Goal: Task Accomplishment & Management: Use online tool/utility

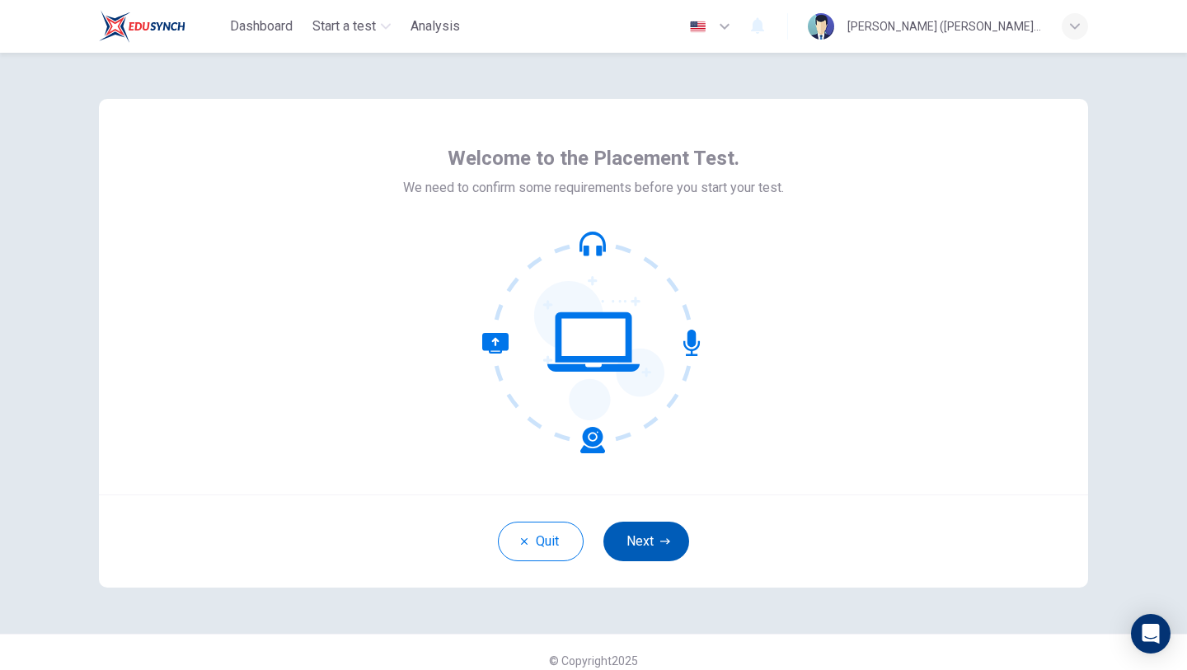
click at [643, 537] on button "Next" at bounding box center [646, 542] width 86 height 40
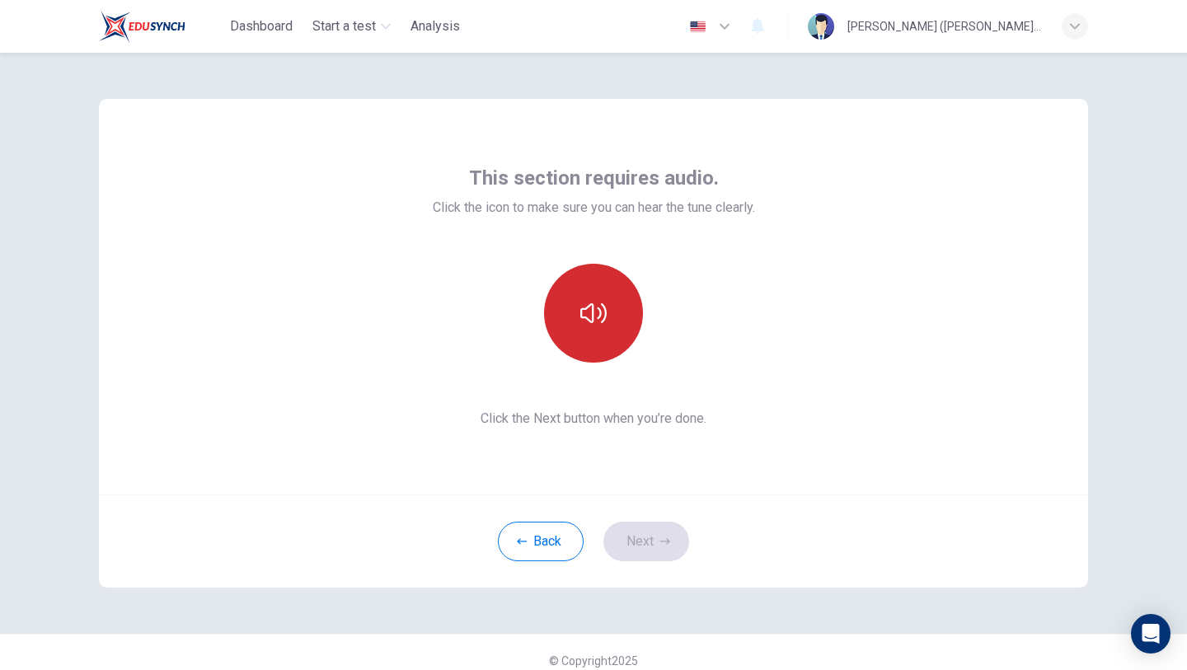
click at [594, 325] on icon "button" at bounding box center [593, 313] width 26 height 26
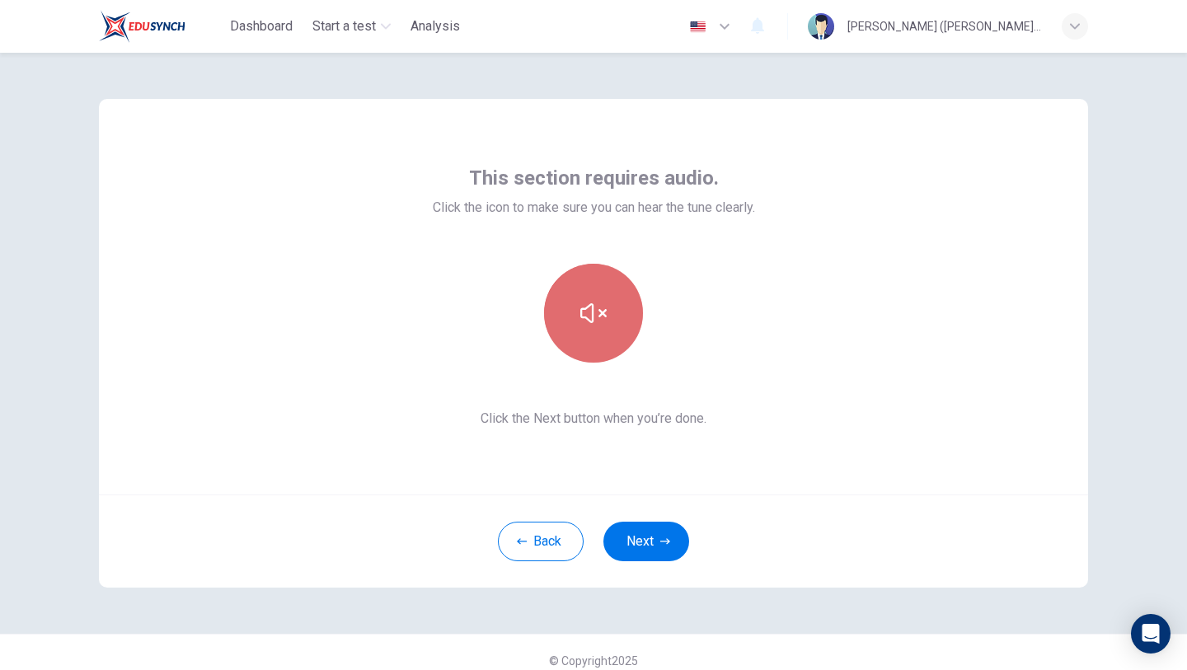
click at [594, 324] on icon "button" at bounding box center [593, 313] width 26 height 26
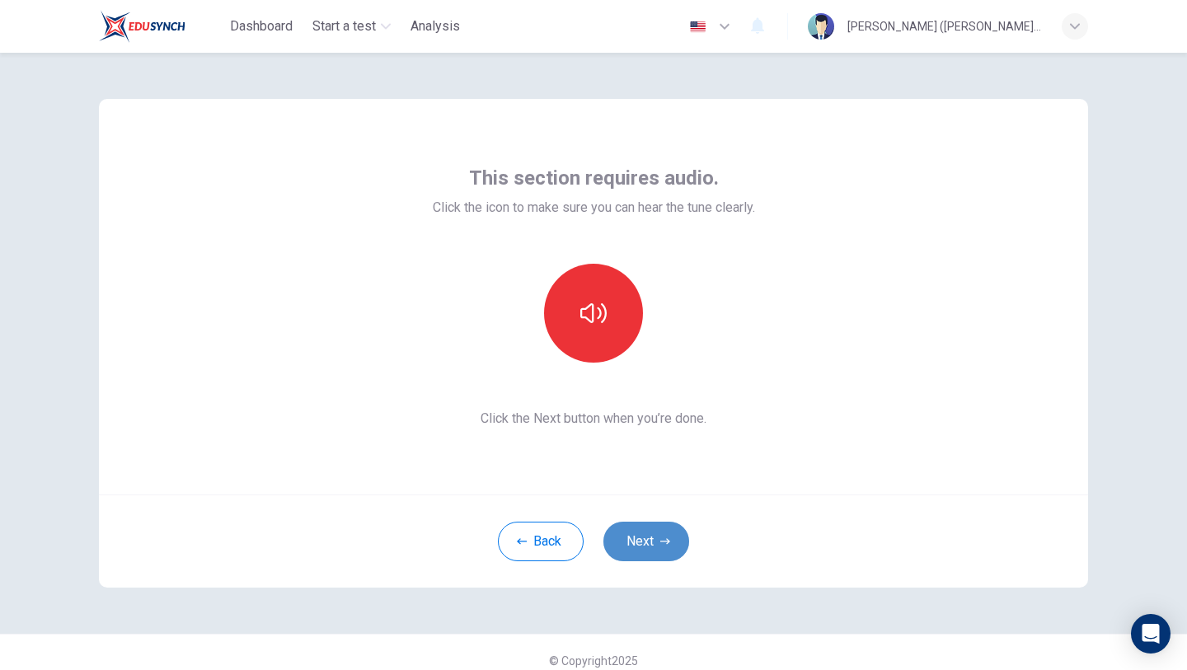
click at [646, 537] on button "Next" at bounding box center [646, 542] width 86 height 40
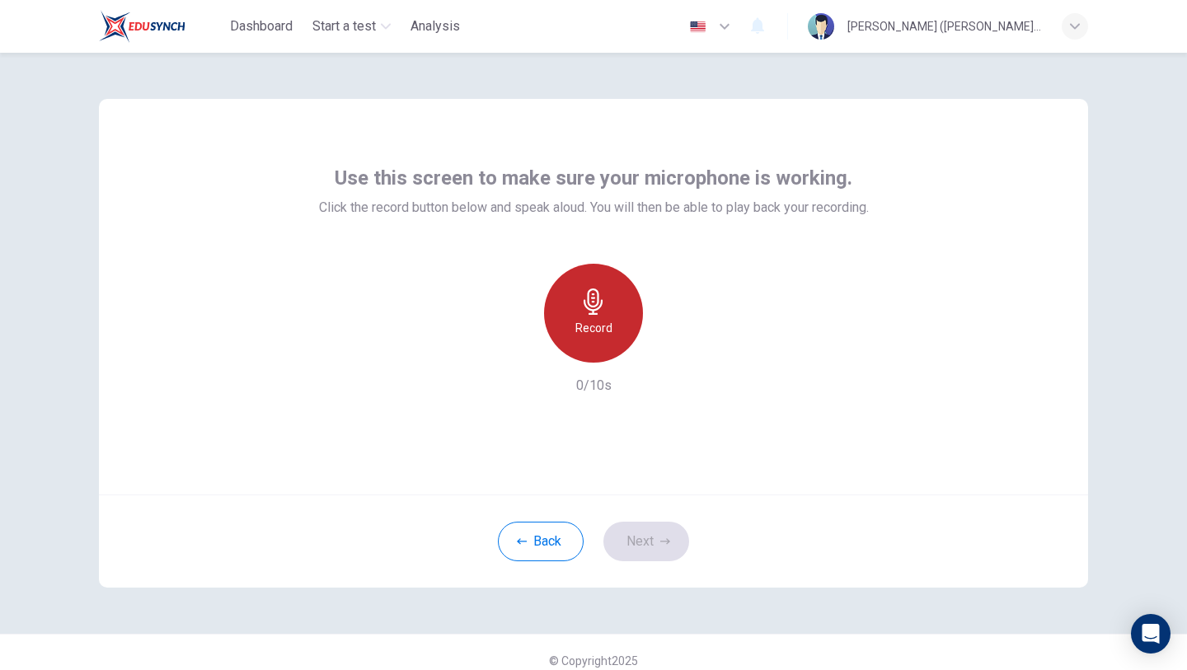
click at [598, 295] on icon "button" at bounding box center [593, 302] width 19 height 26
click at [596, 289] on icon "button" at bounding box center [593, 302] width 19 height 26
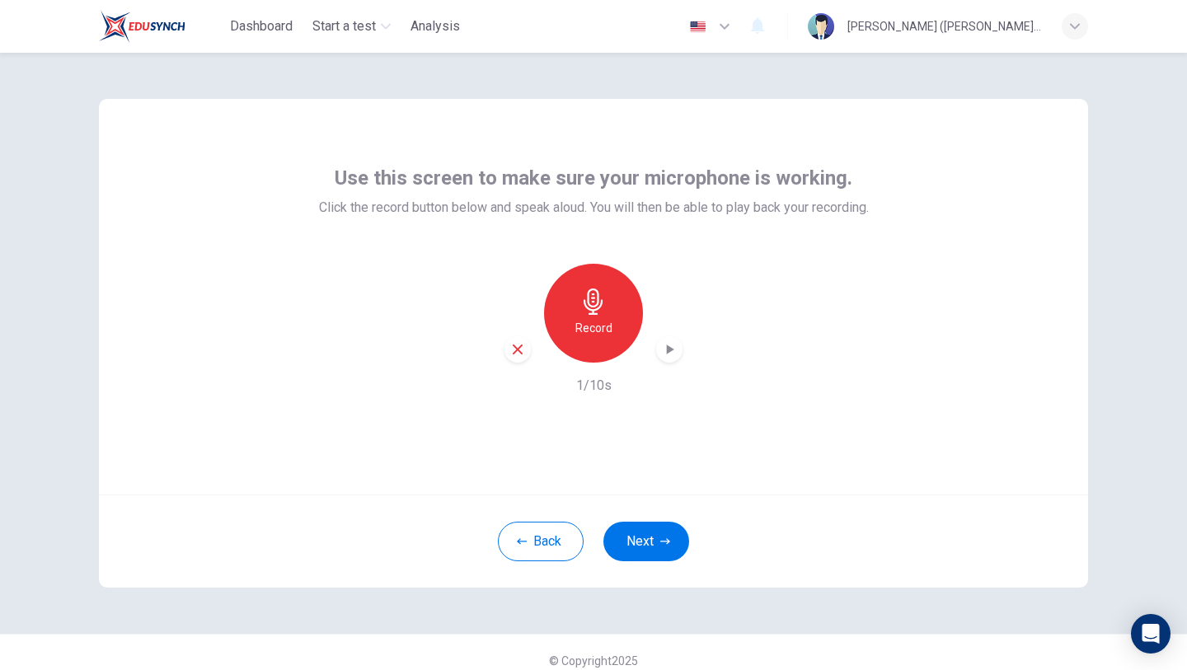
click at [519, 355] on icon "button" at bounding box center [517, 349] width 15 height 15
click at [584, 326] on h6 "Record" at bounding box center [593, 328] width 37 height 20
click at [612, 323] on div "Stop" at bounding box center [593, 313] width 99 height 99
click at [671, 348] on icon "button" at bounding box center [670, 350] width 7 height 10
click at [523, 347] on icon "button" at bounding box center [517, 349] width 15 height 15
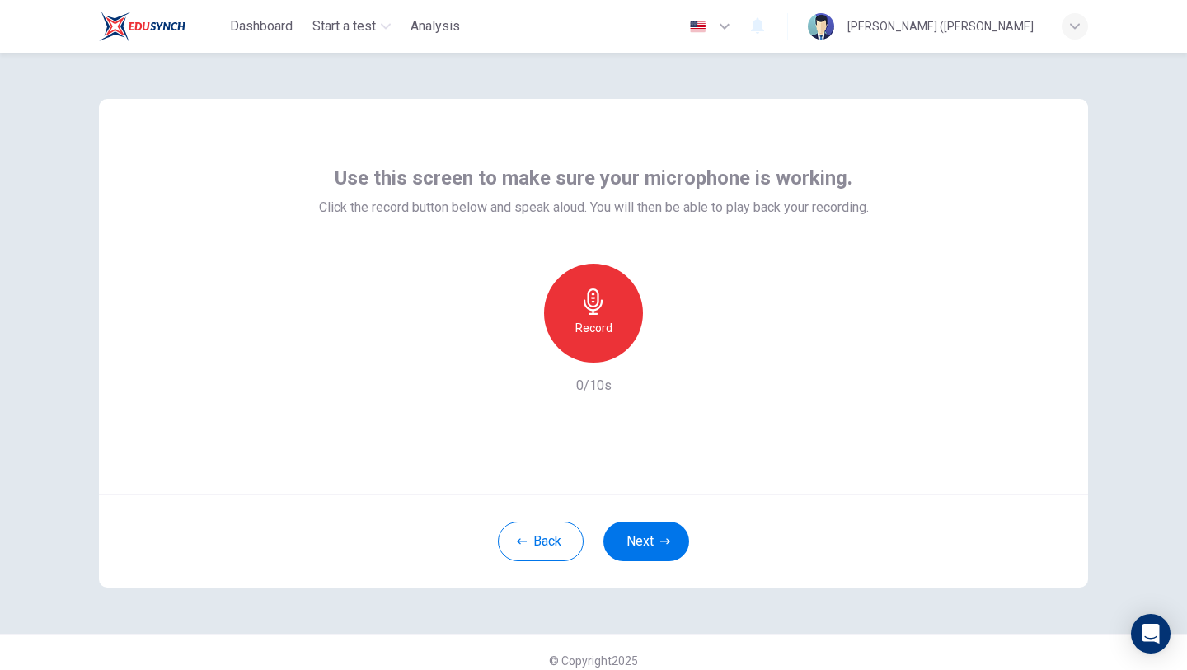
click at [612, 308] on div "Record" at bounding box center [593, 313] width 99 height 99
click at [594, 329] on h6 "Stop" at bounding box center [593, 328] width 25 height 20
click at [673, 350] on icon "button" at bounding box center [670, 350] width 7 height 10
click at [519, 352] on icon "button" at bounding box center [518, 350] width 10 height 10
click at [673, 549] on button "Next" at bounding box center [646, 542] width 86 height 40
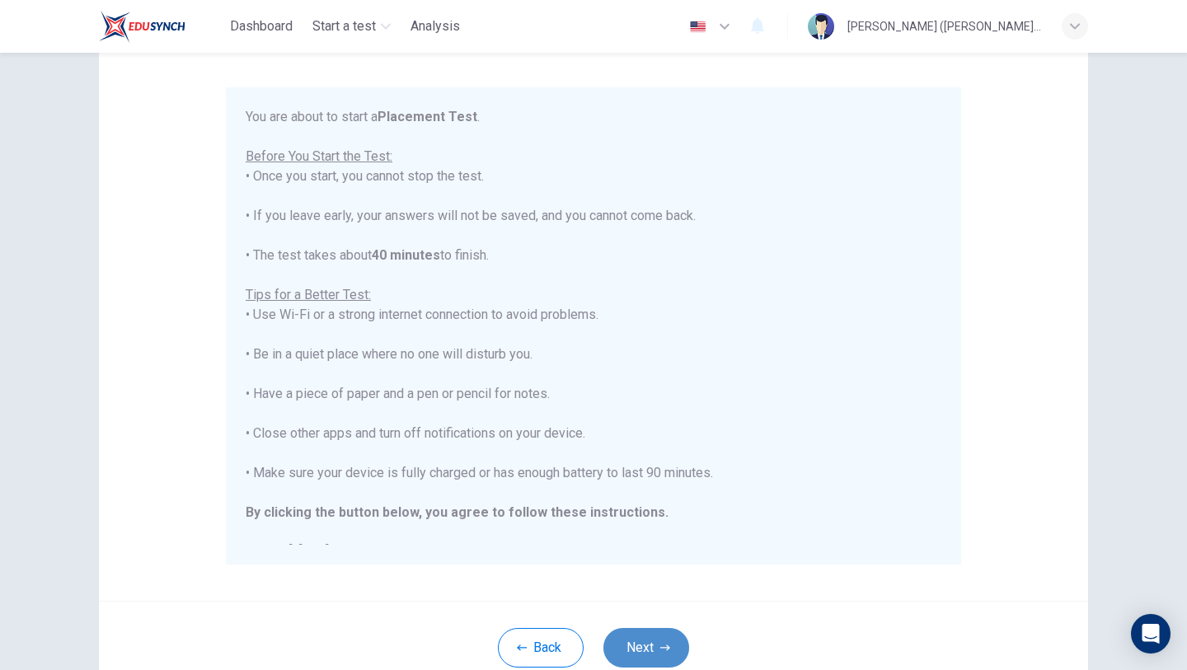
click at [650, 650] on button "Next" at bounding box center [646, 648] width 86 height 40
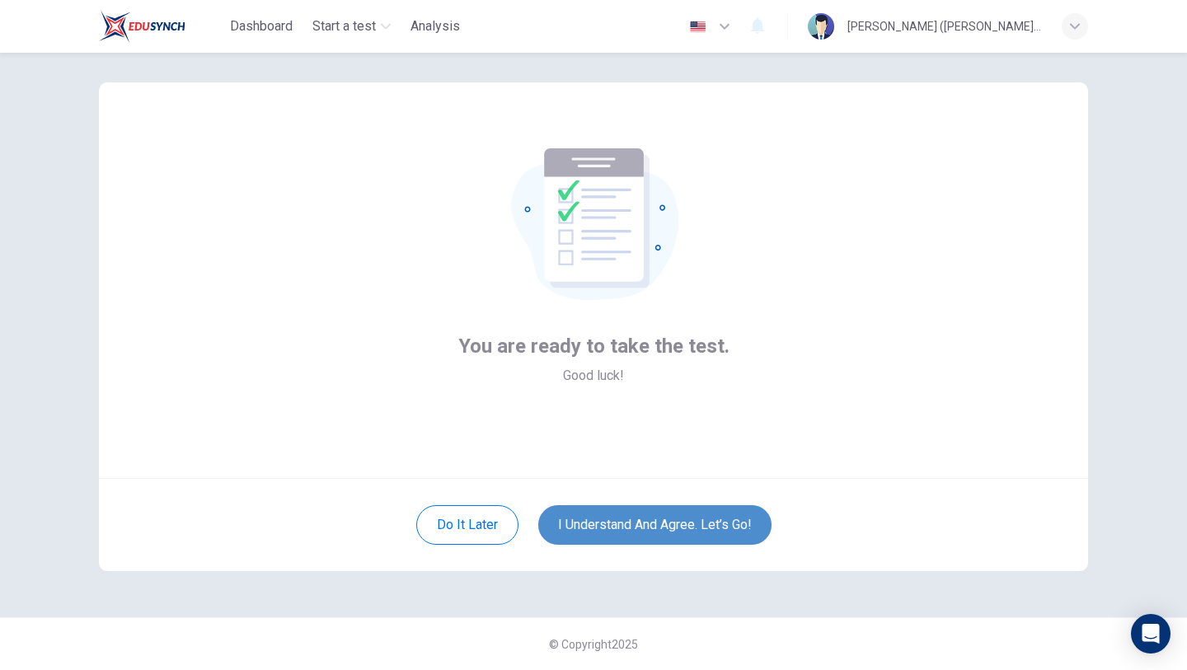
click at [642, 537] on button "I understand and agree. Let’s go!" at bounding box center [654, 525] width 233 height 40
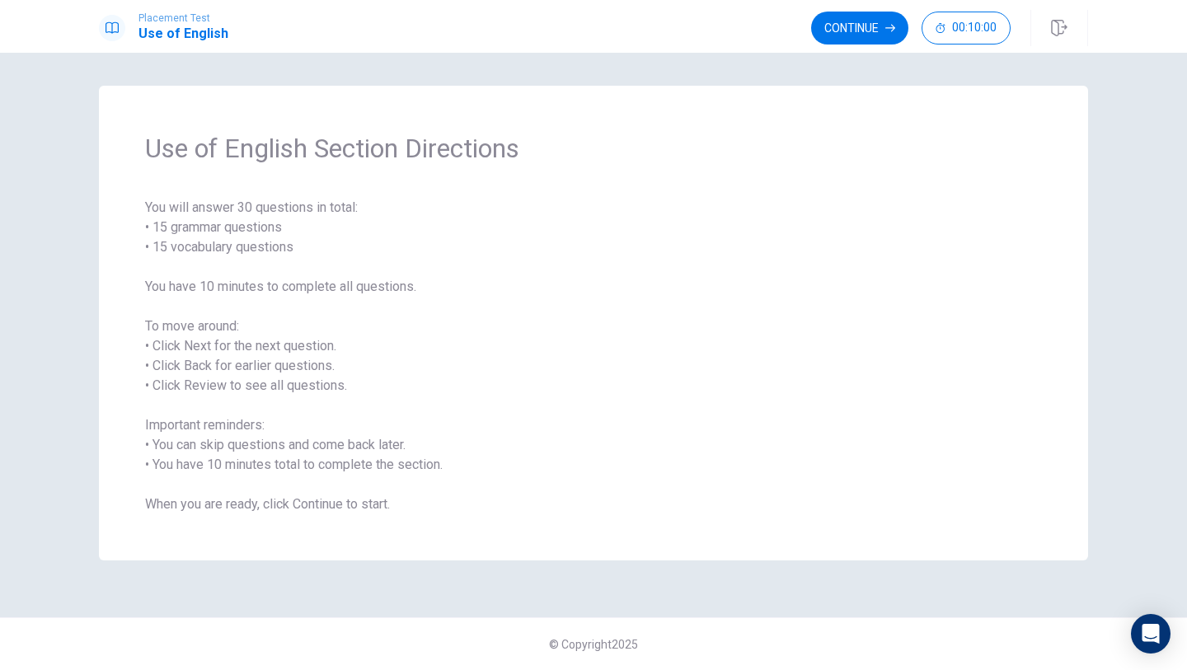
drag, startPoint x: 154, startPoint y: 246, endPoint x: 248, endPoint y: 271, distance: 97.4
click at [251, 272] on span "You will answer 30 questions in total: • 15 grammar questions • 15 vocabulary q…" at bounding box center [593, 356] width 897 height 317
click at [839, 34] on button "Continue" at bounding box center [859, 28] width 97 height 33
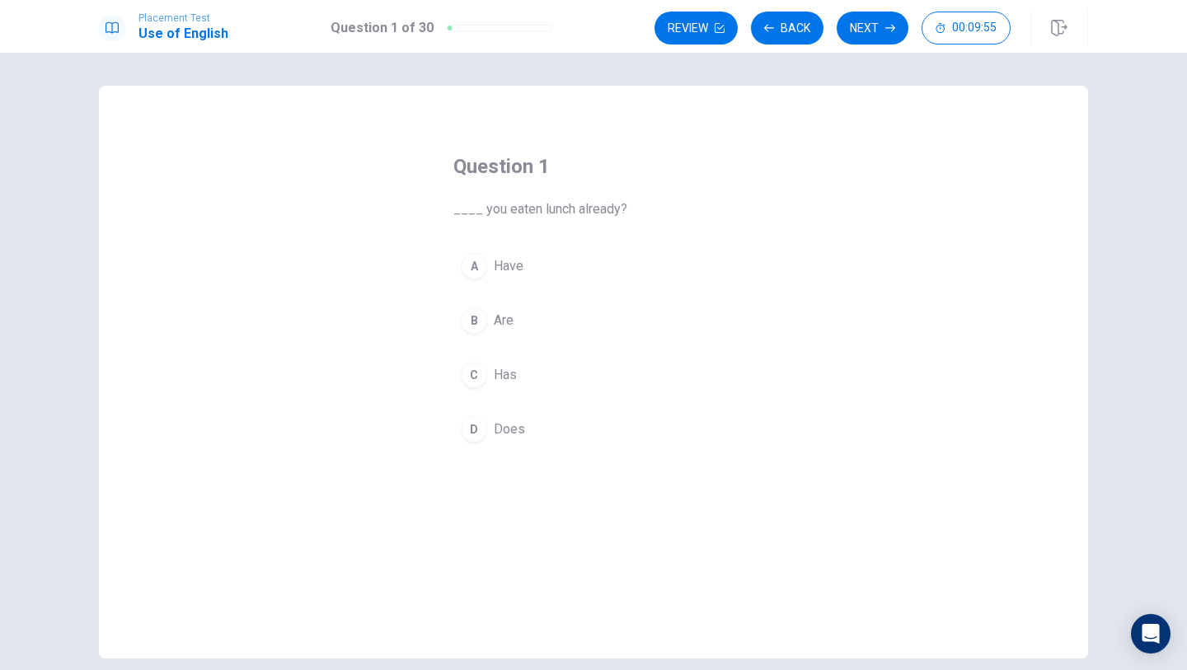
click at [484, 267] on div "A" at bounding box center [474, 266] width 26 height 26
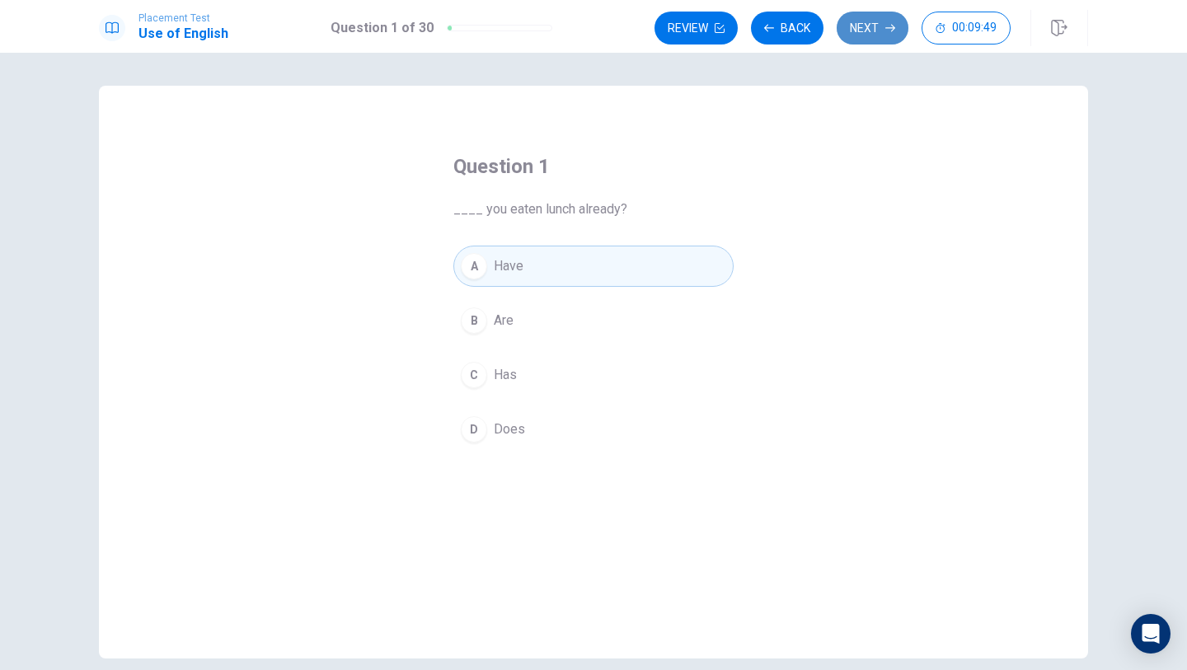
click at [869, 36] on button "Next" at bounding box center [873, 28] width 72 height 33
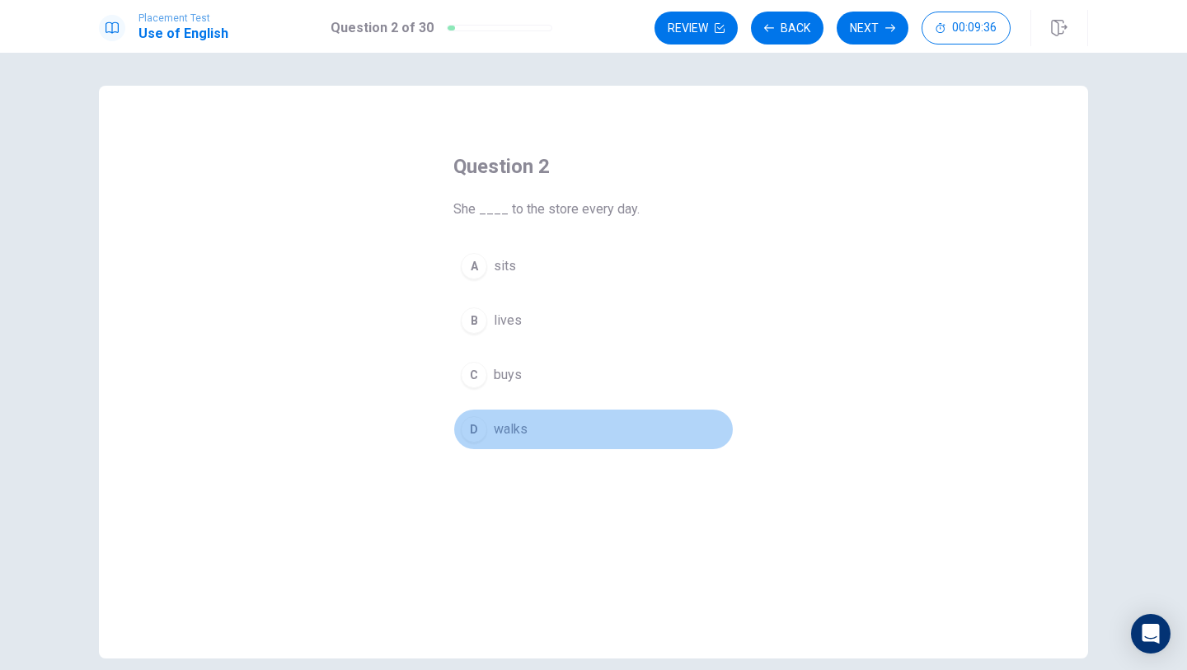
click at [513, 426] on span "walks" at bounding box center [511, 430] width 34 height 20
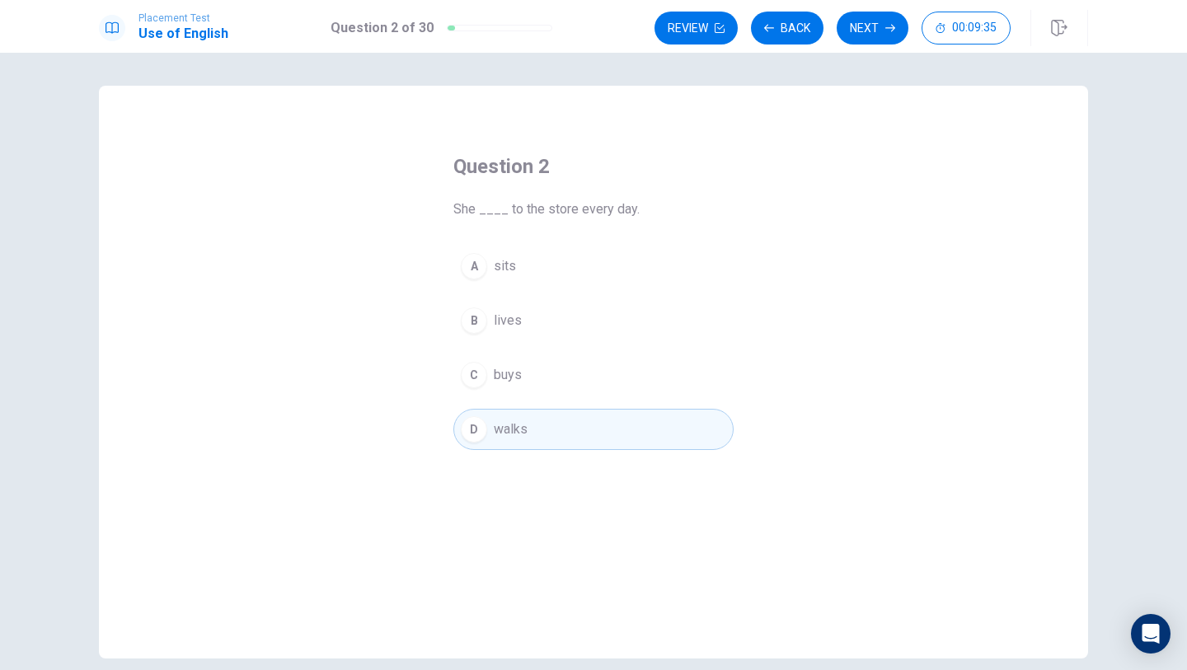
click at [865, 28] on button "Next" at bounding box center [873, 28] width 72 height 33
click at [522, 271] on button "A sad" at bounding box center [593, 266] width 280 height 41
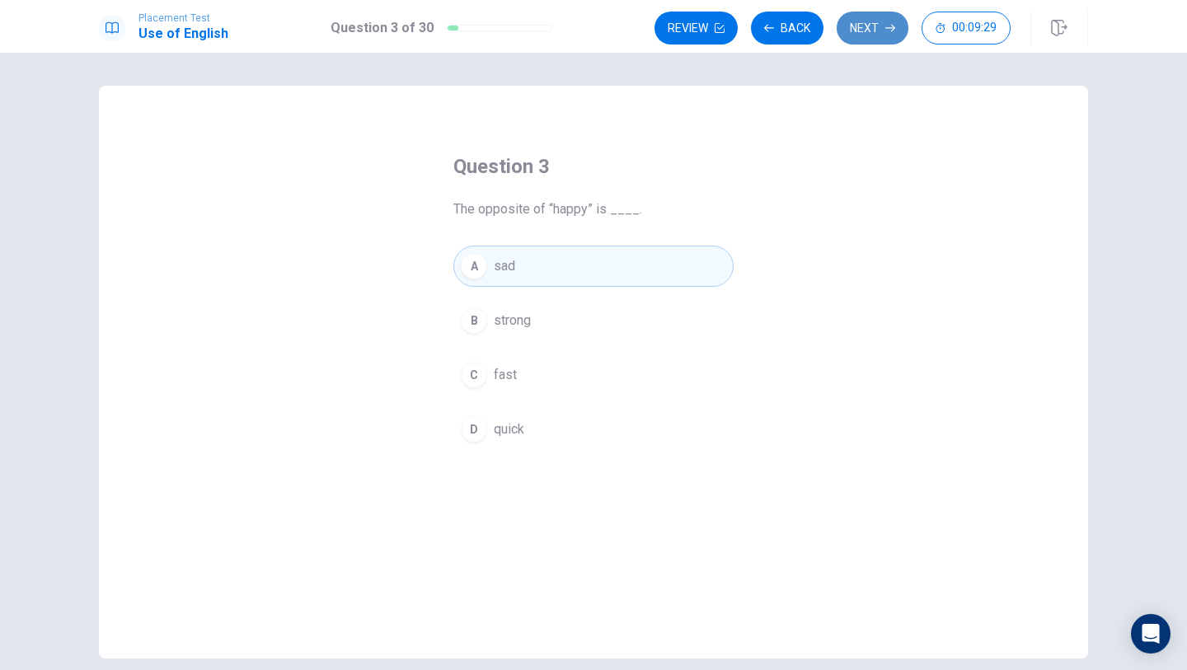
click at [867, 38] on button "Next" at bounding box center [873, 28] width 72 height 33
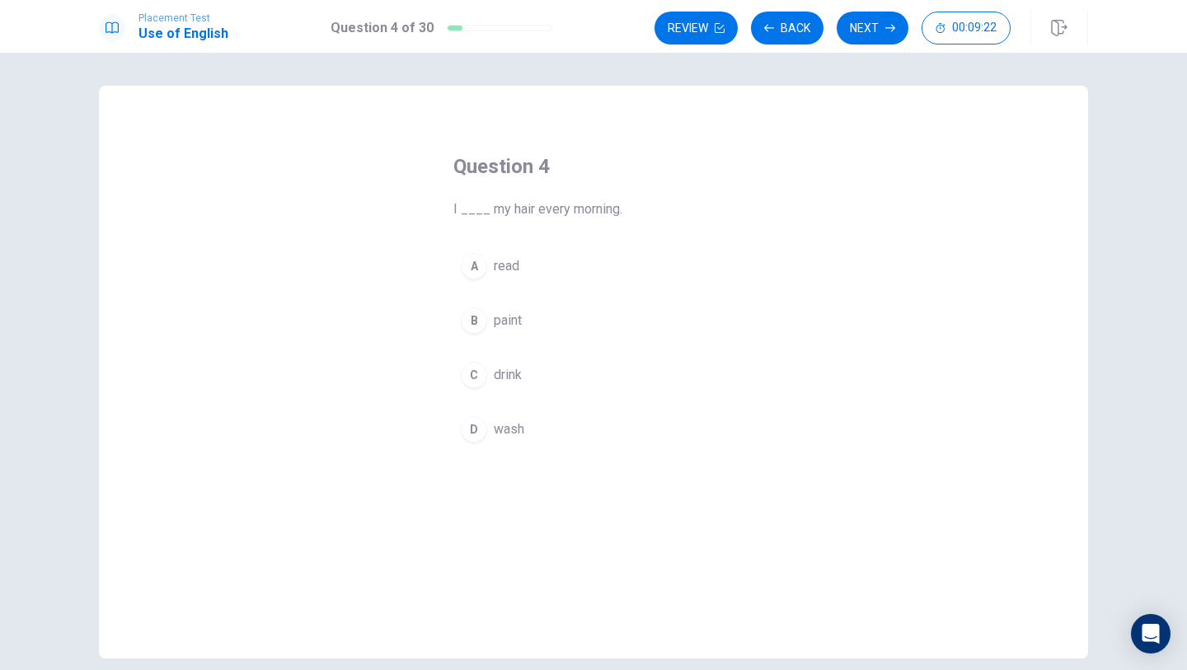
click at [549, 429] on button "D wash" at bounding box center [593, 429] width 280 height 41
click at [869, 24] on button "Next" at bounding box center [873, 28] width 72 height 33
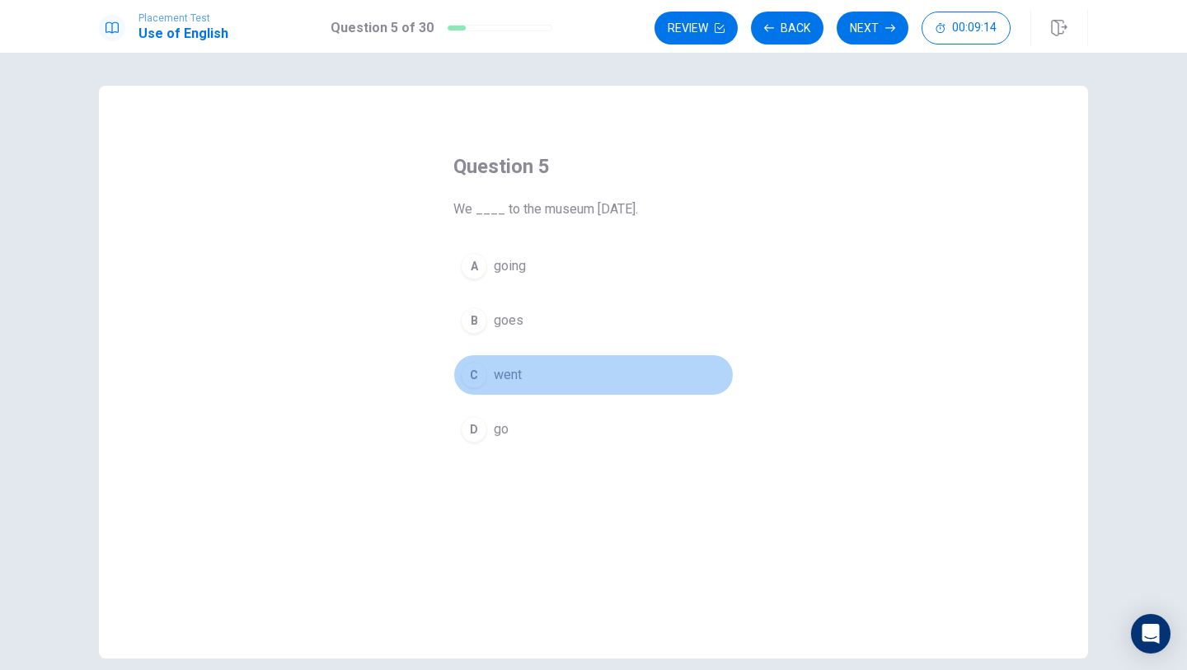
click at [514, 378] on span "went" at bounding box center [508, 375] width 28 height 20
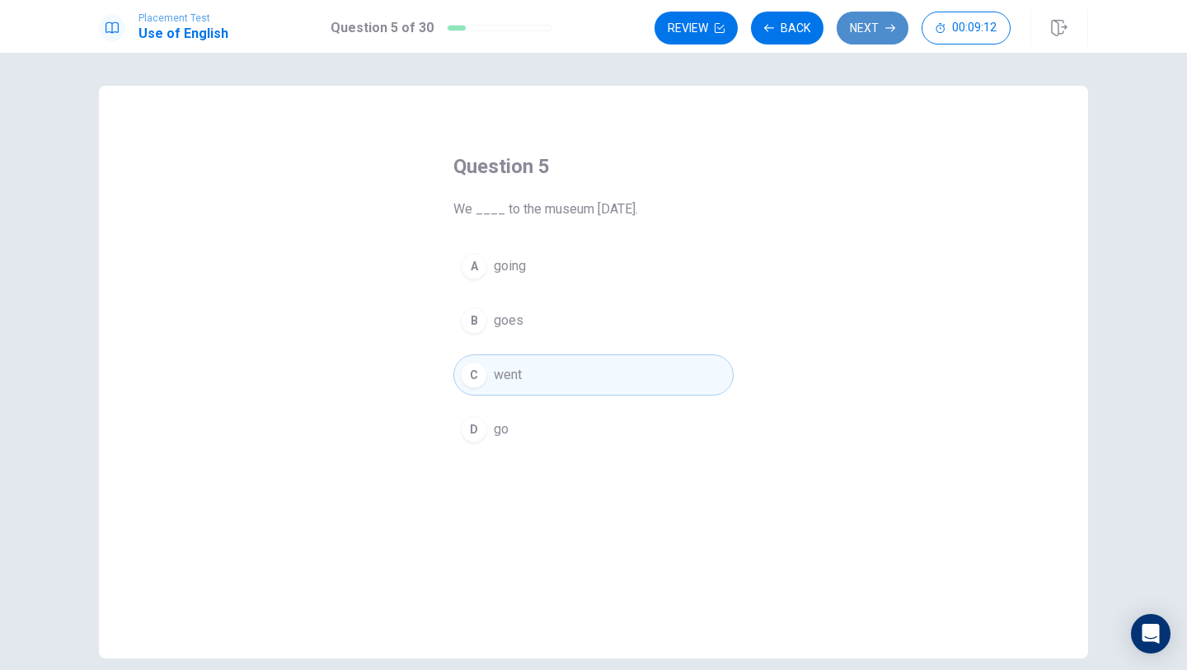
click at [861, 31] on button "Next" at bounding box center [873, 28] width 72 height 33
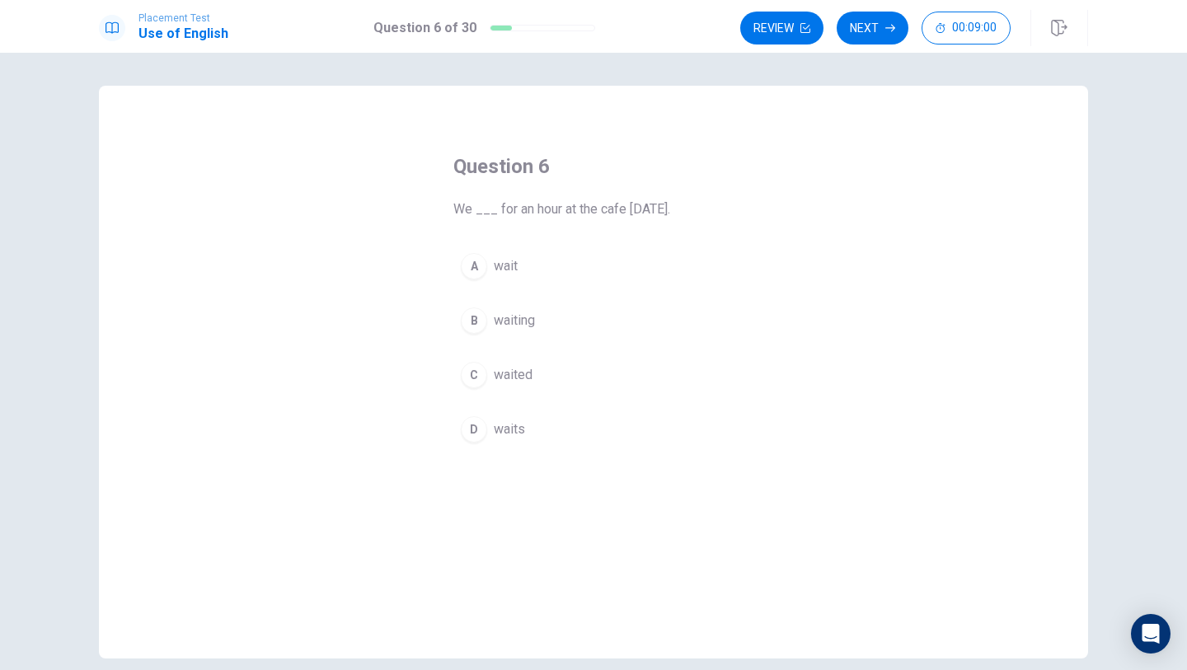
click at [511, 381] on span "waited" at bounding box center [513, 375] width 39 height 20
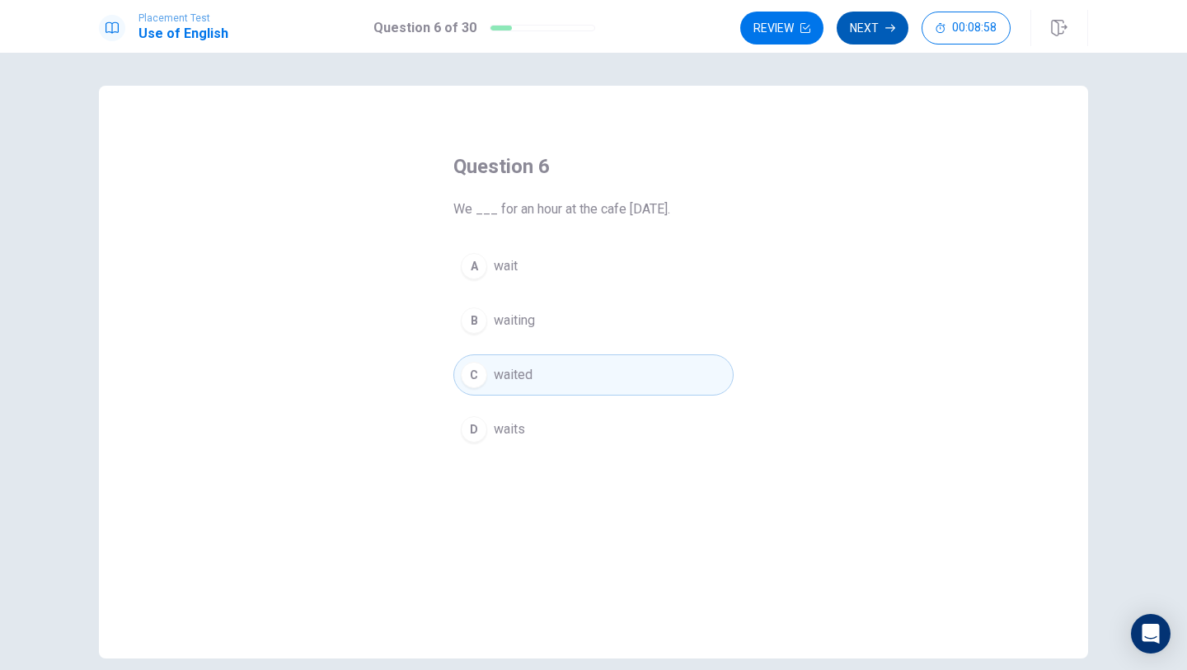
click at [879, 40] on button "Next" at bounding box center [873, 28] width 72 height 33
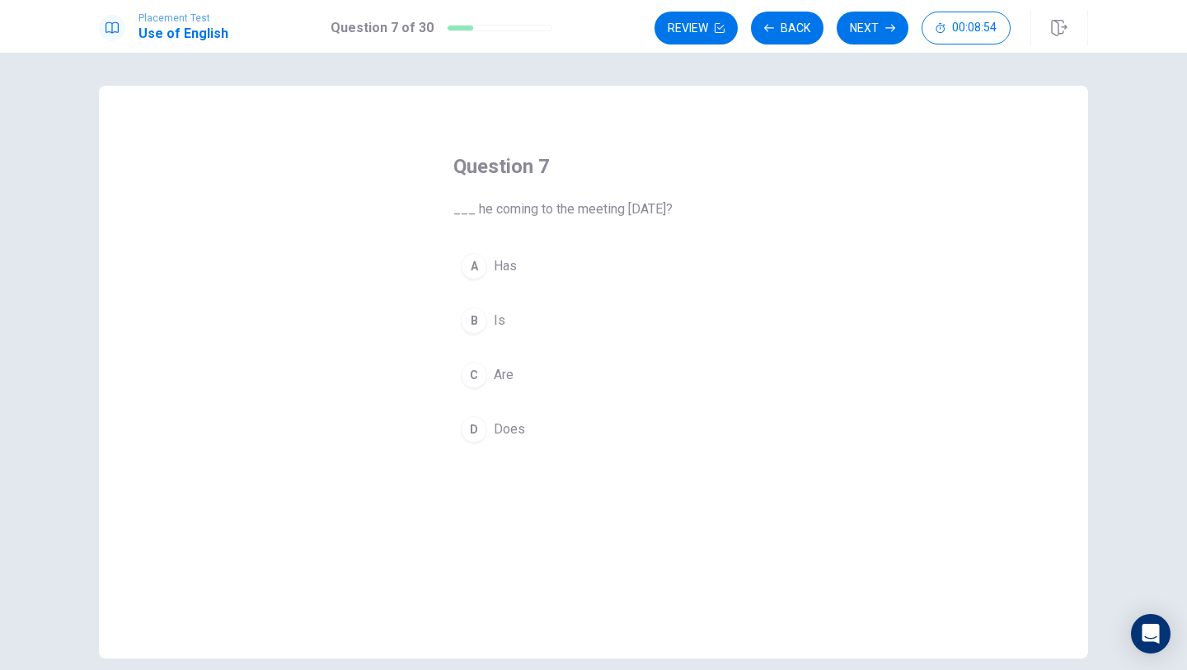
click at [527, 422] on button "D Does" at bounding box center [593, 429] width 280 height 41
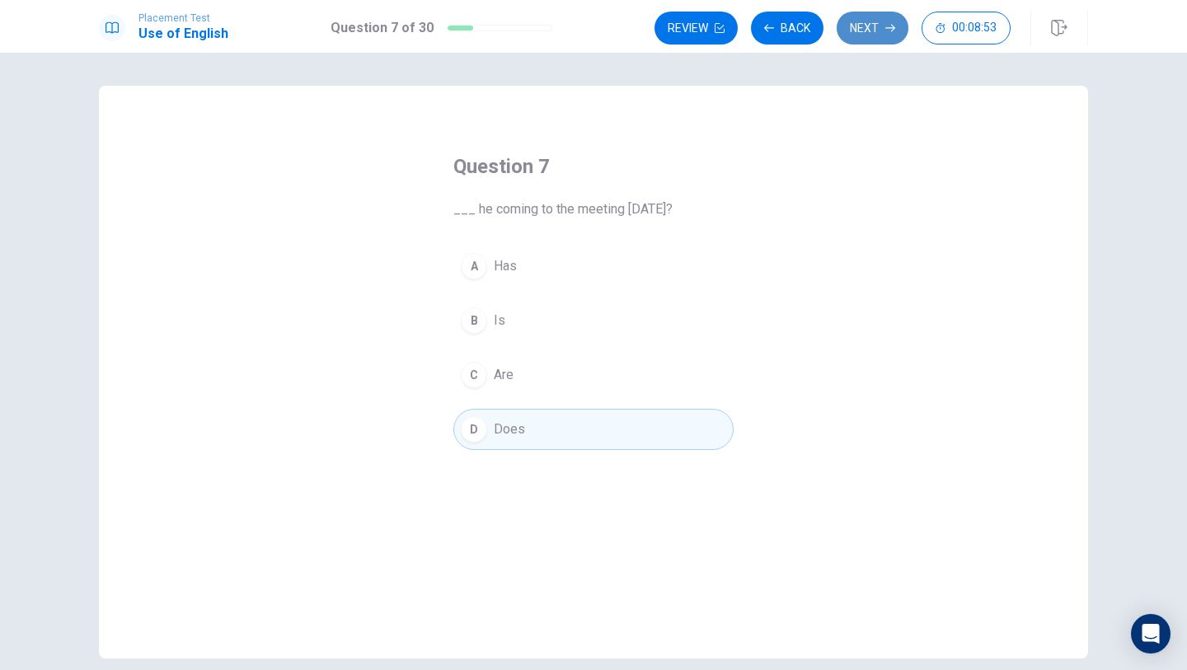
click at [868, 39] on button "Next" at bounding box center [873, 28] width 72 height 33
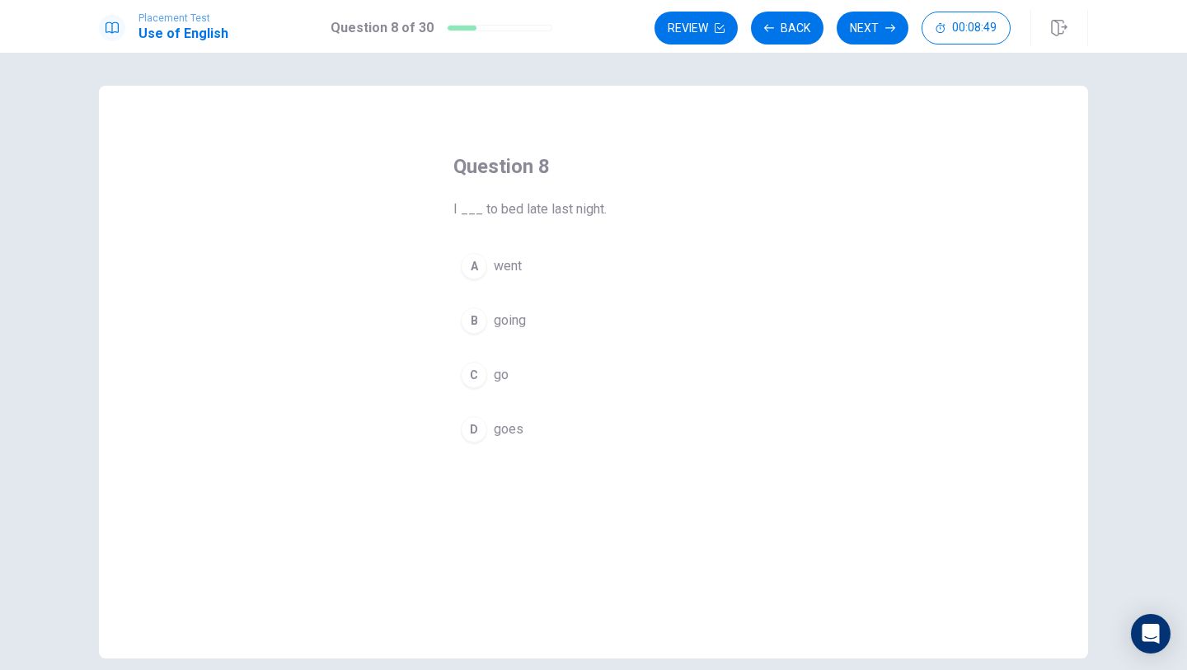
click at [556, 275] on button "A went" at bounding box center [593, 266] width 280 height 41
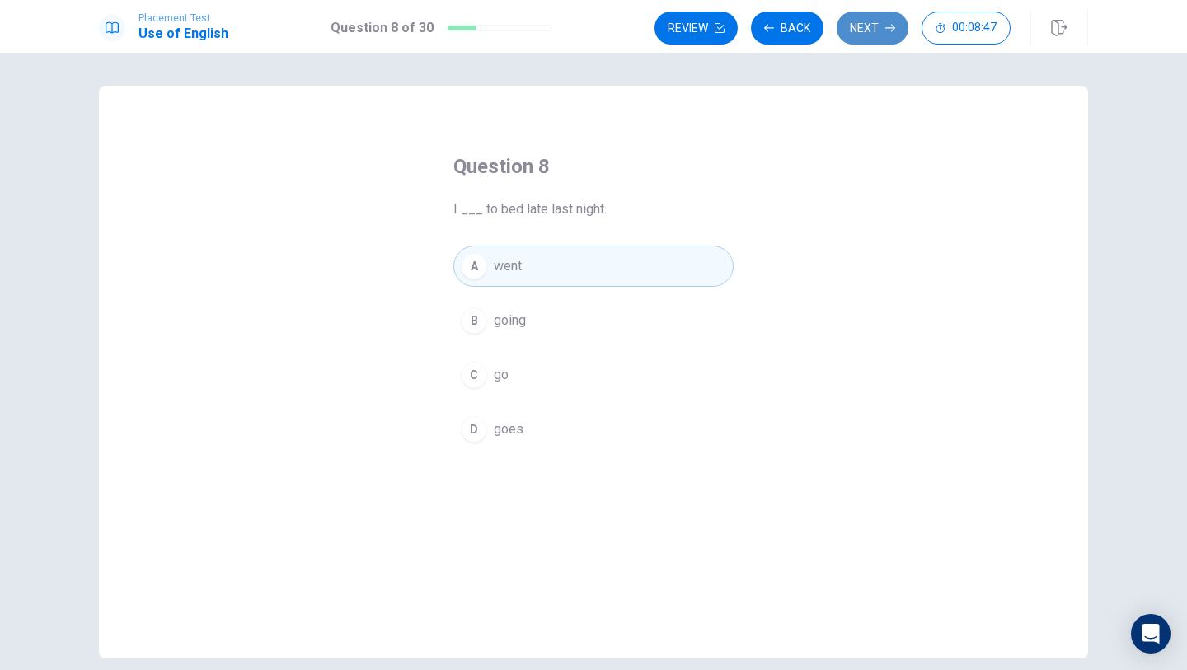
click at [875, 37] on button "Next" at bounding box center [873, 28] width 72 height 33
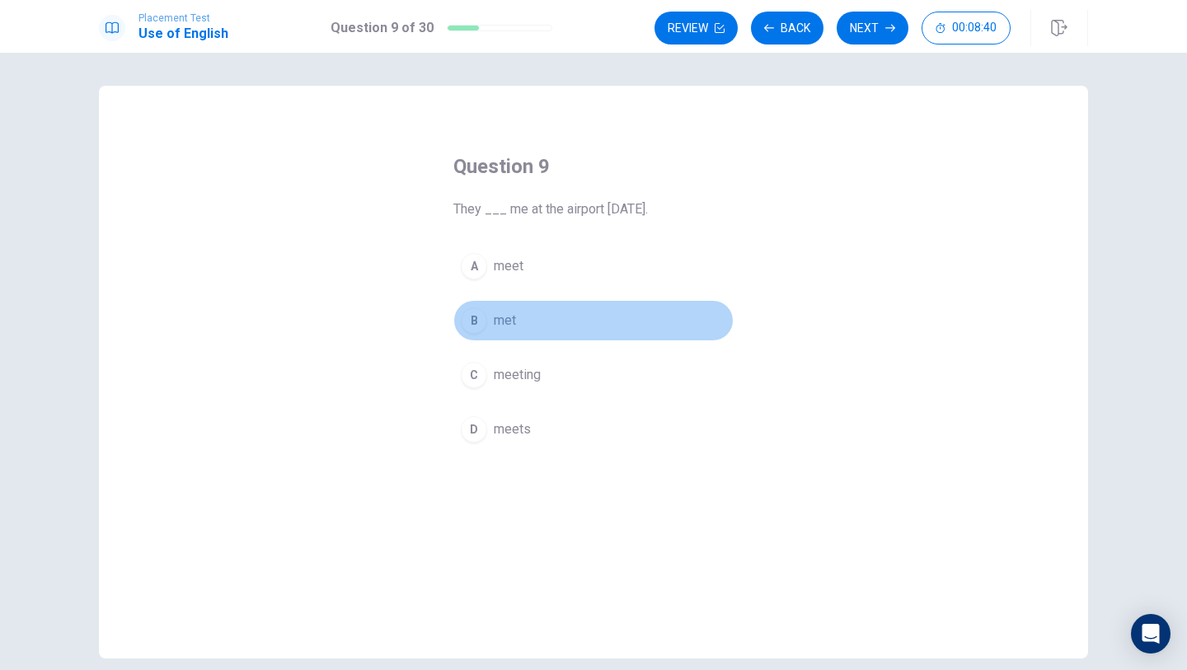
click at [528, 312] on button "B met" at bounding box center [593, 320] width 280 height 41
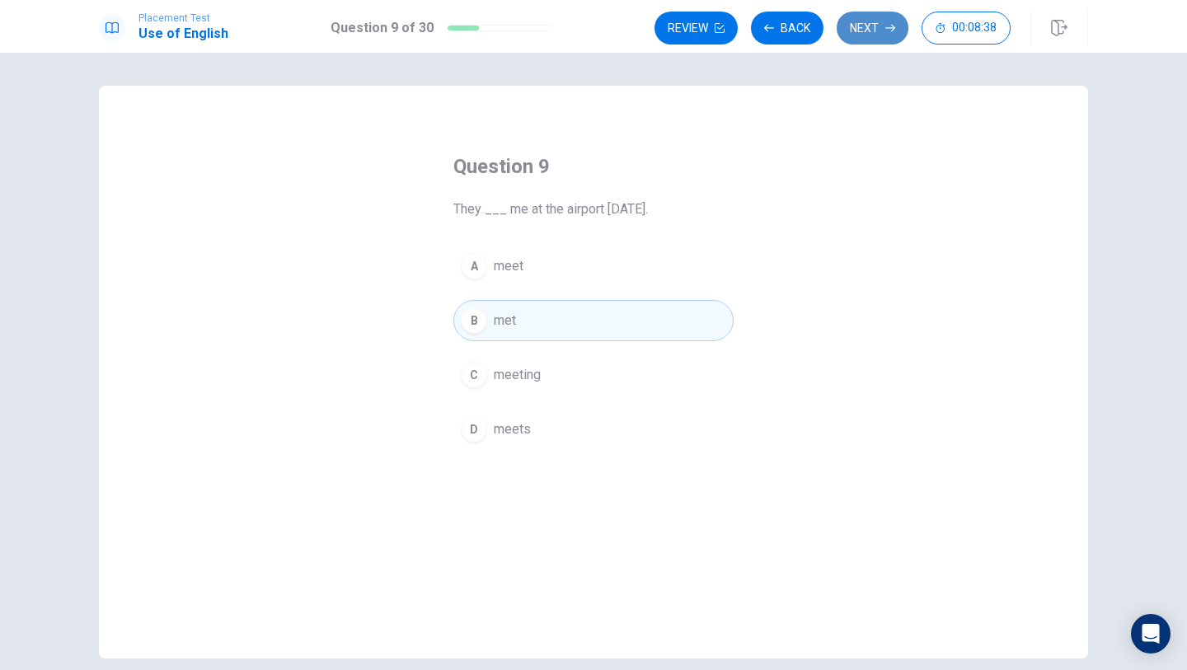
click at [863, 39] on button "Next" at bounding box center [873, 28] width 72 height 33
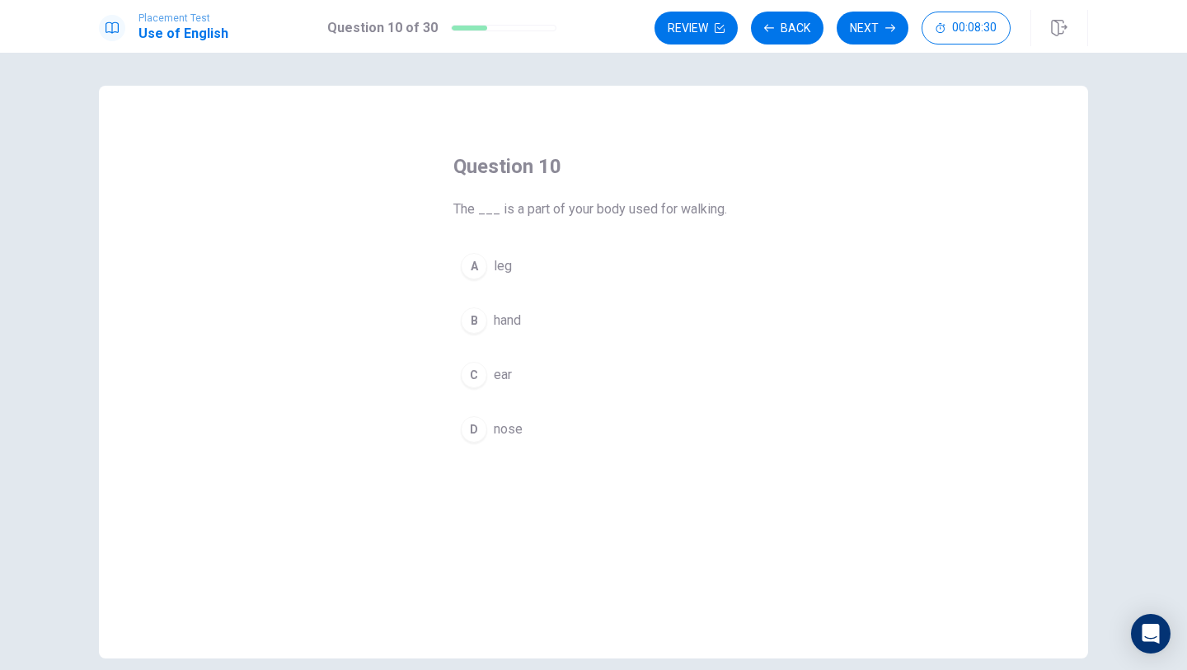
click at [547, 275] on button "A leg" at bounding box center [593, 266] width 280 height 41
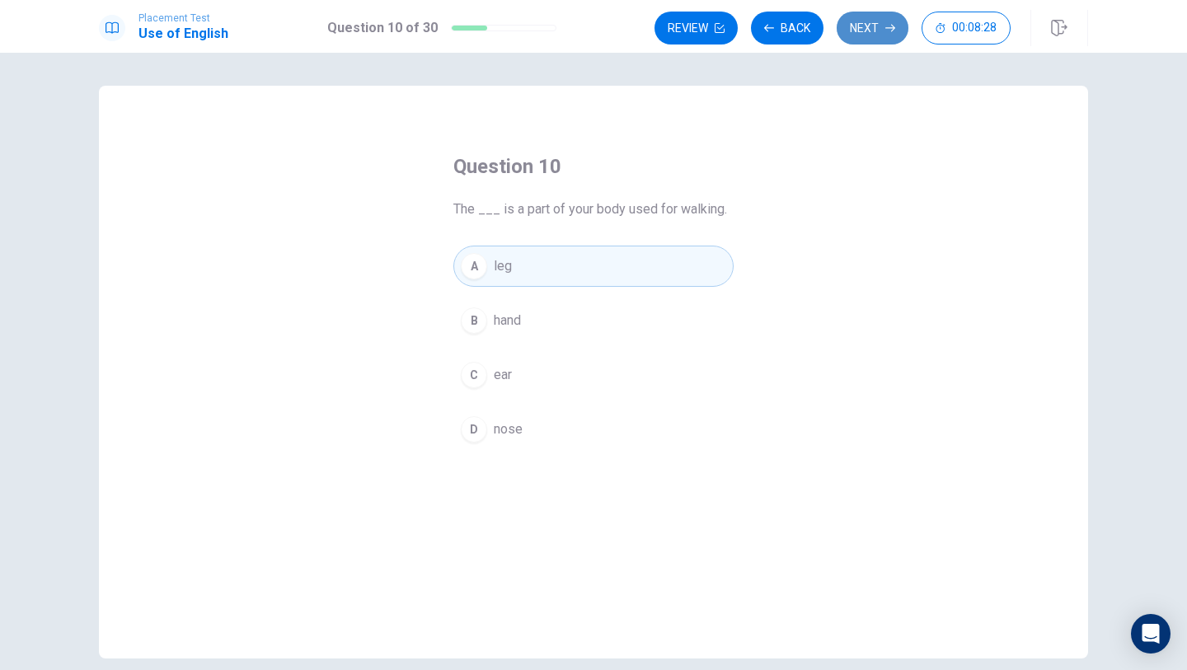
click at [874, 37] on button "Next" at bounding box center [873, 28] width 72 height 33
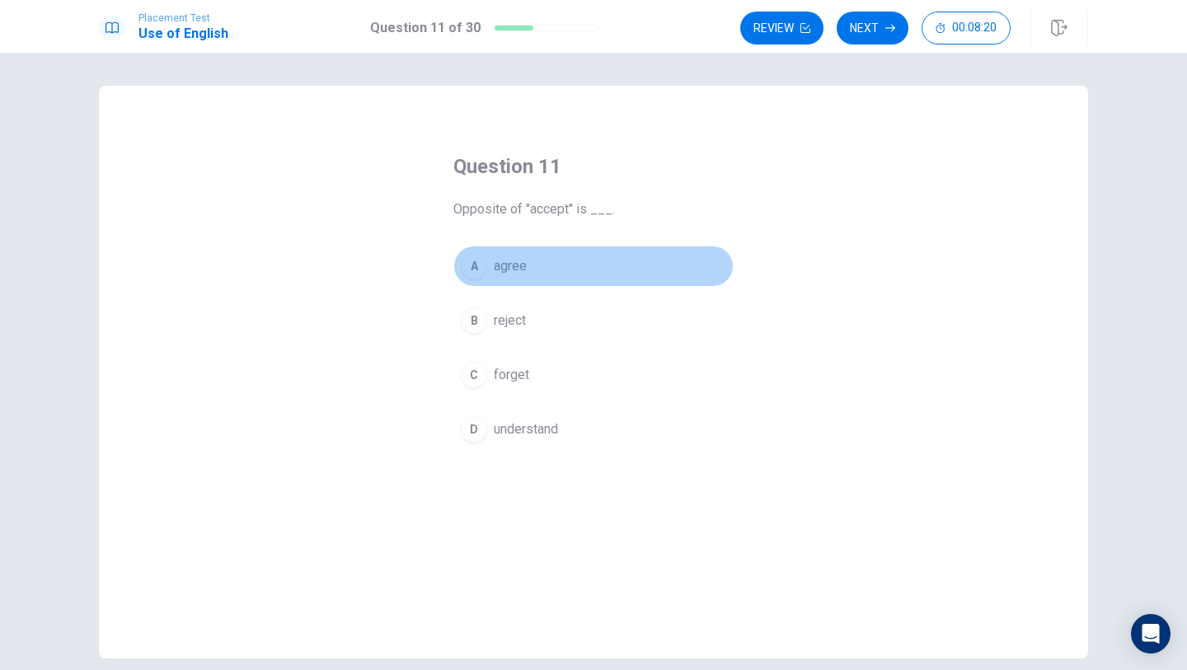
click at [555, 272] on button "A agree" at bounding box center [593, 266] width 280 height 41
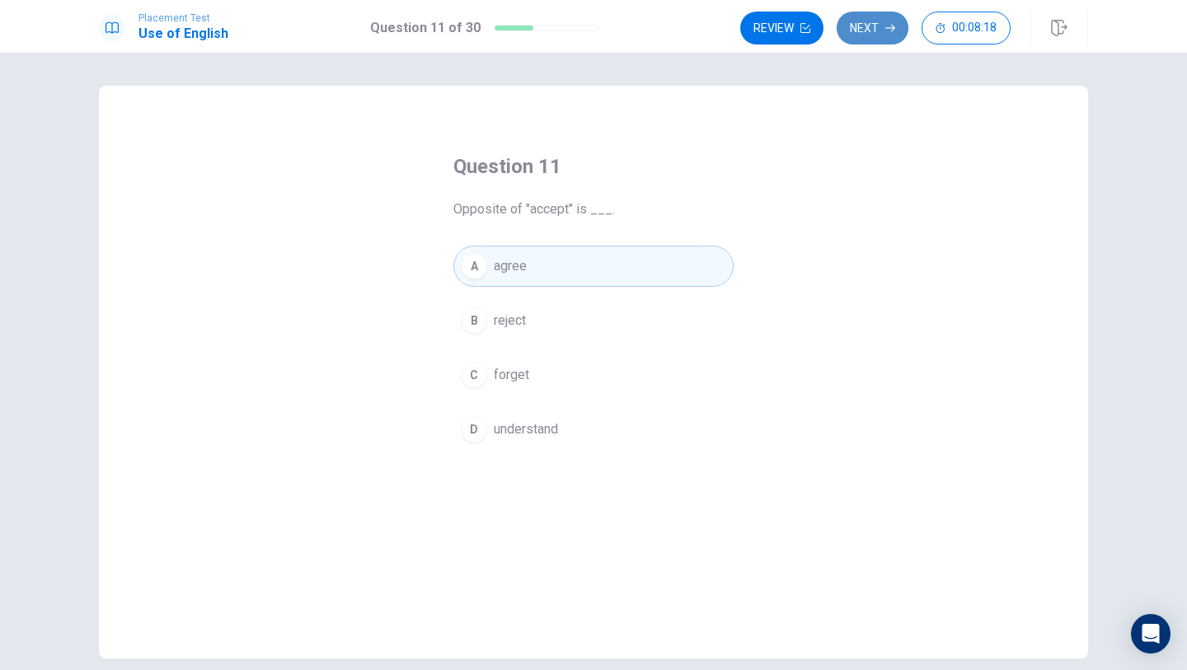
click at [884, 35] on button "Next" at bounding box center [873, 28] width 72 height 33
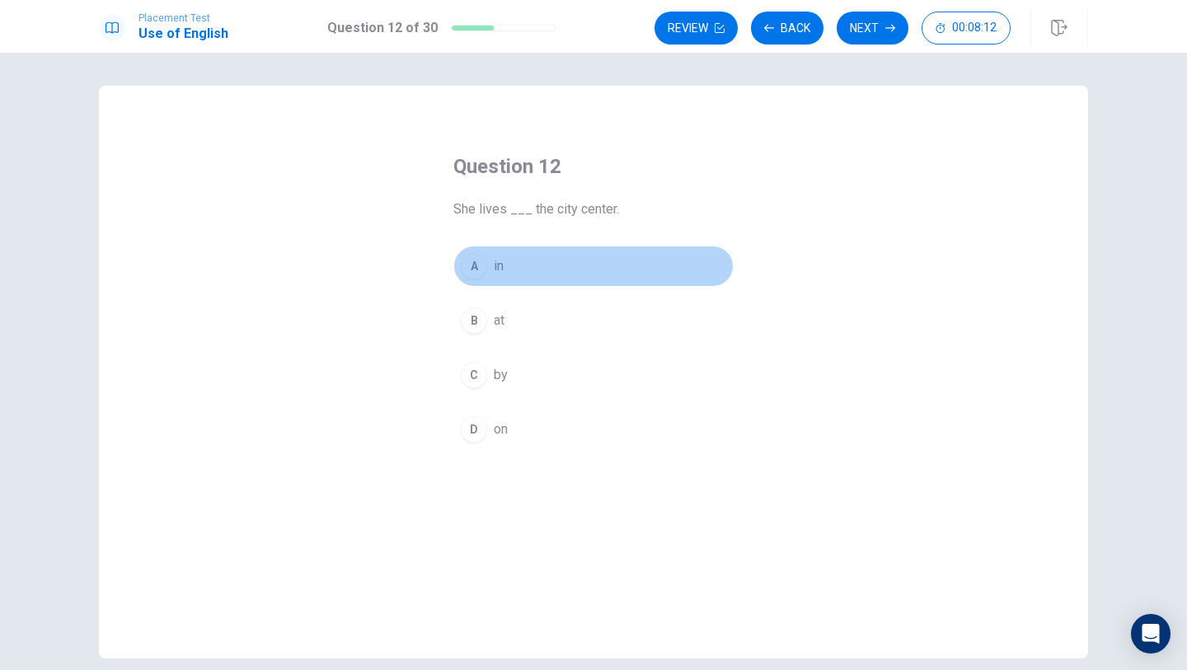
click at [552, 268] on button "A in" at bounding box center [593, 266] width 280 height 41
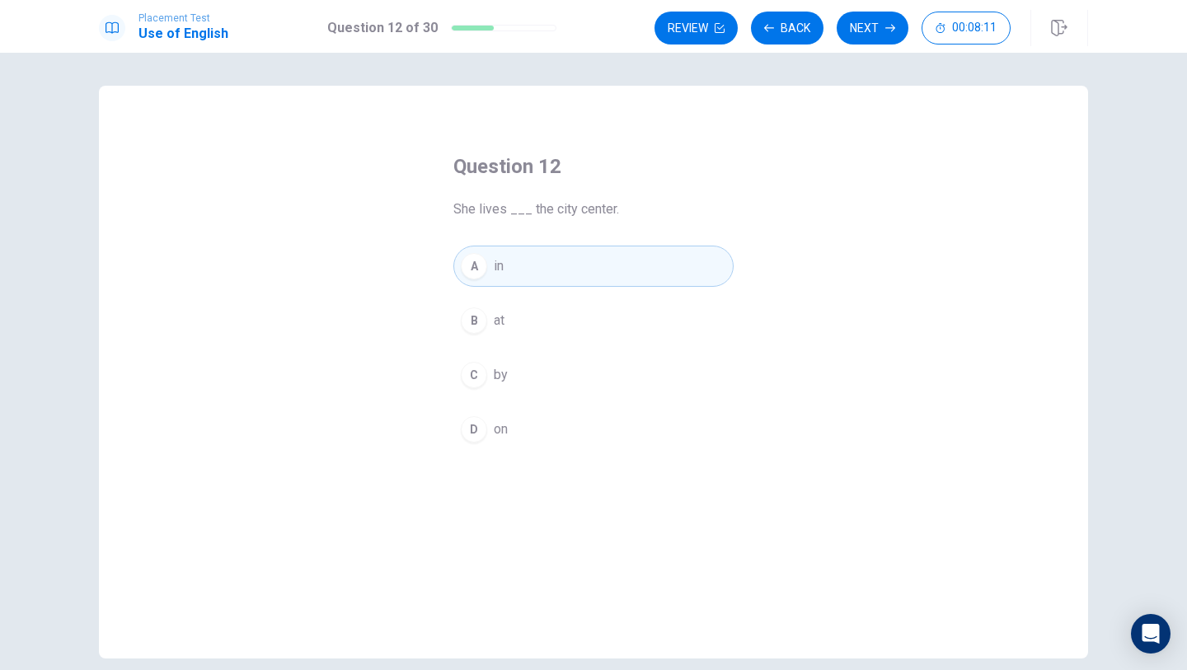
click at [865, 33] on button "Next" at bounding box center [873, 28] width 72 height 33
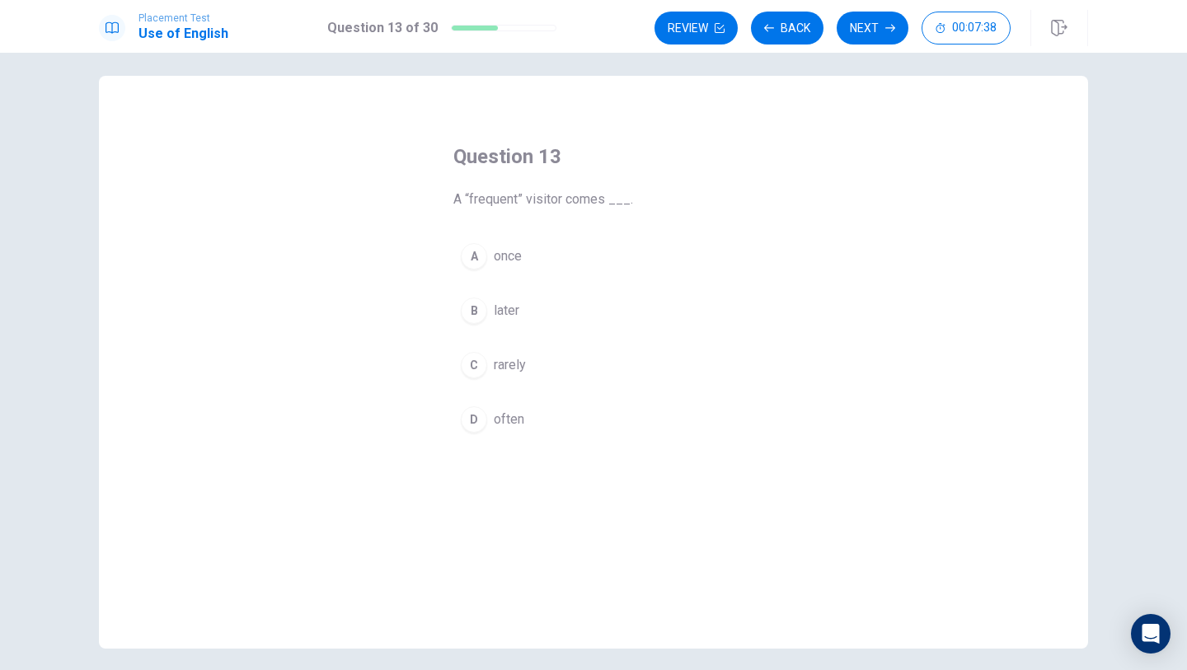
scroll to position [9, 0]
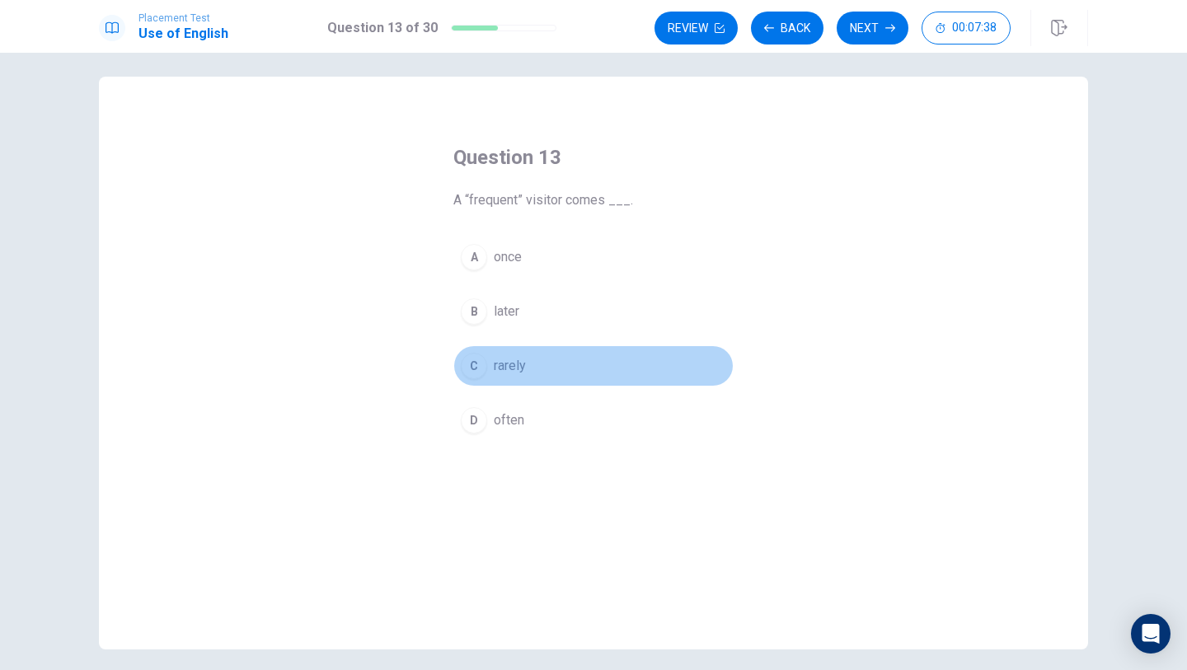
click at [539, 359] on button "C rarely" at bounding box center [593, 365] width 280 height 41
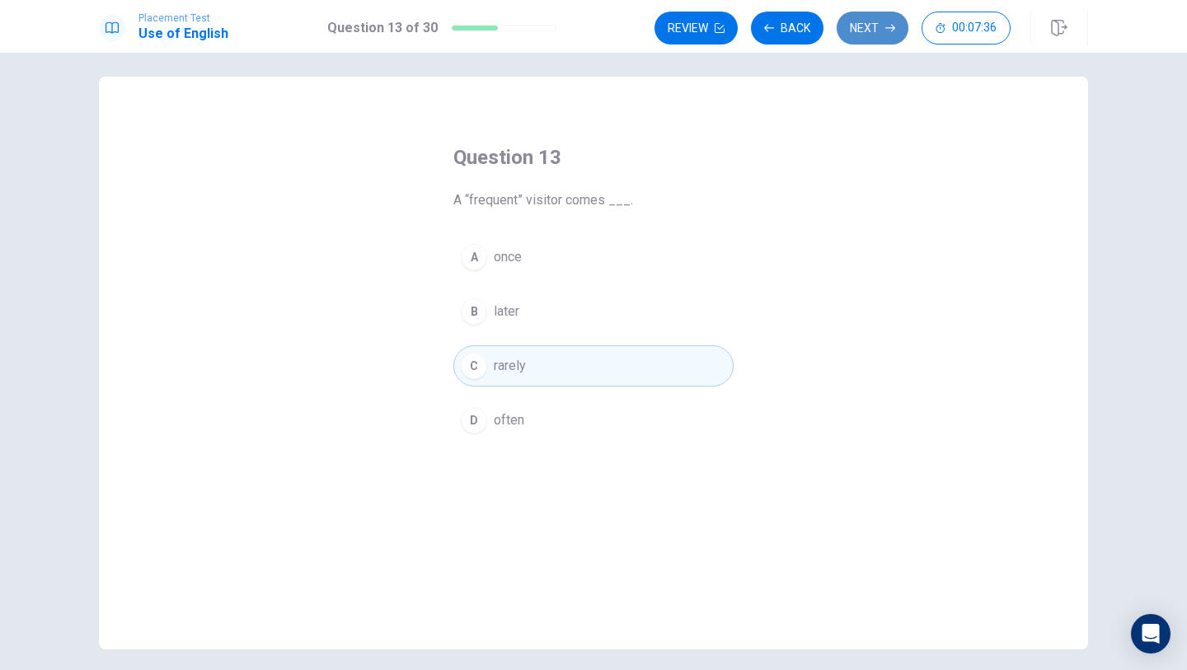
click at [868, 38] on button "Next" at bounding box center [873, 28] width 72 height 33
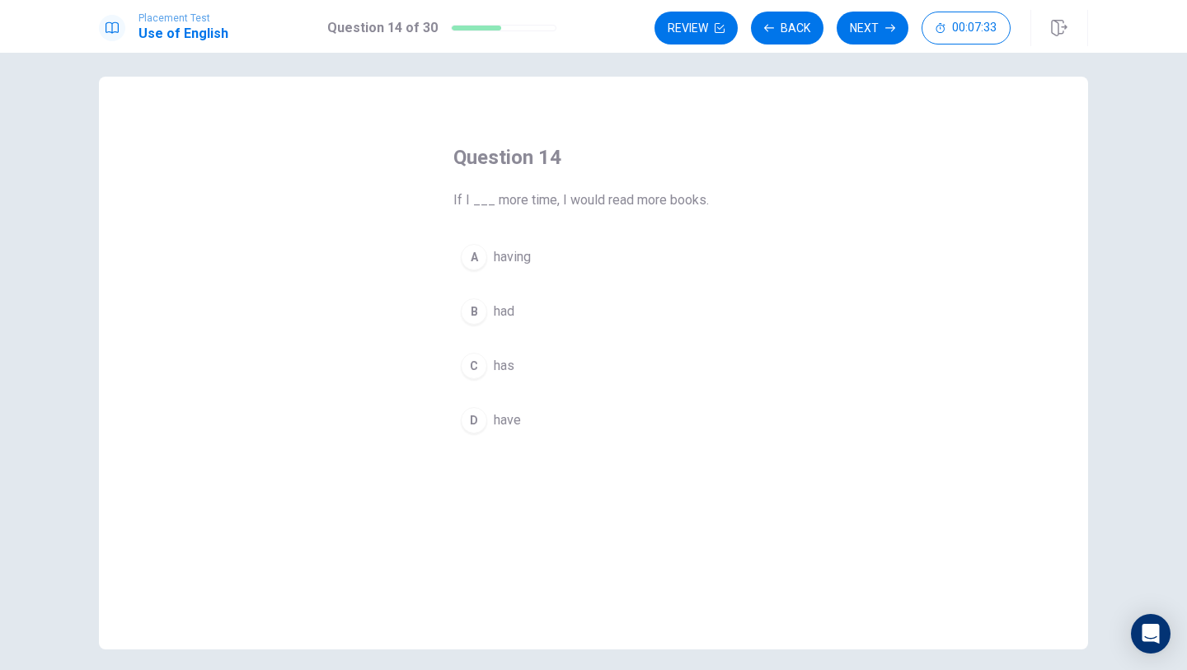
scroll to position [0, 0]
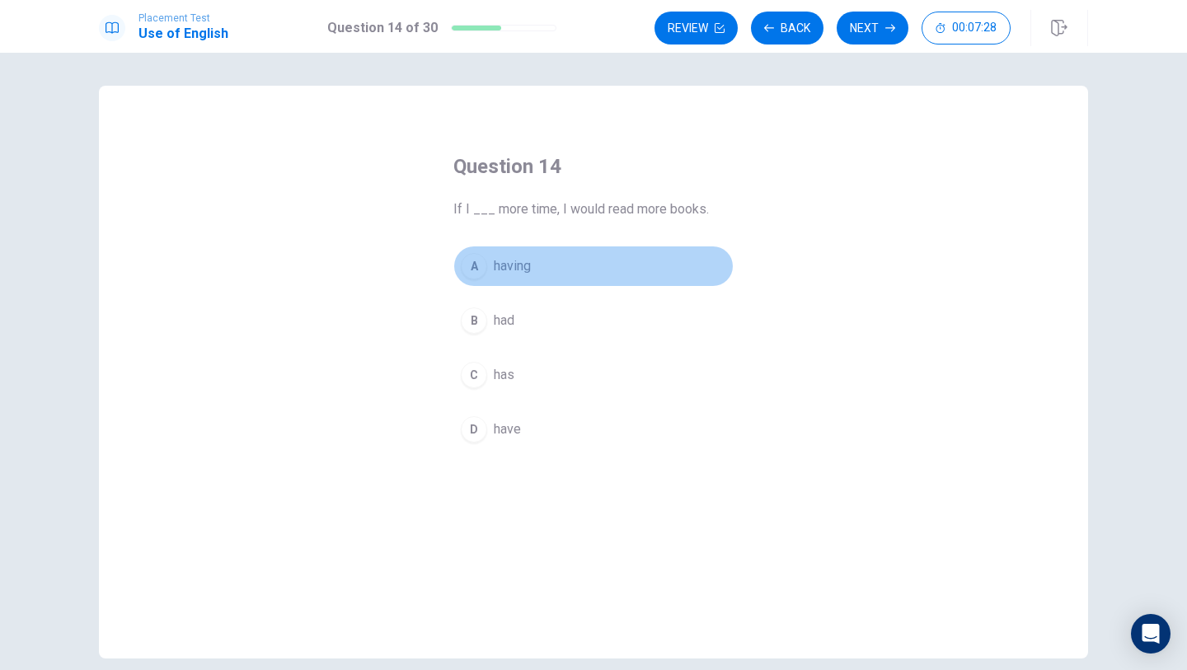
click at [485, 277] on button "A having" at bounding box center [593, 266] width 280 height 41
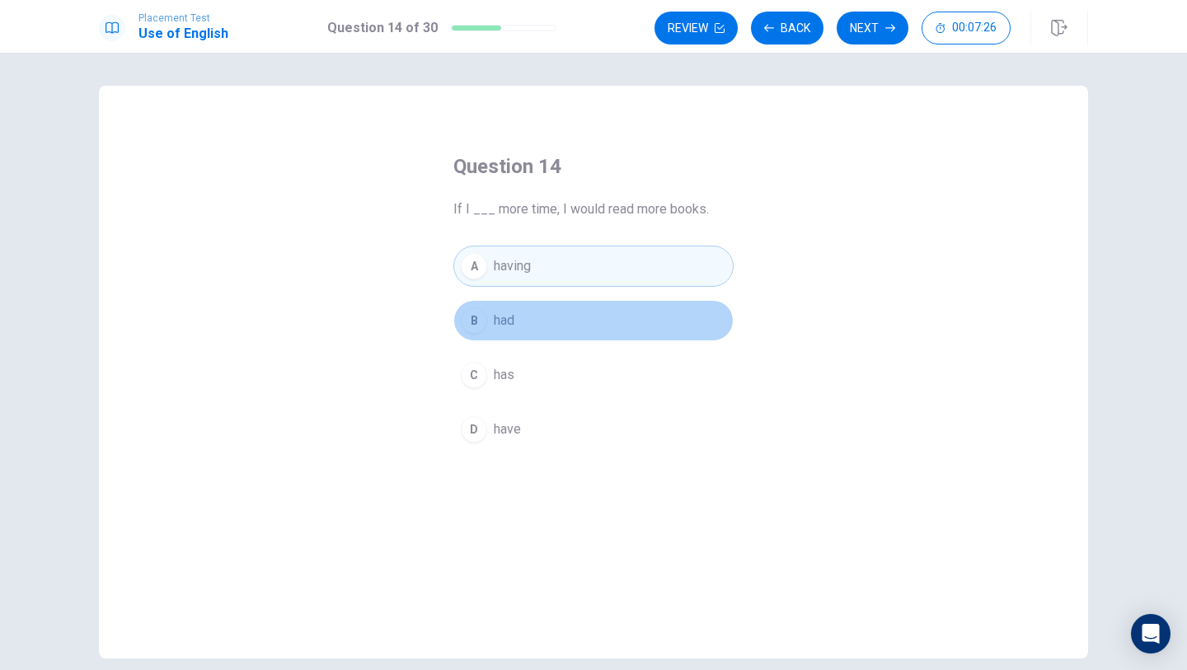
click at [573, 317] on button "B had" at bounding box center [593, 320] width 280 height 41
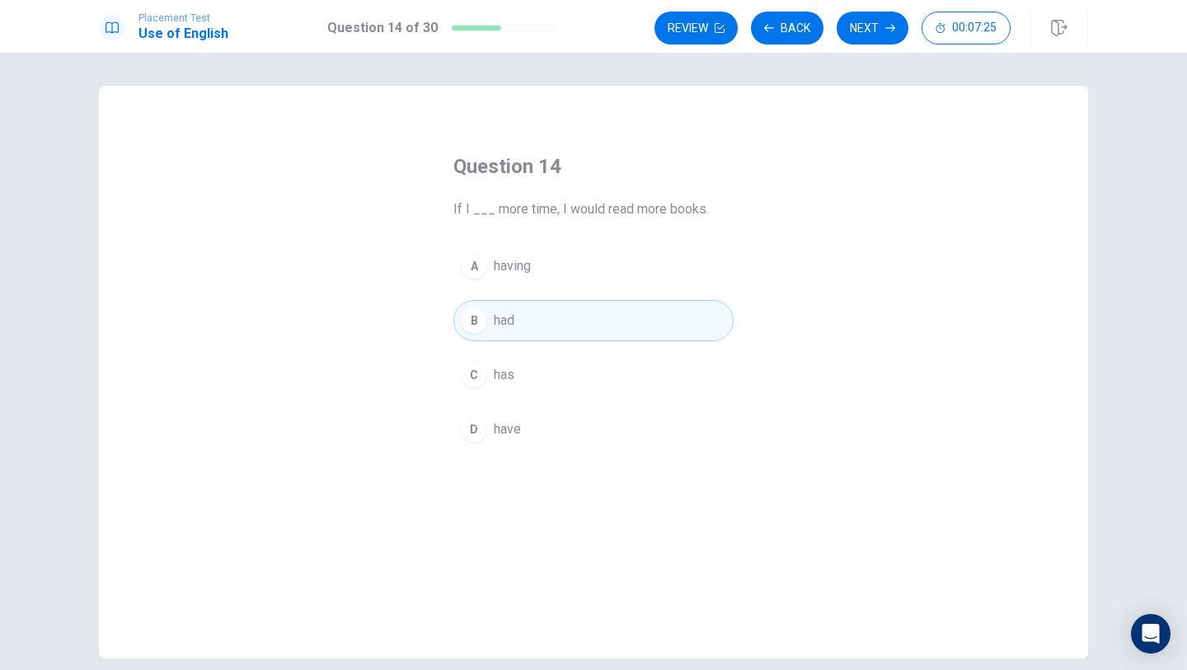
click at [559, 436] on button "D have" at bounding box center [593, 429] width 280 height 41
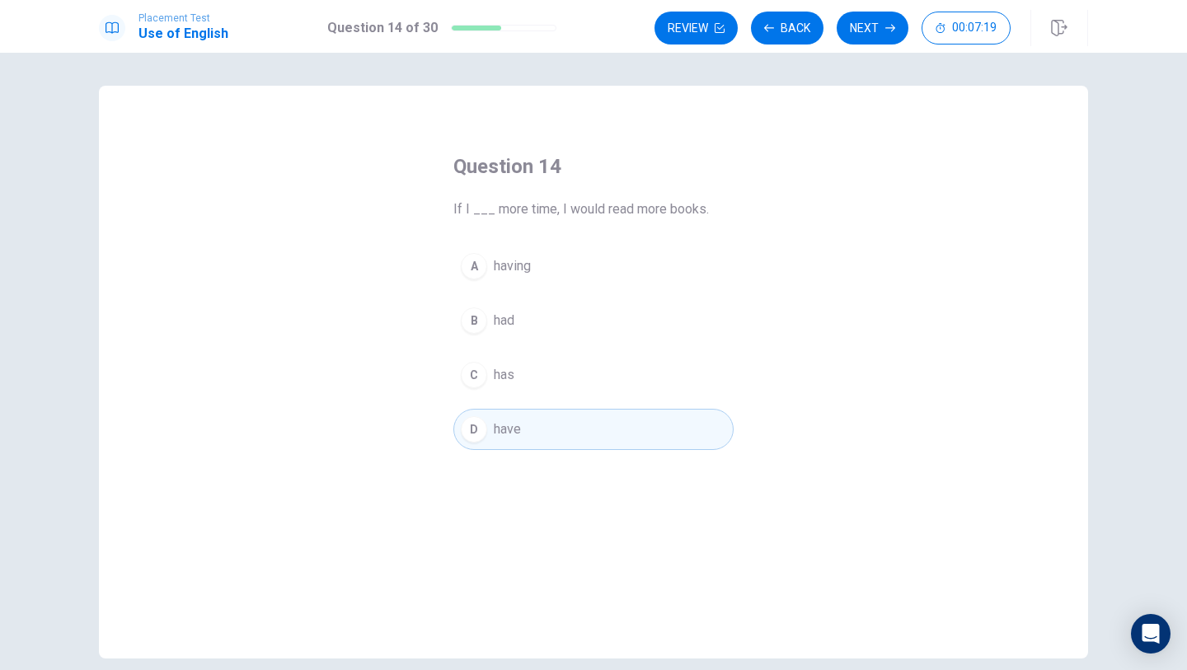
click at [563, 318] on button "B had" at bounding box center [593, 320] width 280 height 41
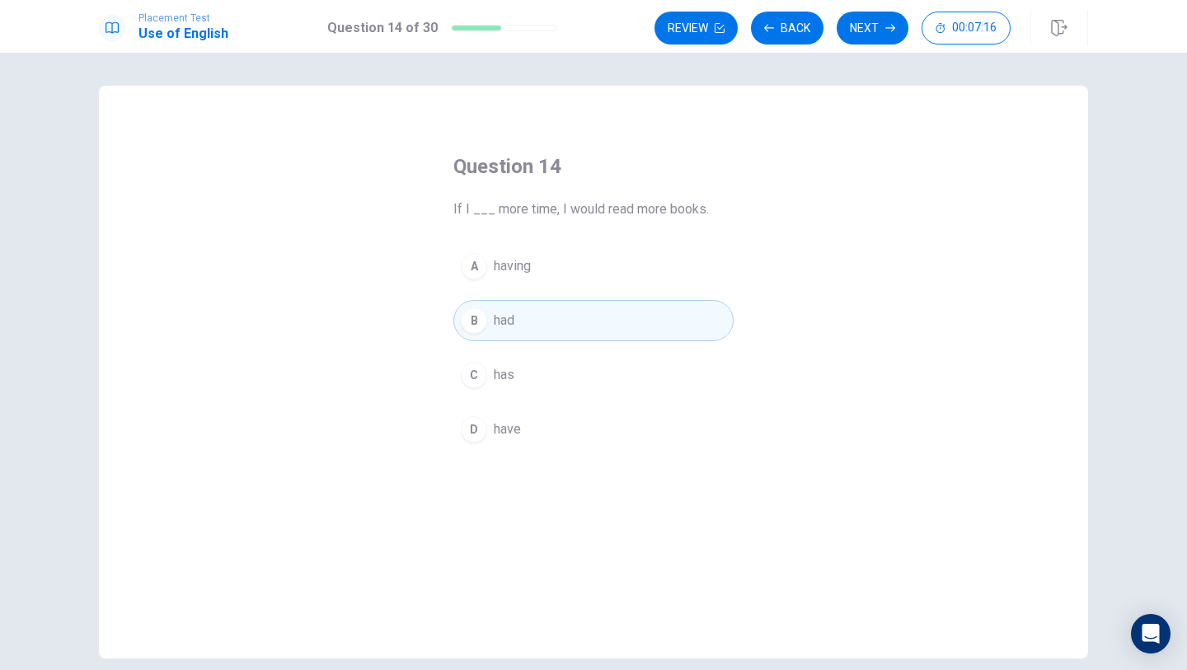
click at [565, 422] on button "D have" at bounding box center [593, 429] width 280 height 41
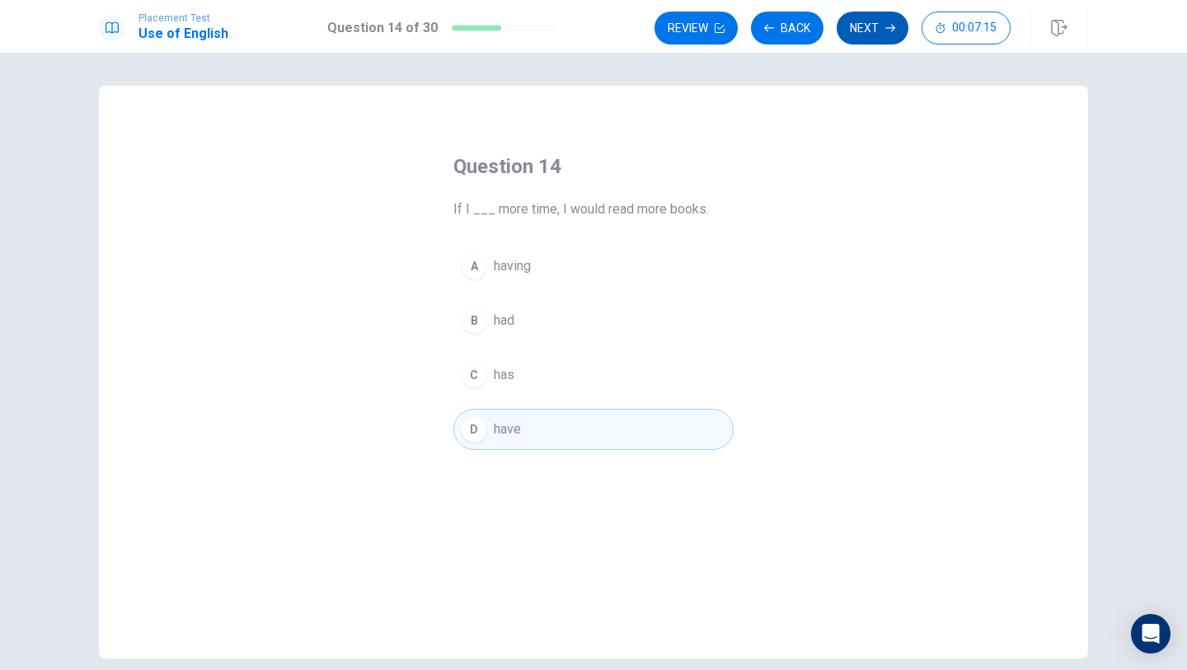
click at [858, 30] on button "Next" at bounding box center [873, 28] width 72 height 33
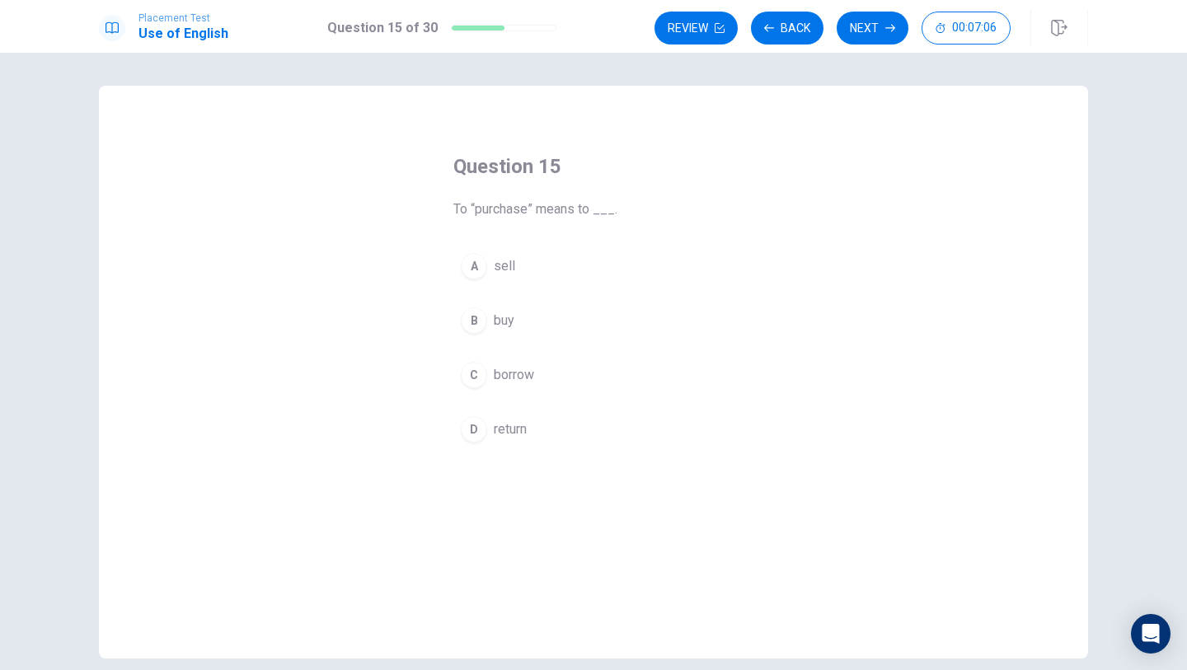
click at [537, 415] on button "D return" at bounding box center [593, 429] width 280 height 41
click at [543, 371] on button "C borrow" at bounding box center [593, 374] width 280 height 41
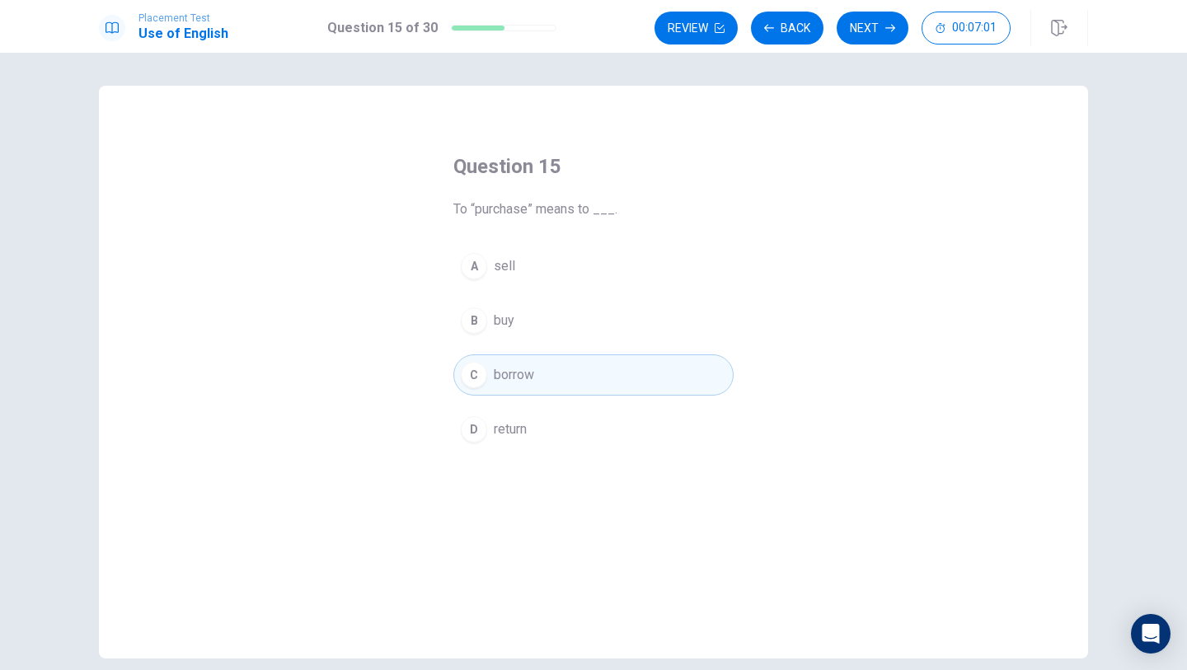
click at [608, 270] on button "A sell" at bounding box center [593, 266] width 280 height 41
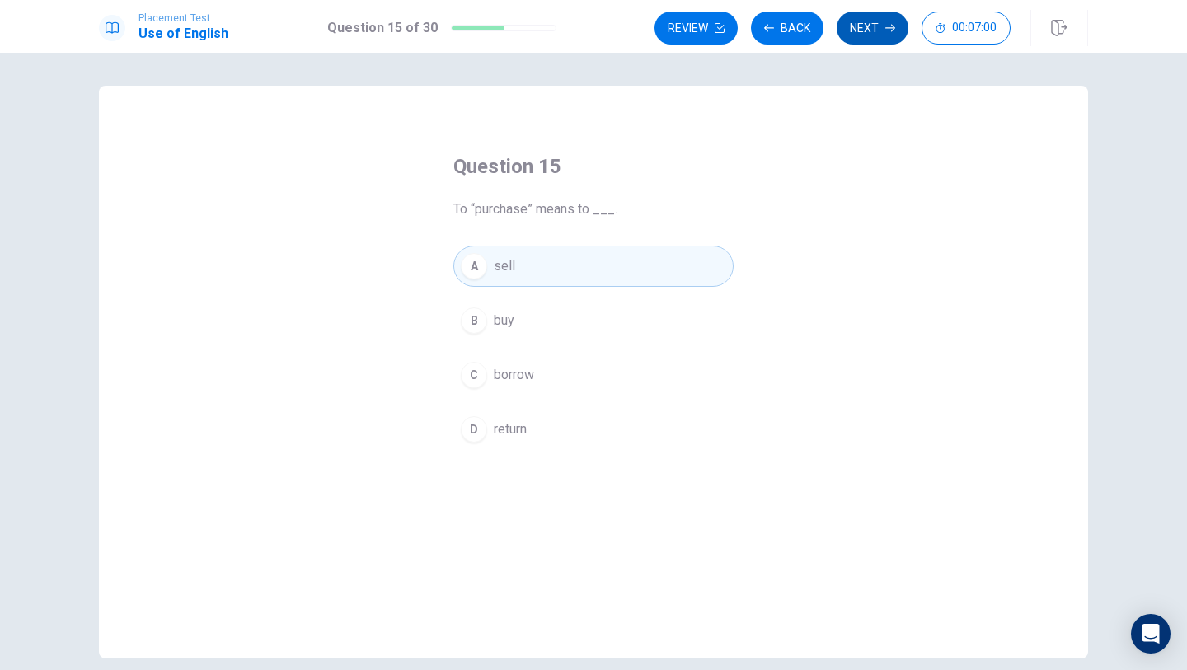
click at [882, 29] on button "Next" at bounding box center [873, 28] width 72 height 33
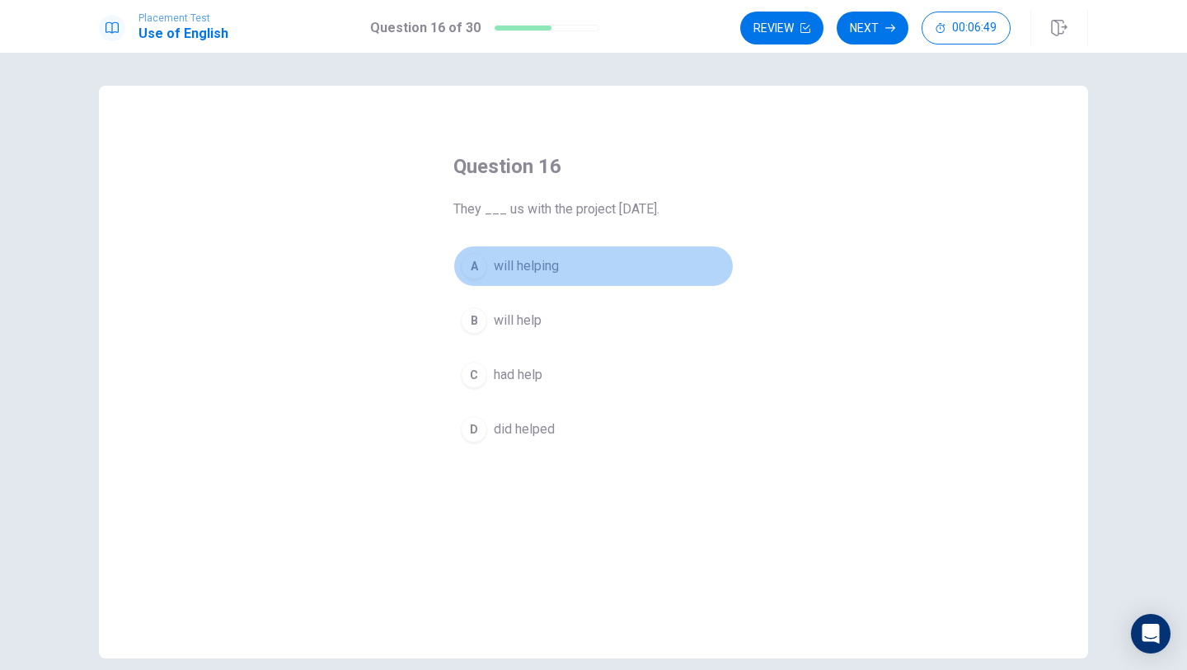
click at [545, 268] on span "will helping" at bounding box center [526, 266] width 65 height 20
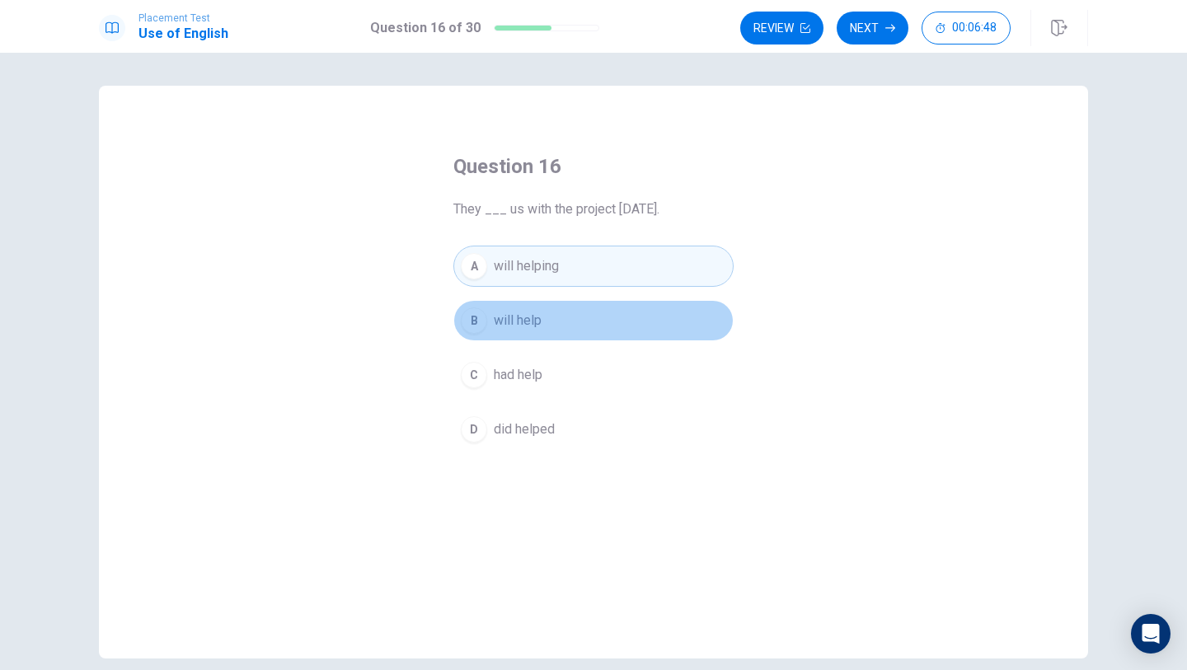
click at [556, 318] on button "B will help" at bounding box center [593, 320] width 280 height 41
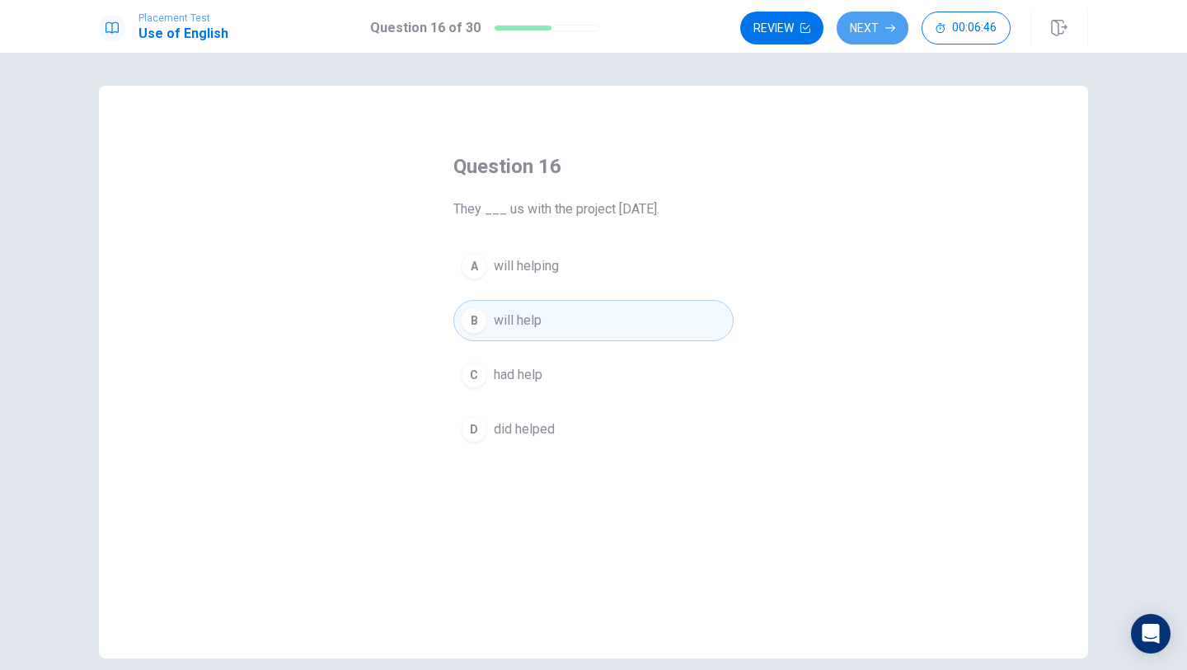
click at [881, 31] on button "Next" at bounding box center [873, 28] width 72 height 33
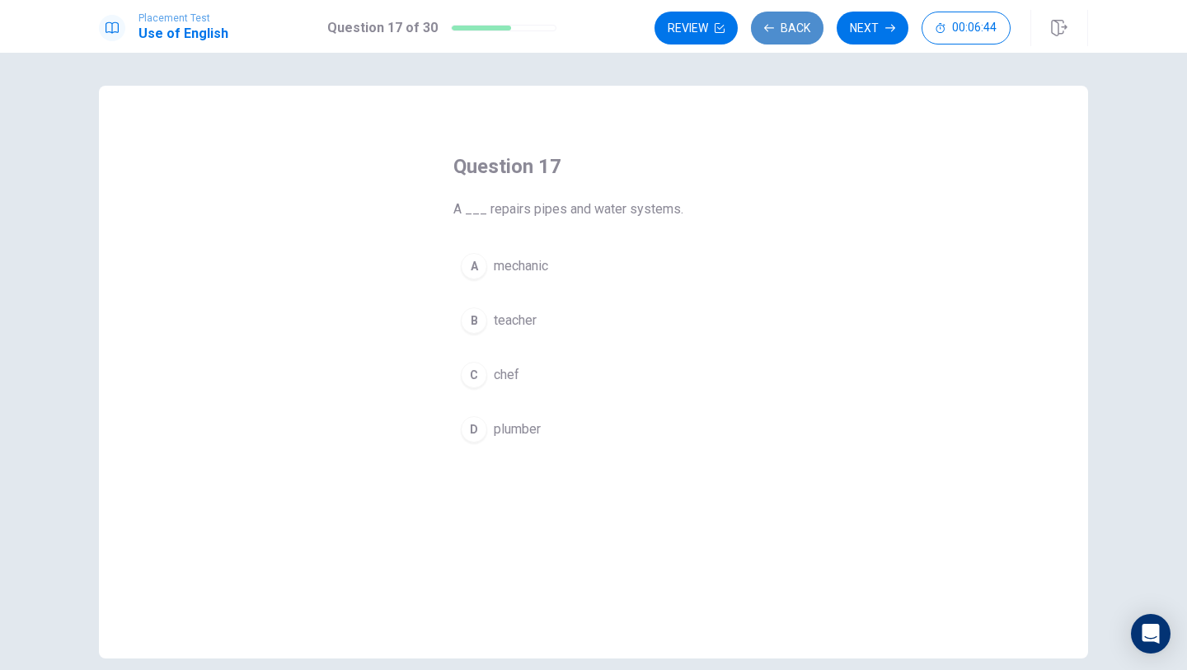
click at [787, 40] on button "Back" at bounding box center [787, 28] width 73 height 33
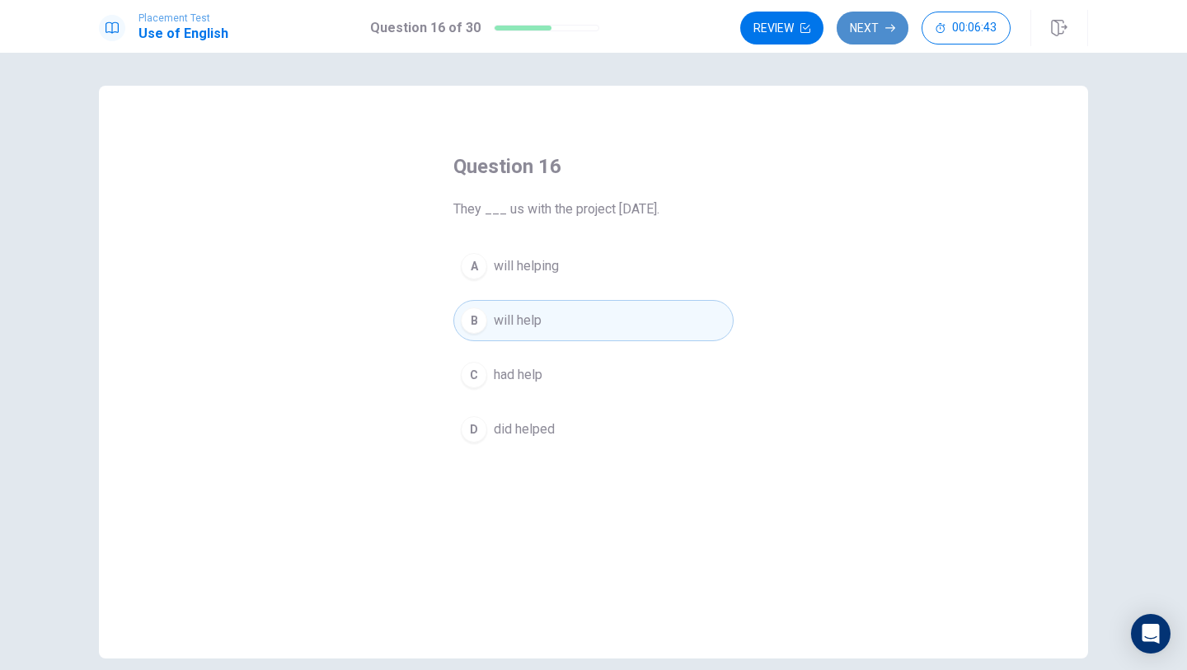
click at [865, 39] on button "Next" at bounding box center [873, 28] width 72 height 33
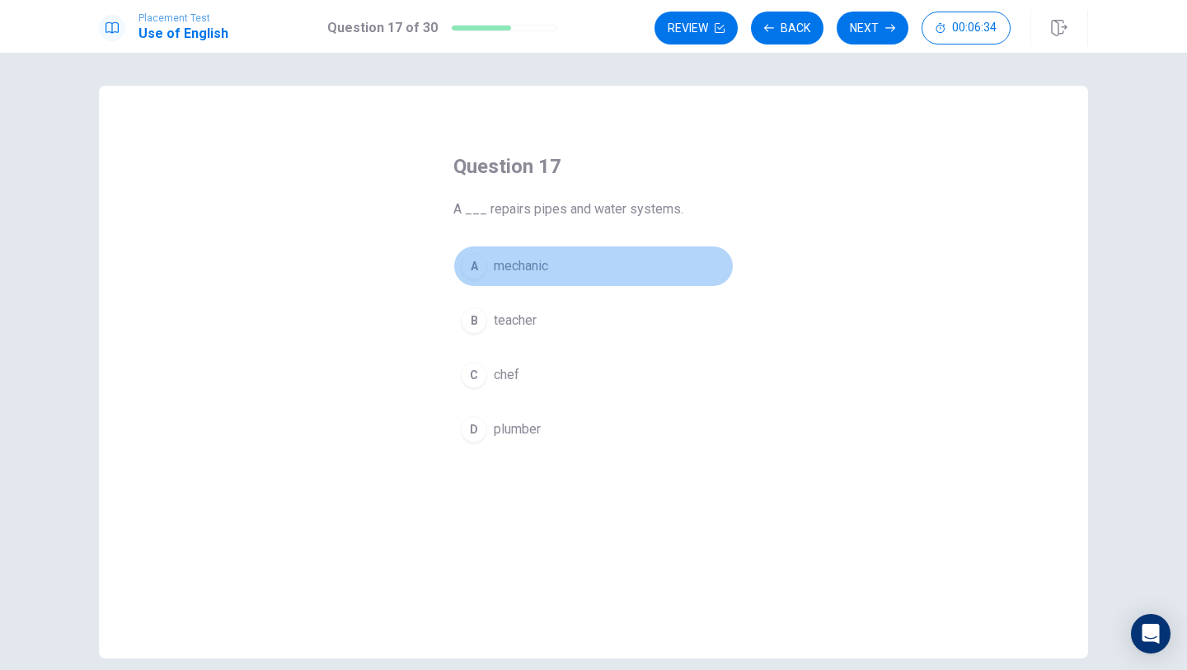
click at [528, 266] on span "mechanic" at bounding box center [521, 266] width 54 height 20
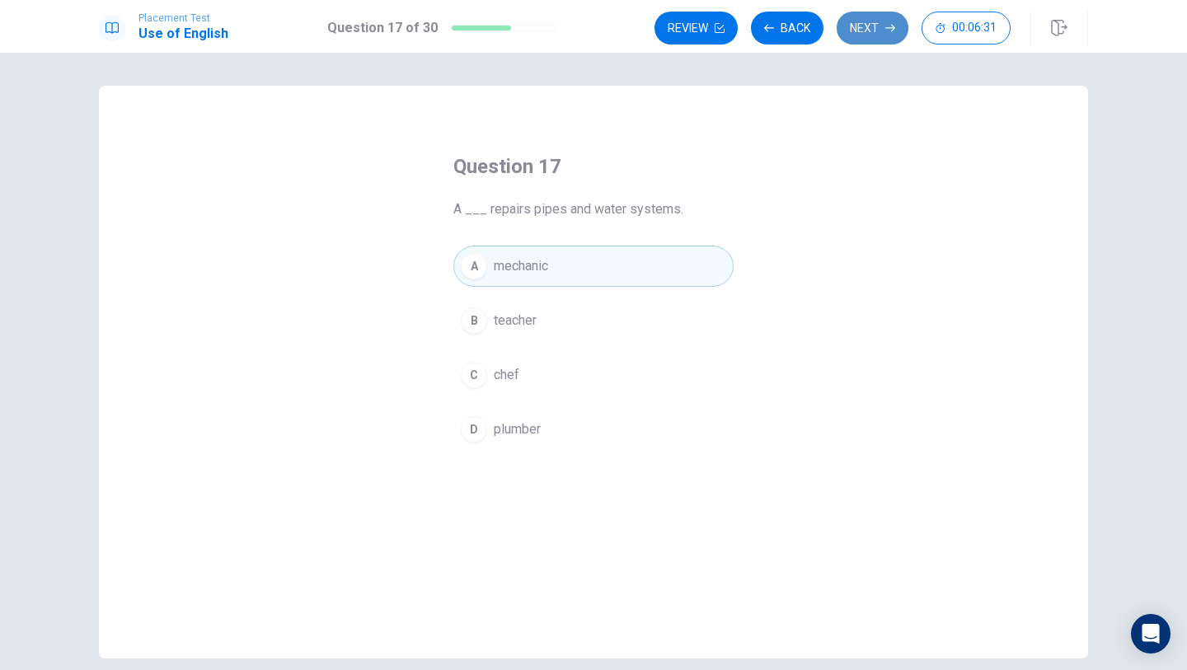
click at [876, 35] on button "Next" at bounding box center [873, 28] width 72 height 33
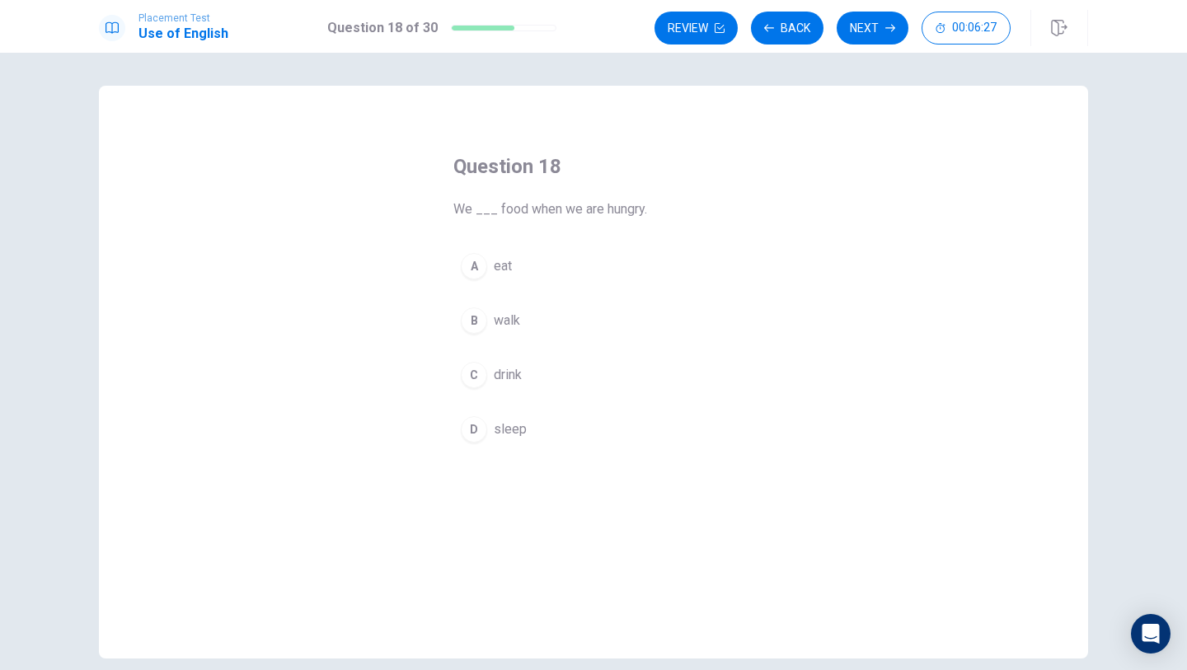
click at [530, 256] on button "A eat" at bounding box center [593, 266] width 280 height 41
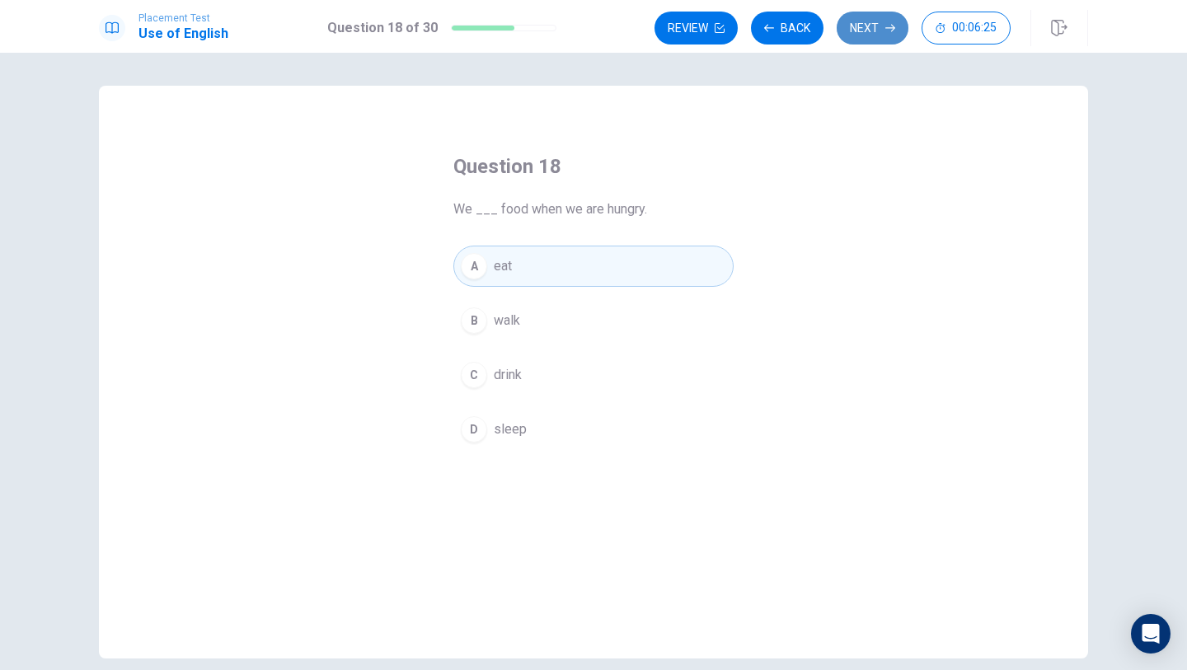
click at [857, 34] on button "Next" at bounding box center [873, 28] width 72 height 33
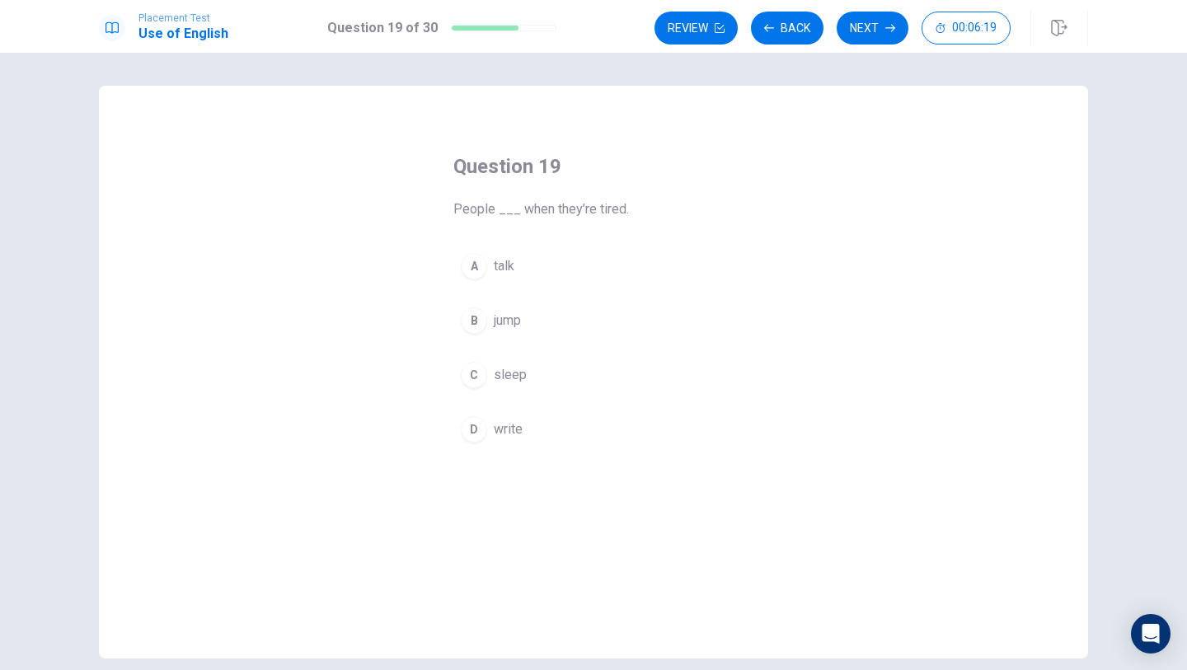
click at [529, 362] on button "C sleep" at bounding box center [593, 374] width 280 height 41
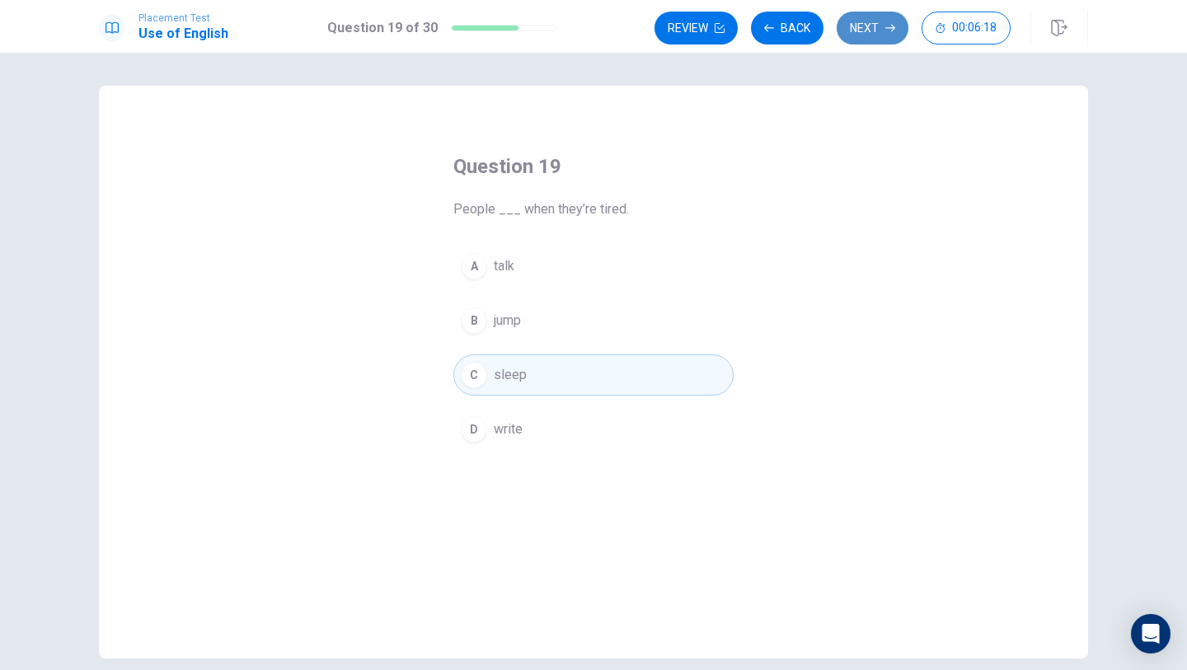
click at [872, 35] on button "Next" at bounding box center [873, 28] width 72 height 33
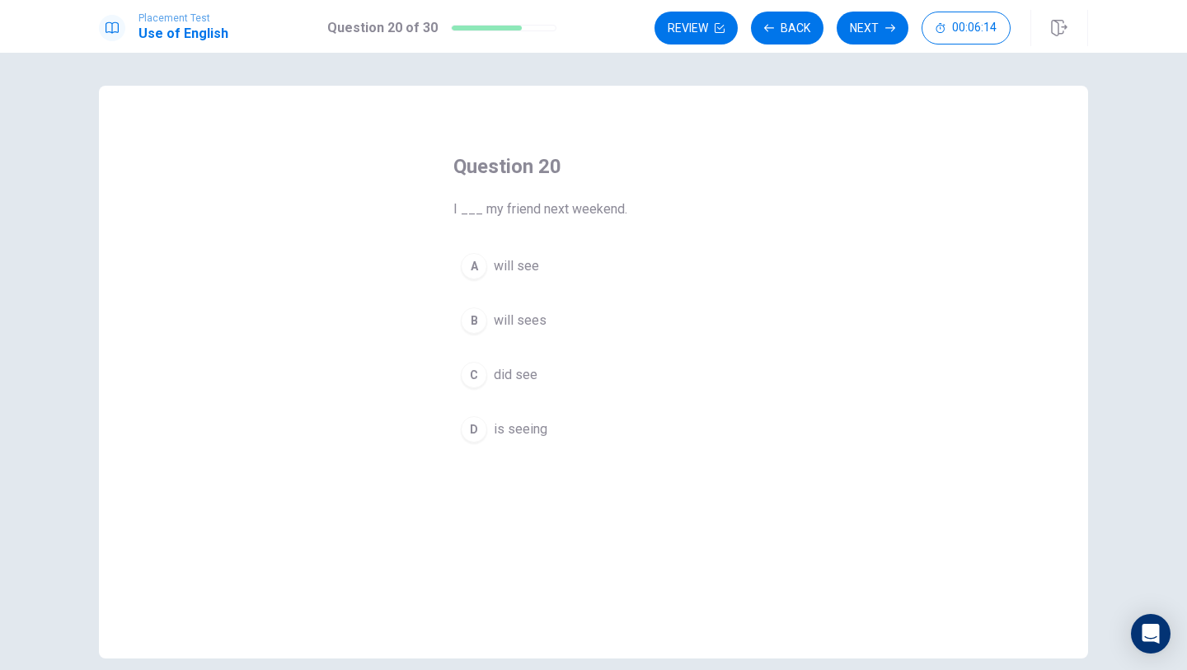
click at [570, 276] on button "A will see" at bounding box center [593, 266] width 280 height 41
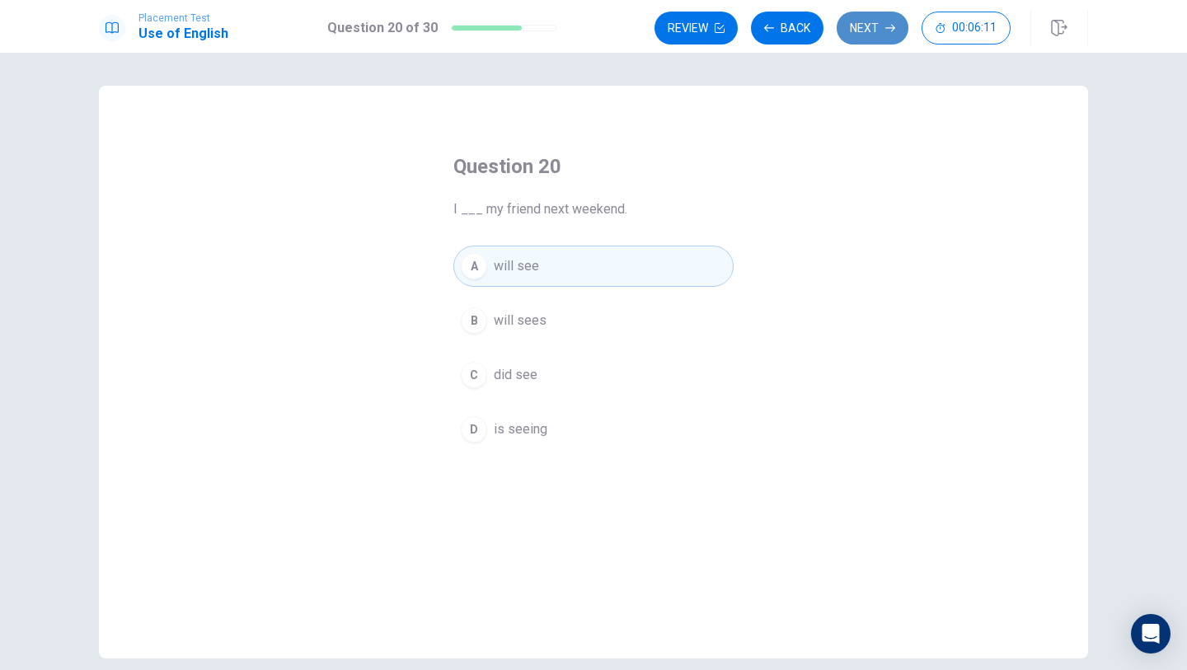
click at [875, 31] on button "Next" at bounding box center [873, 28] width 72 height 33
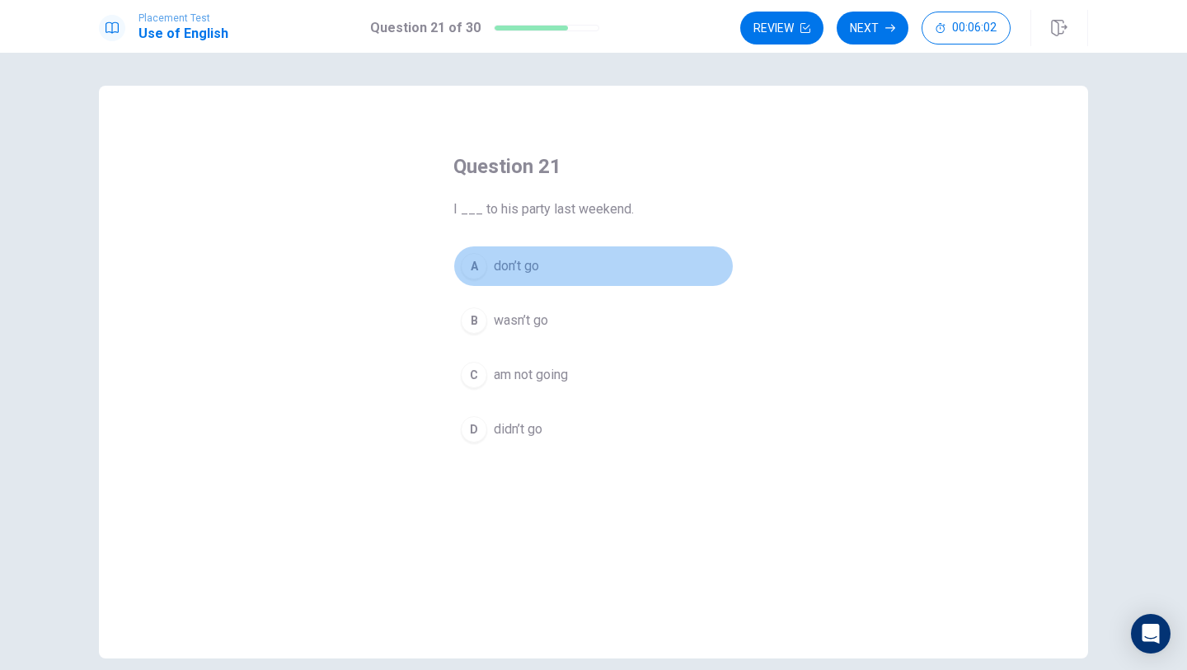
click at [582, 257] on button "A don’t go" at bounding box center [593, 266] width 280 height 41
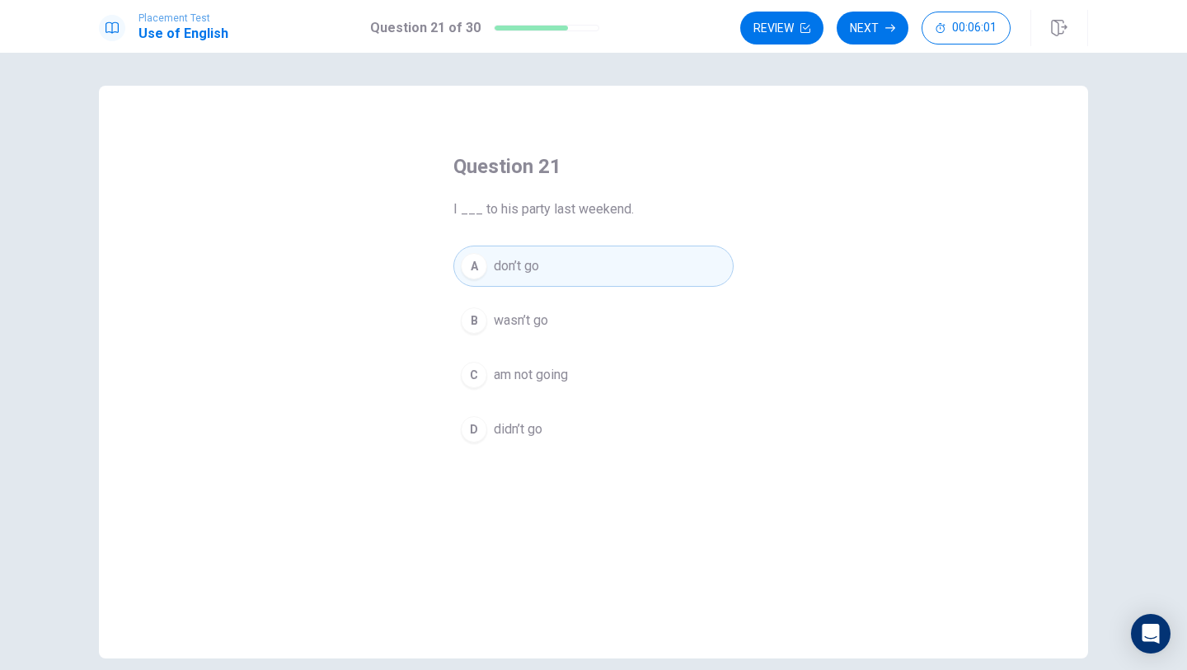
click at [547, 431] on button "D didn’t go" at bounding box center [593, 429] width 280 height 41
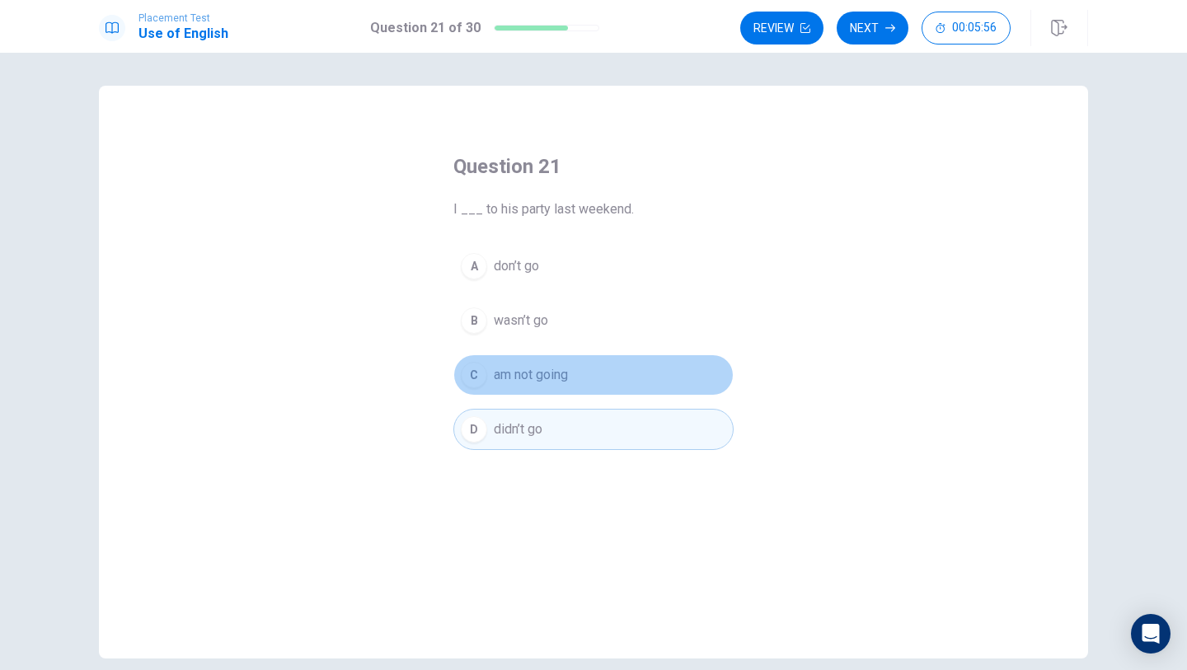
click at [607, 378] on button "C am not going" at bounding box center [593, 374] width 280 height 41
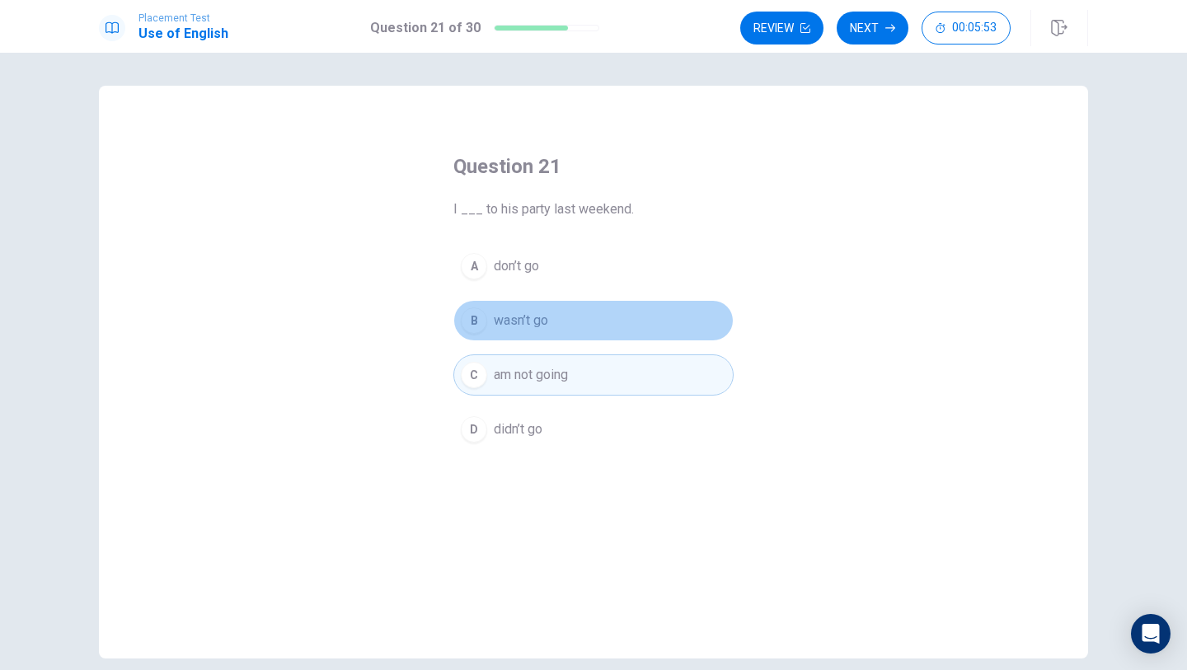
click at [569, 316] on button "B wasn’t go" at bounding box center [593, 320] width 280 height 41
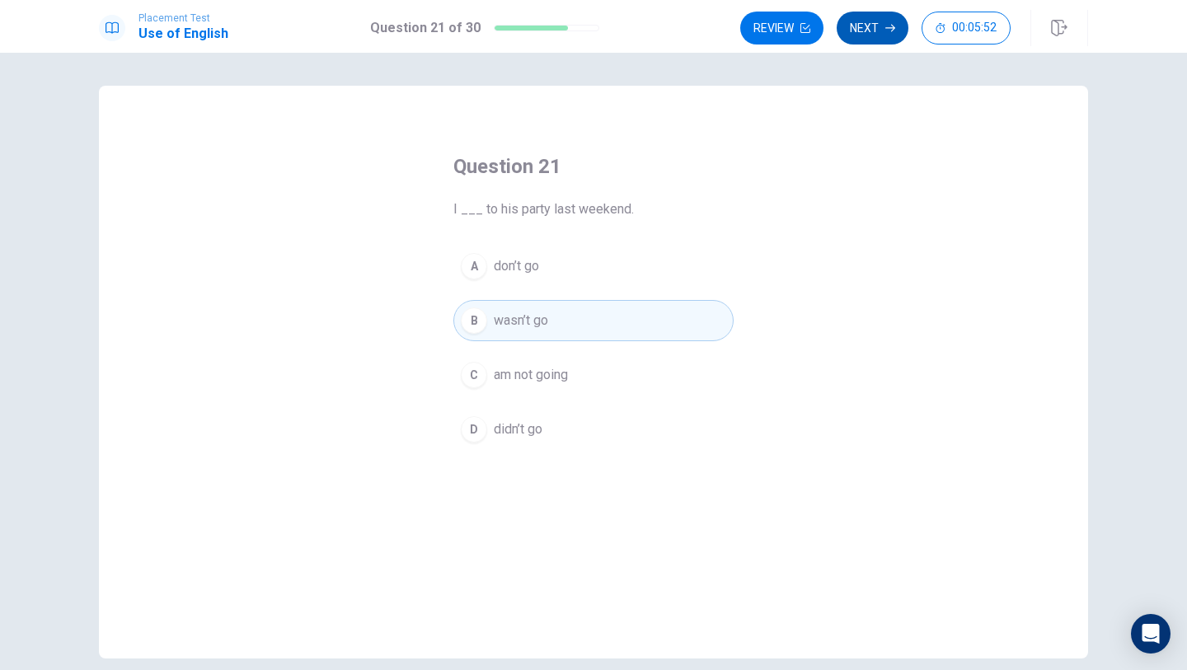
click at [852, 31] on button "Next" at bounding box center [873, 28] width 72 height 33
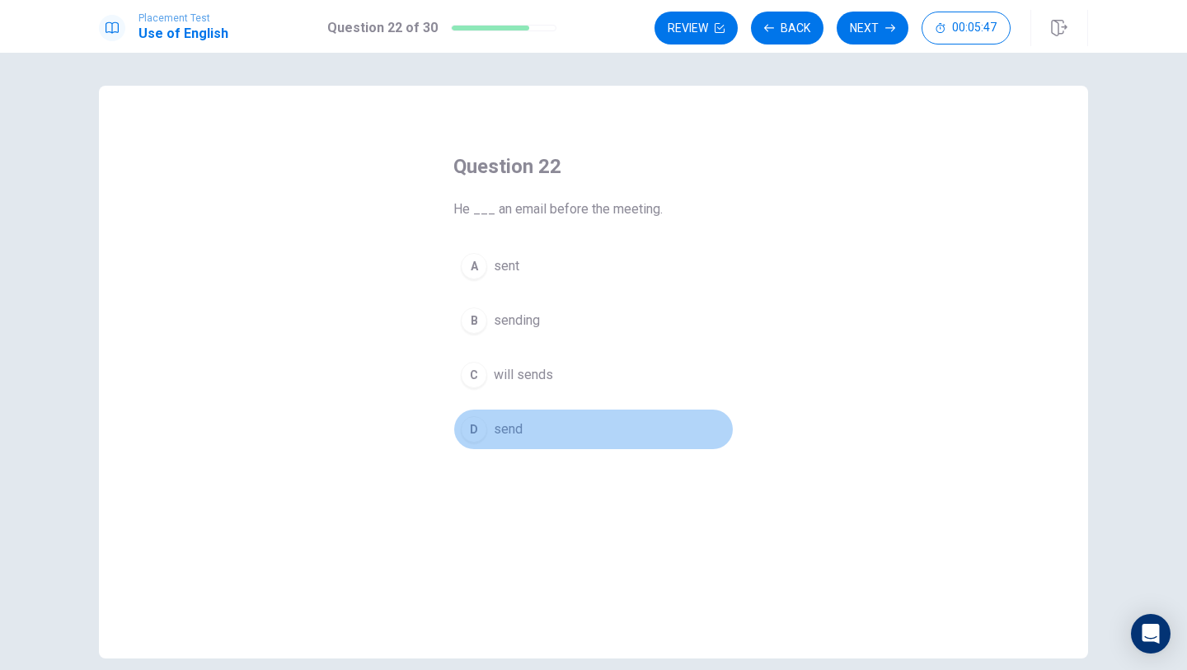
click at [514, 428] on span "send" at bounding box center [508, 430] width 29 height 20
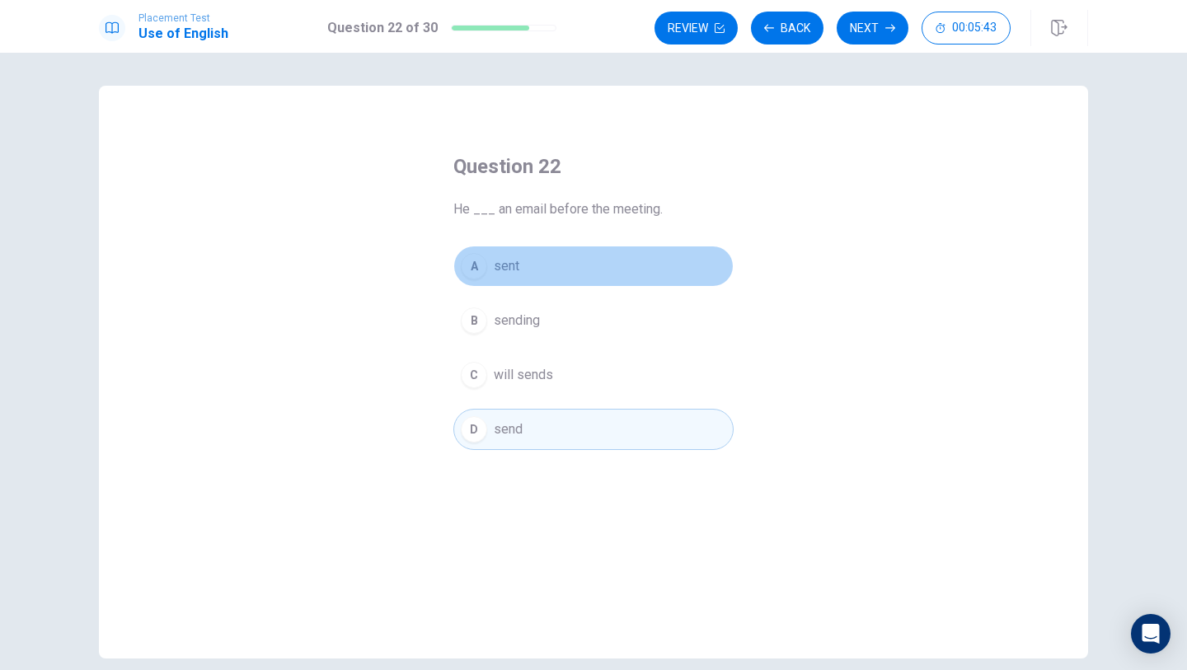
click at [537, 262] on button "A sent" at bounding box center [593, 266] width 280 height 41
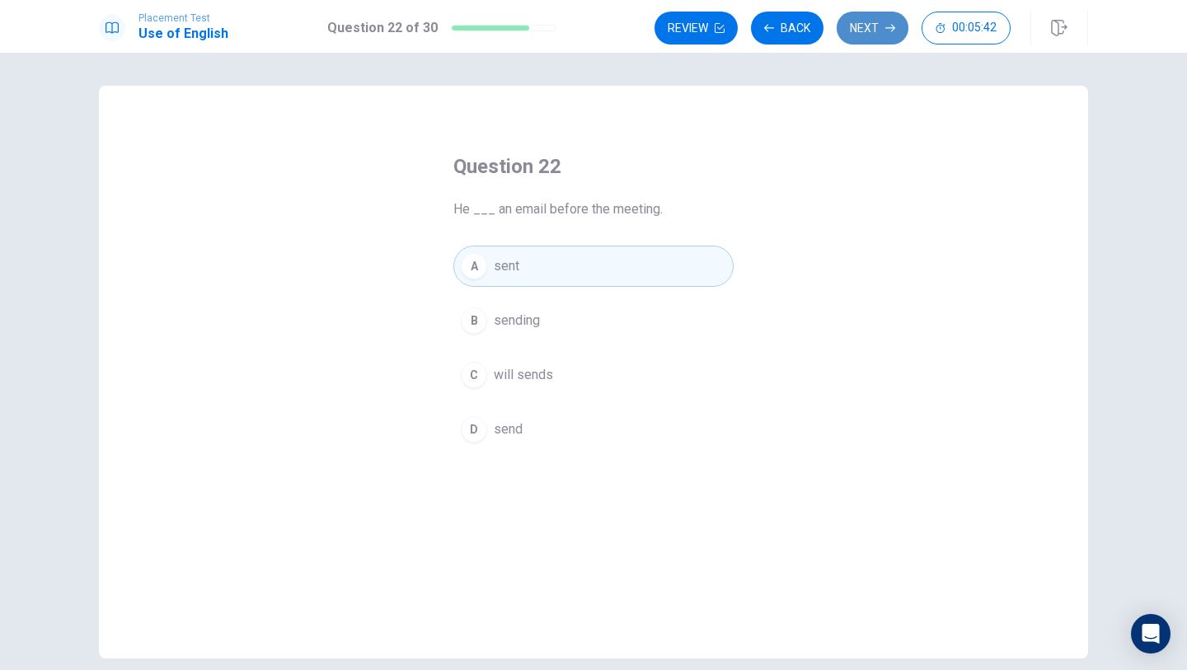
click at [857, 31] on button "Next" at bounding box center [873, 28] width 72 height 33
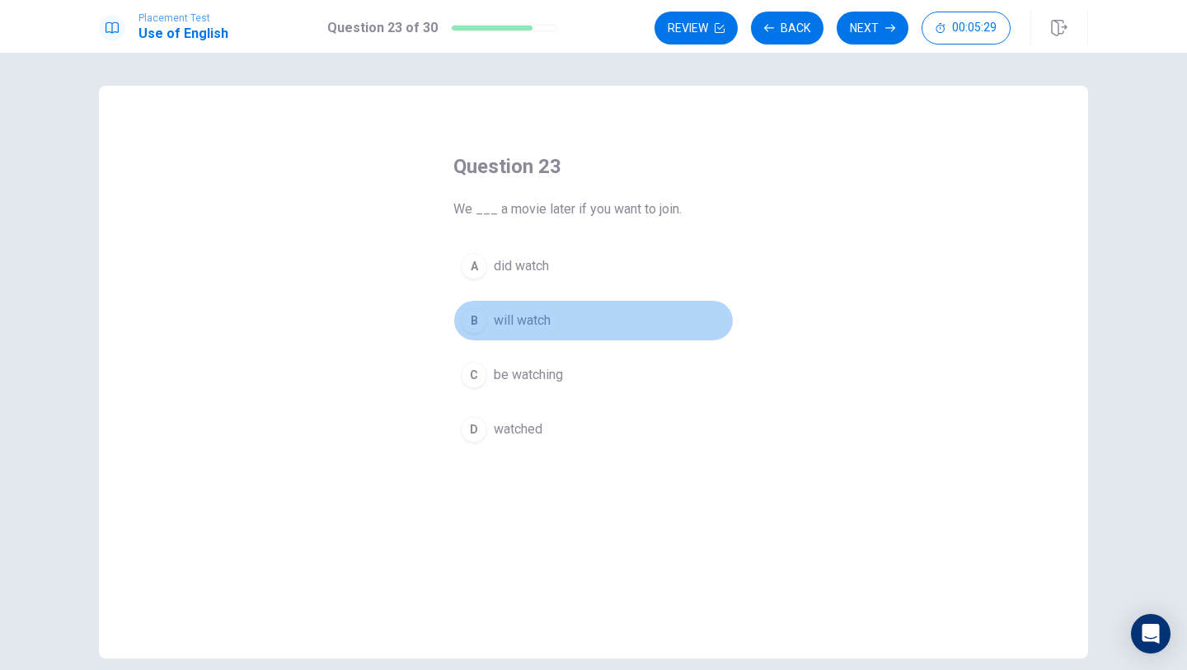
click at [542, 312] on span "will watch" at bounding box center [522, 321] width 57 height 20
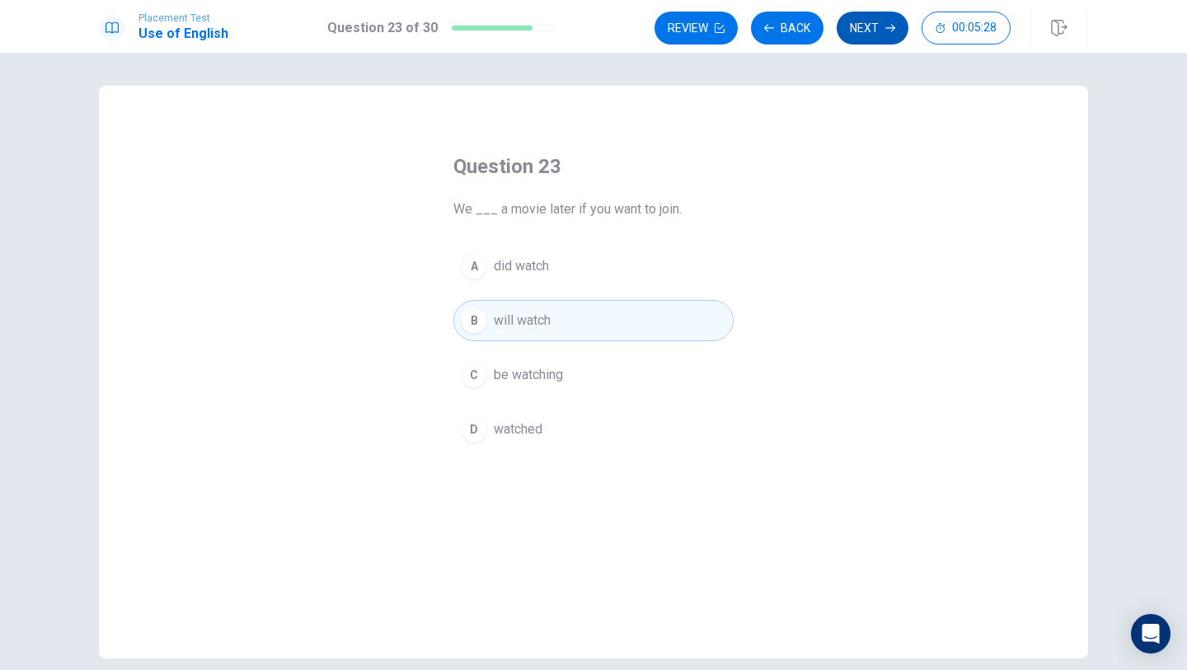
click at [862, 34] on button "Next" at bounding box center [873, 28] width 72 height 33
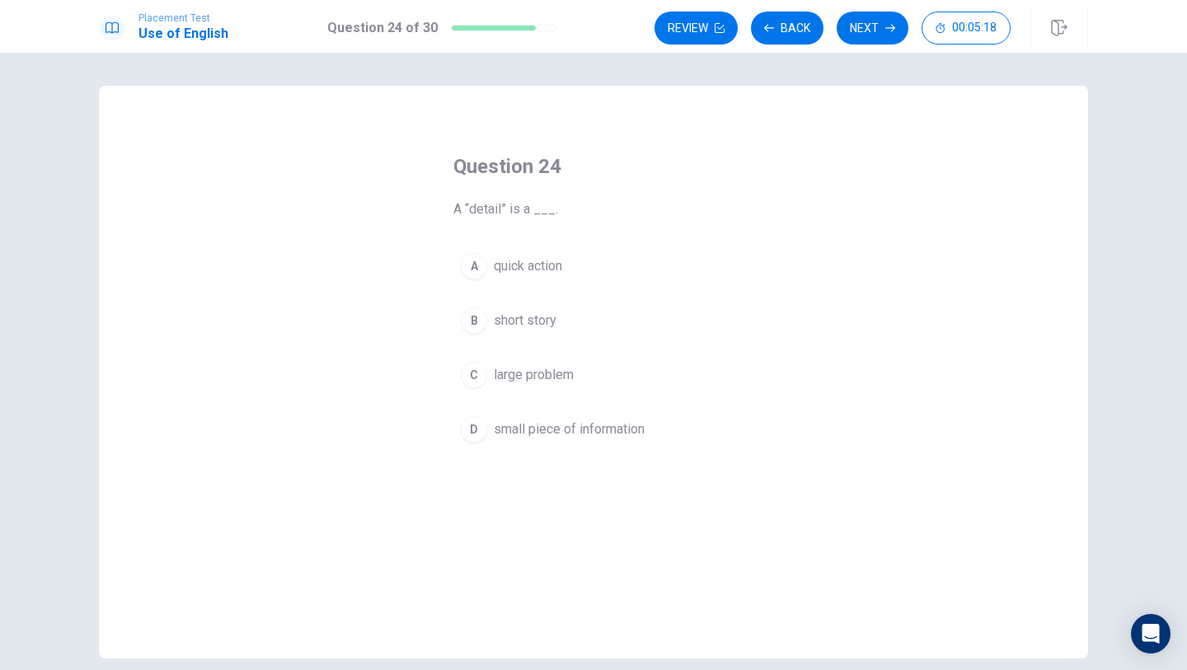
click at [537, 256] on span "quick action" at bounding box center [528, 266] width 68 height 20
click at [547, 314] on span "short story" at bounding box center [525, 321] width 63 height 20
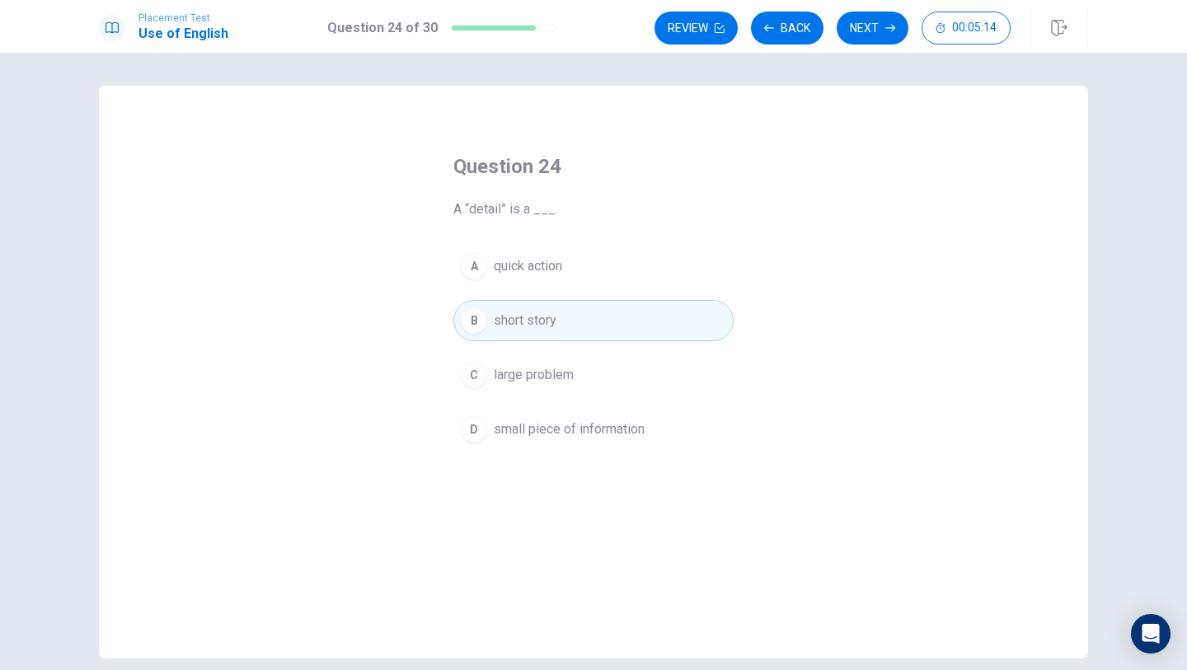
click at [587, 260] on button "A quick action" at bounding box center [593, 266] width 280 height 41
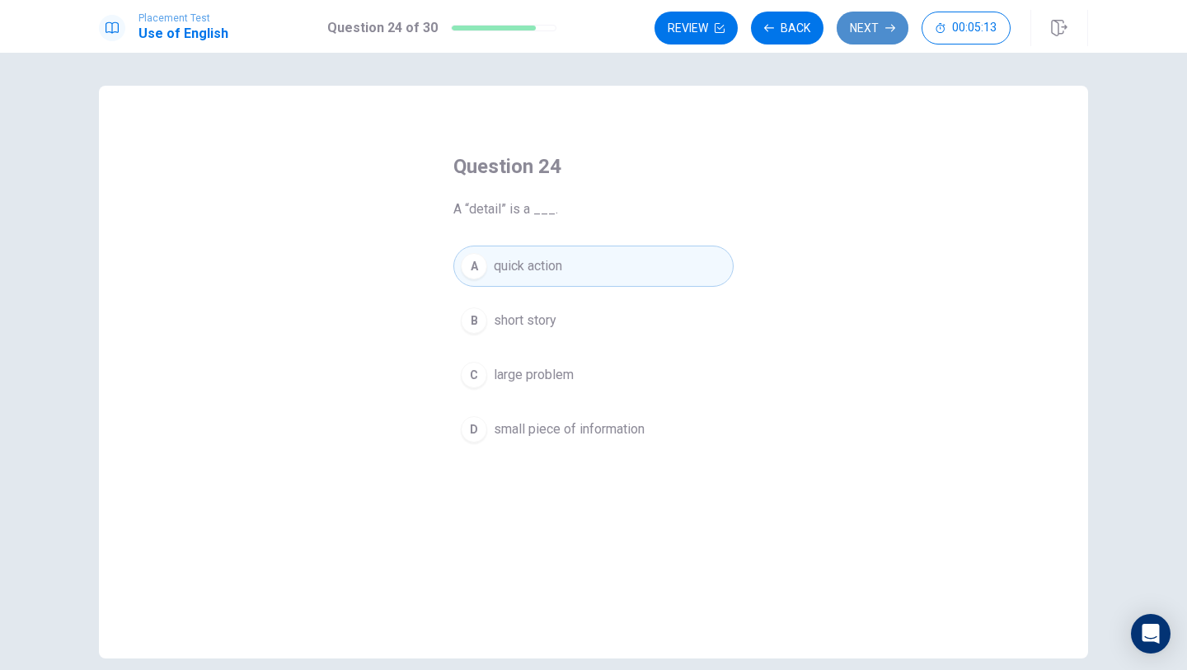
click at [875, 16] on button "Next" at bounding box center [873, 28] width 72 height 33
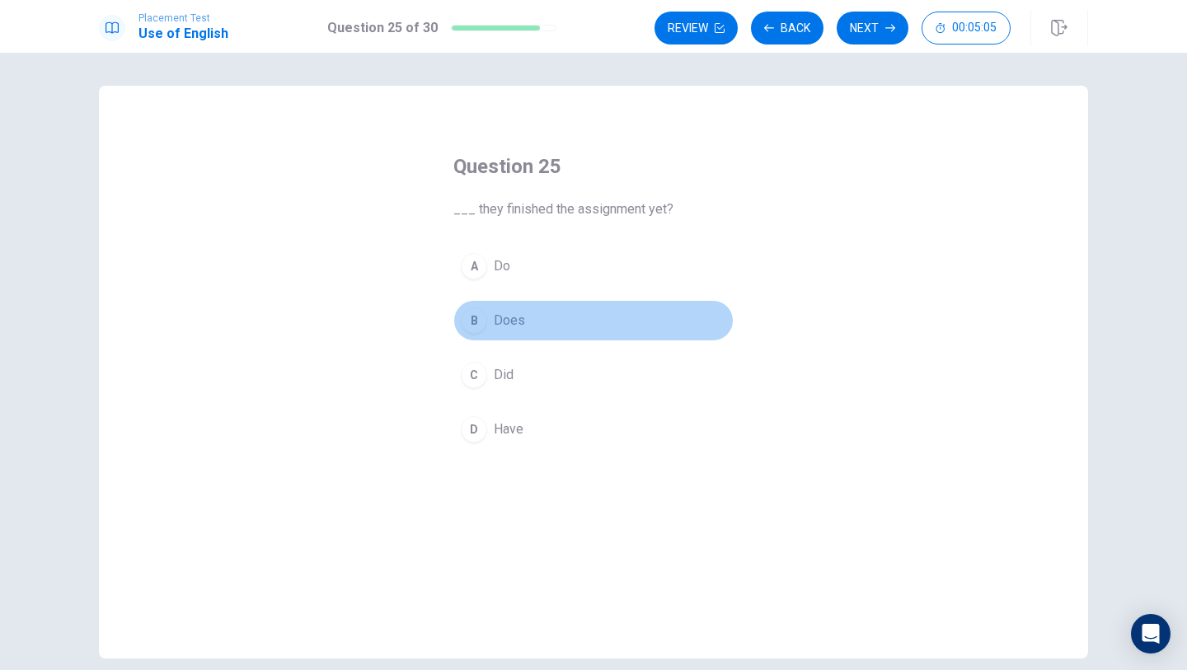
click at [528, 316] on button "B Does" at bounding box center [593, 320] width 280 height 41
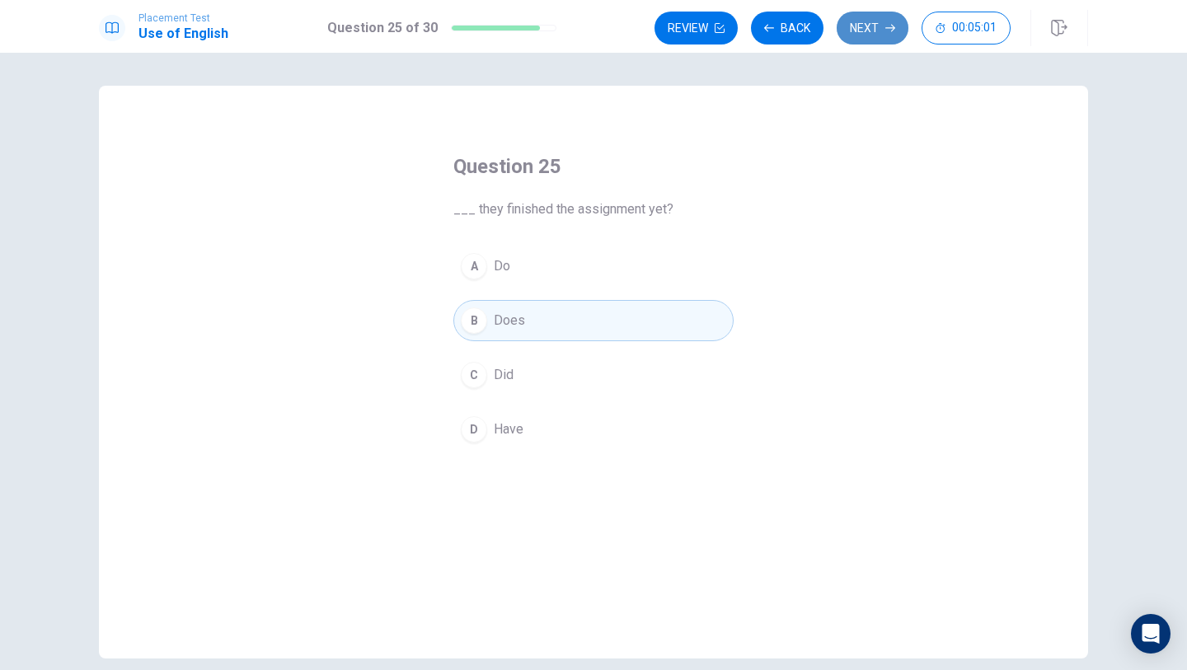
click at [871, 27] on button "Next" at bounding box center [873, 28] width 72 height 33
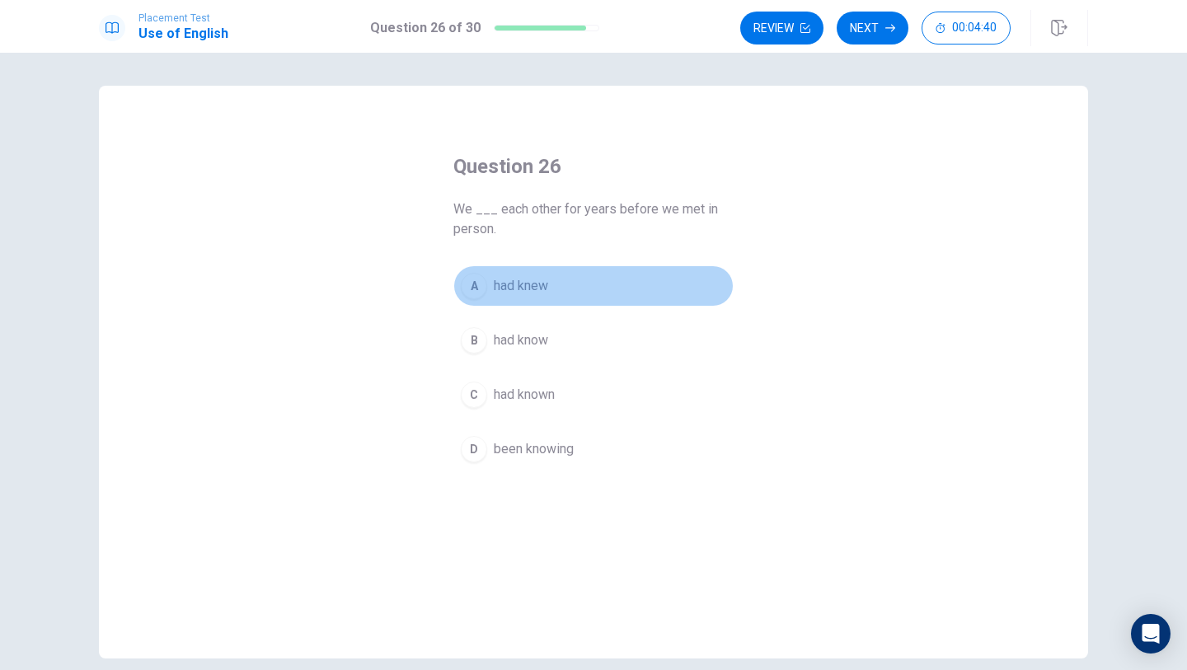
click at [640, 277] on button "A had knew" at bounding box center [593, 285] width 280 height 41
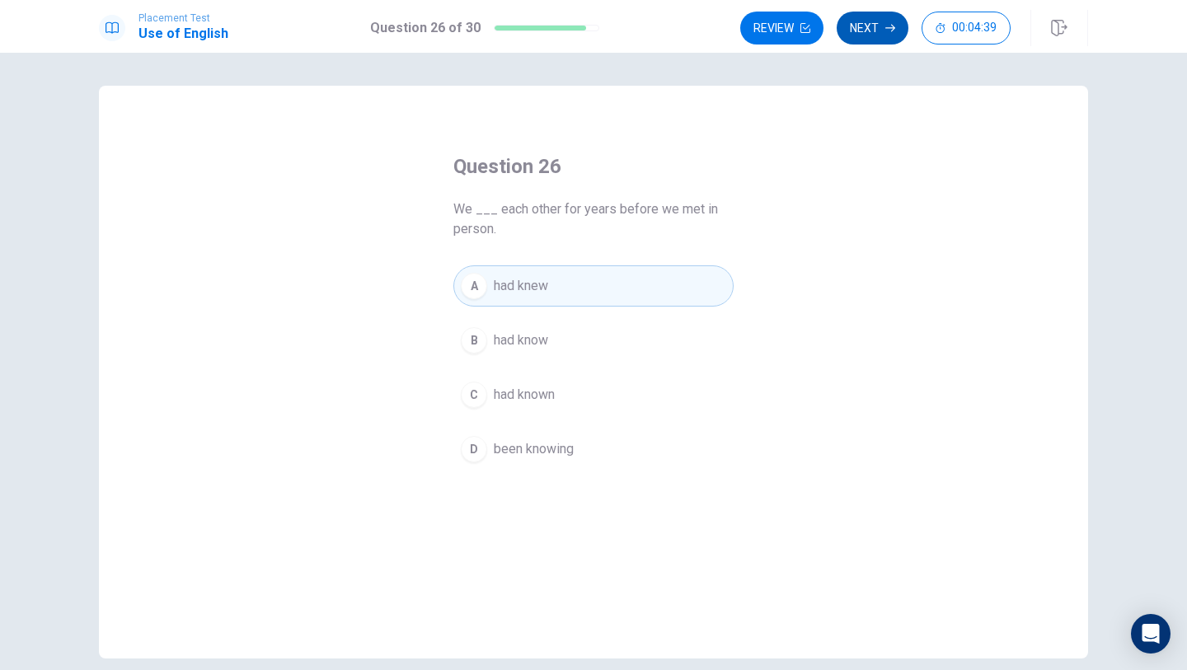
click at [866, 28] on button "Next" at bounding box center [873, 28] width 72 height 33
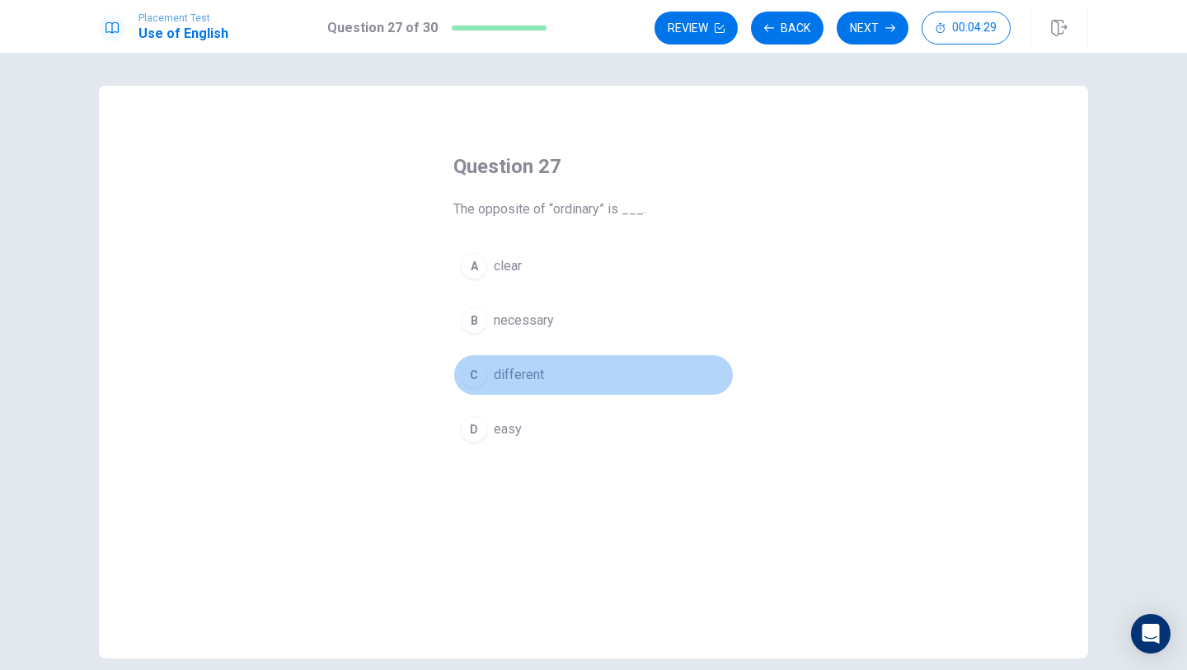
click at [589, 372] on button "C different" at bounding box center [593, 374] width 280 height 41
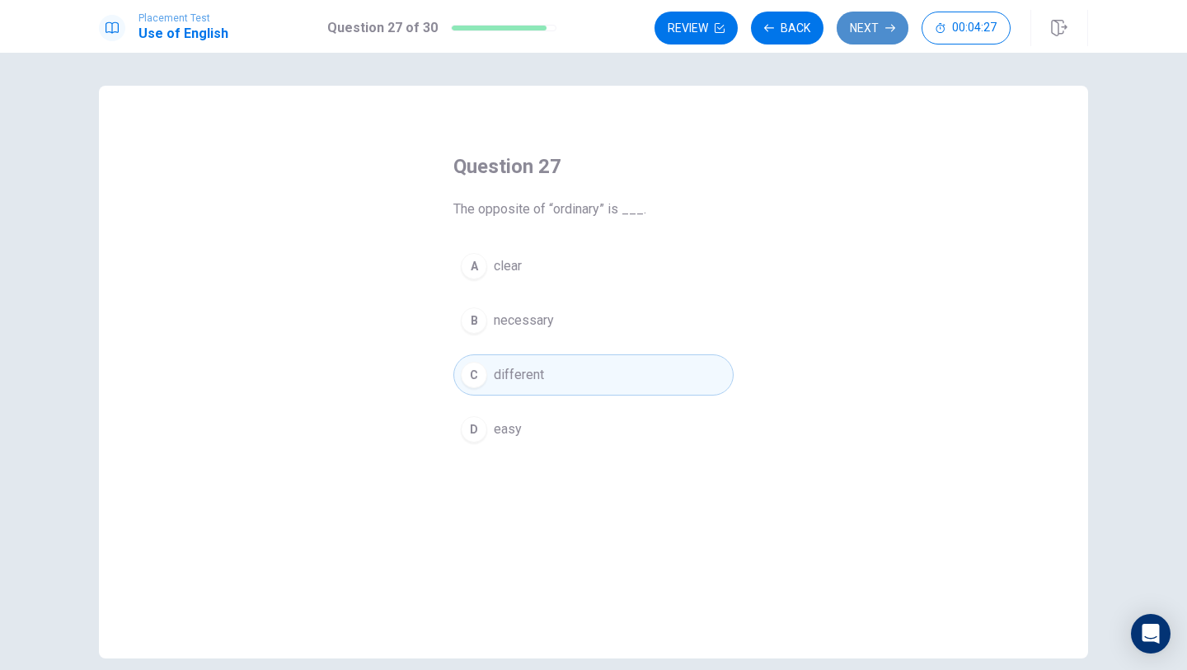
click at [866, 34] on button "Next" at bounding box center [873, 28] width 72 height 33
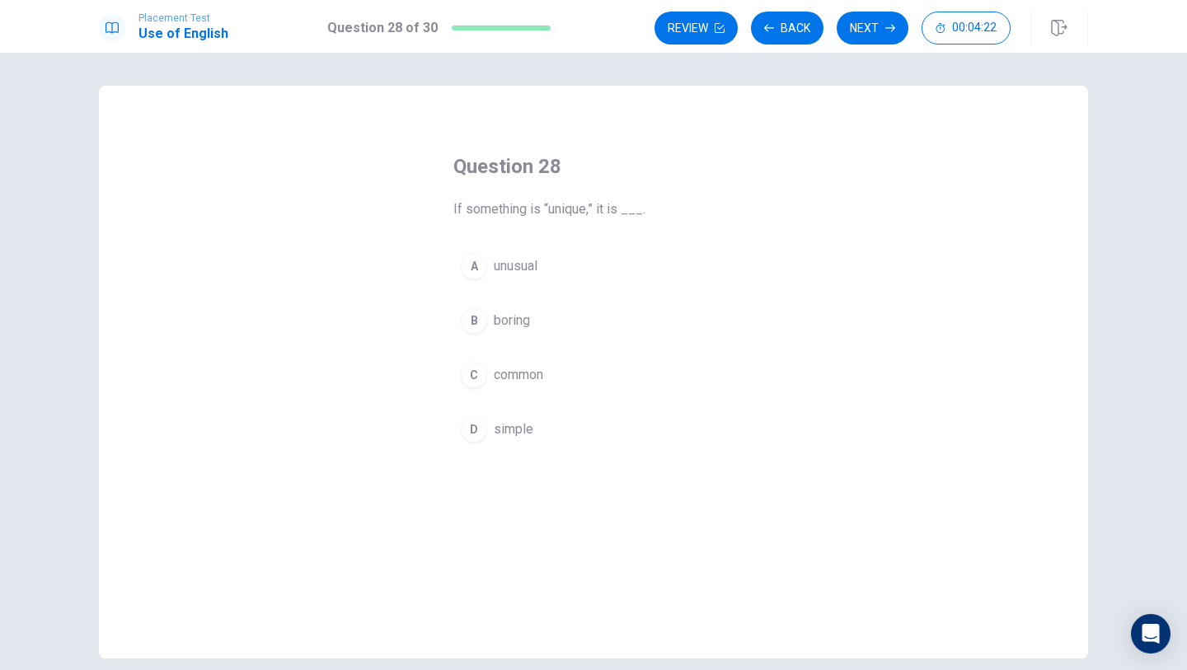
drag, startPoint x: 449, startPoint y: 207, endPoint x: 584, endPoint y: 222, distance: 135.2
click at [584, 222] on div "Question 28 If something is “unique,” it is ___. A unusual B boring C common D …" at bounding box center [593, 302] width 346 height 350
click at [557, 274] on button "A unusual" at bounding box center [593, 266] width 280 height 41
click at [556, 321] on button "B boring" at bounding box center [593, 320] width 280 height 41
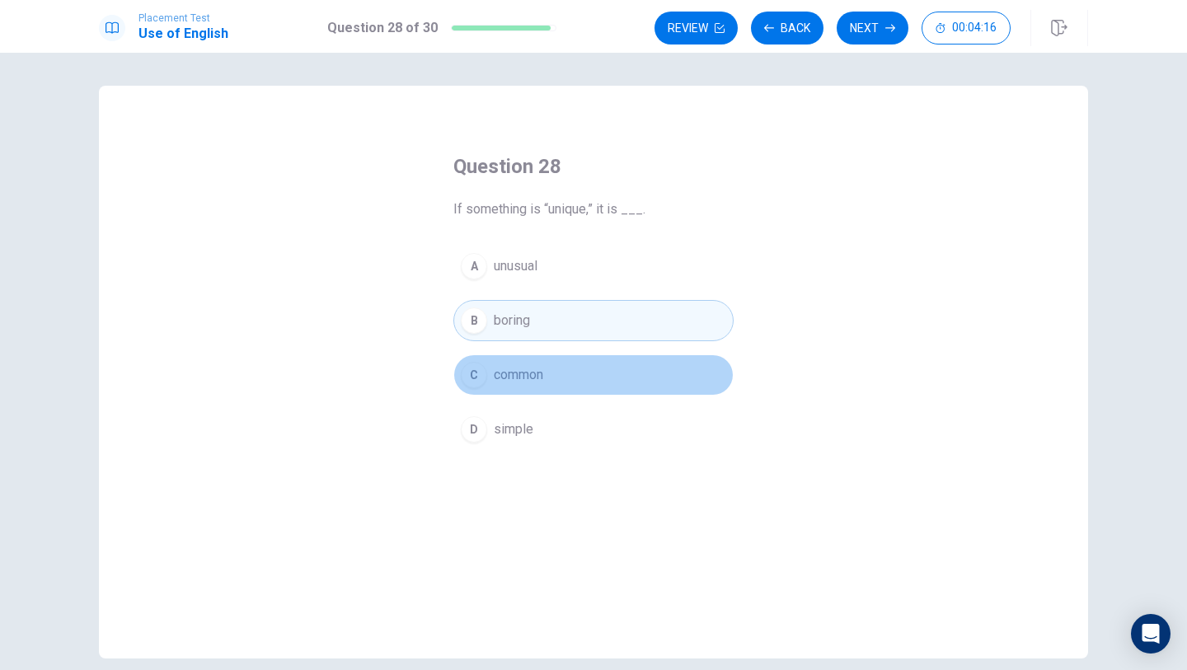
click at [547, 374] on button "C common" at bounding box center [593, 374] width 280 height 41
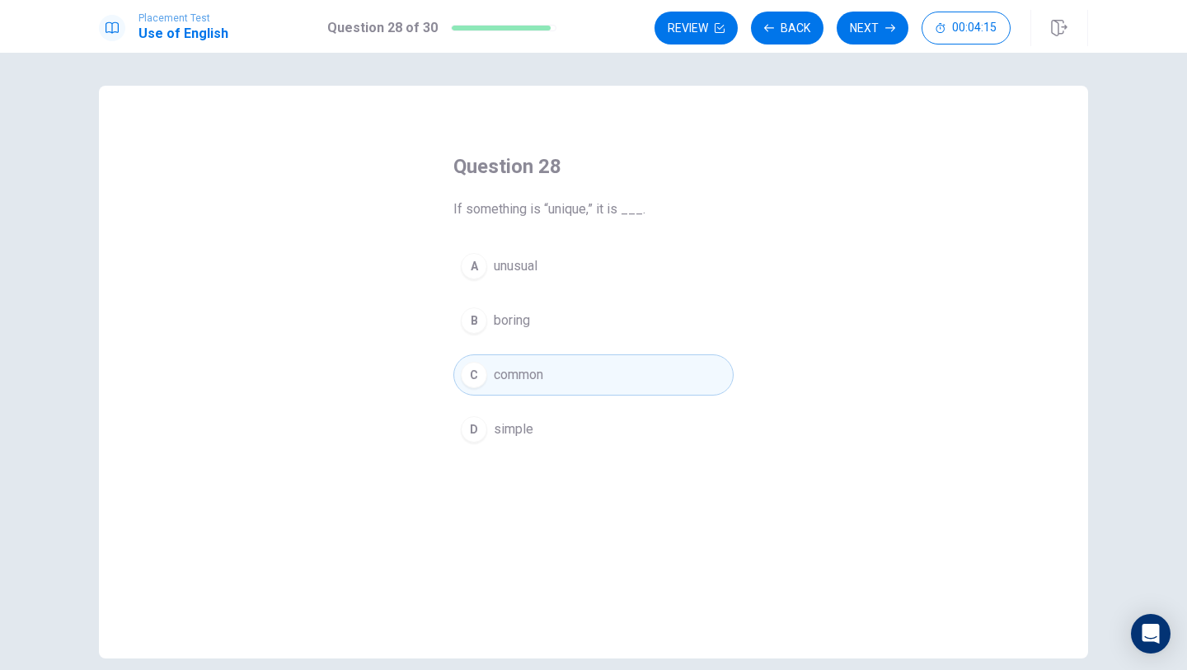
click at [547, 448] on button "D simple" at bounding box center [593, 429] width 280 height 41
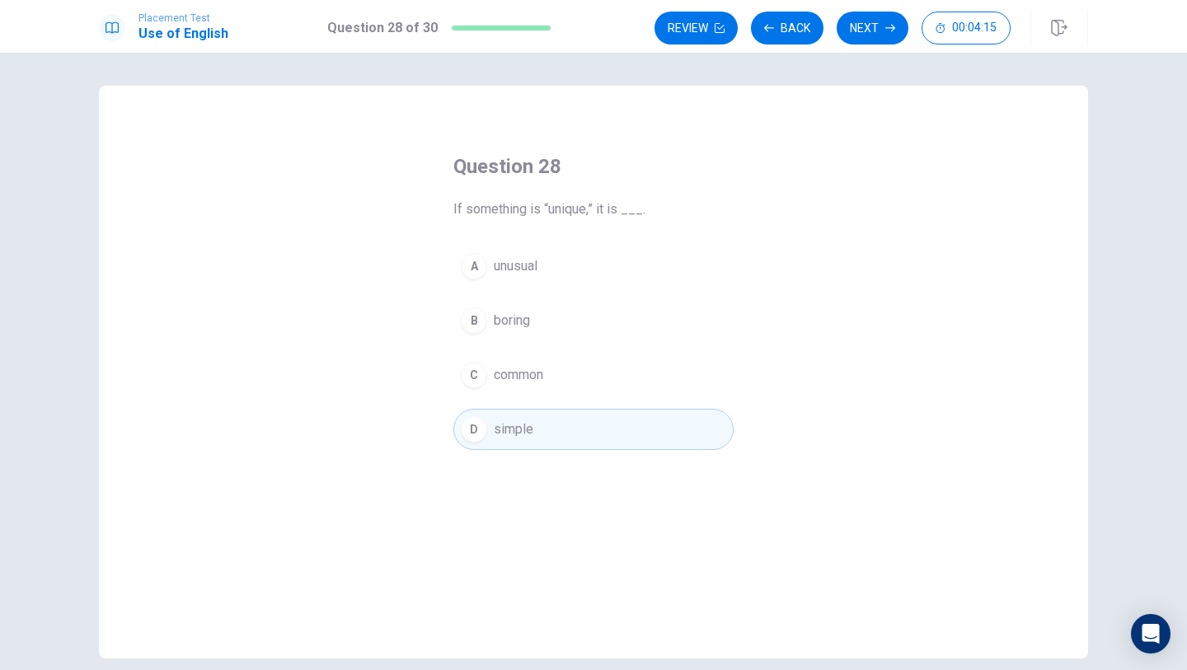
click at [551, 380] on button "C common" at bounding box center [593, 374] width 280 height 41
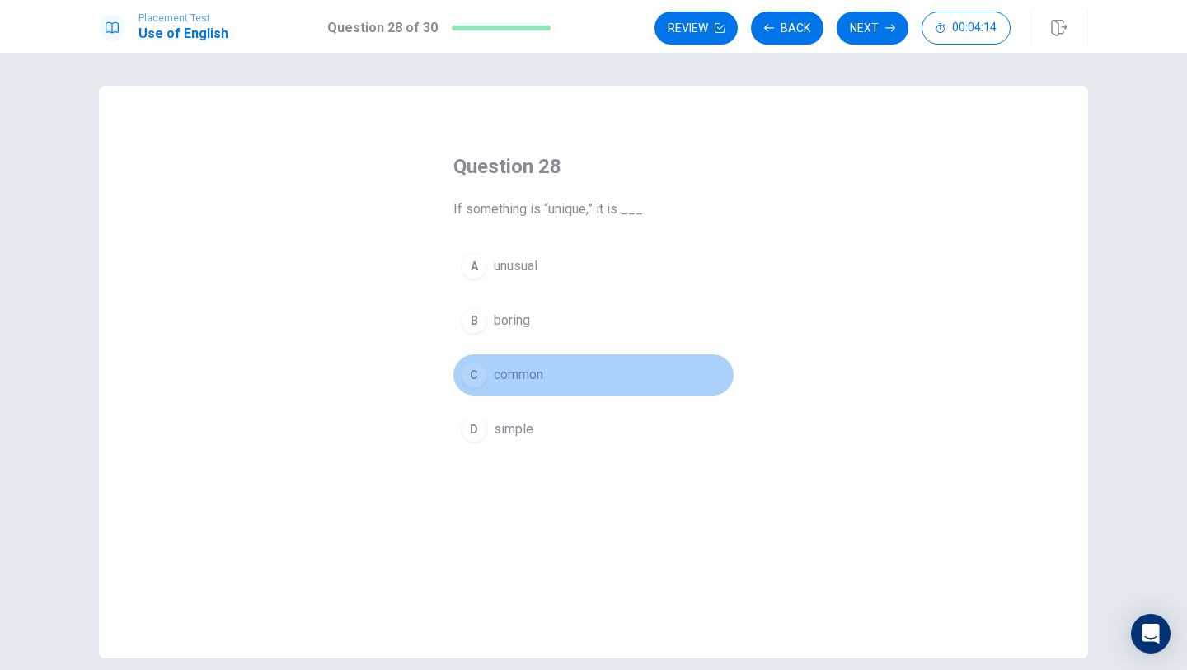
click at [551, 355] on button "C common" at bounding box center [593, 374] width 280 height 41
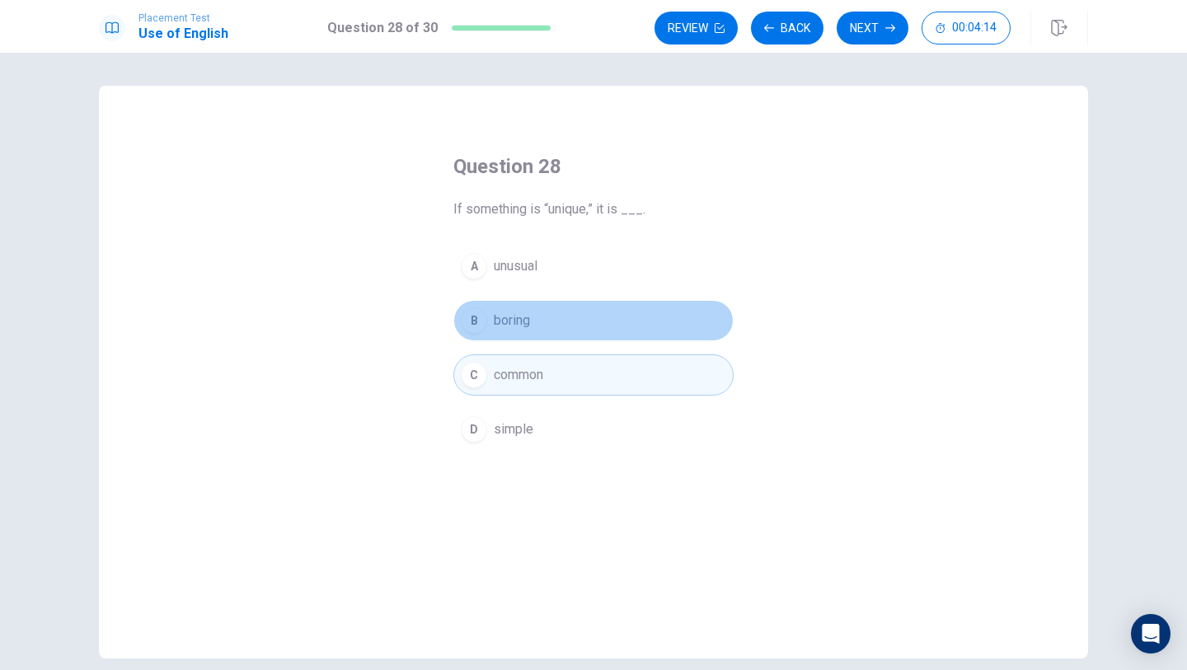
click at [561, 323] on button "B boring" at bounding box center [593, 320] width 280 height 41
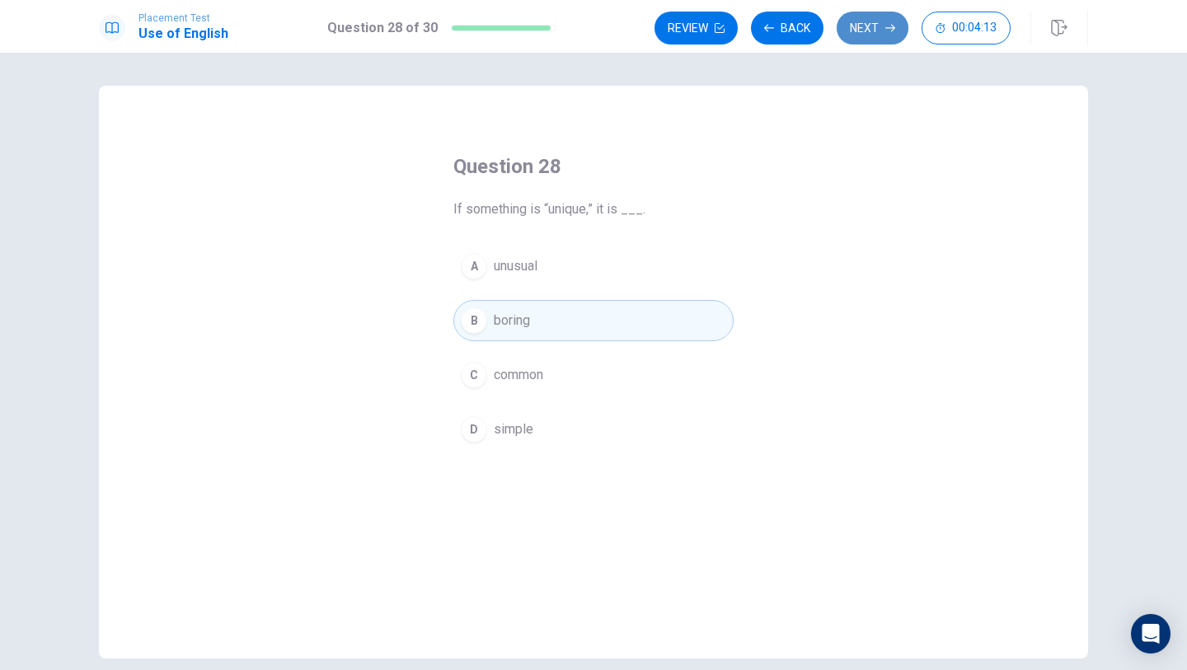
click at [873, 14] on button "Next" at bounding box center [873, 28] width 72 height 33
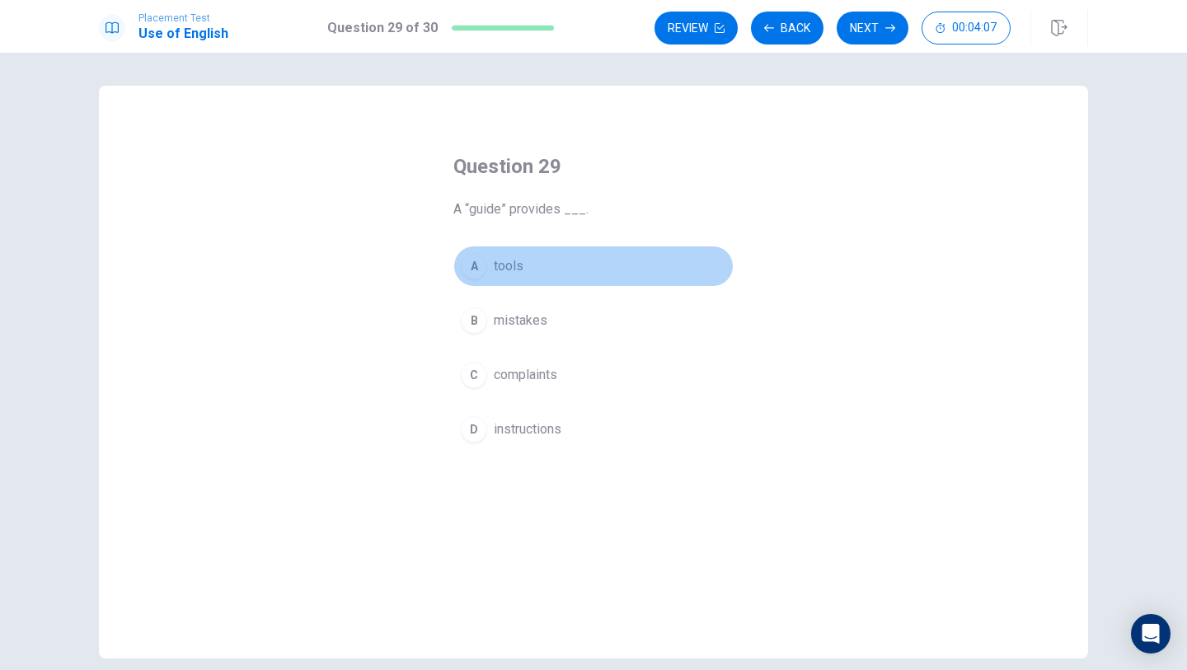
click at [580, 269] on button "A tools" at bounding box center [593, 266] width 280 height 41
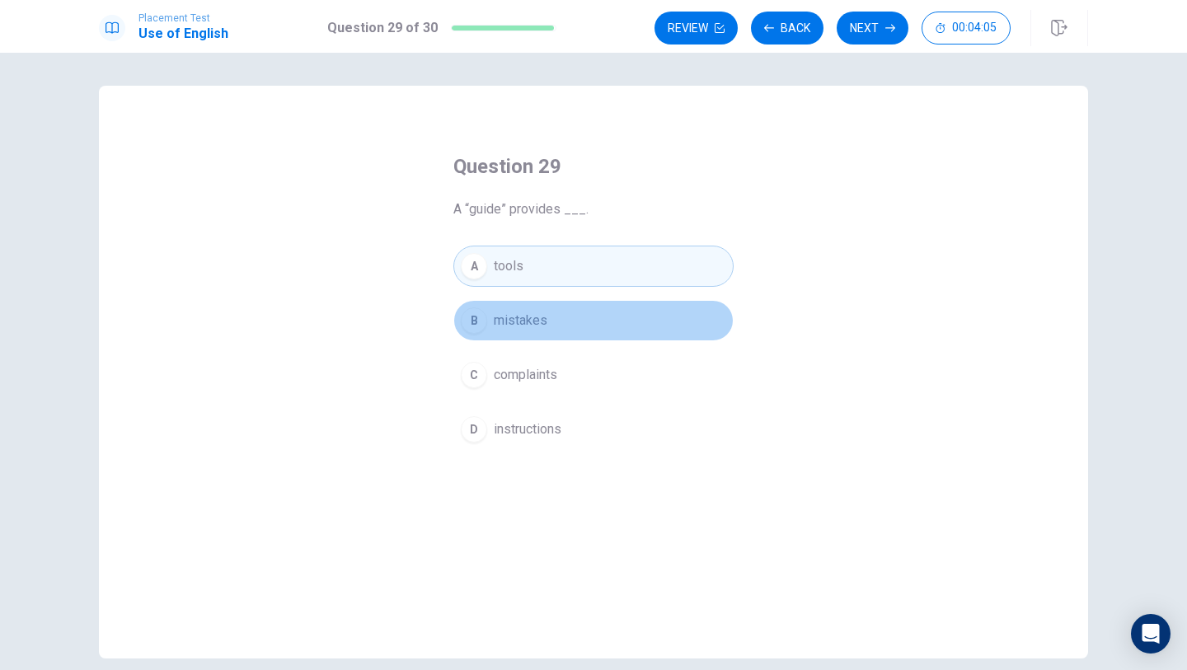
click at [551, 333] on button "B mistakes" at bounding box center [593, 320] width 280 height 41
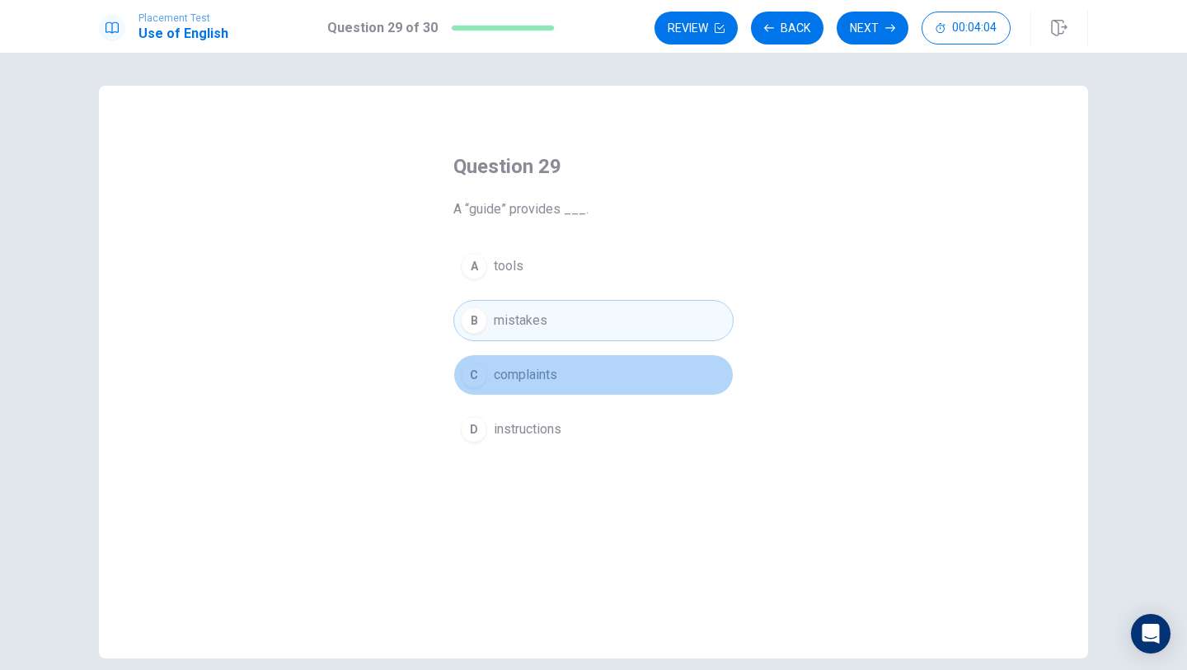
click at [567, 373] on button "C complaints" at bounding box center [593, 374] width 280 height 41
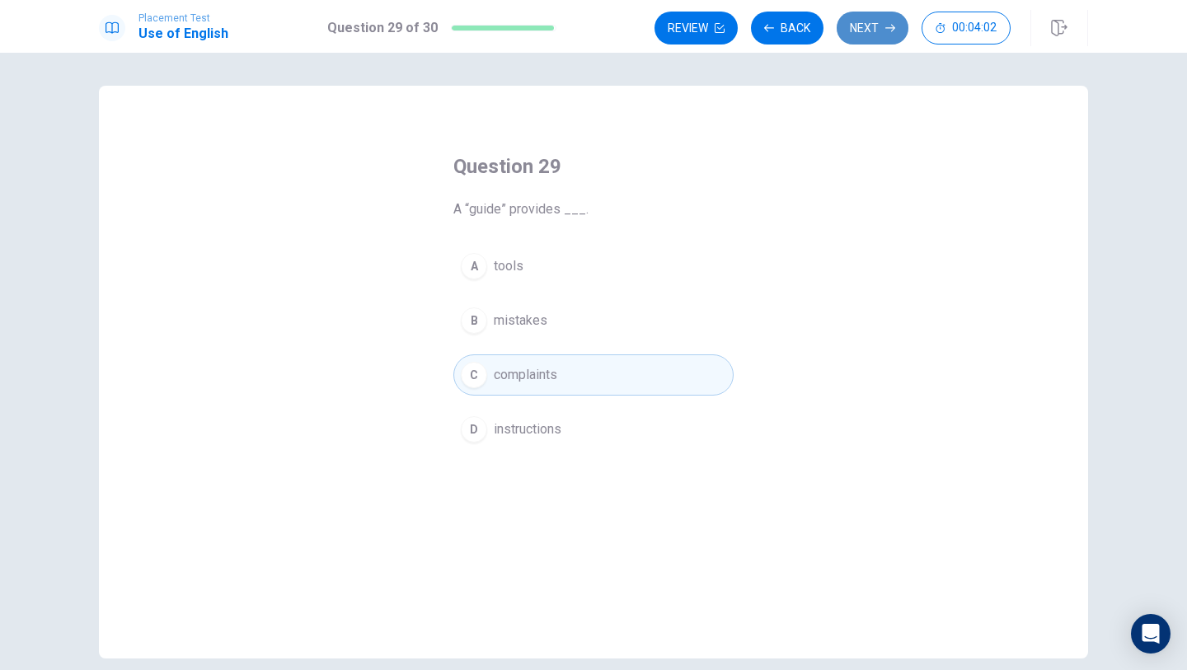
click at [877, 36] on button "Next" at bounding box center [873, 28] width 72 height 33
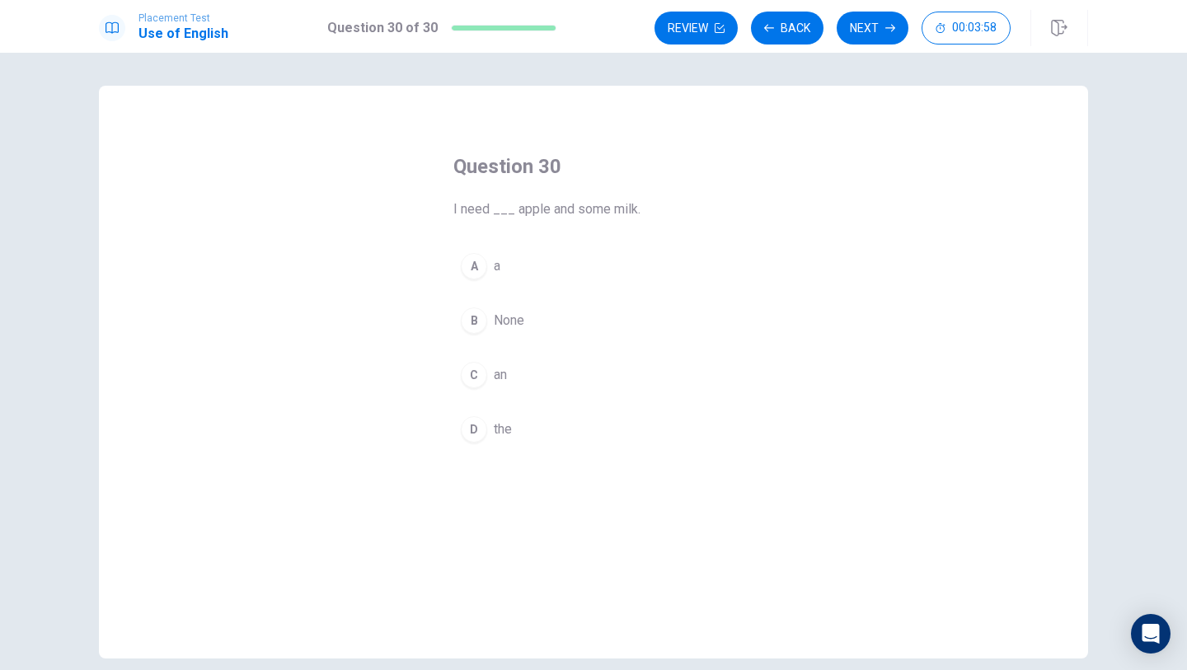
click at [556, 365] on button "C an" at bounding box center [593, 374] width 280 height 41
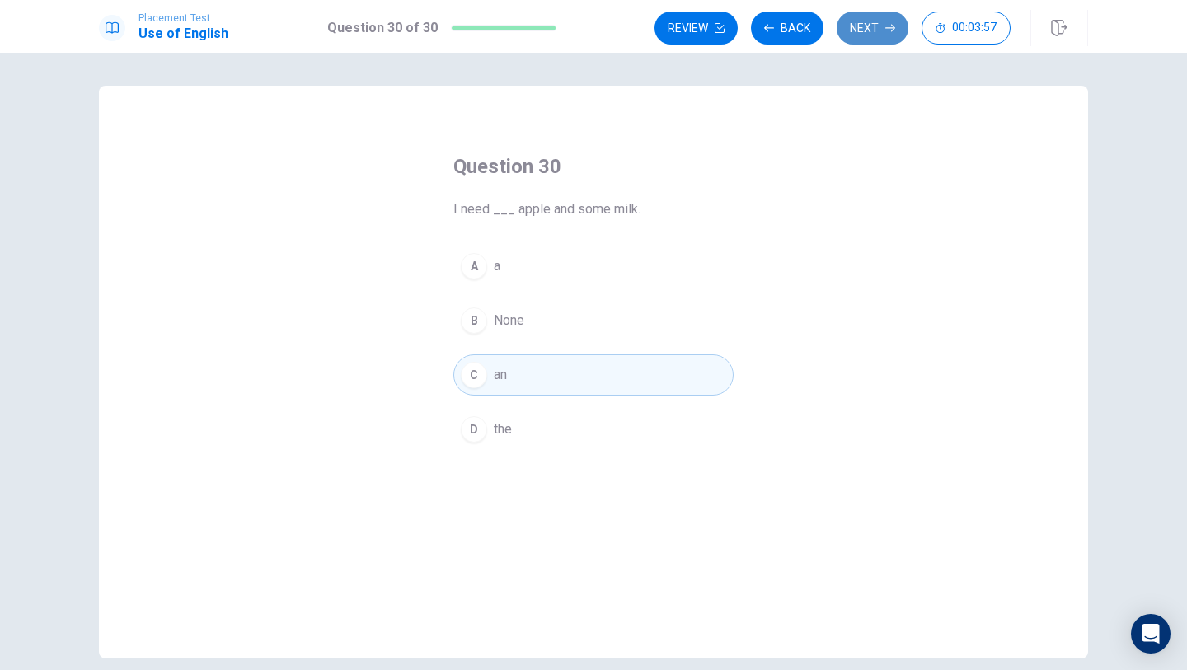
click at [875, 18] on button "Next" at bounding box center [873, 28] width 72 height 33
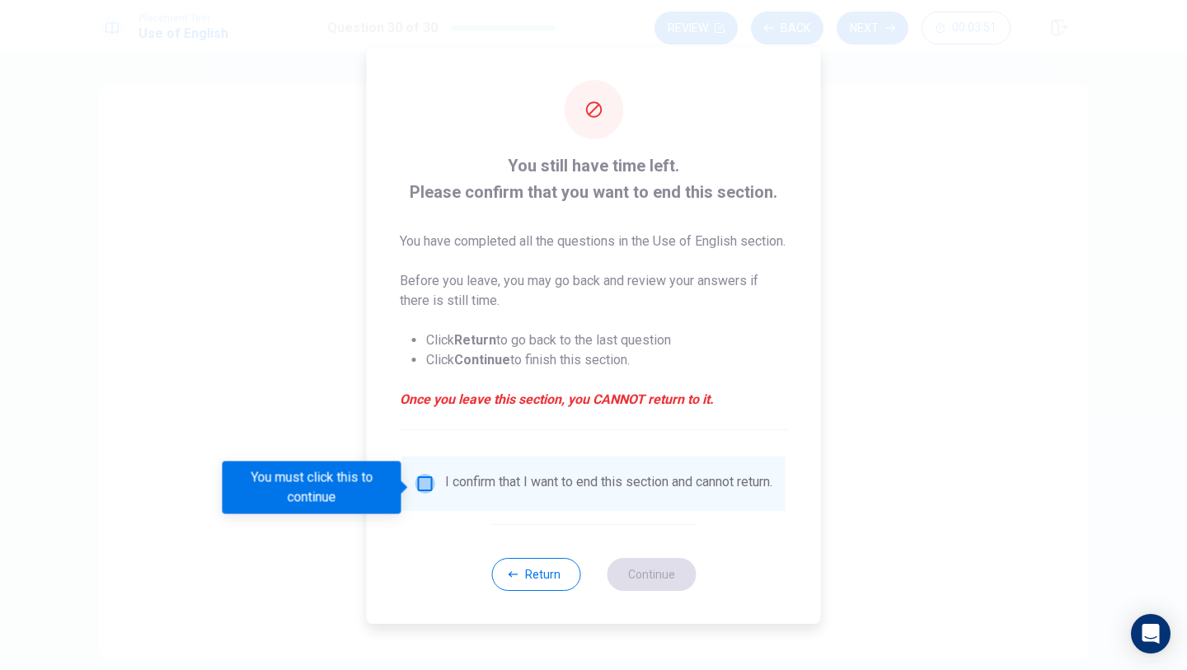
click at [428, 485] on input "You must click this to continue" at bounding box center [425, 484] width 20 height 20
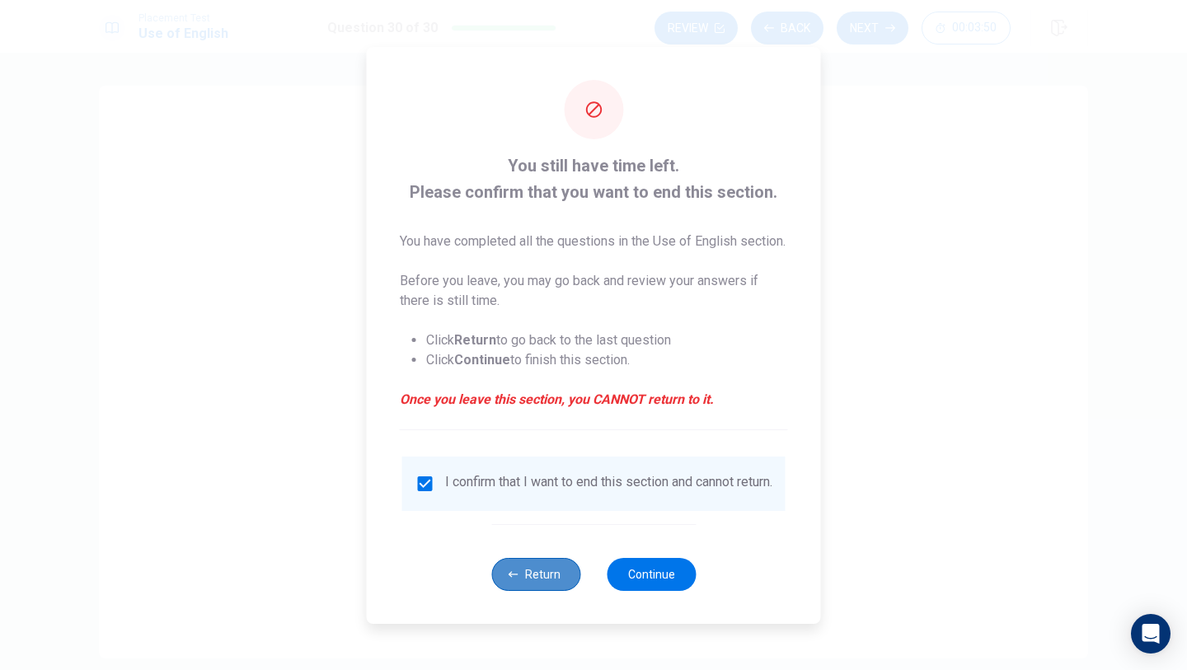
click at [530, 584] on button "Return" at bounding box center [535, 574] width 89 height 33
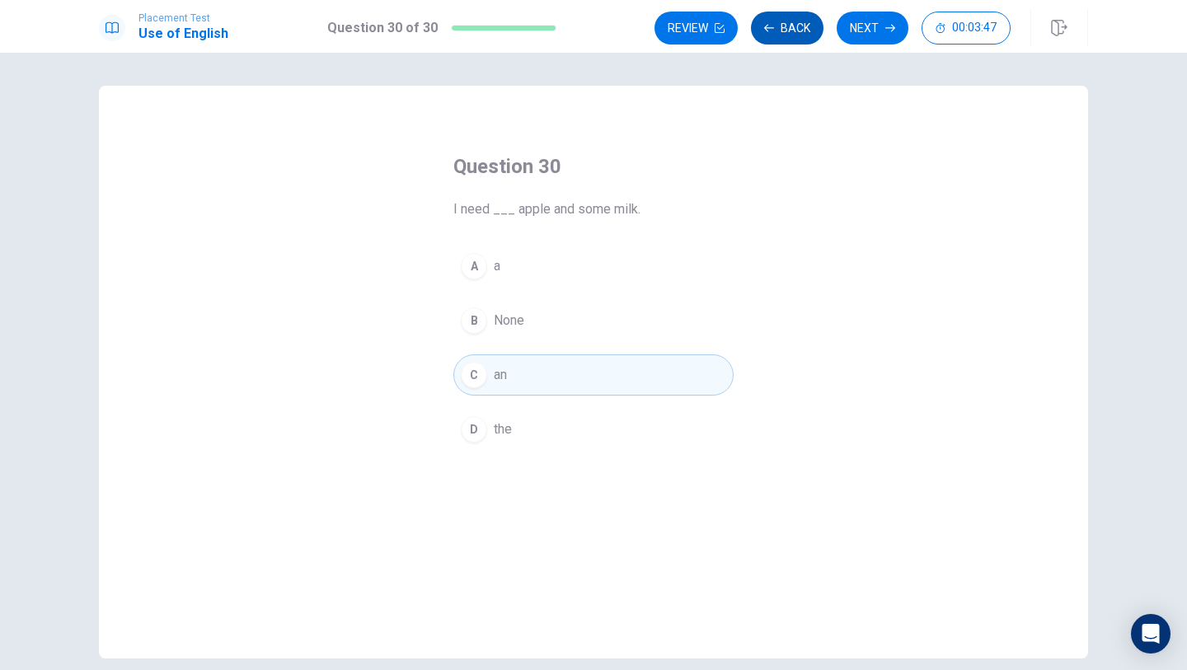
click at [785, 26] on button "Back" at bounding box center [787, 28] width 73 height 33
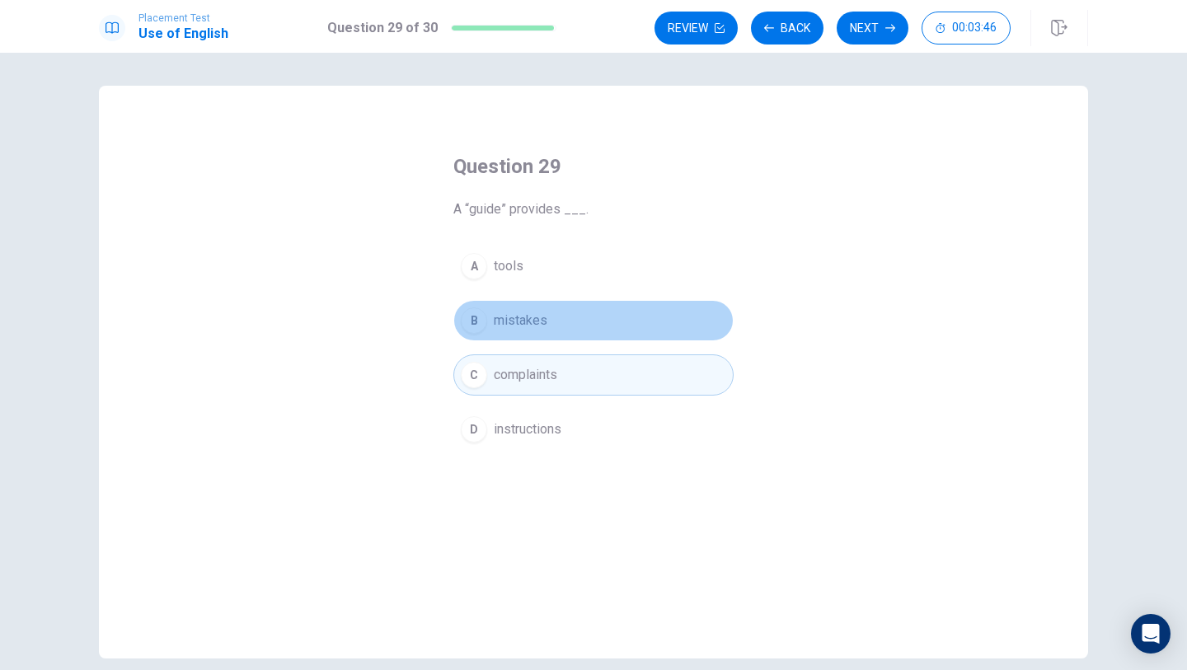
click at [692, 310] on button "B mistakes" at bounding box center [593, 320] width 280 height 41
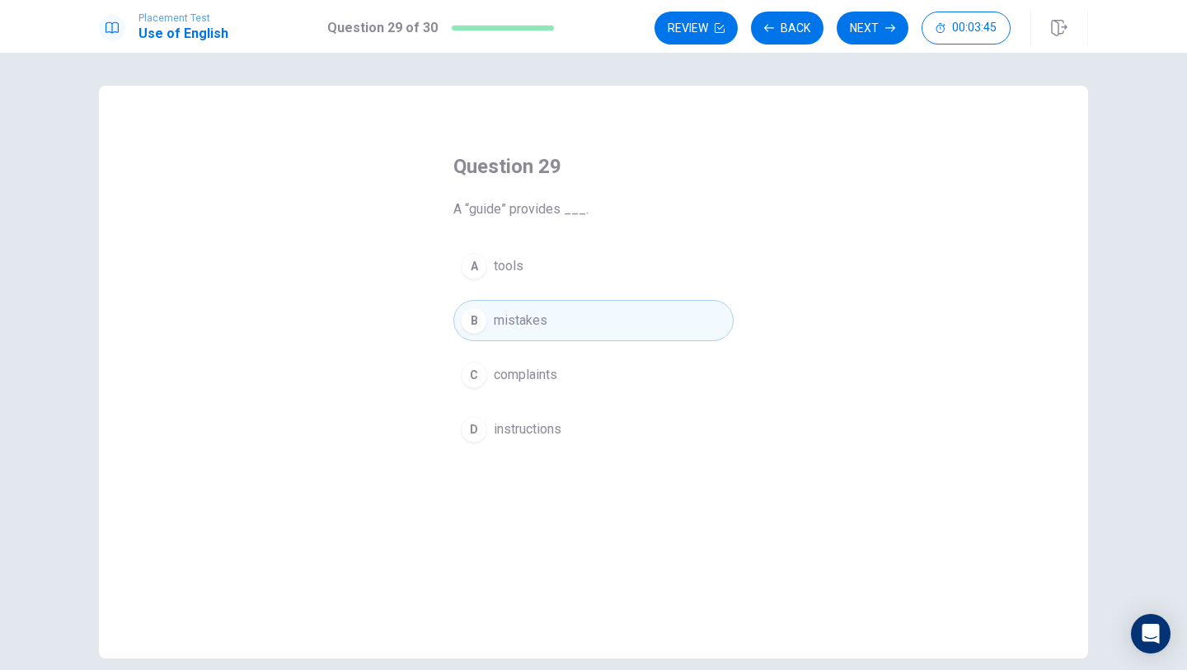
click at [677, 378] on button "C complaints" at bounding box center [593, 374] width 280 height 41
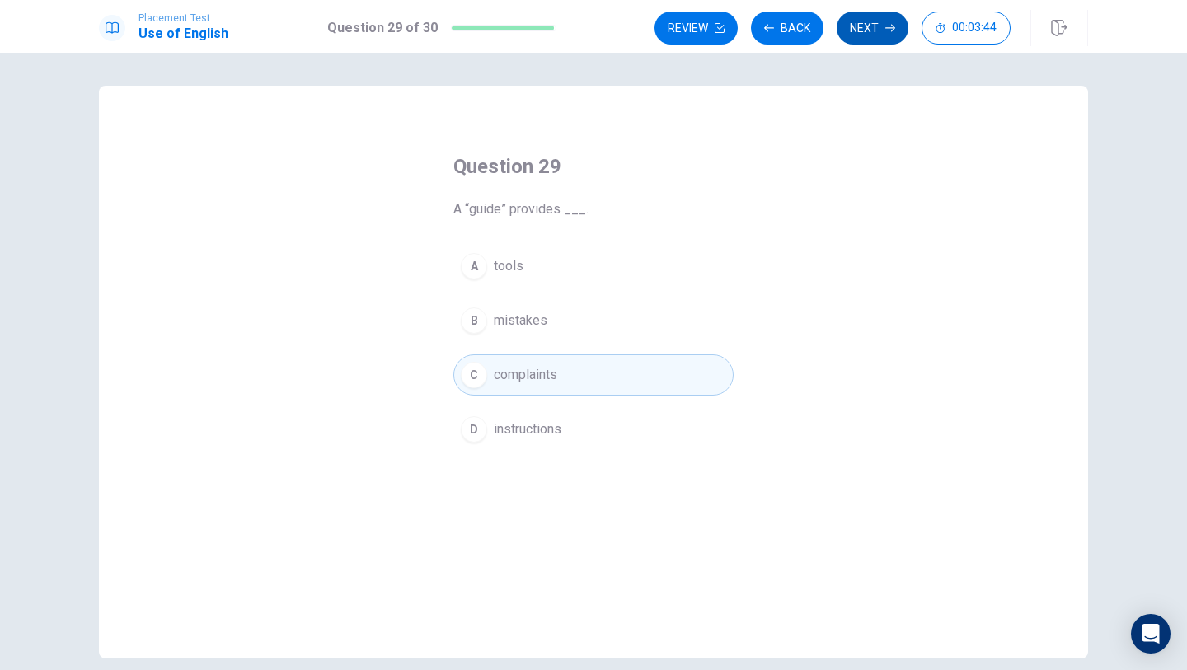
click at [895, 33] on button "Next" at bounding box center [873, 28] width 72 height 33
click at [765, 31] on icon "button" at bounding box center [769, 28] width 10 height 10
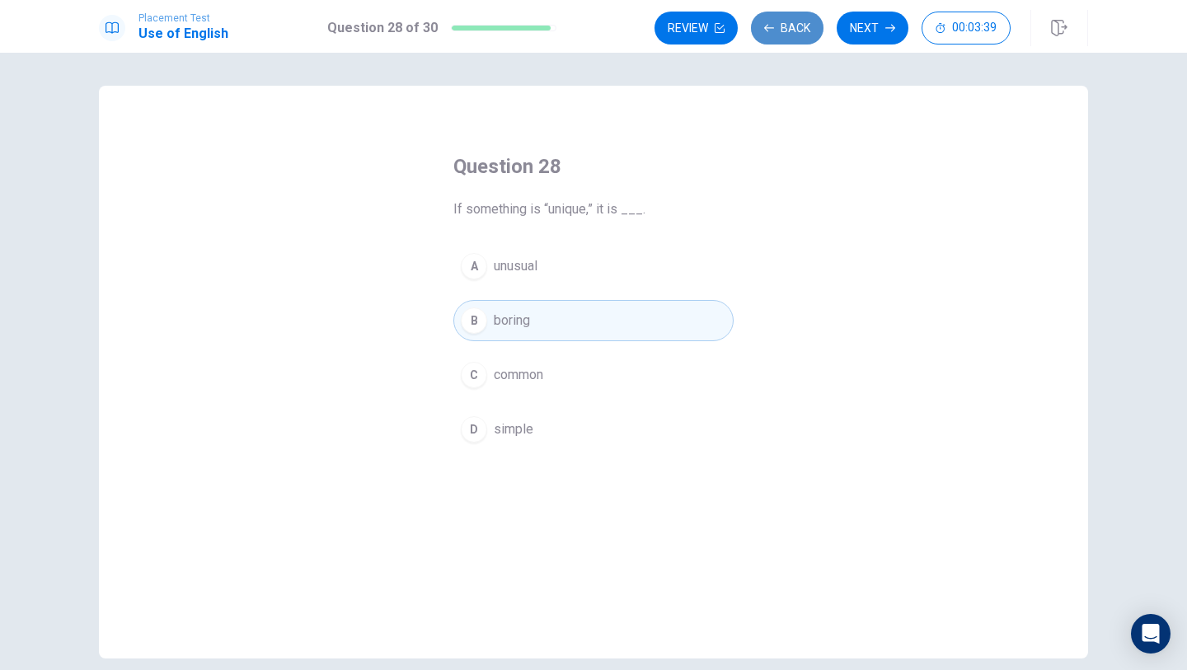
click at [765, 31] on icon "button" at bounding box center [769, 28] width 10 height 10
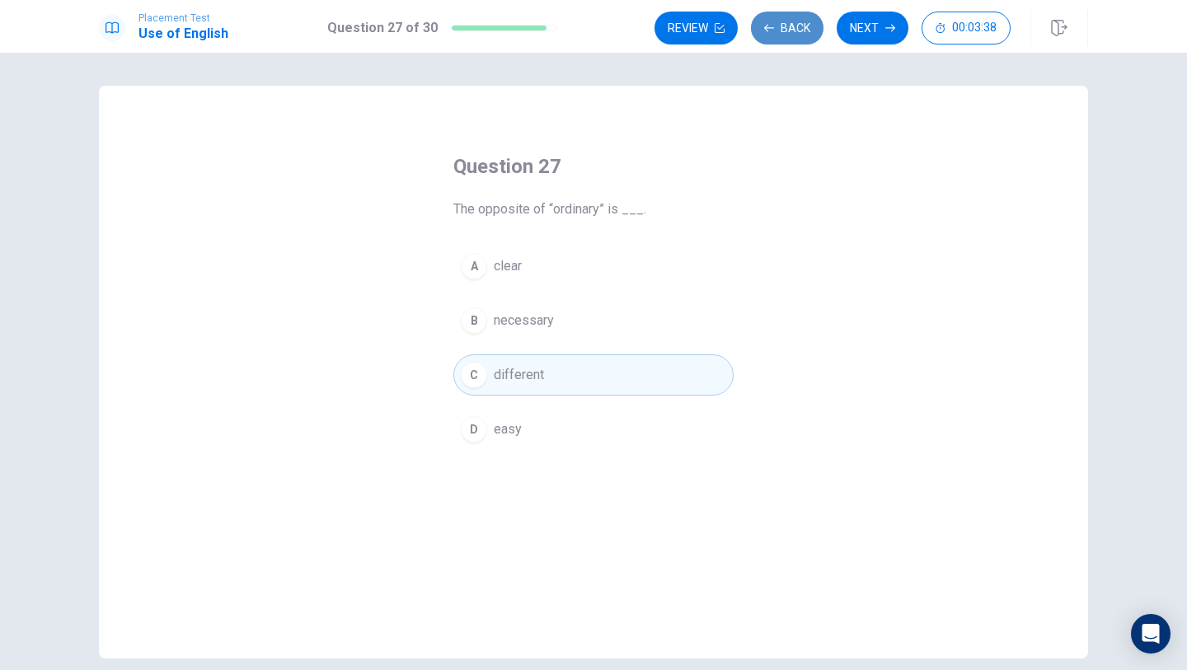
click at [765, 31] on icon "button" at bounding box center [769, 28] width 10 height 10
click at [738, 31] on button "Review" at bounding box center [696, 28] width 83 height 33
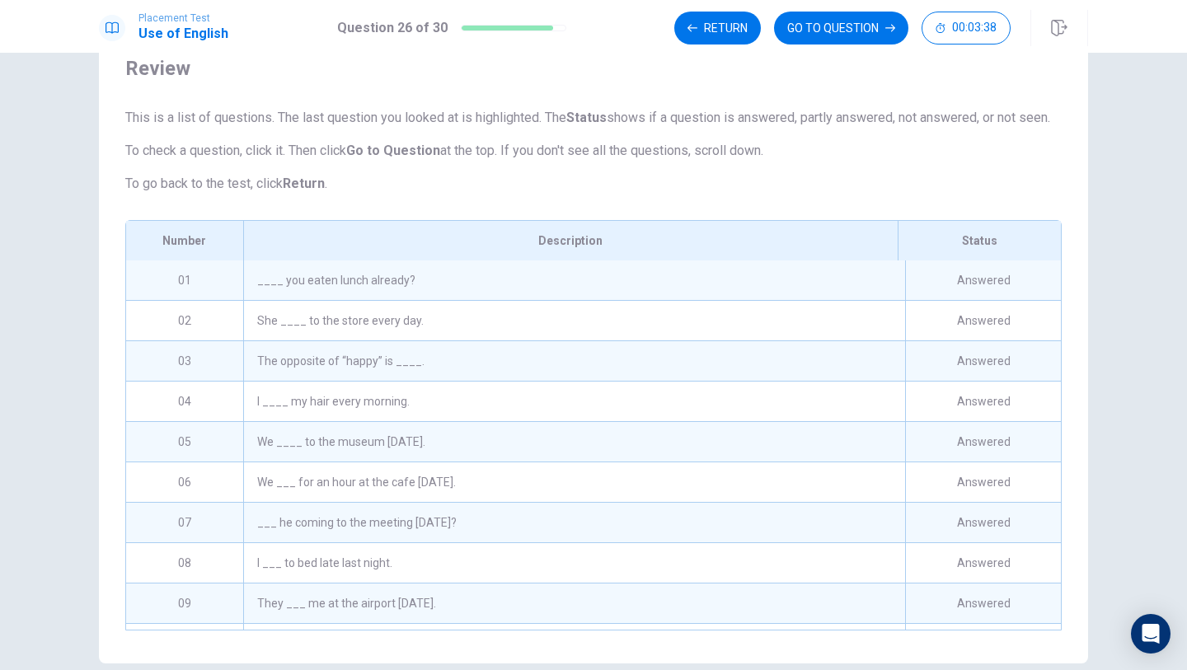
click at [765, 31] on div "Return GO TO QUESTION 00:03:38" at bounding box center [842, 28] width 336 height 33
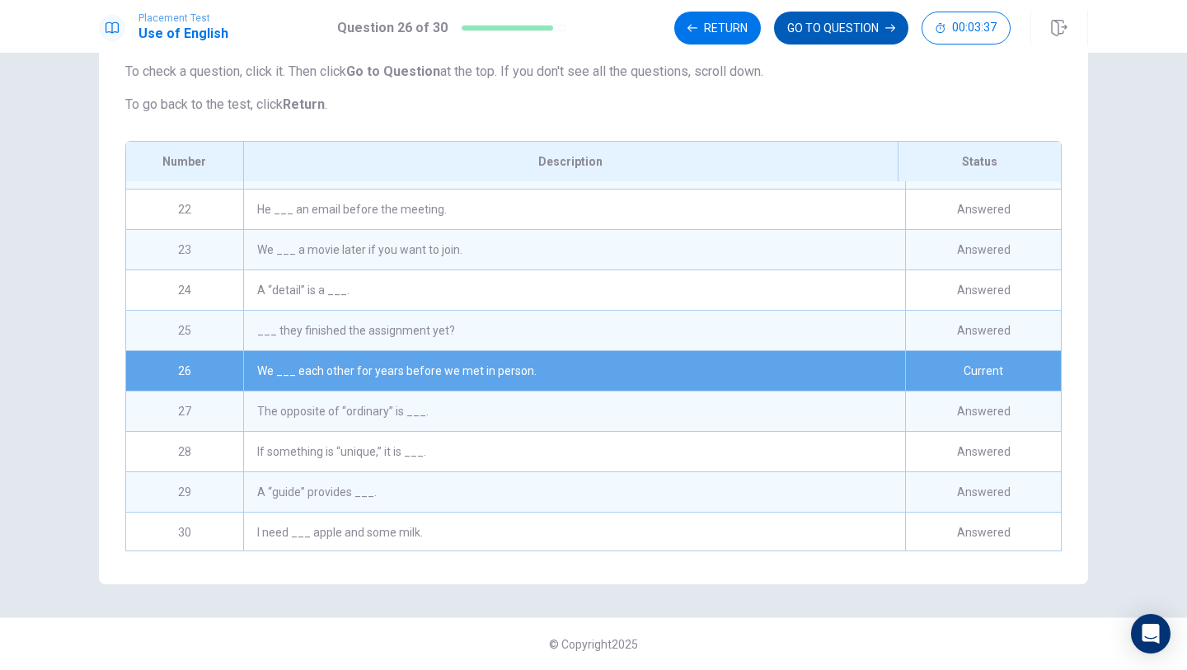
scroll to position [842, 0]
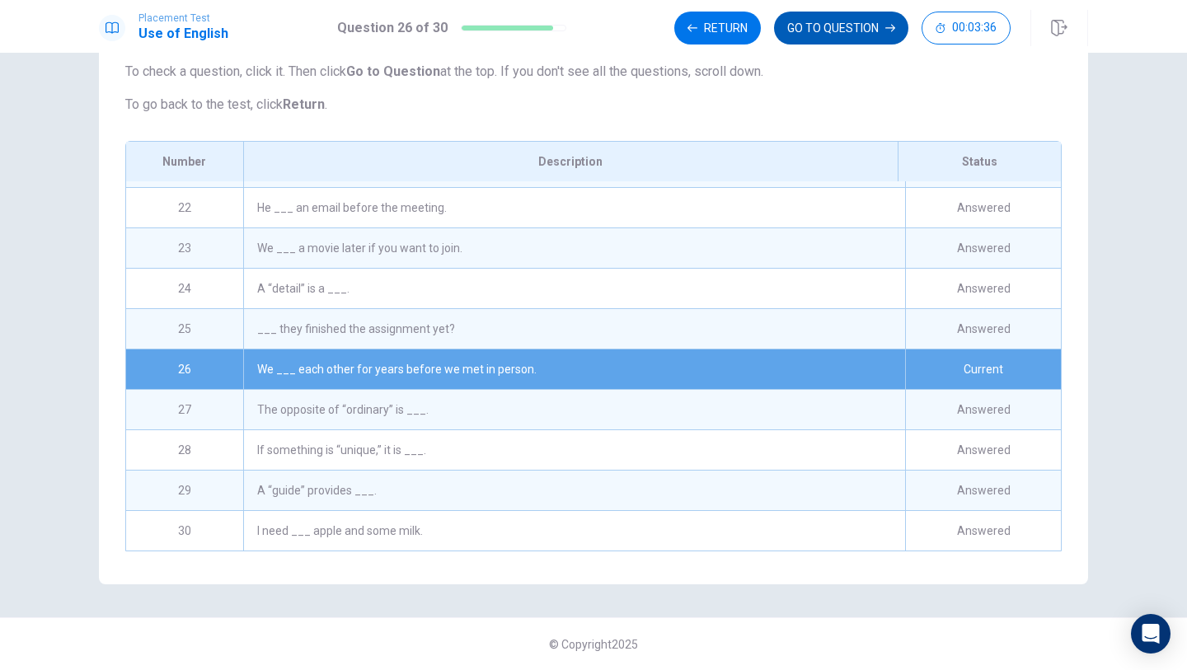
click at [855, 34] on button "GO TO QUESTION" at bounding box center [841, 28] width 134 height 33
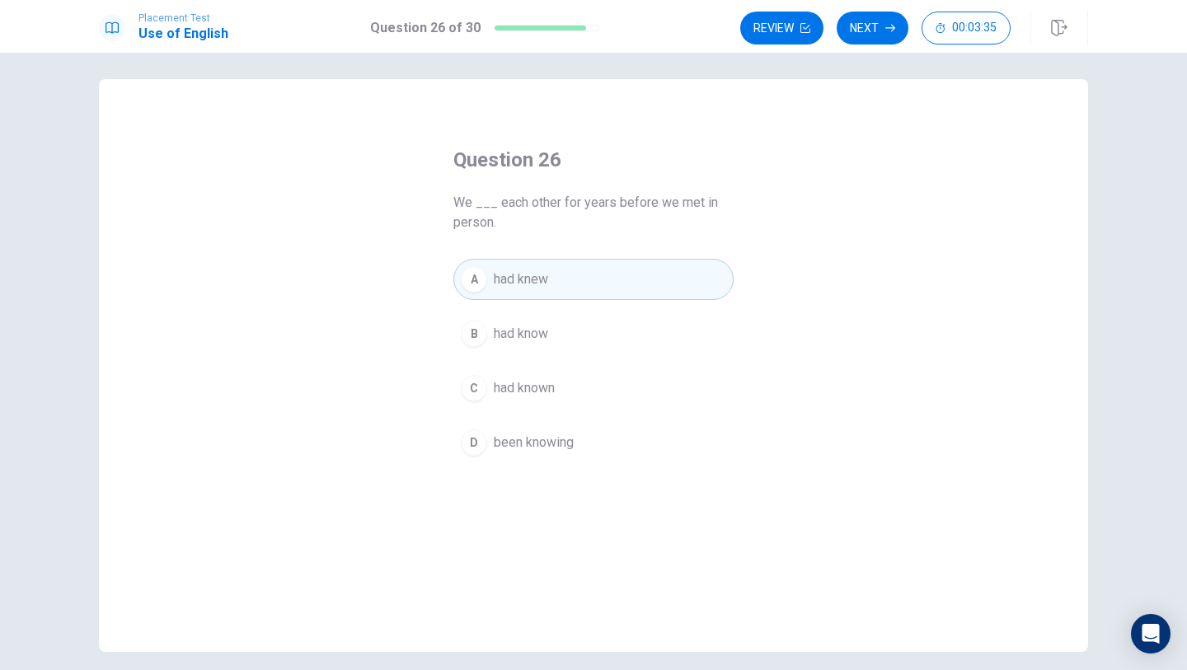
scroll to position [0, 0]
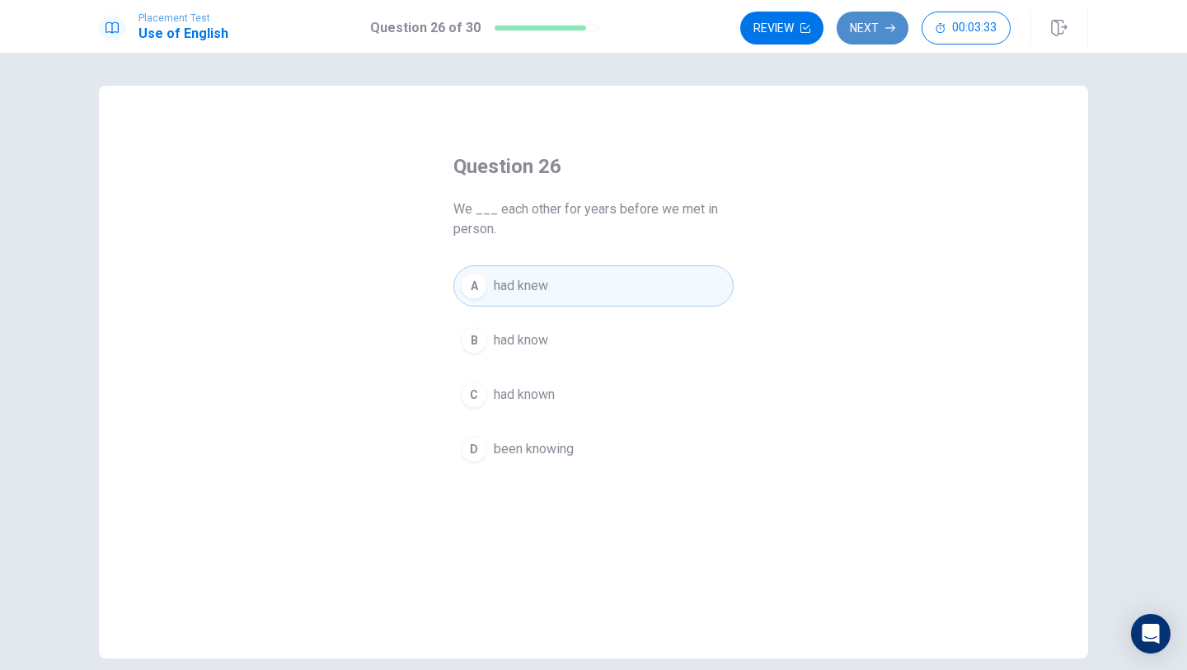
click at [862, 29] on button "Next" at bounding box center [873, 28] width 72 height 33
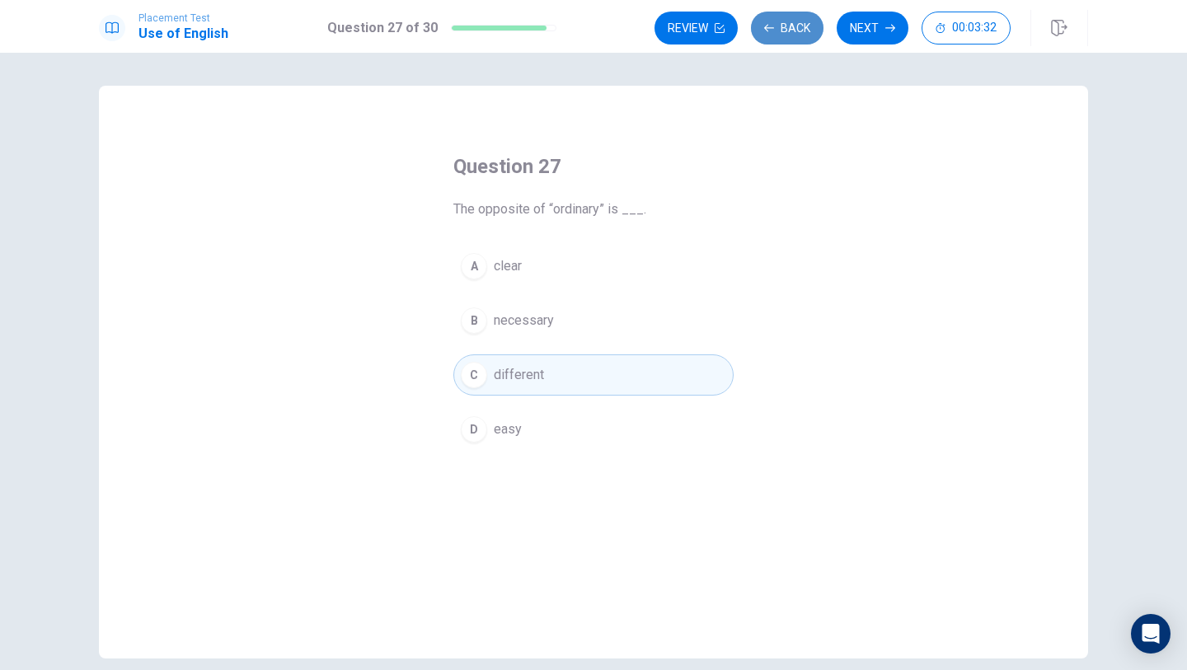
click at [802, 29] on button "Back" at bounding box center [787, 28] width 73 height 33
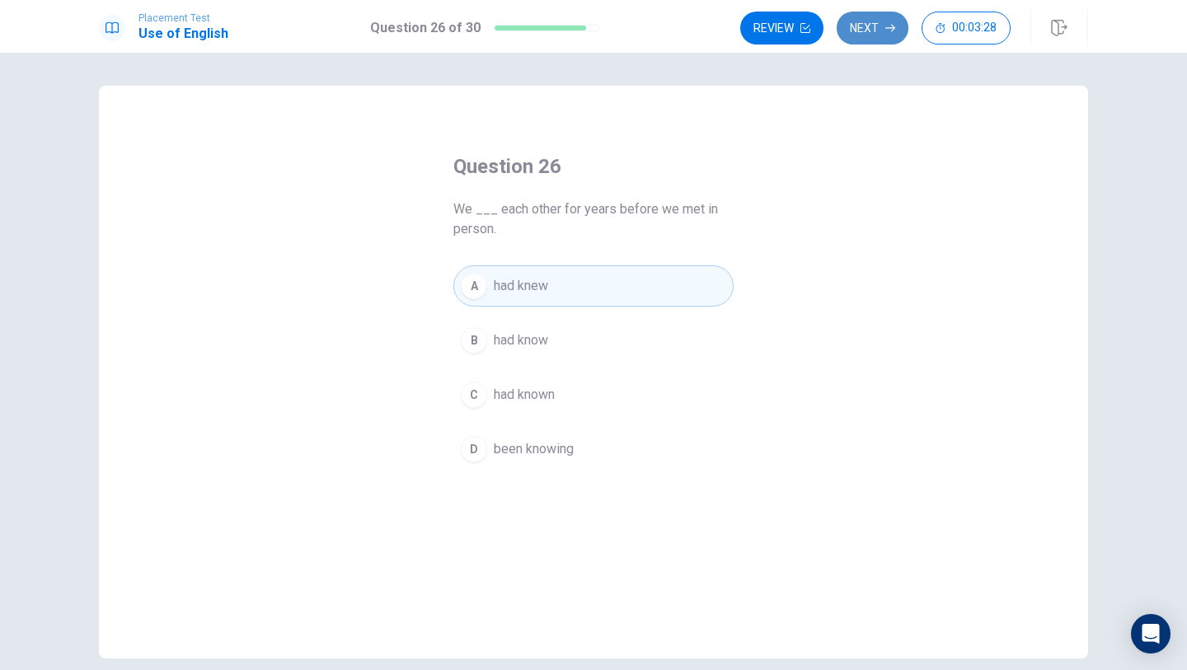
click at [871, 31] on button "Next" at bounding box center [873, 28] width 72 height 33
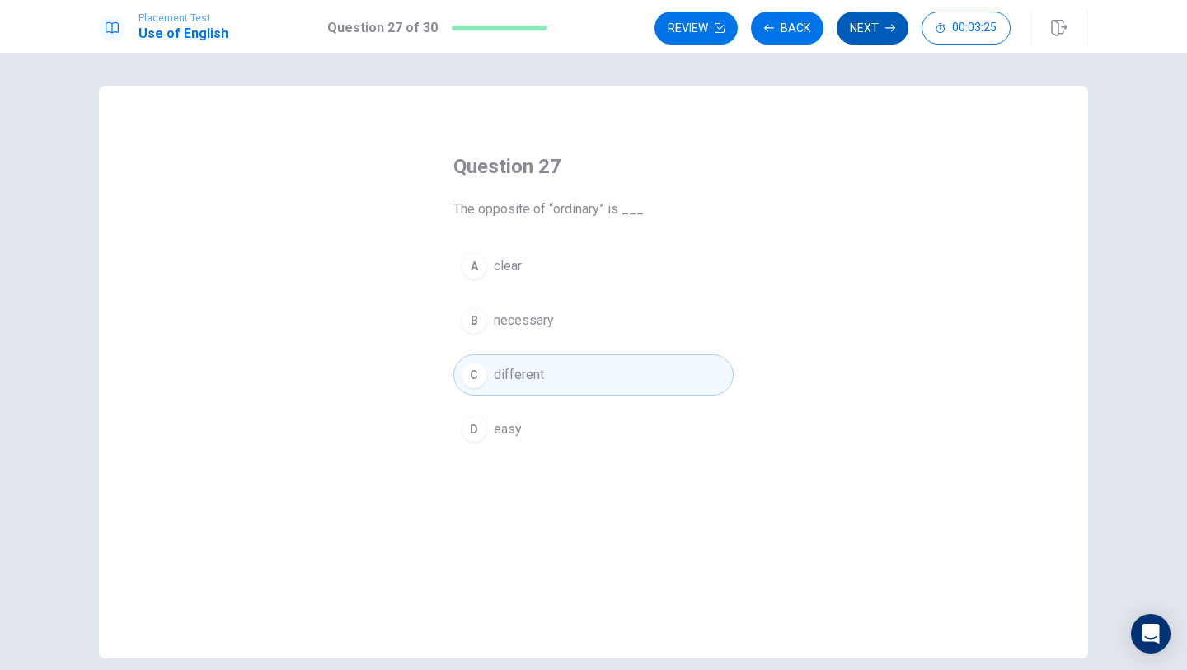
click at [870, 35] on button "Next" at bounding box center [873, 28] width 72 height 33
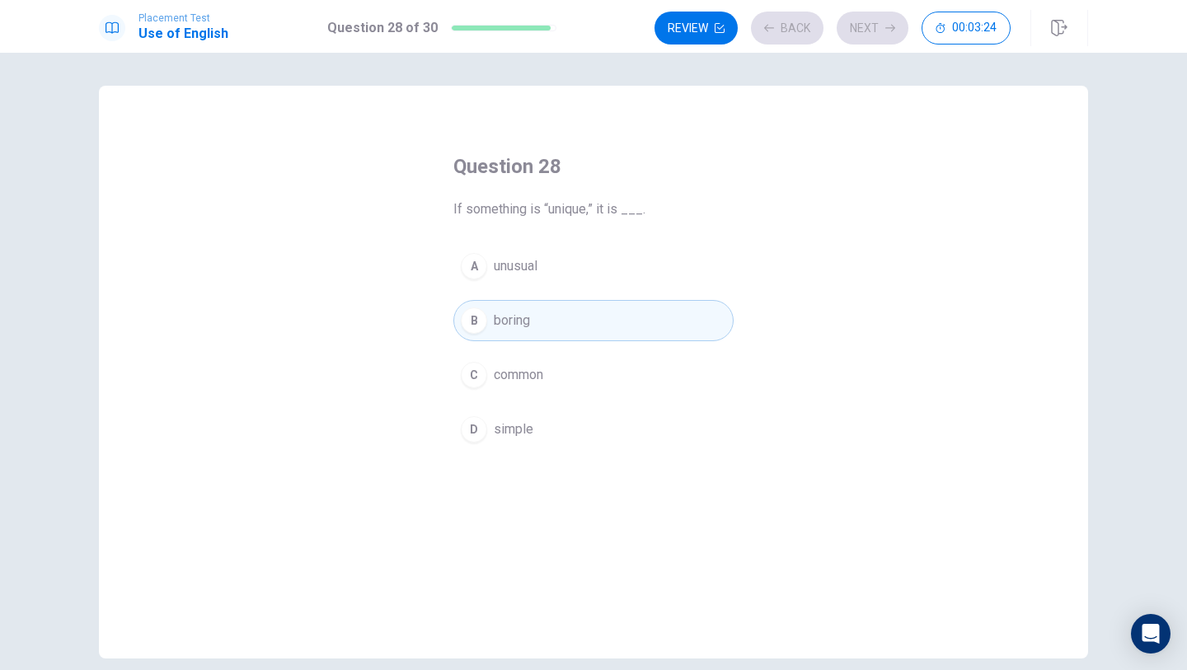
click at [870, 35] on div "Review Back Next 00:03:24" at bounding box center [833, 28] width 356 height 33
click at [870, 35] on button "Next" at bounding box center [873, 28] width 72 height 33
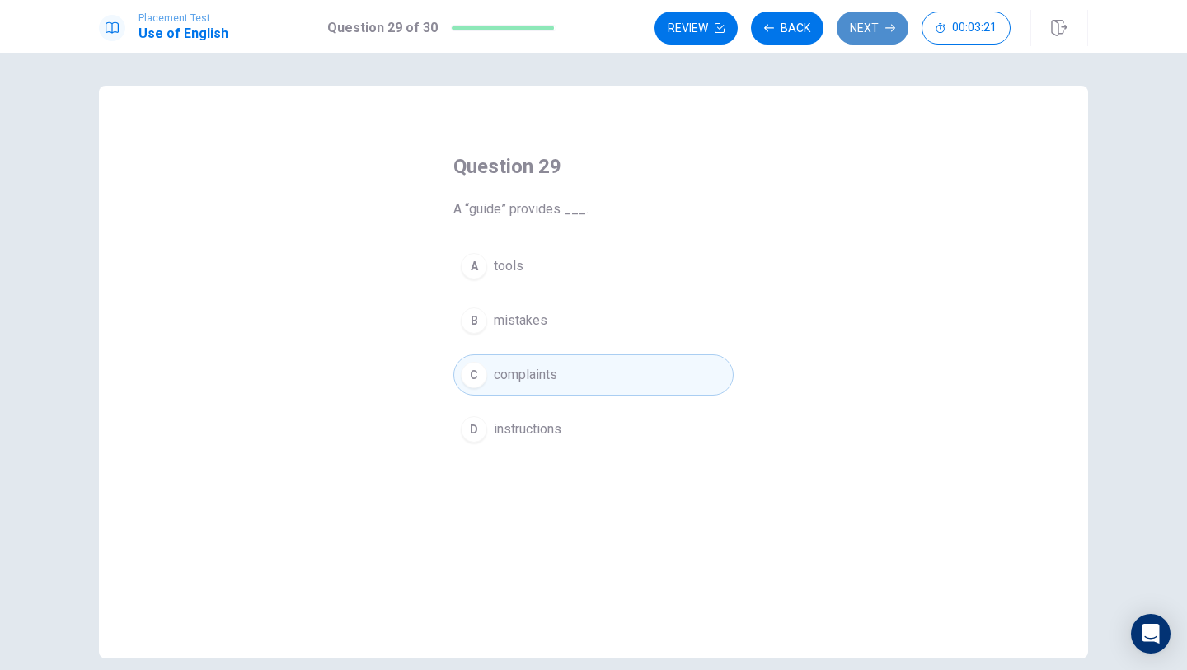
click at [893, 29] on icon "button" at bounding box center [890, 28] width 10 height 7
click at [856, 32] on button "Next" at bounding box center [873, 28] width 72 height 33
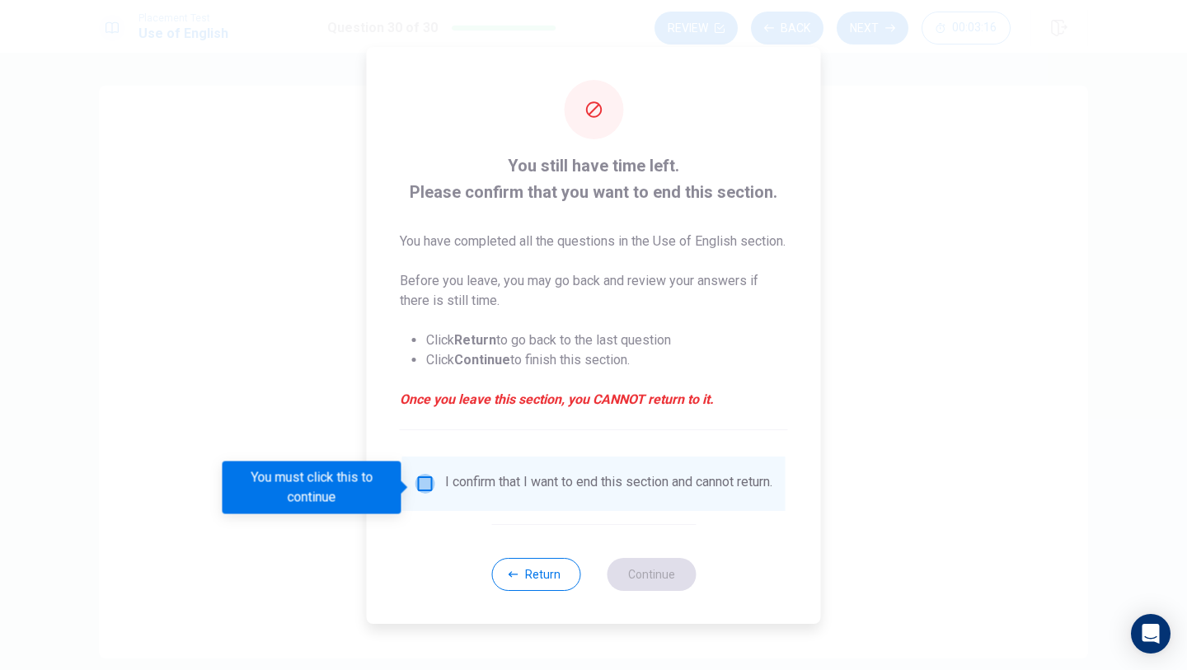
click at [423, 492] on input "You must click this to continue" at bounding box center [425, 484] width 20 height 20
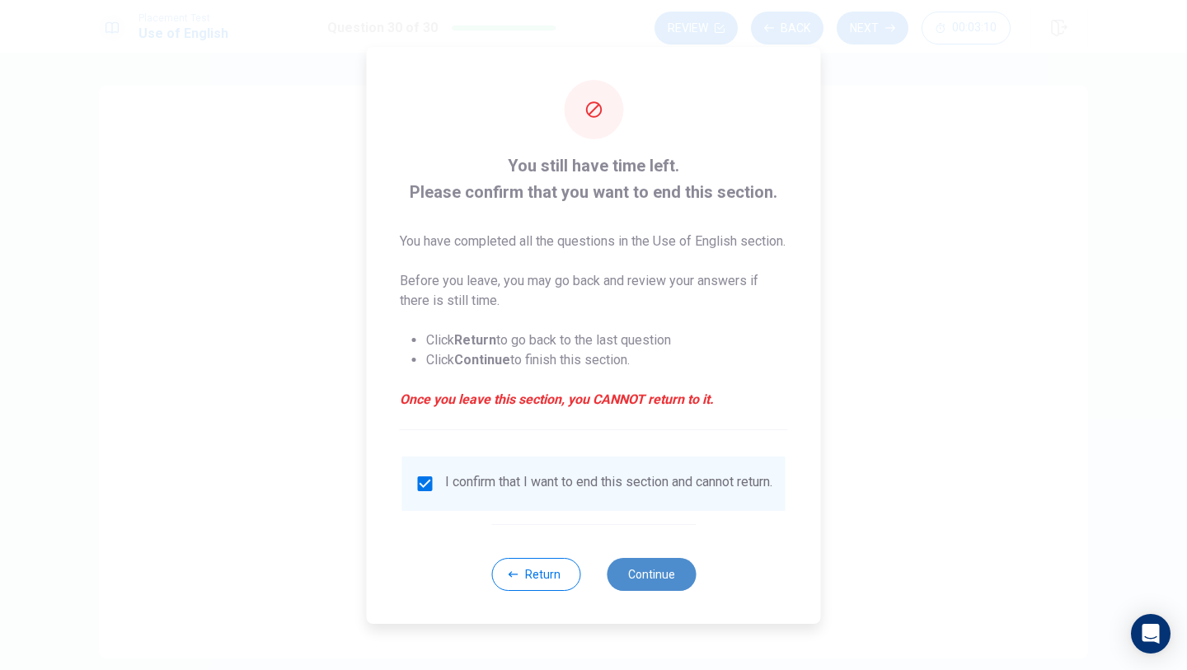
click at [633, 591] on button "Continue" at bounding box center [651, 574] width 89 height 33
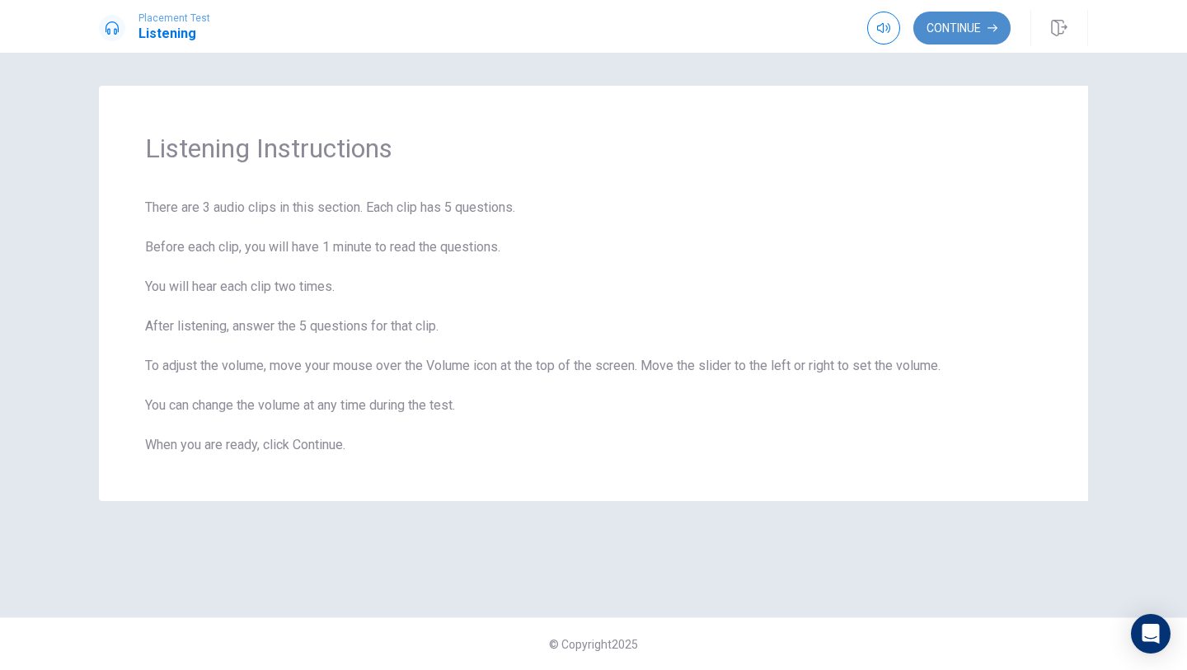
click at [970, 24] on button "Continue" at bounding box center [961, 28] width 97 height 33
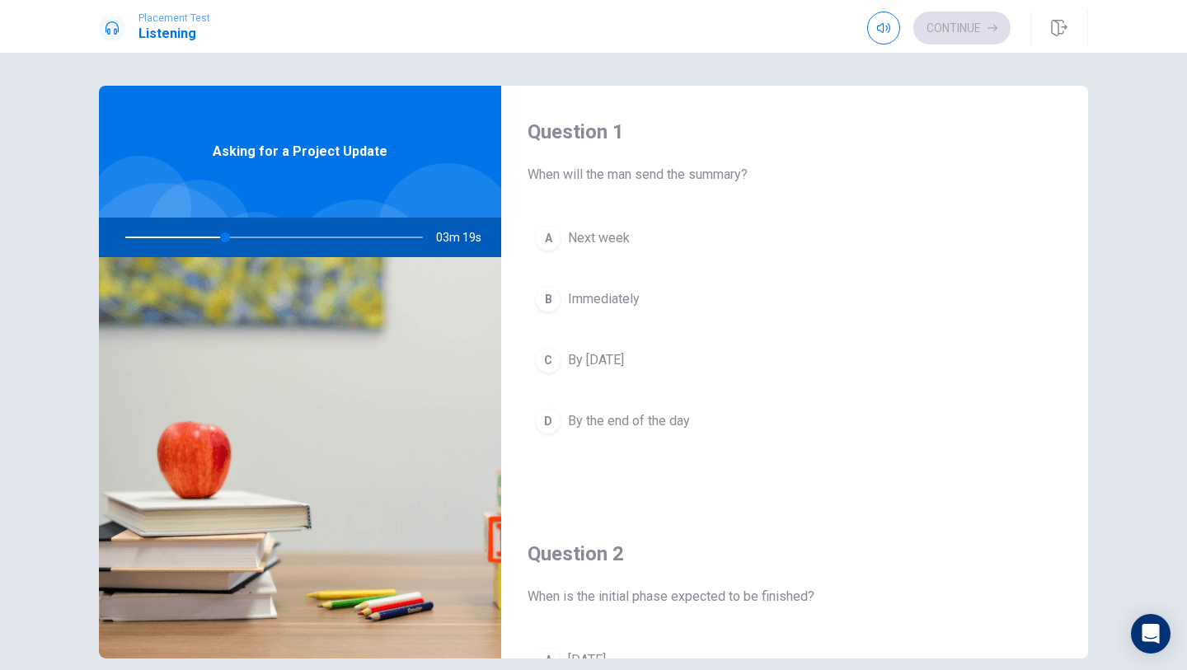
drag, startPoint x: 744, startPoint y: 503, endPoint x: 634, endPoint y: 235, distance: 289.5
click at [634, 235] on div "Question 1 When will the man send the summary? A Next week B Immediately C By […" at bounding box center [794, 297] width 587 height 422
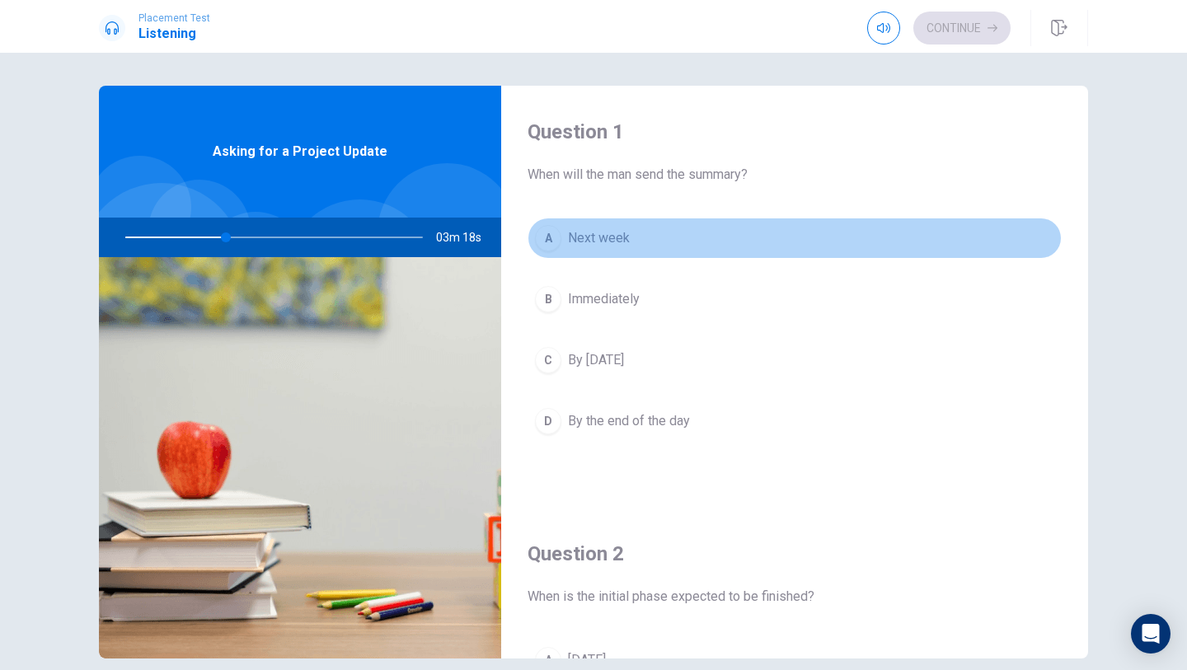
click at [634, 235] on button "A Next week" at bounding box center [795, 238] width 534 height 41
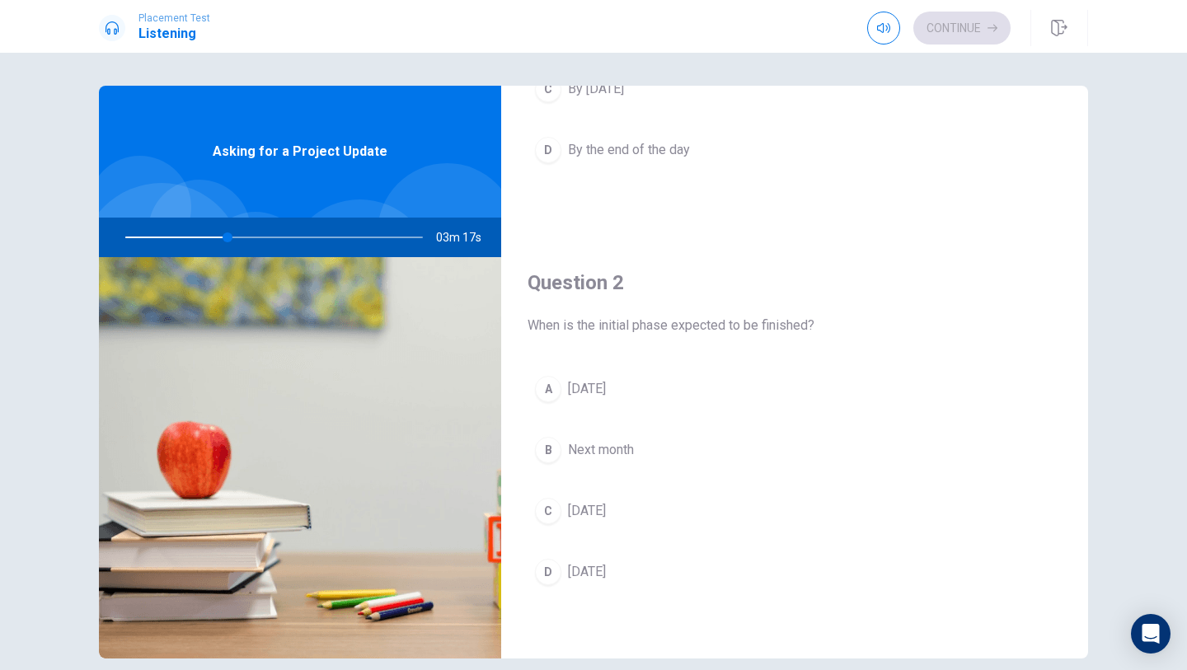
scroll to position [274, 0]
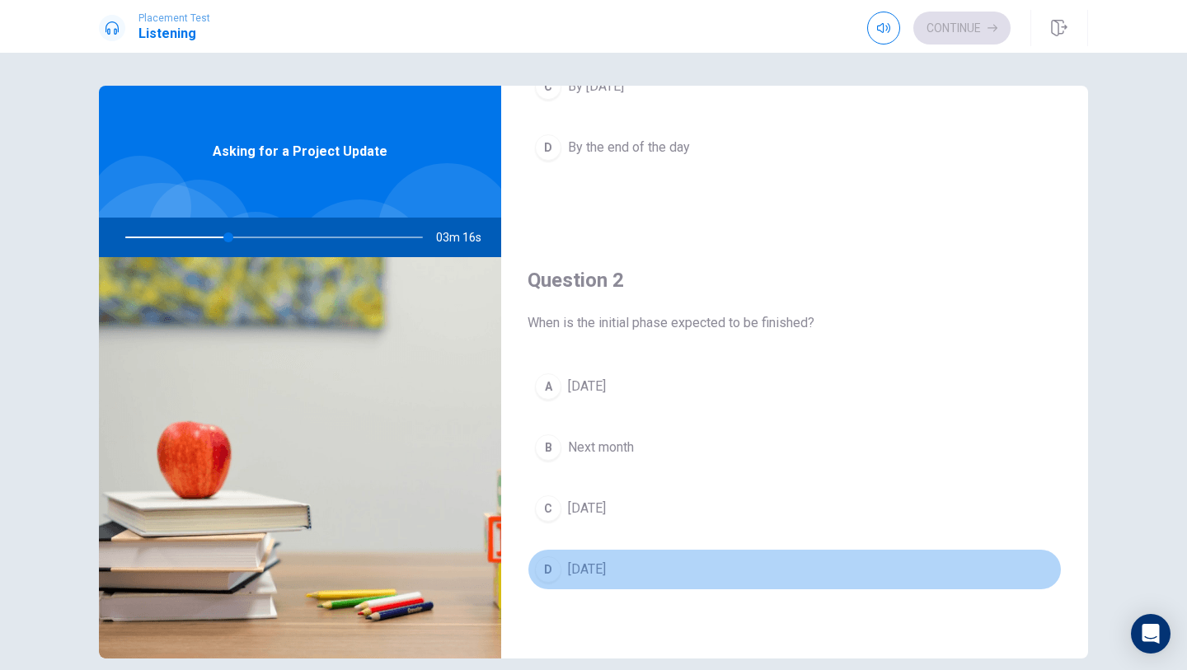
click at [708, 572] on button "D [DATE]" at bounding box center [795, 569] width 534 height 41
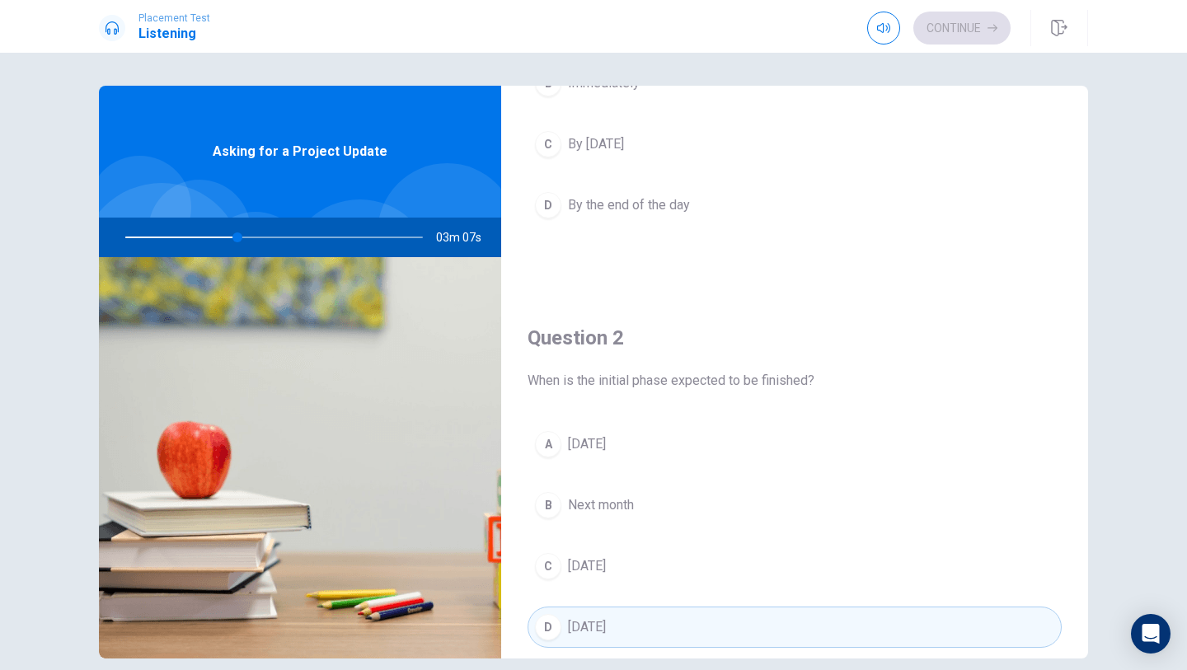
scroll to position [0, 0]
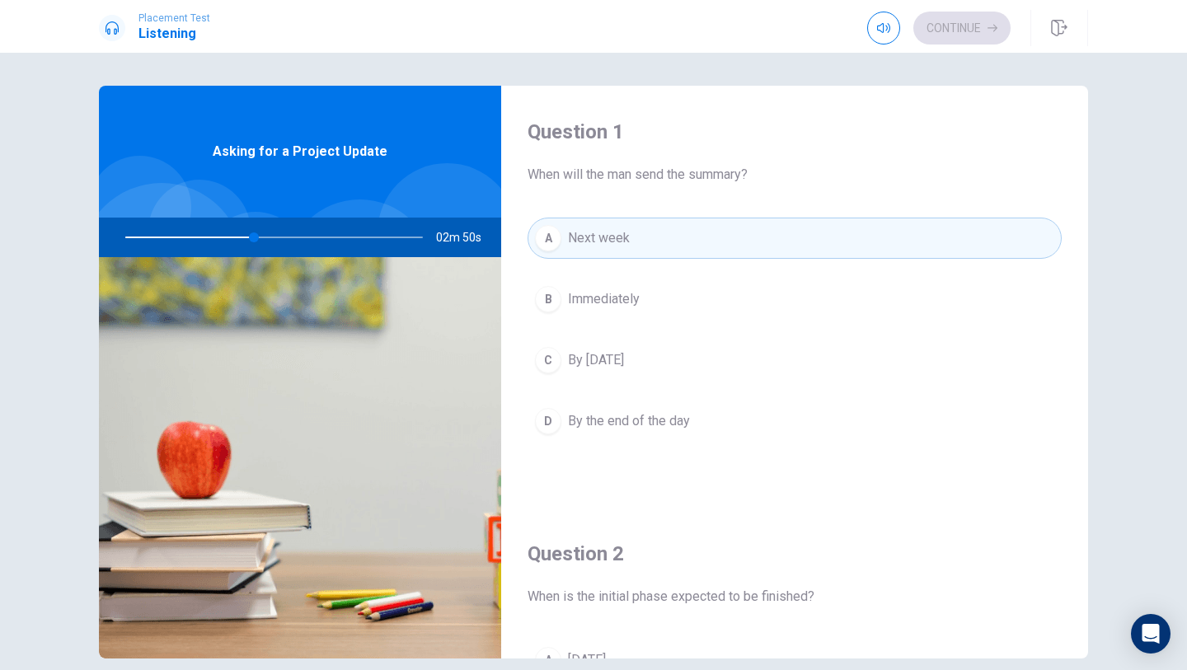
click at [687, 412] on span "By the end of the day" at bounding box center [629, 421] width 122 height 20
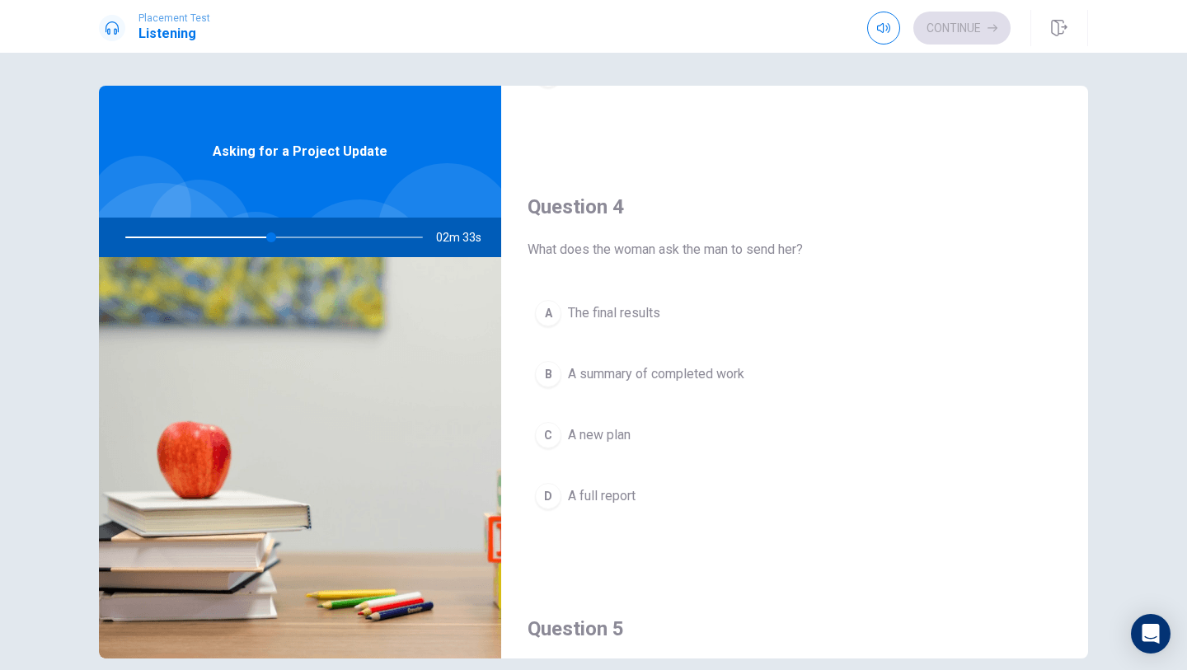
scroll to position [1187, 0]
click at [275, 238] on div at bounding box center [271, 238] width 331 height 40
drag, startPoint x: 275, startPoint y: 238, endPoint x: 263, endPoint y: 246, distance: 14.4
click at [263, 246] on div at bounding box center [271, 238] width 331 height 40
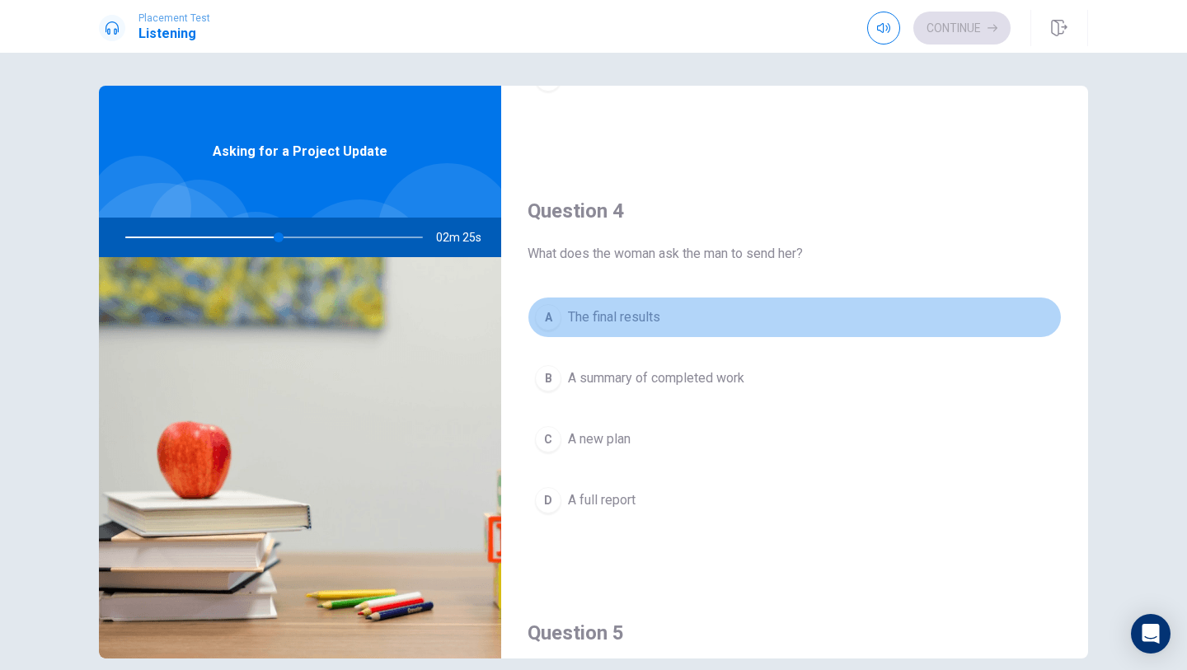
click at [629, 324] on span "The final results" at bounding box center [614, 317] width 92 height 20
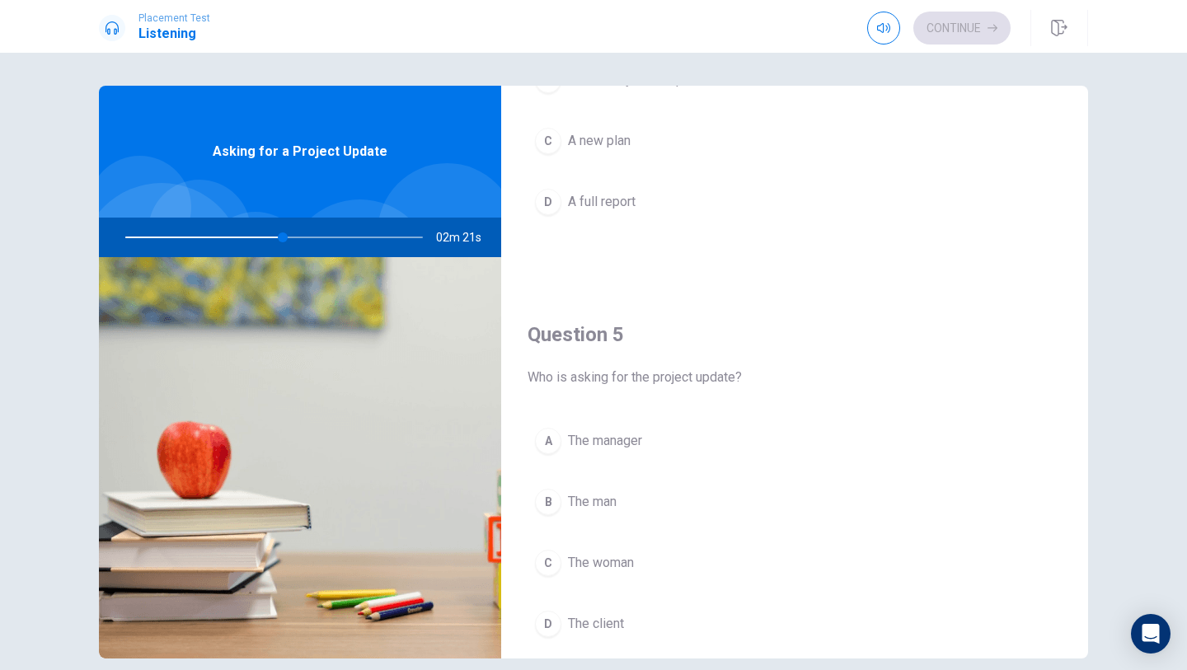
scroll to position [1489, 0]
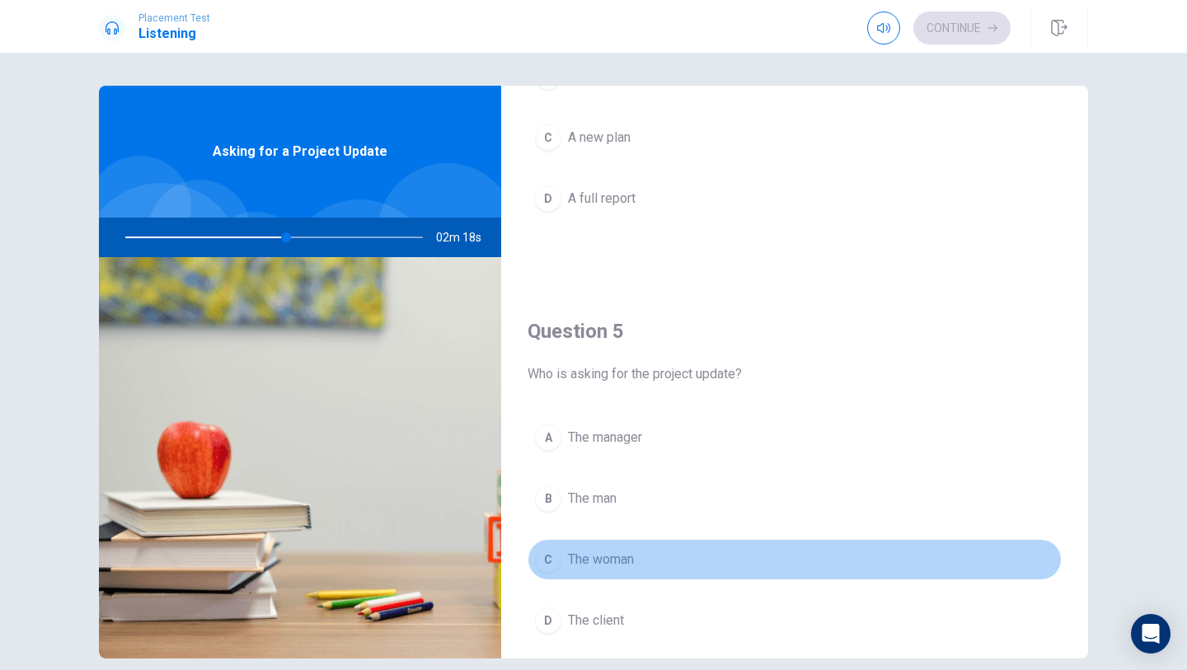
click at [632, 552] on span "The woman" at bounding box center [601, 560] width 66 height 20
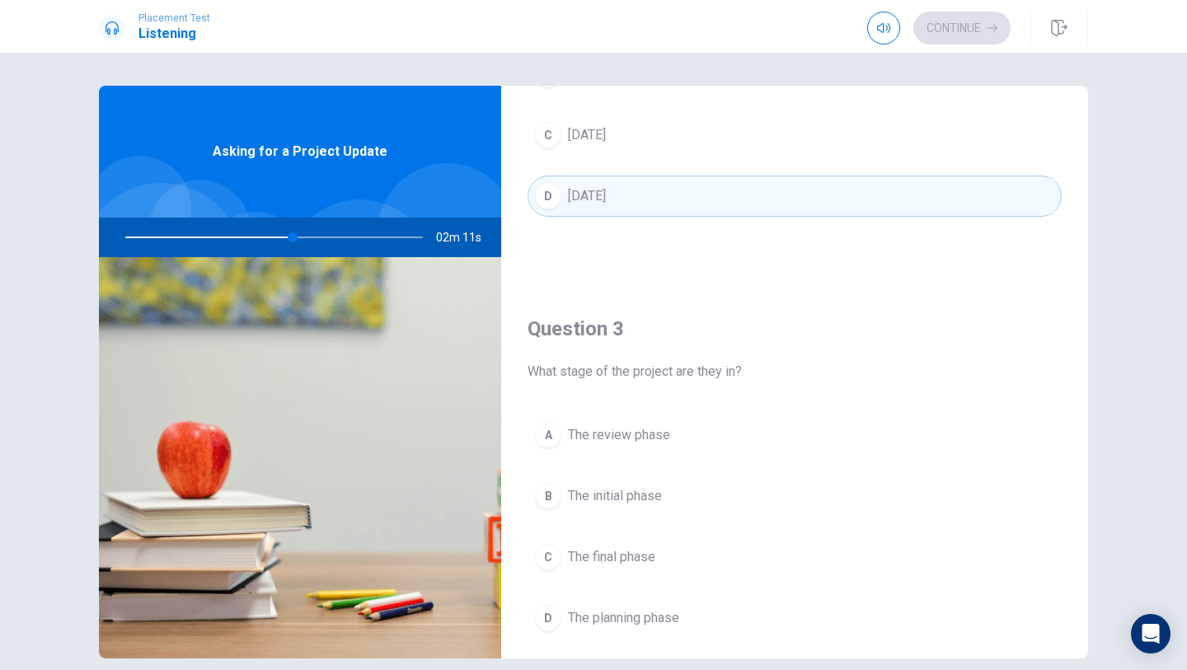
scroll to position [746, 0]
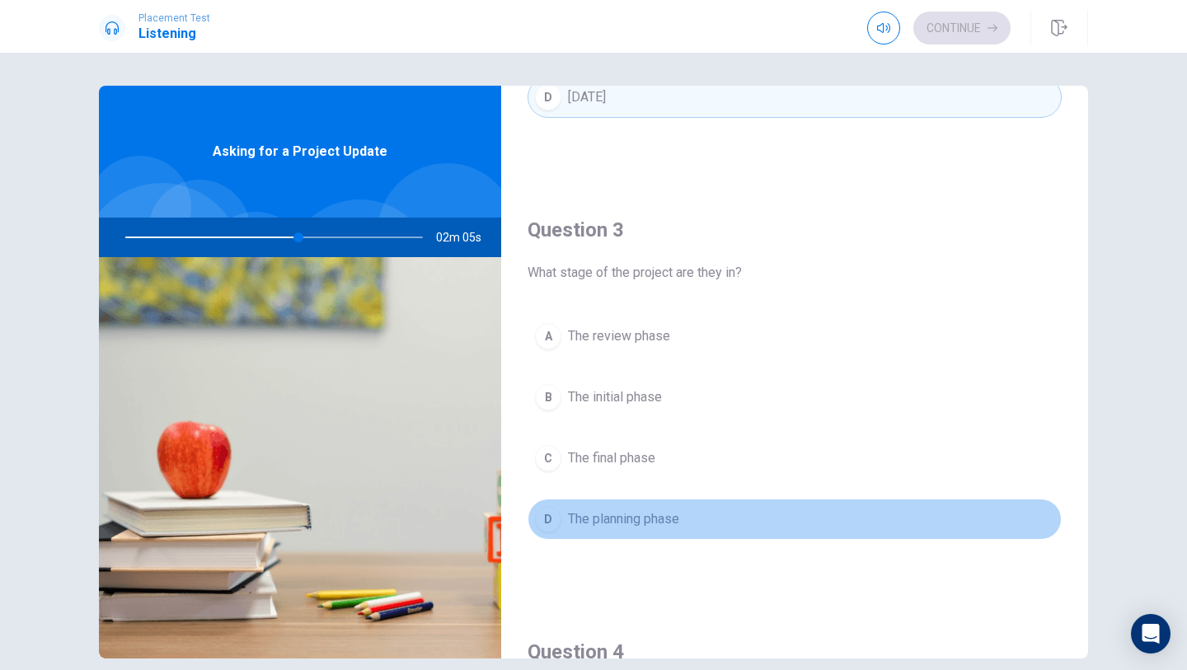
click at [637, 521] on span "The planning phase" at bounding box center [623, 519] width 111 height 20
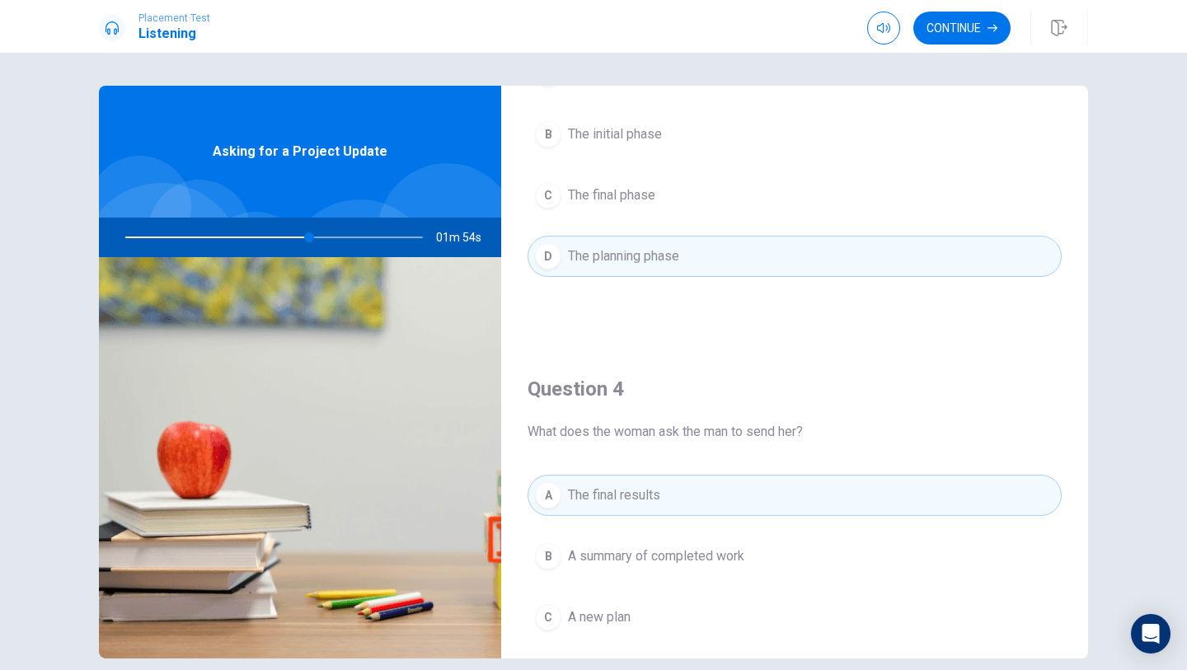
scroll to position [1011, 0]
click at [633, 203] on span "The final phase" at bounding box center [611, 194] width 87 height 20
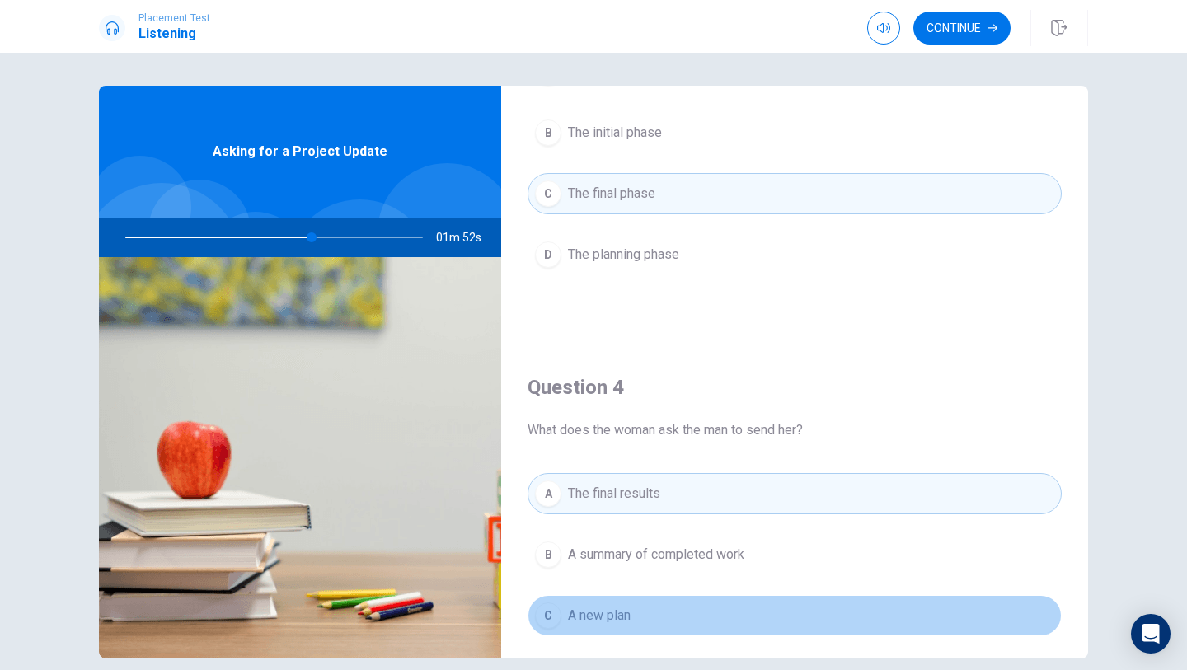
click at [649, 604] on button "C A new plan" at bounding box center [795, 615] width 534 height 41
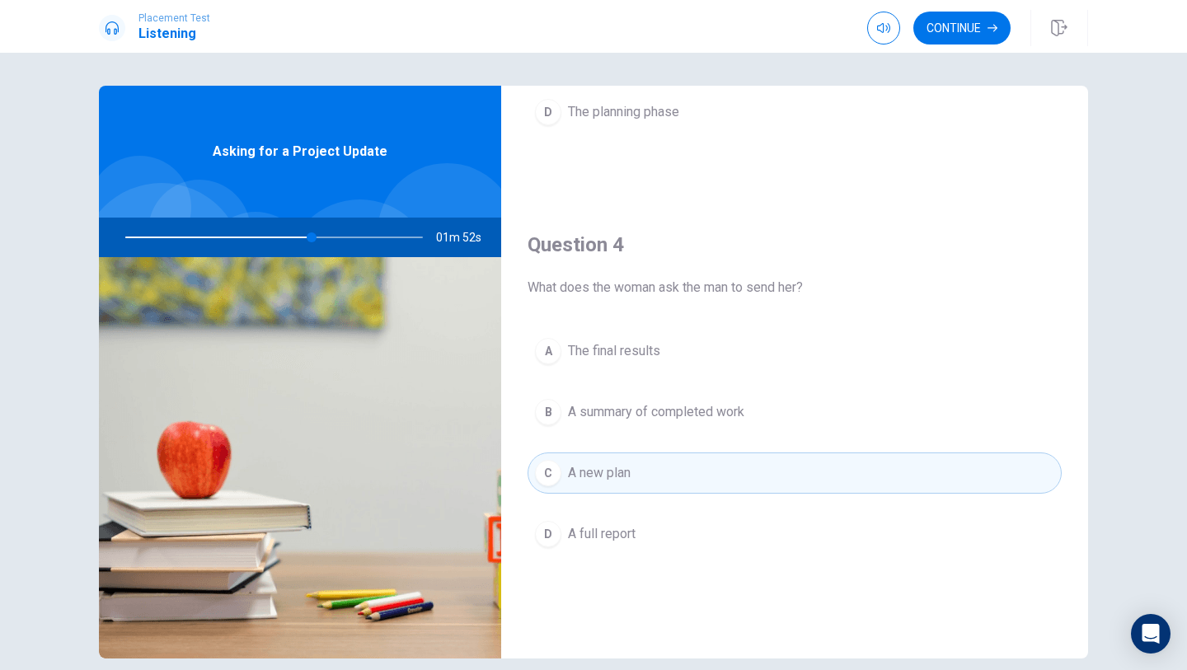
scroll to position [1152, 0]
click at [950, 33] on button "Continue" at bounding box center [961, 28] width 97 height 33
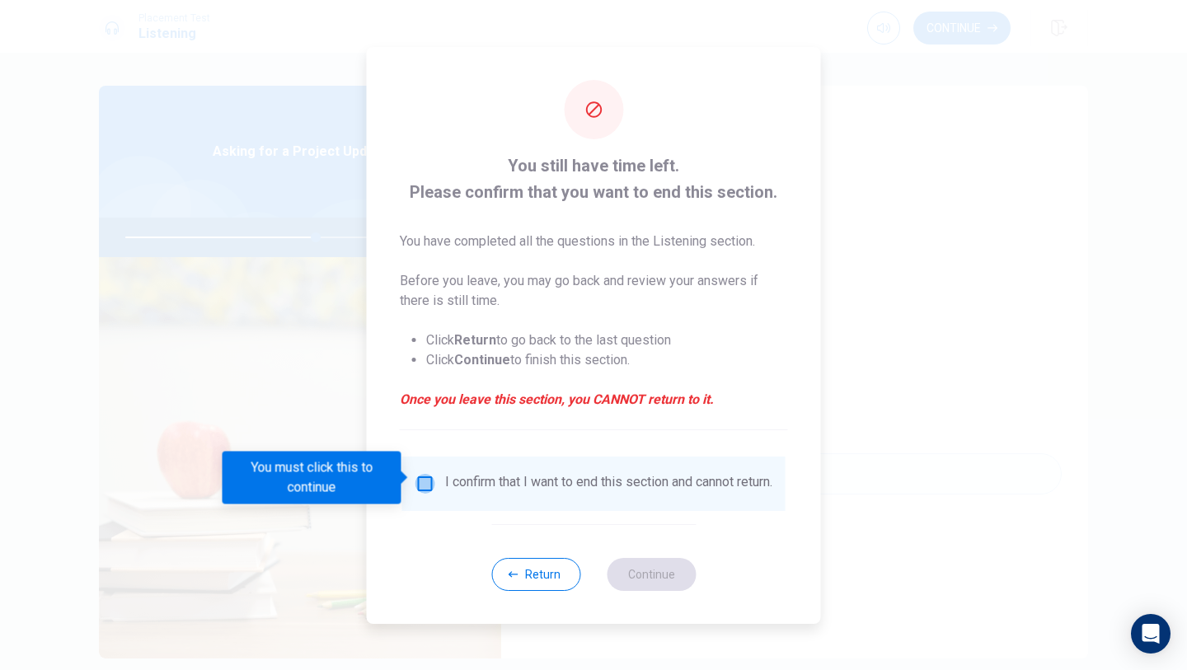
click at [429, 479] on input "You must click this to continue" at bounding box center [425, 484] width 20 height 20
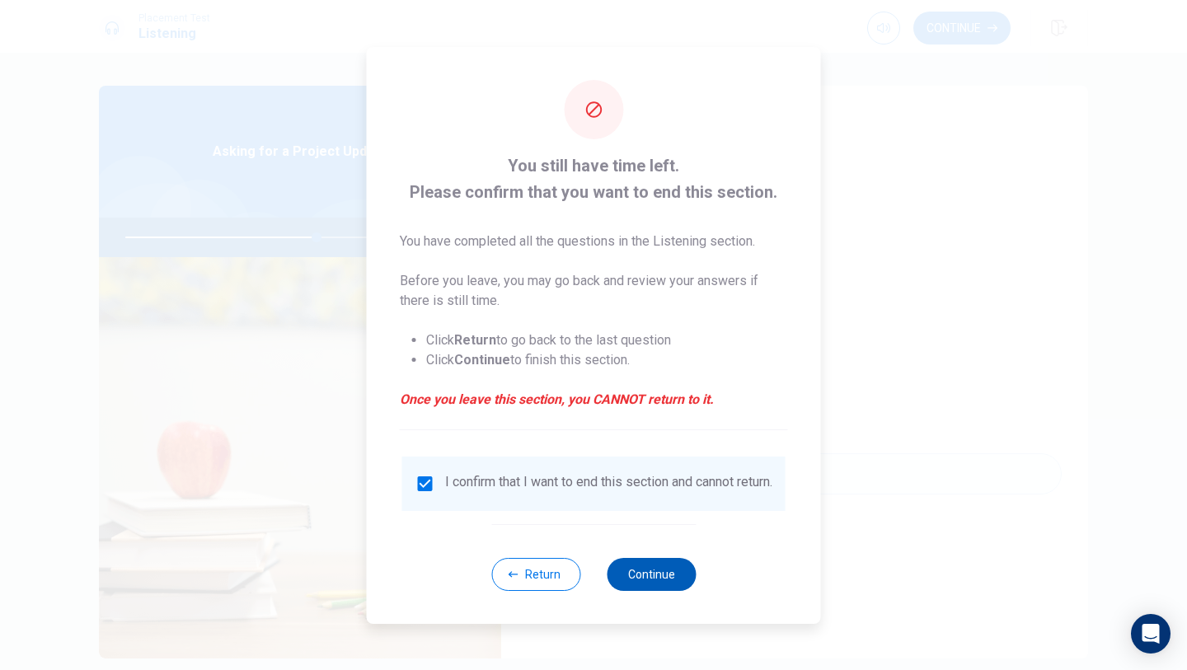
click at [631, 583] on button "Continue" at bounding box center [651, 574] width 89 height 33
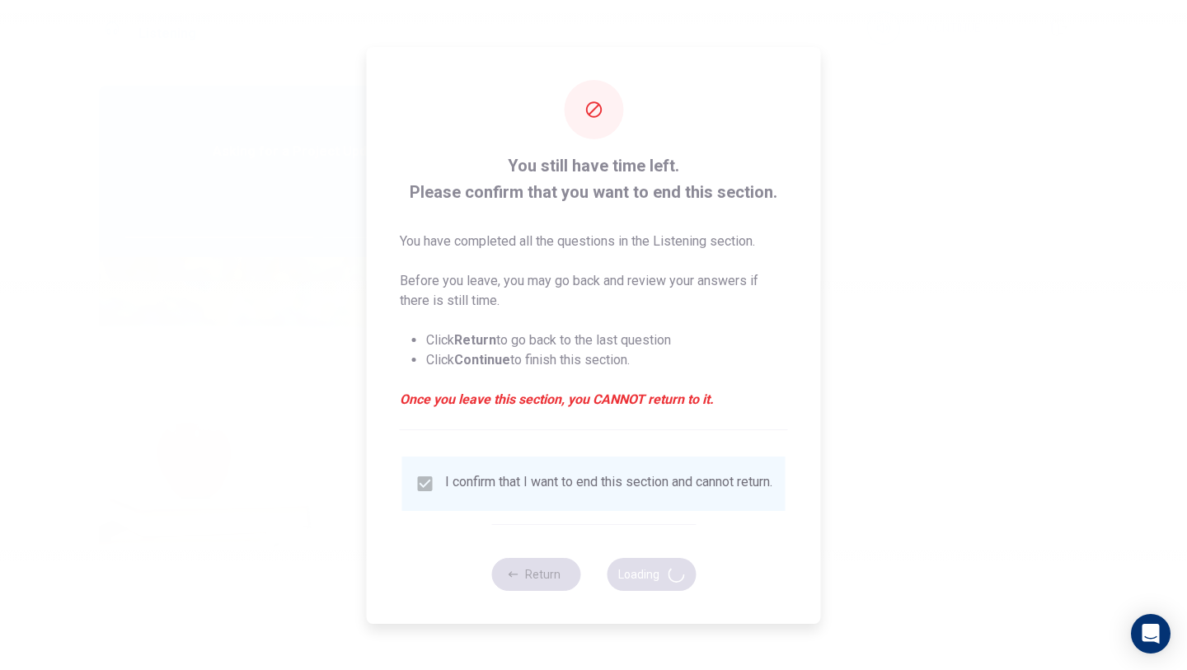
type input "65"
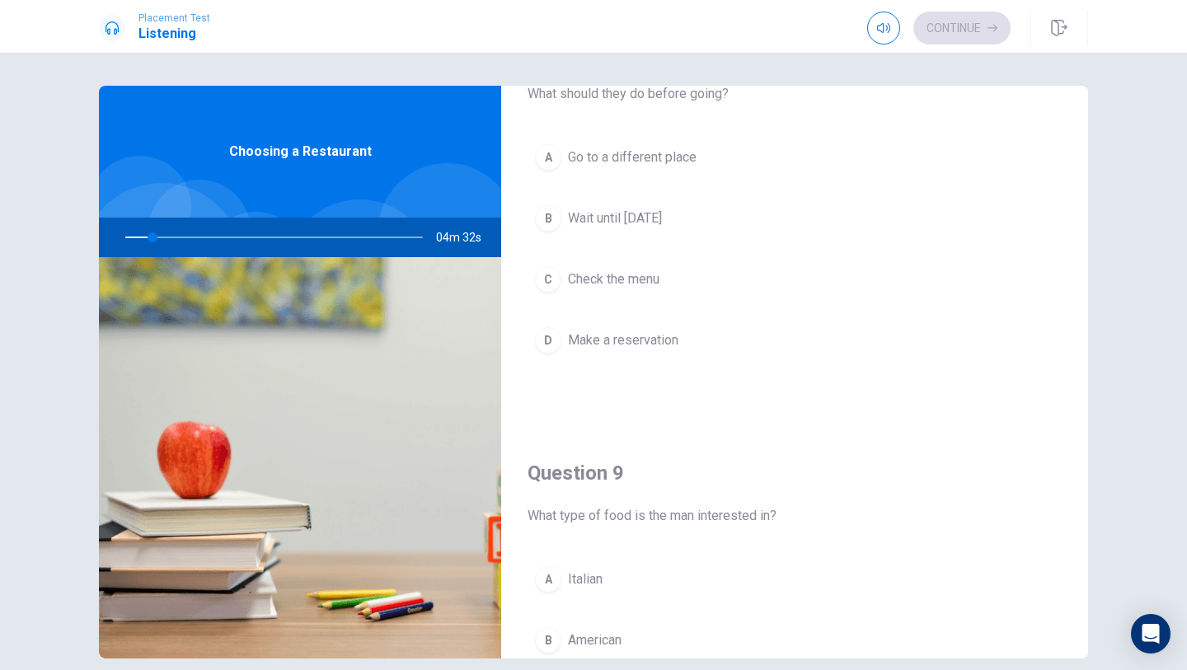
scroll to position [944, 0]
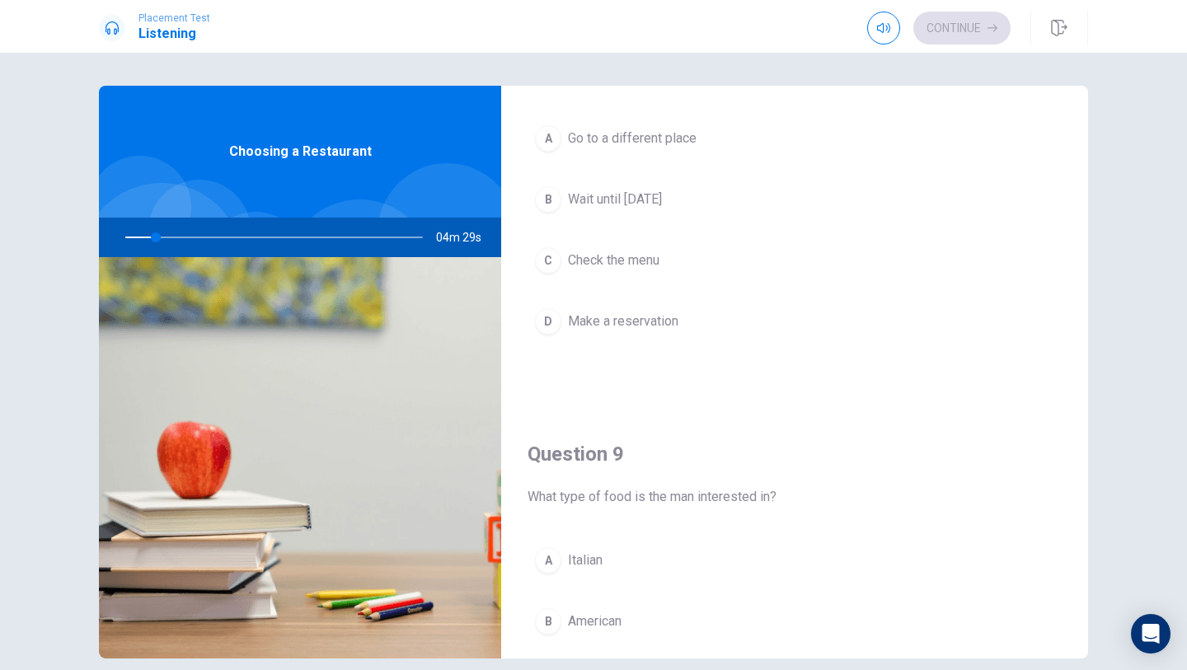
click at [636, 495] on span "What type of food is the man interested in?" at bounding box center [795, 497] width 534 height 20
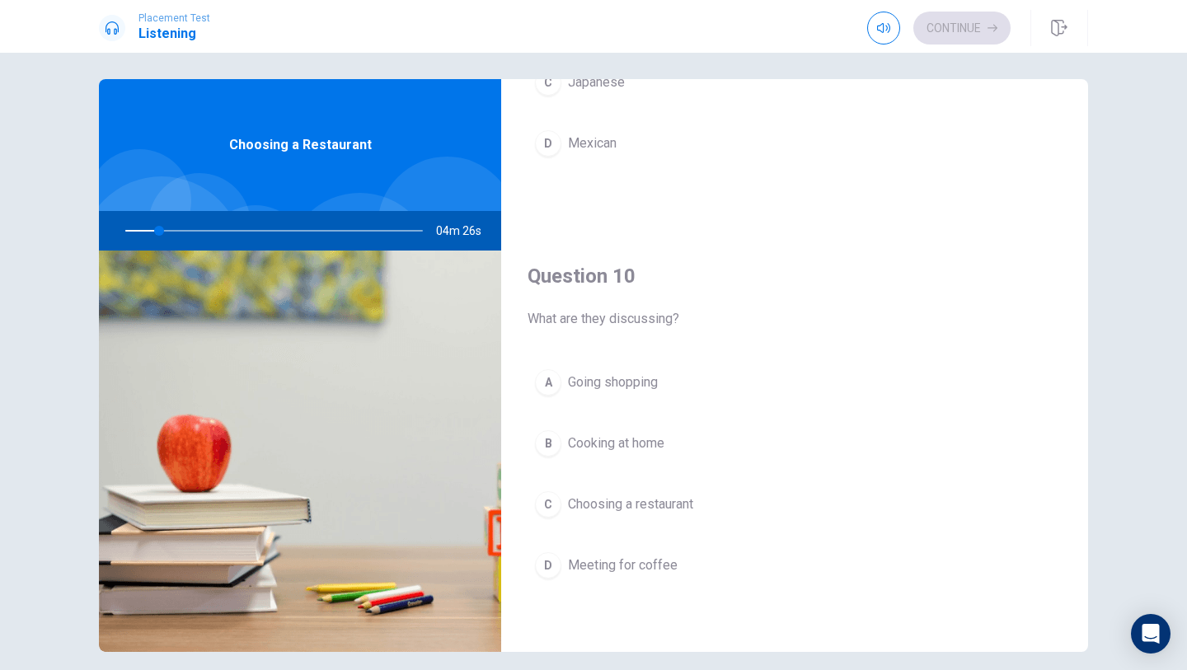
scroll to position [10, 0]
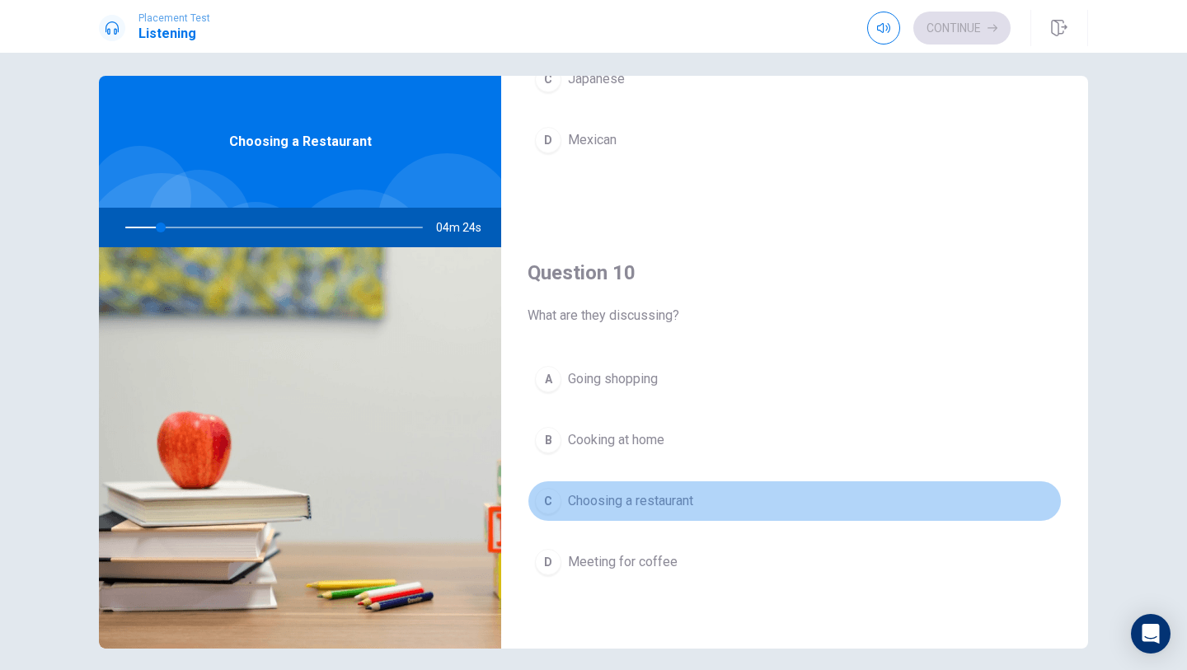
click at [638, 500] on span "Choosing a restaurant" at bounding box center [630, 501] width 125 height 20
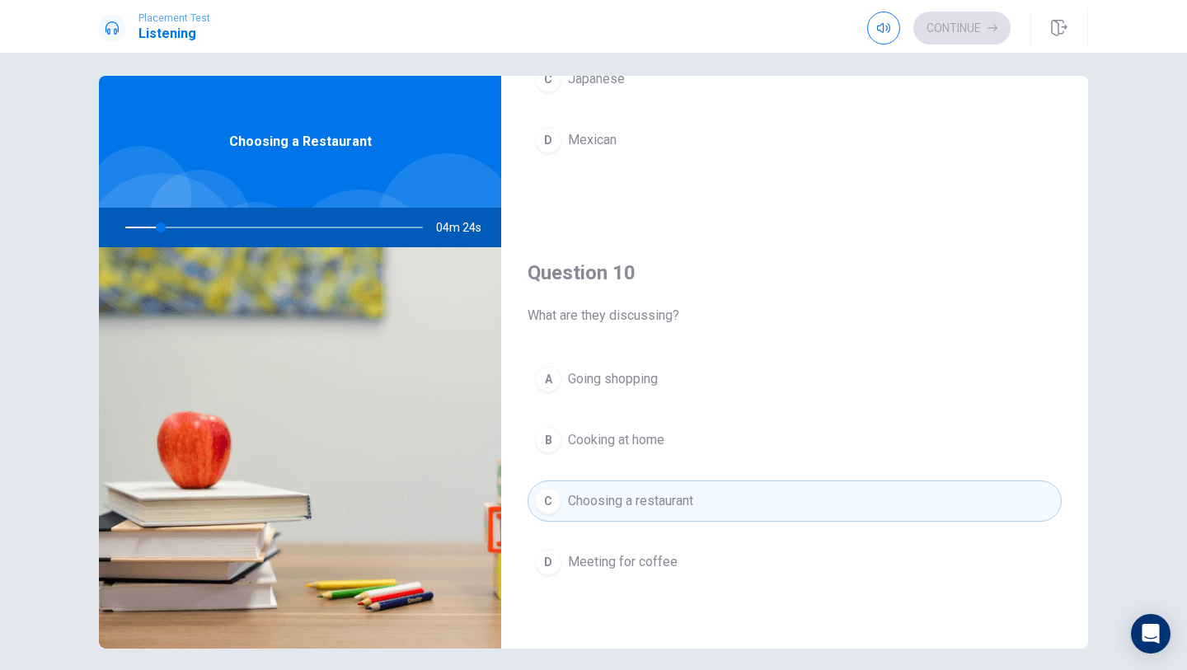
click at [637, 500] on span "Choosing a restaurant" at bounding box center [630, 501] width 125 height 20
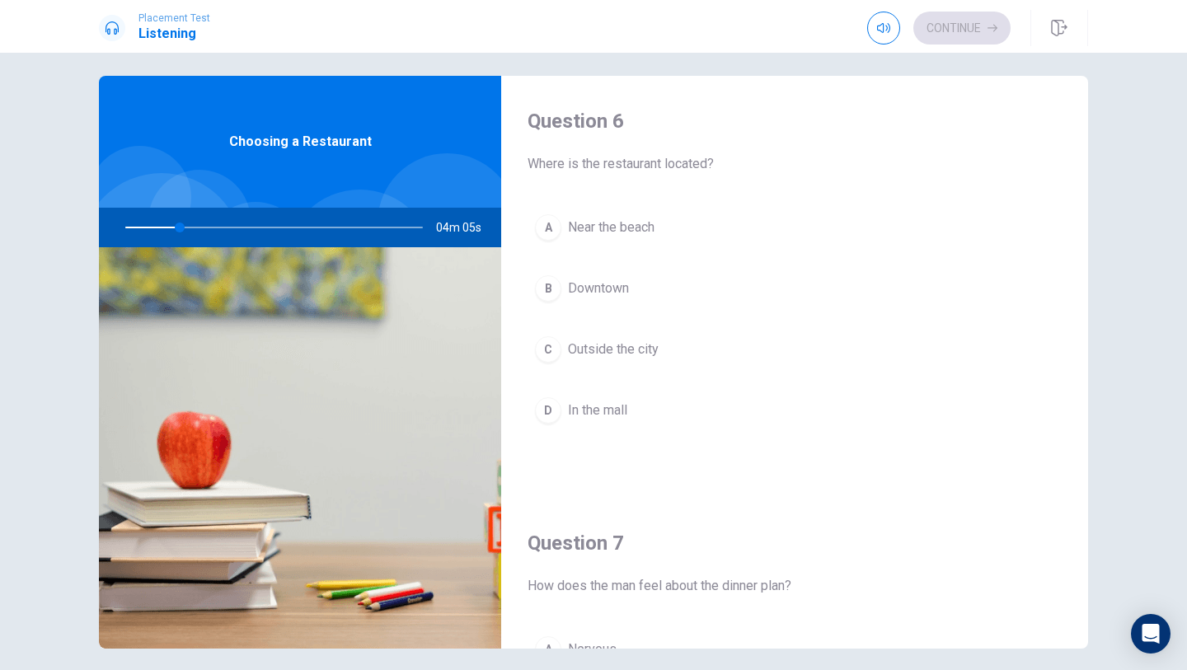
scroll to position [3, 0]
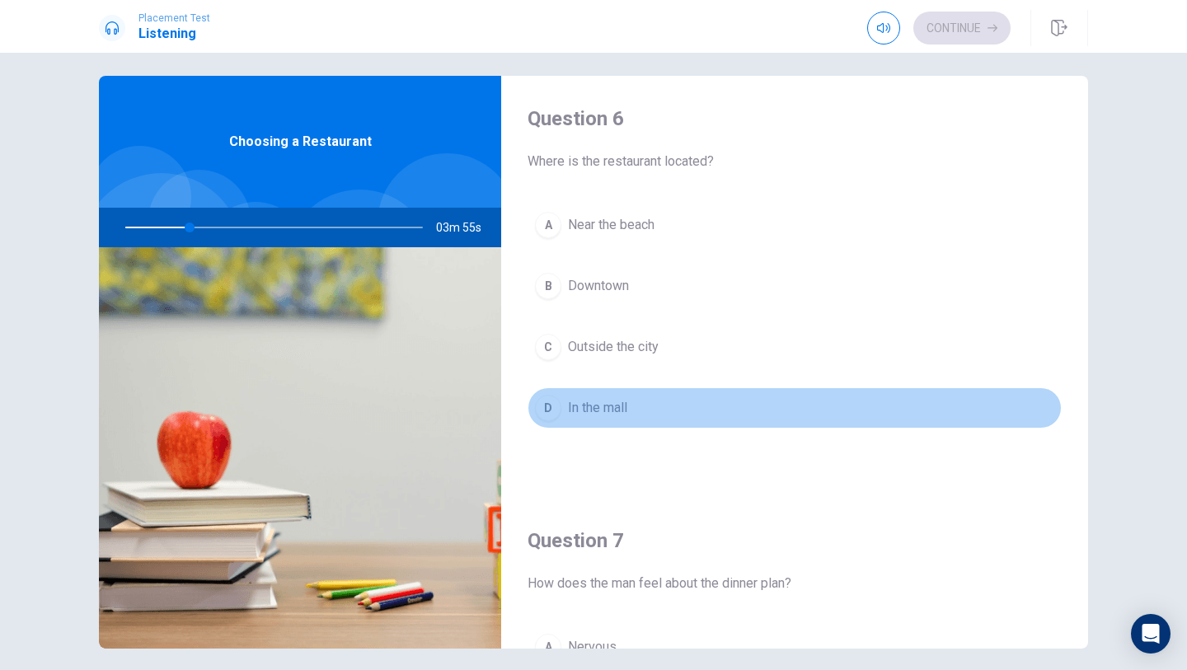
click at [706, 417] on button "D In the mall" at bounding box center [795, 407] width 534 height 41
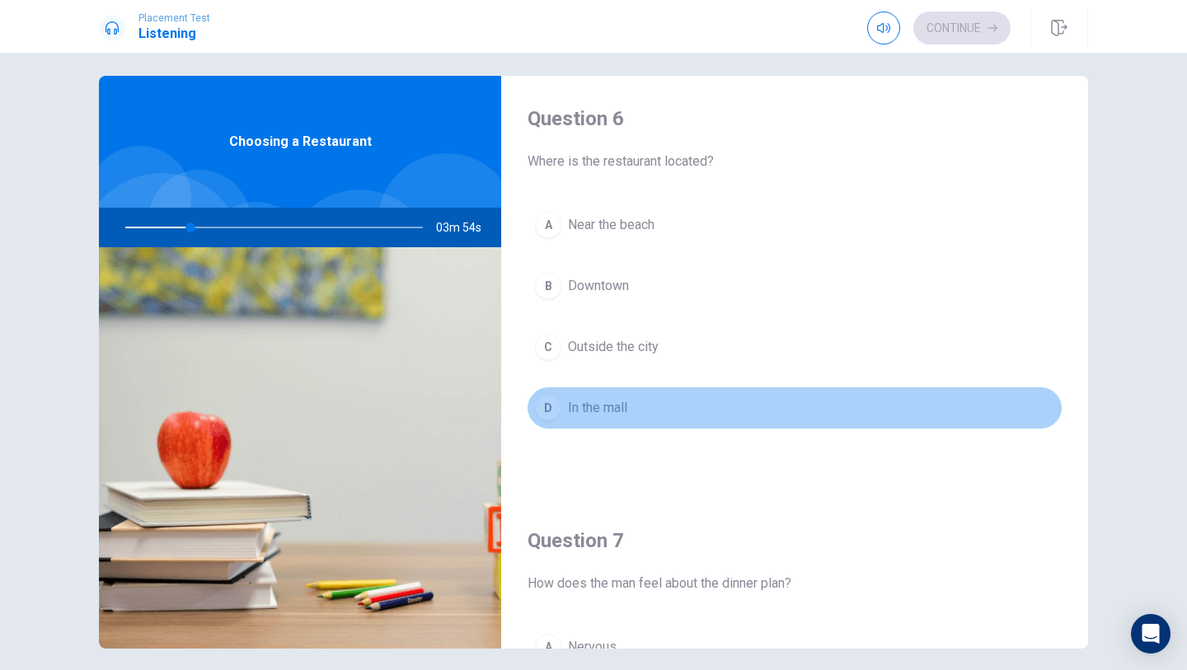
click at [706, 418] on button "D In the mall" at bounding box center [795, 407] width 534 height 41
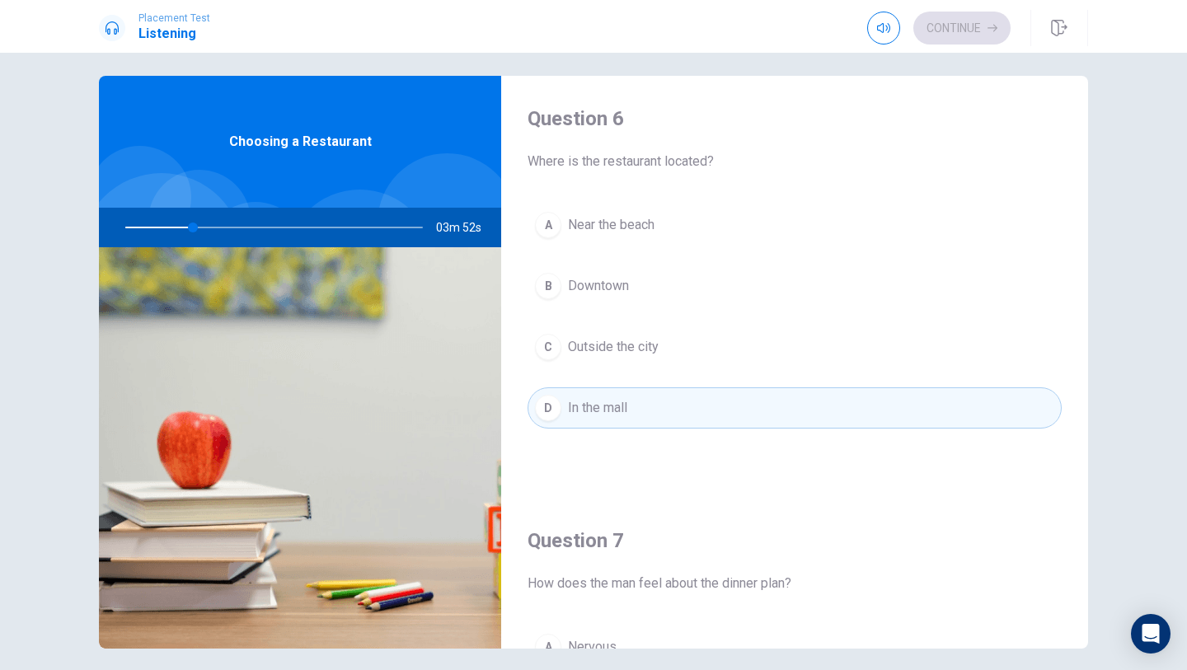
click at [697, 289] on button "B Downtown" at bounding box center [795, 285] width 534 height 41
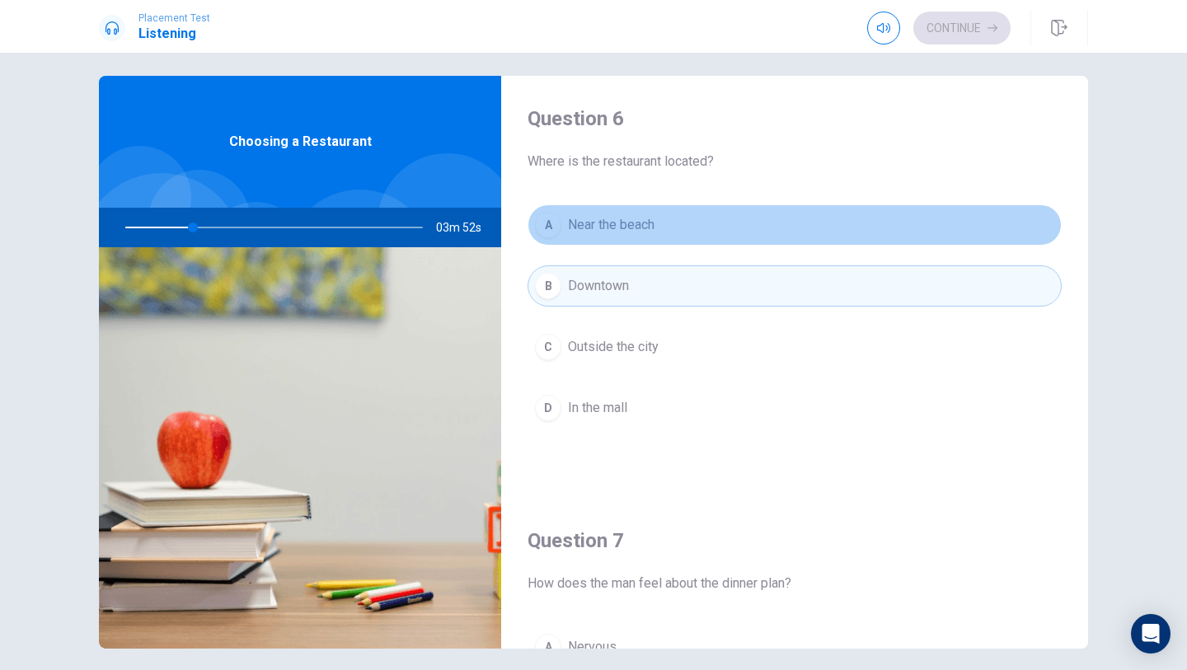
click at [691, 236] on button "A Near the beach" at bounding box center [795, 224] width 534 height 41
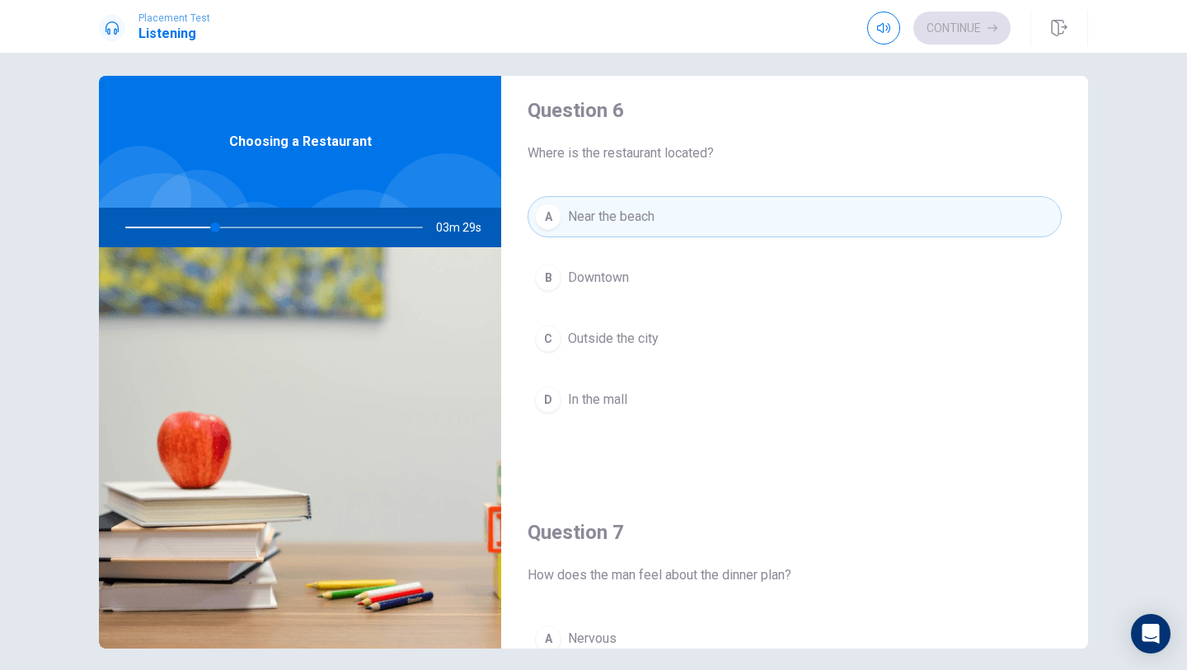
scroll to position [13, 0]
click at [658, 279] on button "B Downtown" at bounding box center [795, 276] width 534 height 41
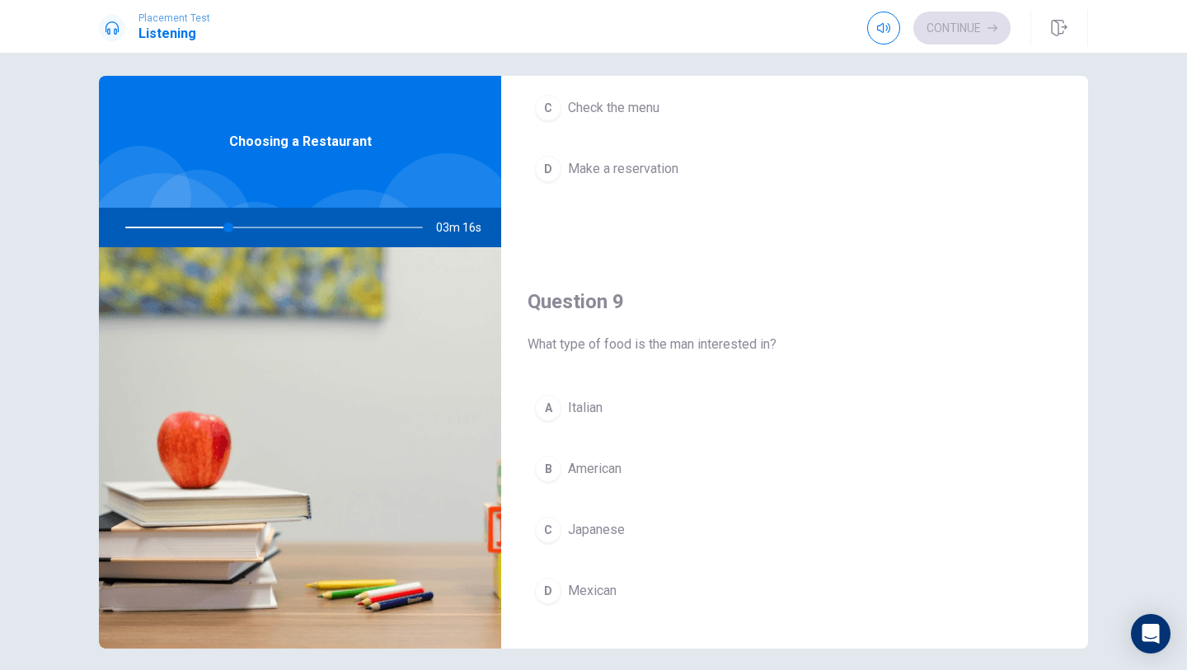
scroll to position [1106, 0]
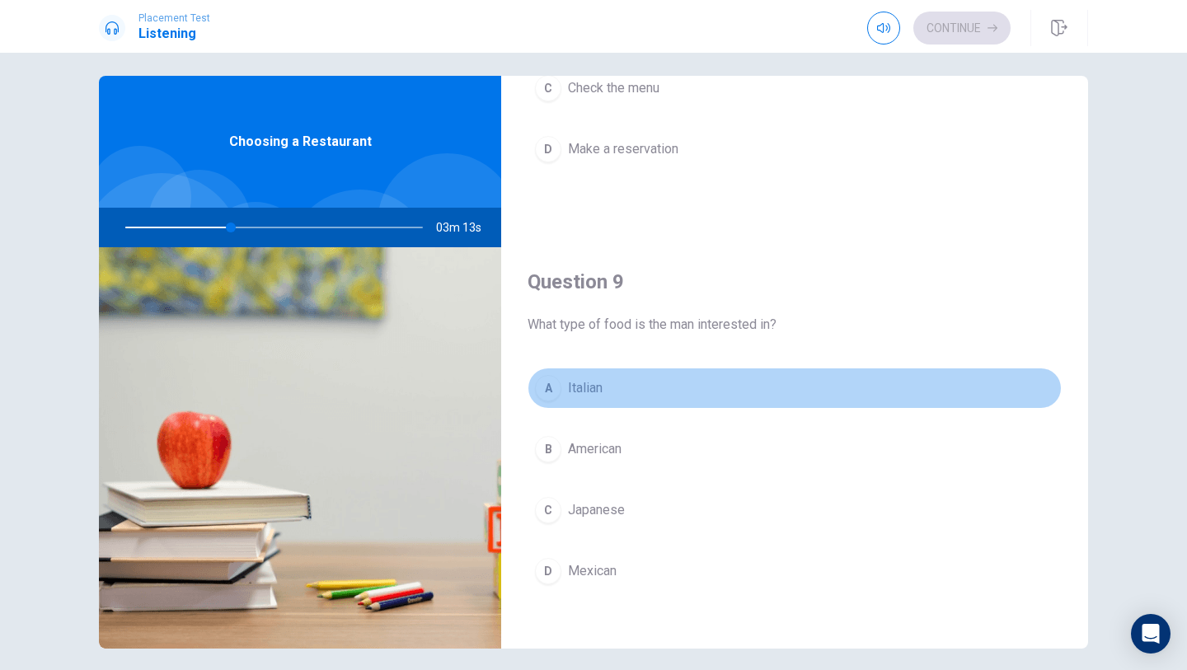
click at [654, 393] on button "A Italian" at bounding box center [795, 388] width 534 height 41
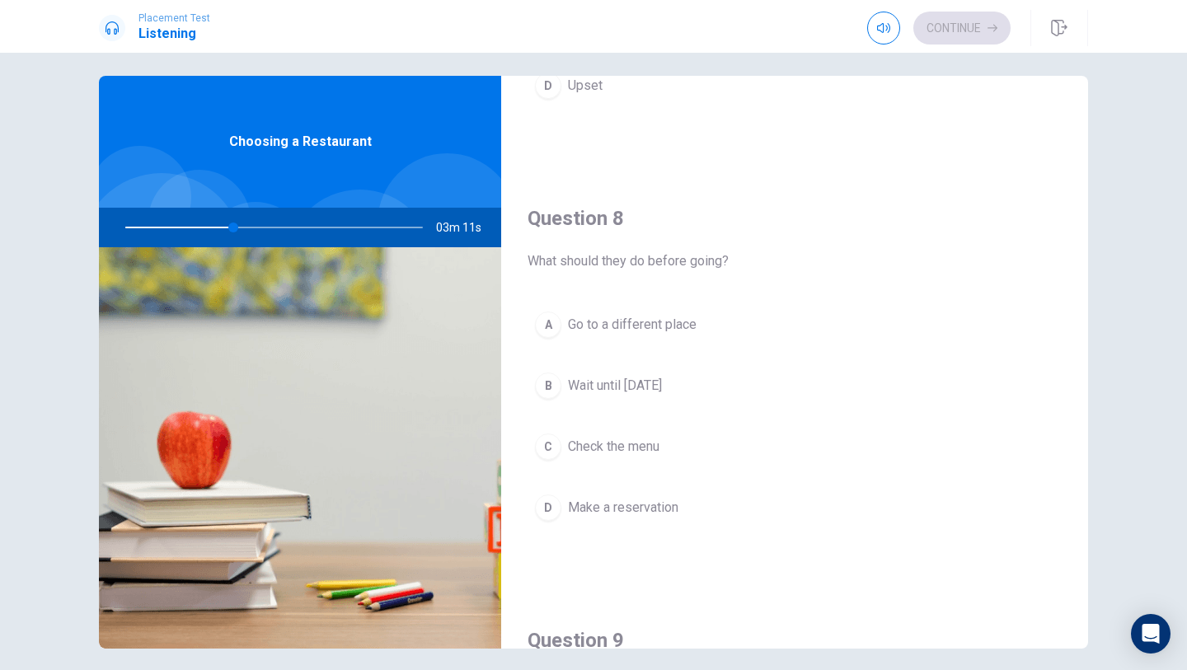
scroll to position [746, 0]
click at [662, 333] on span "Go to a different place" at bounding box center [632, 327] width 129 height 20
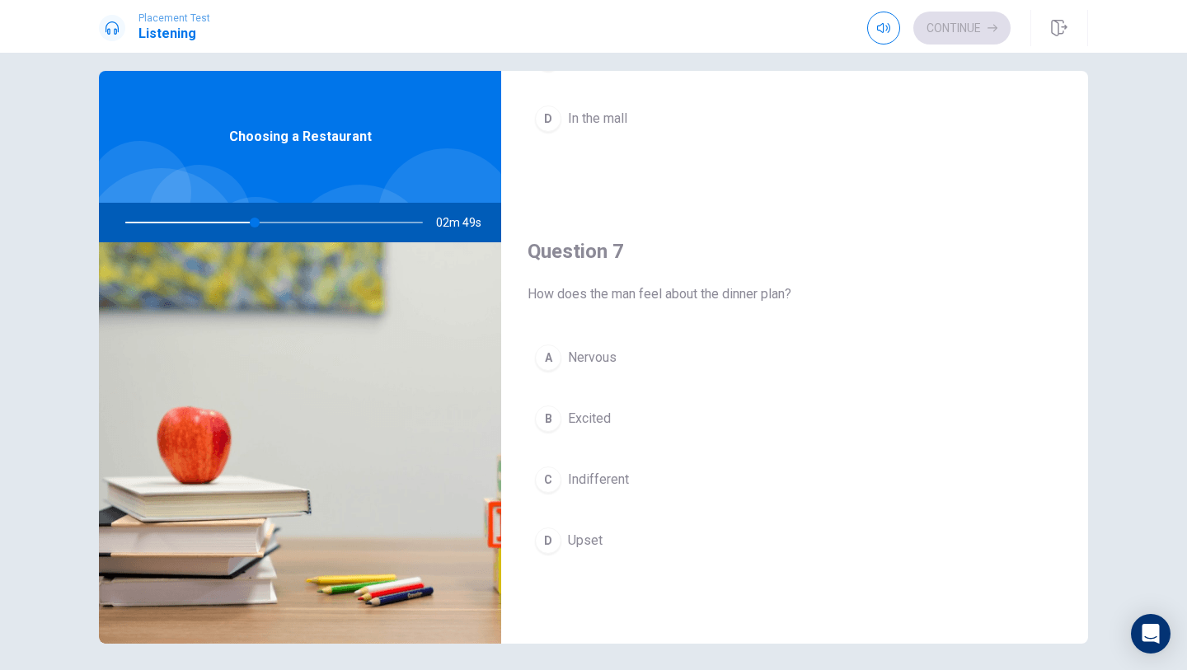
scroll to position [284, 0]
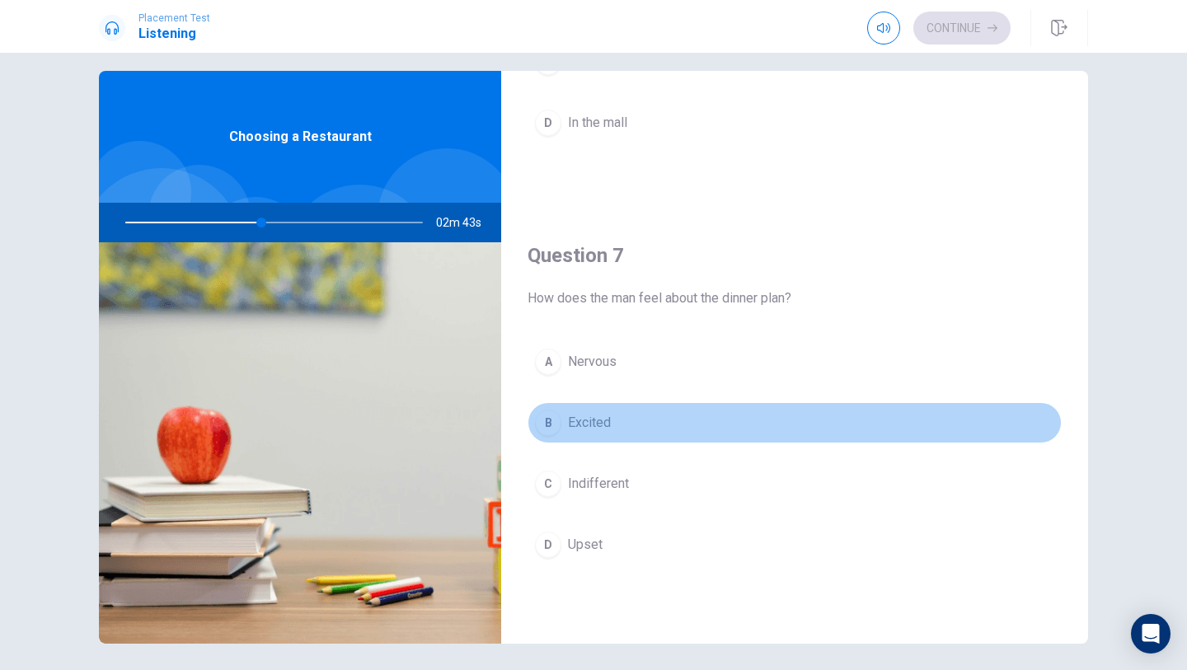
click at [619, 426] on button "B Excited" at bounding box center [795, 422] width 534 height 41
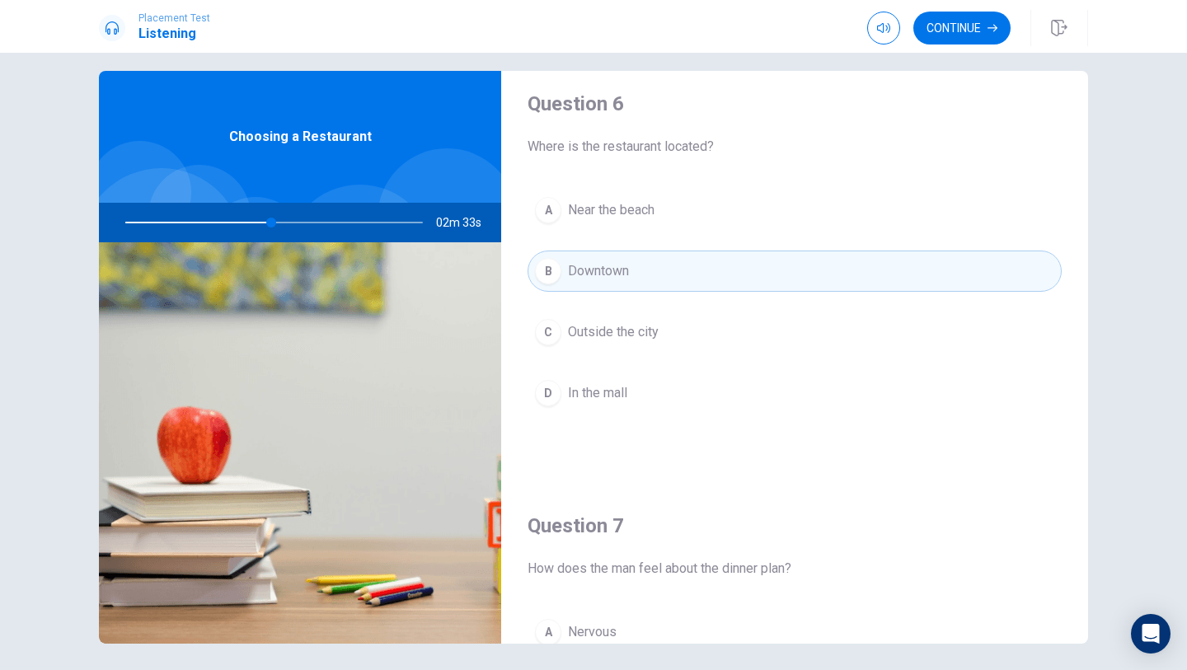
scroll to position [0, 0]
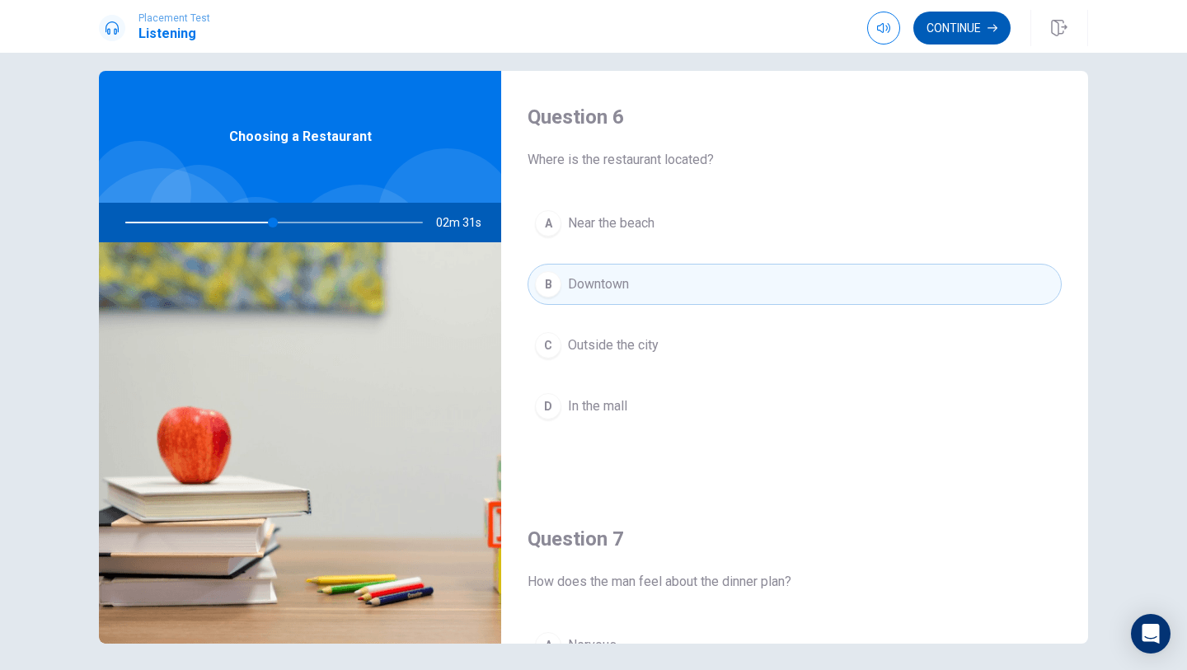
click at [955, 29] on button "Continue" at bounding box center [961, 28] width 97 height 33
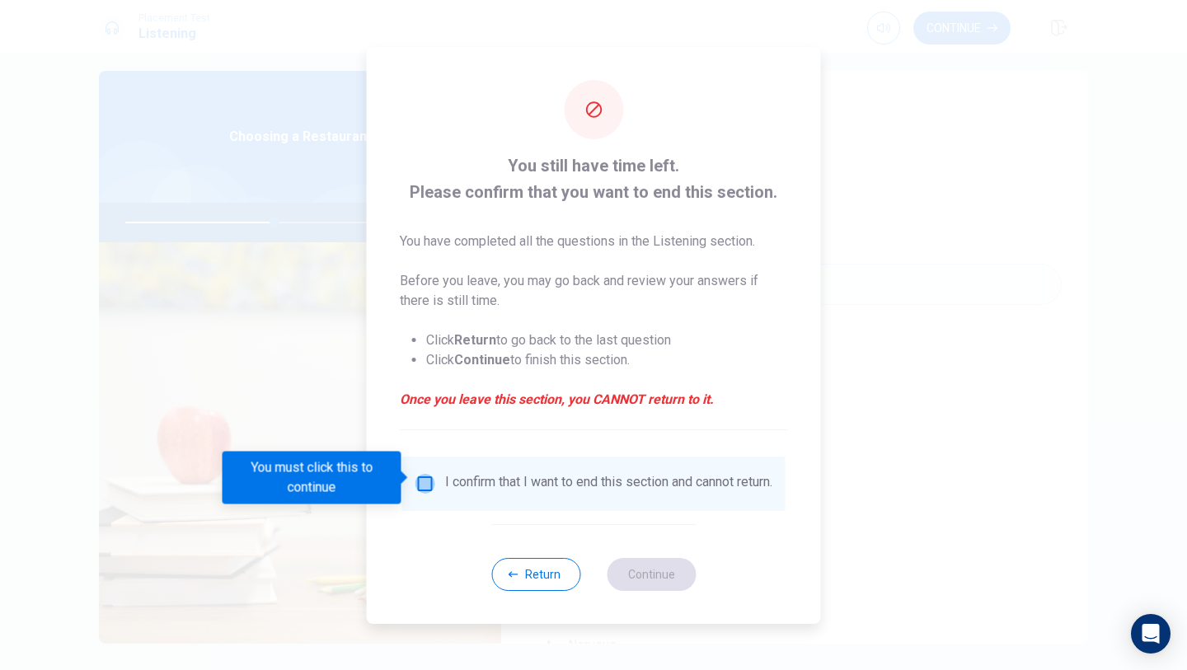
click at [420, 481] on input "You must click this to continue" at bounding box center [425, 484] width 20 height 20
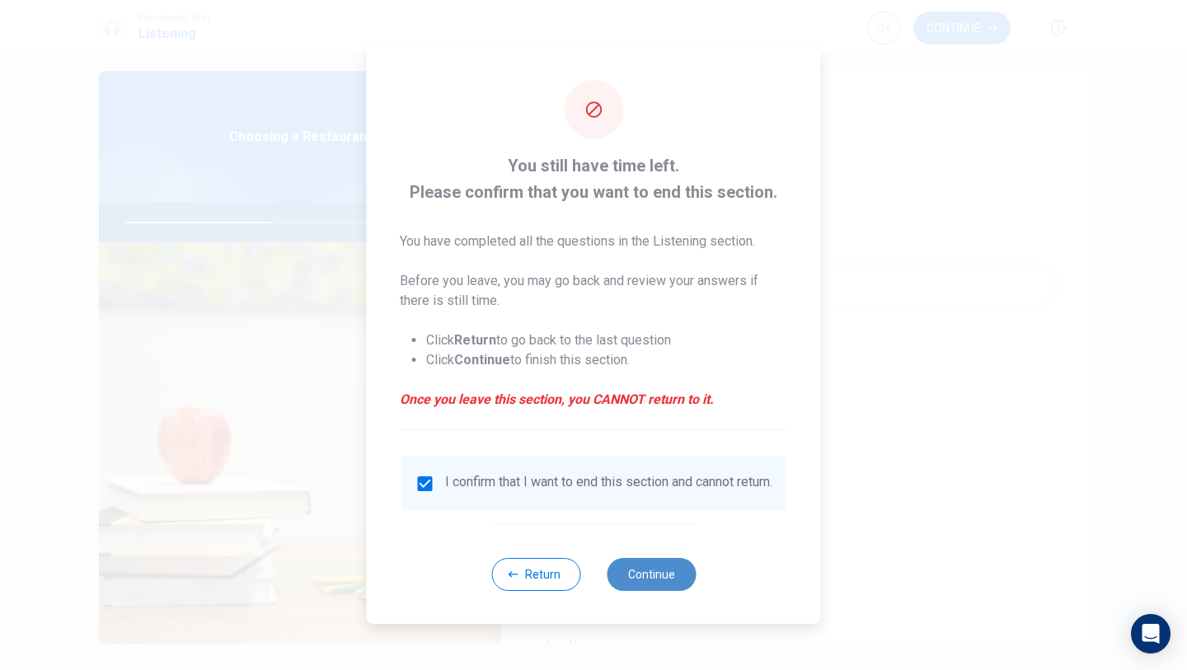
click at [660, 582] on button "Continue" at bounding box center [651, 574] width 89 height 33
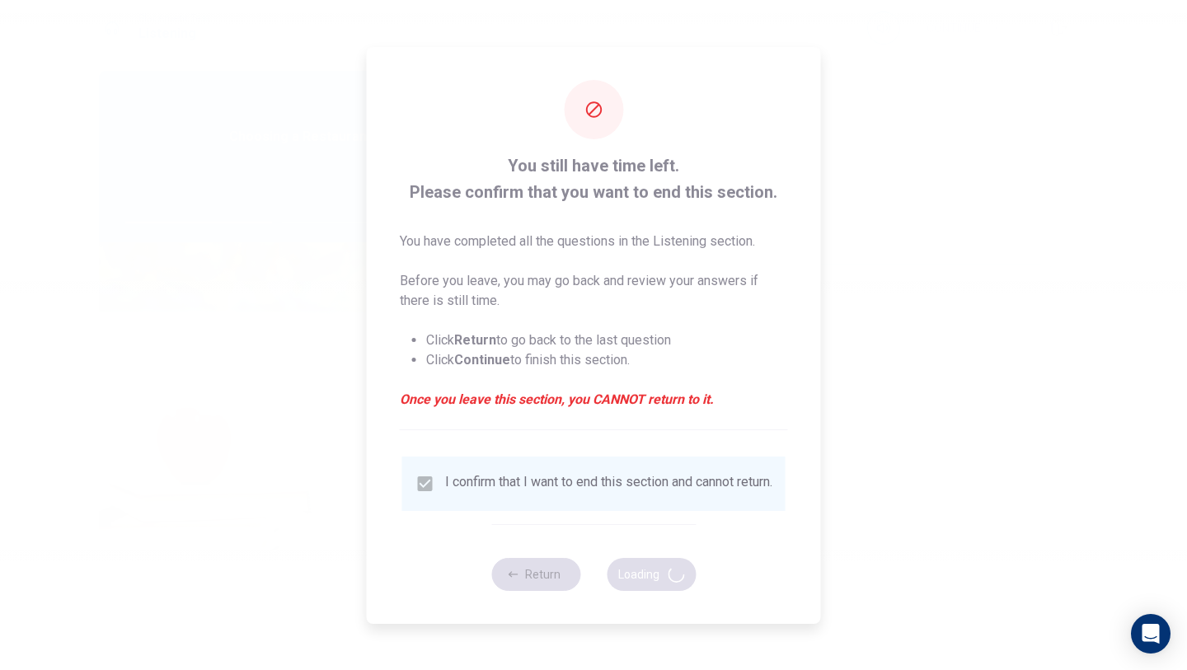
type input "51"
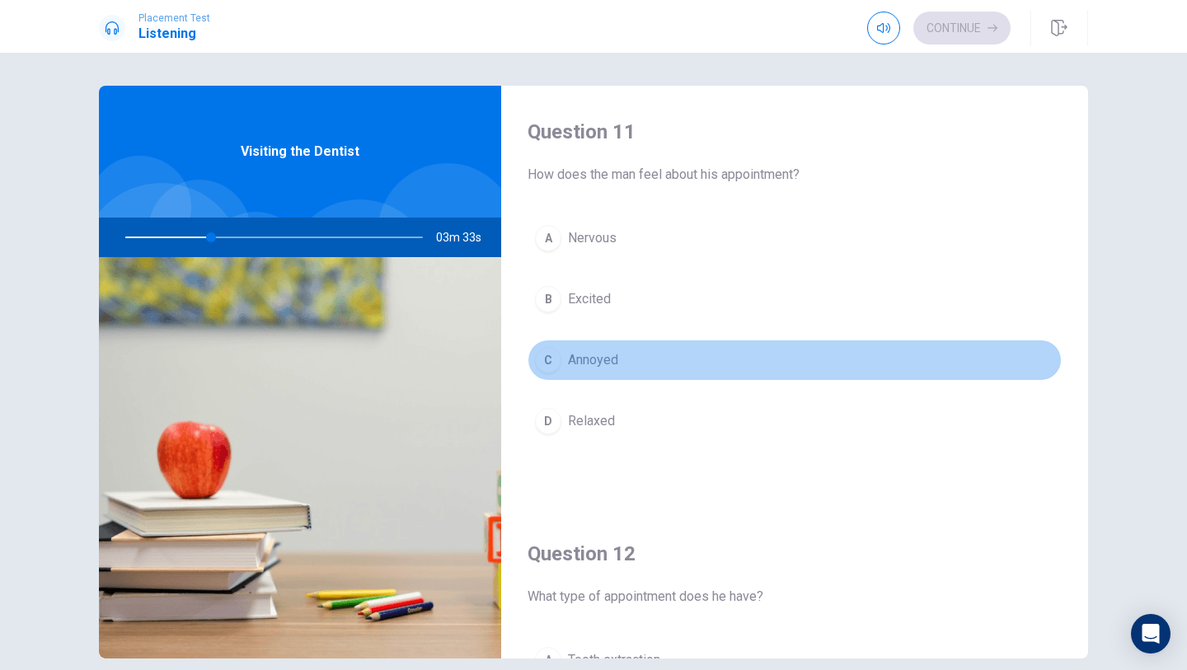
click at [636, 364] on button "C Annoyed" at bounding box center [795, 360] width 534 height 41
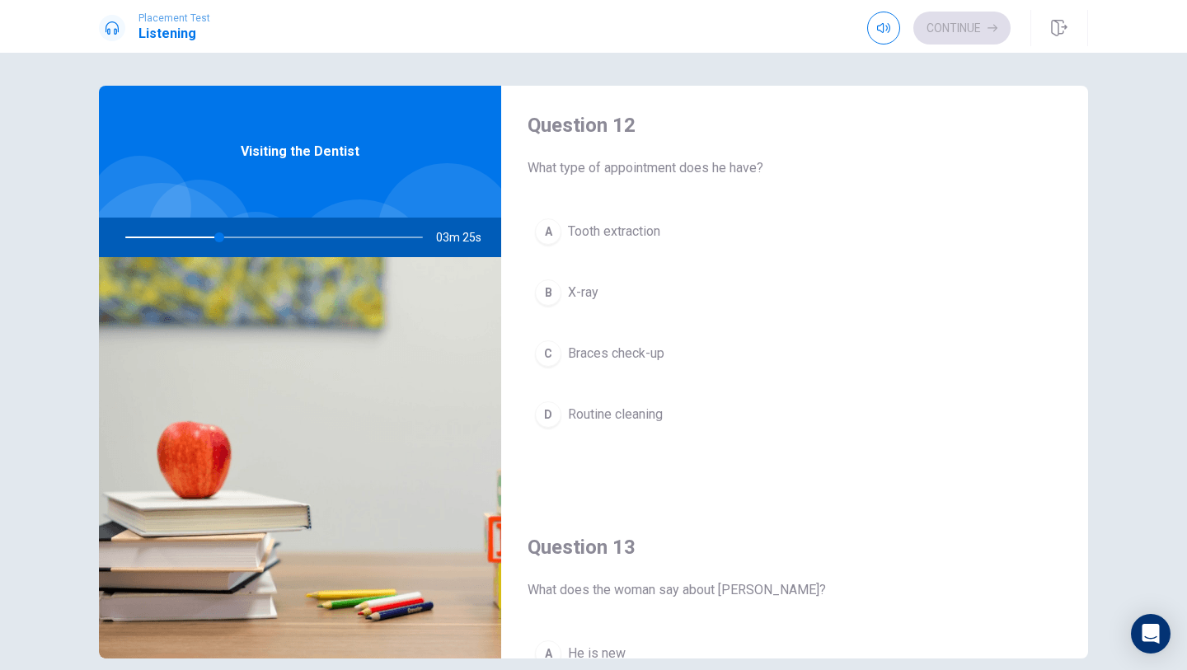
scroll to position [424, 0]
click at [641, 353] on span "Braces check-up" at bounding box center [616, 359] width 96 height 20
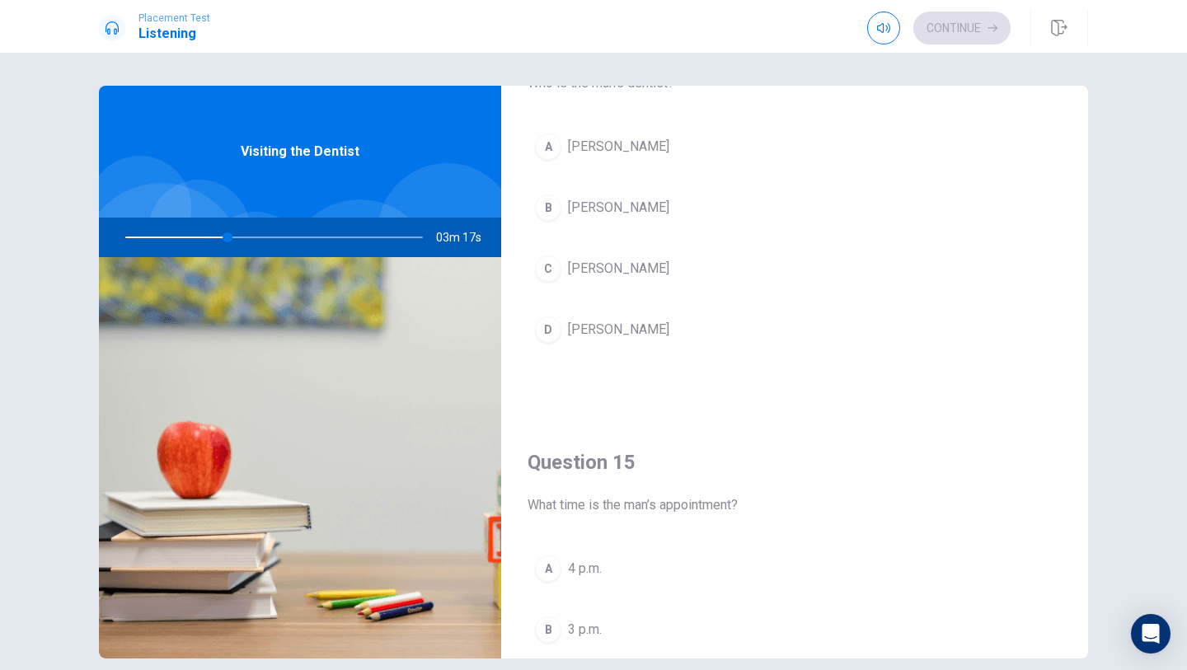
scroll to position [1371, 0]
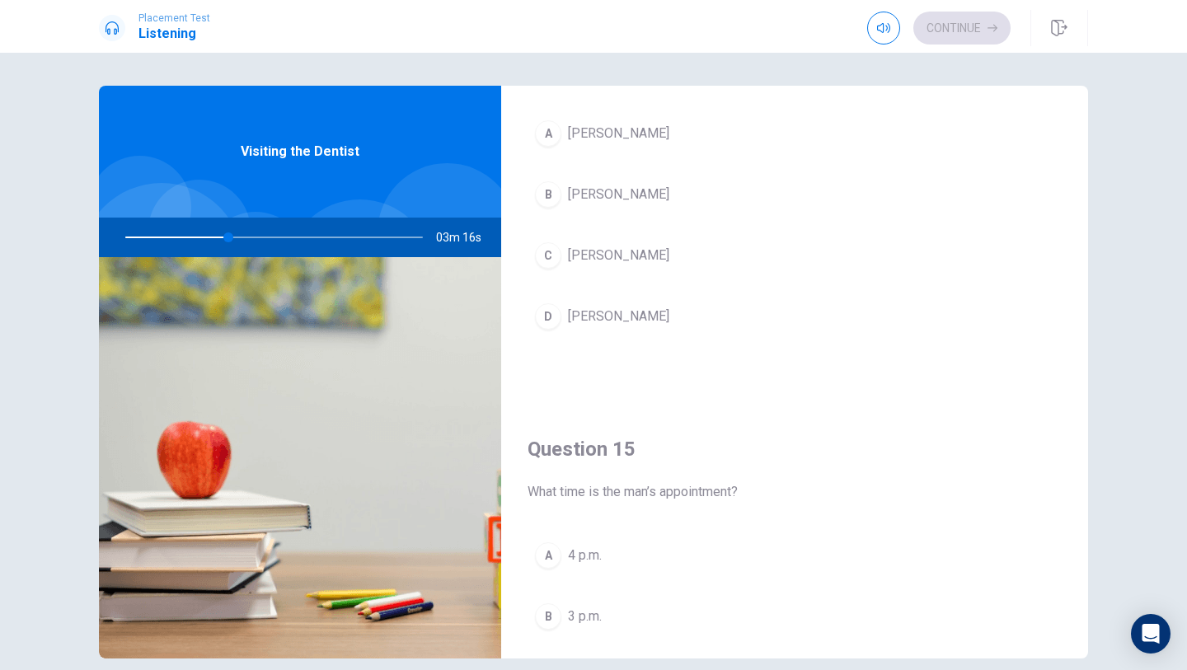
click at [651, 624] on button "B 3 p.m." at bounding box center [795, 616] width 534 height 41
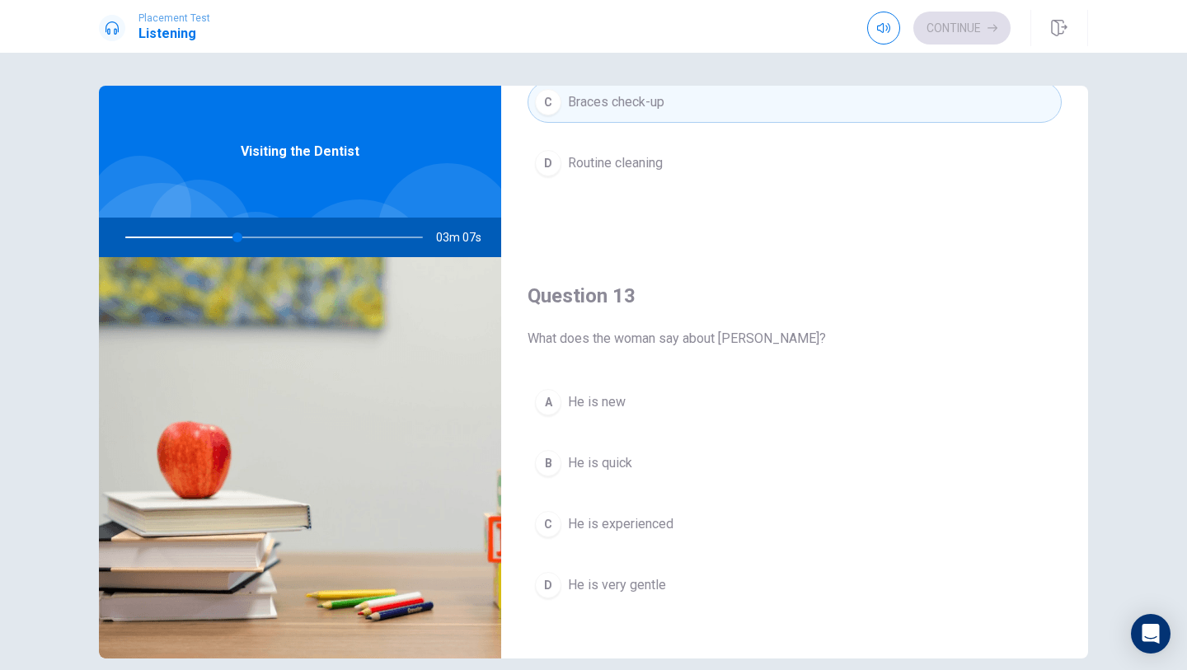
scroll to position [680, 0]
click at [687, 395] on button "A He is new" at bounding box center [795, 402] width 534 height 41
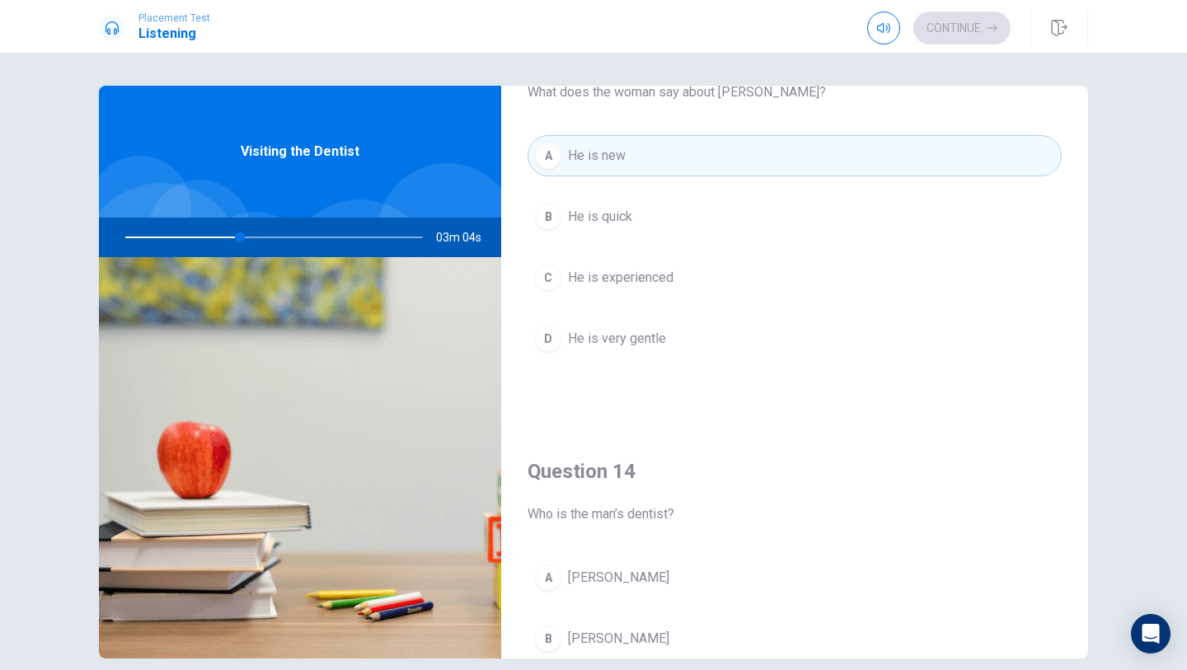
scroll to position [969, 0]
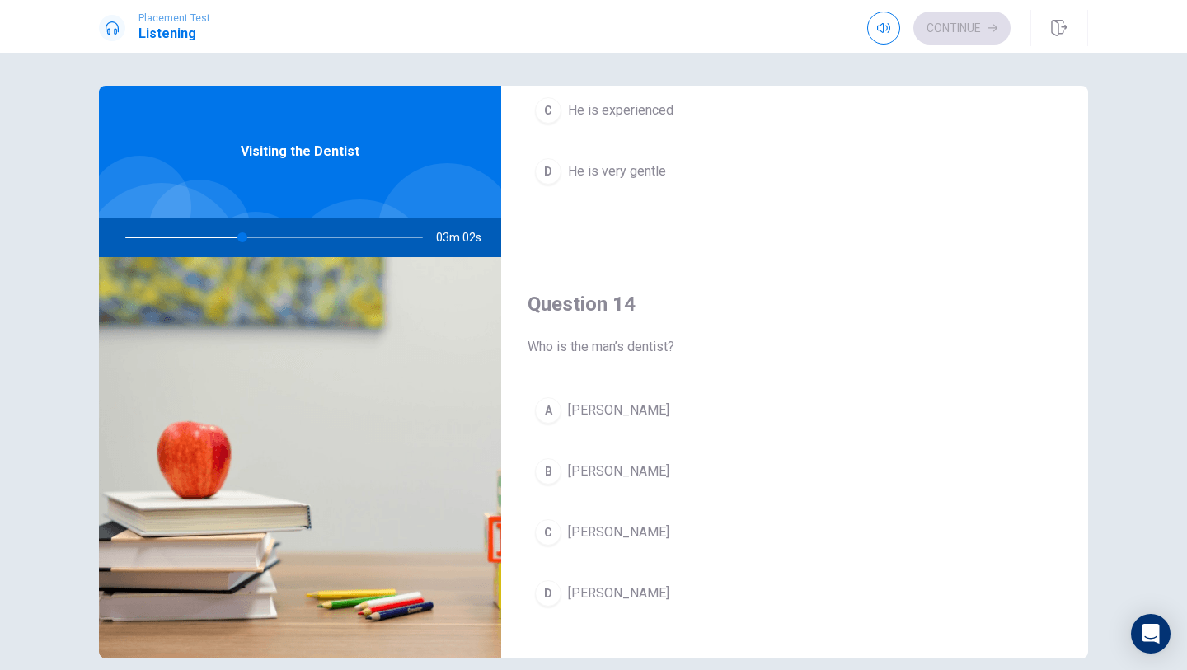
click at [617, 594] on span "[PERSON_NAME]" at bounding box center [618, 594] width 101 height 20
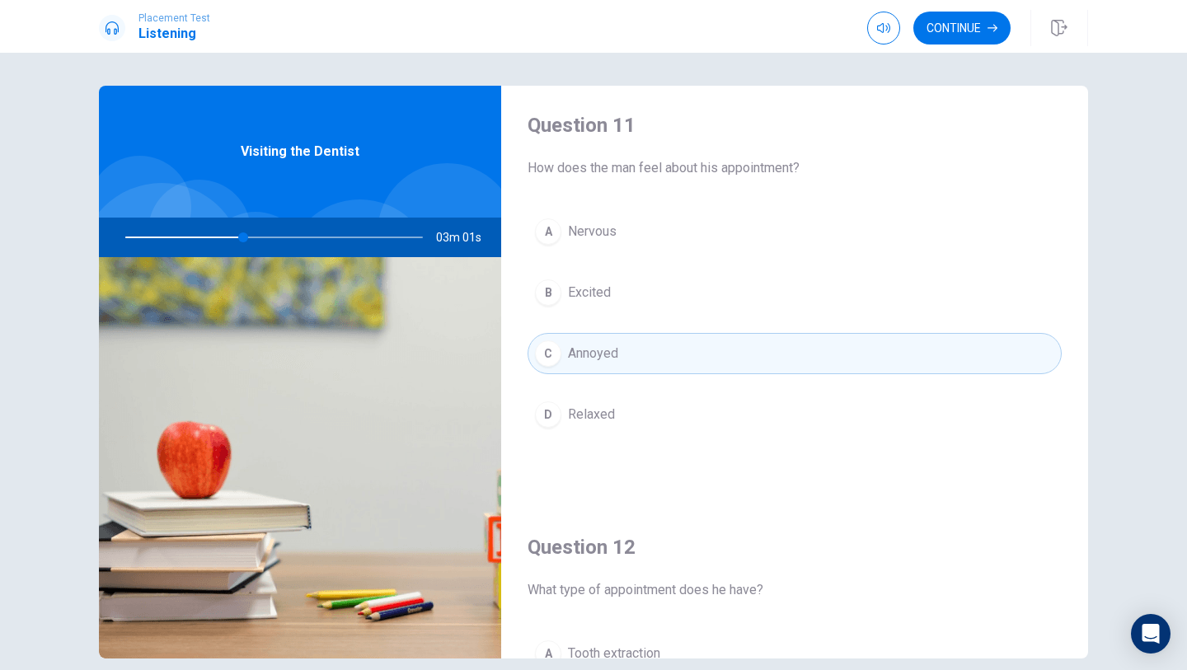
scroll to position [0, 0]
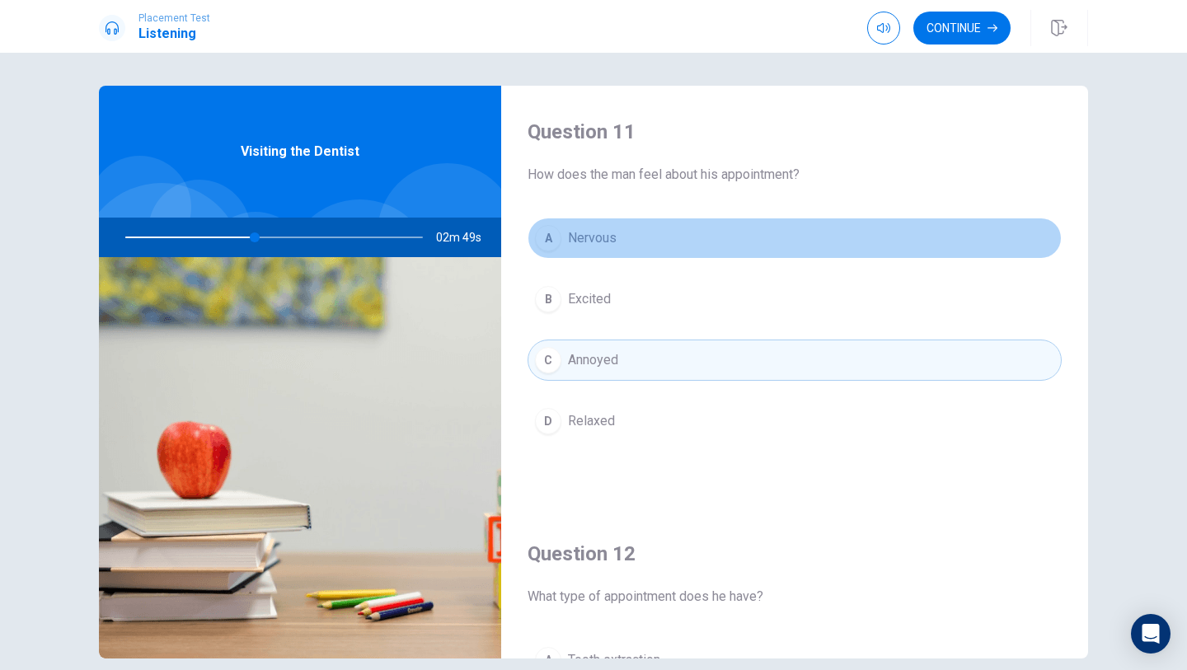
click at [624, 242] on button "A Nervous" at bounding box center [795, 238] width 534 height 41
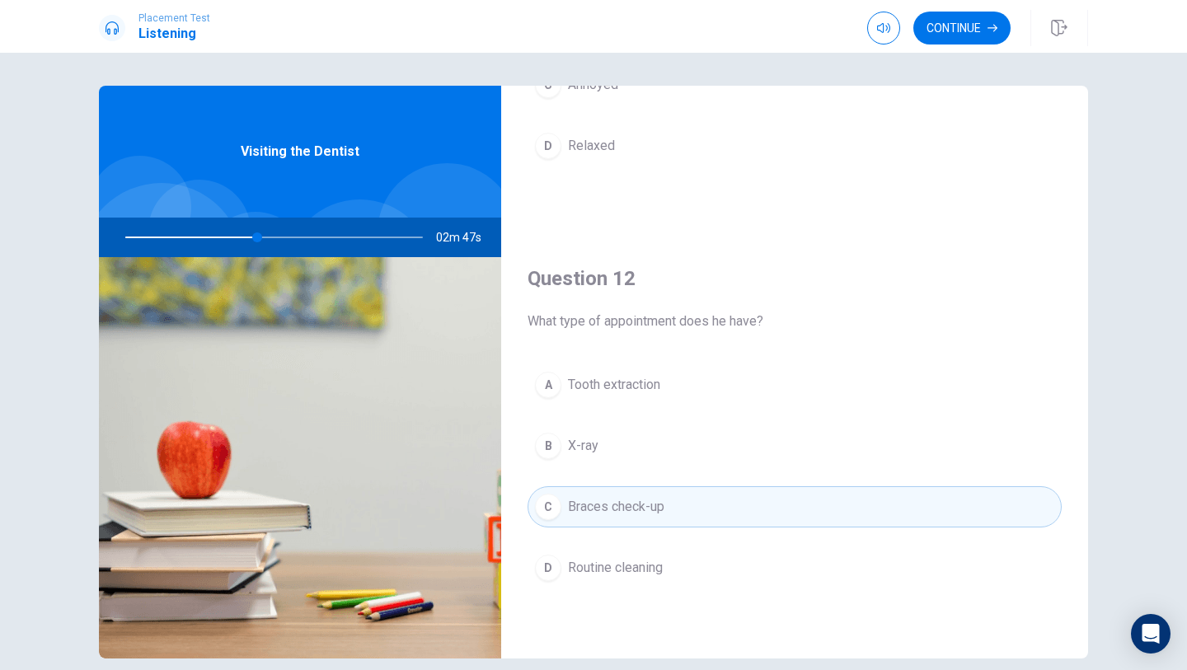
scroll to position [279, 0]
click at [650, 439] on button "B X-ray" at bounding box center [795, 441] width 534 height 41
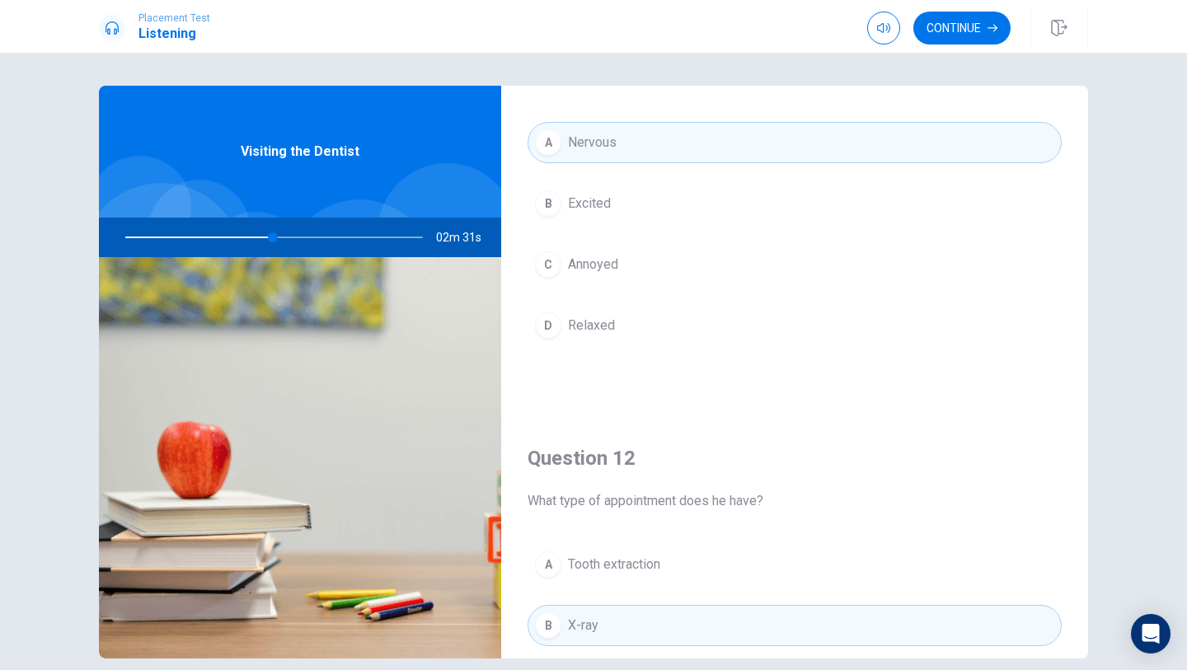
scroll to position [0, 0]
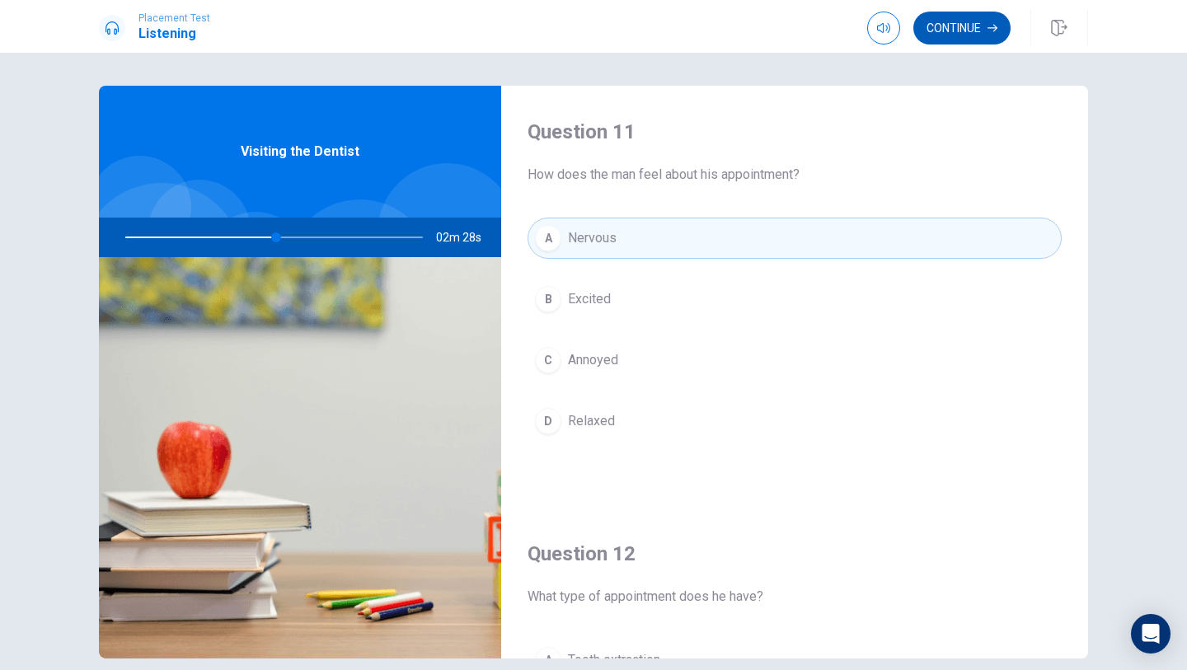
click at [961, 29] on button "Continue" at bounding box center [961, 28] width 97 height 33
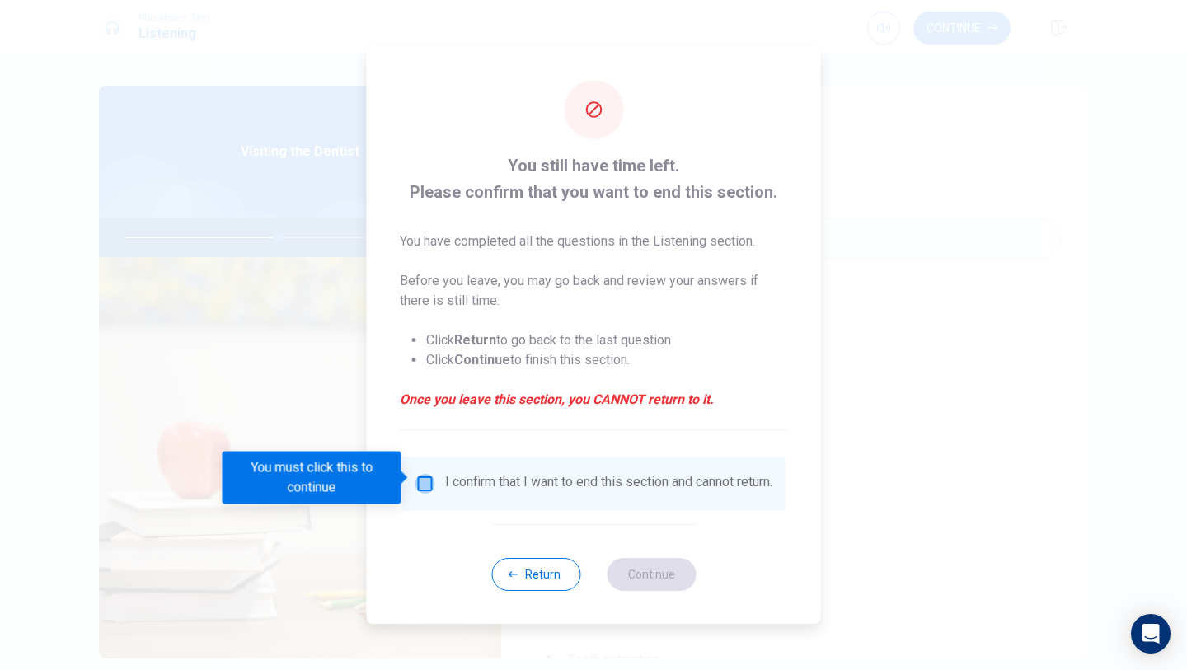
click at [422, 481] on input "You must click this to continue" at bounding box center [425, 484] width 20 height 20
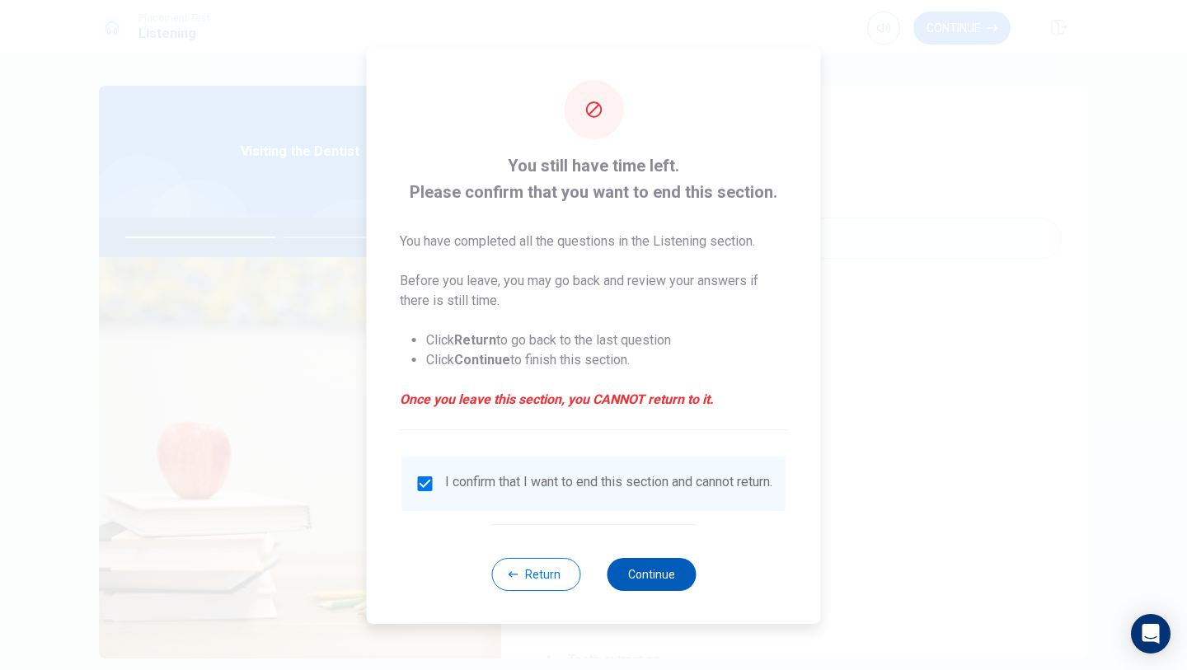
click at [673, 580] on button "Continue" at bounding box center [651, 574] width 89 height 33
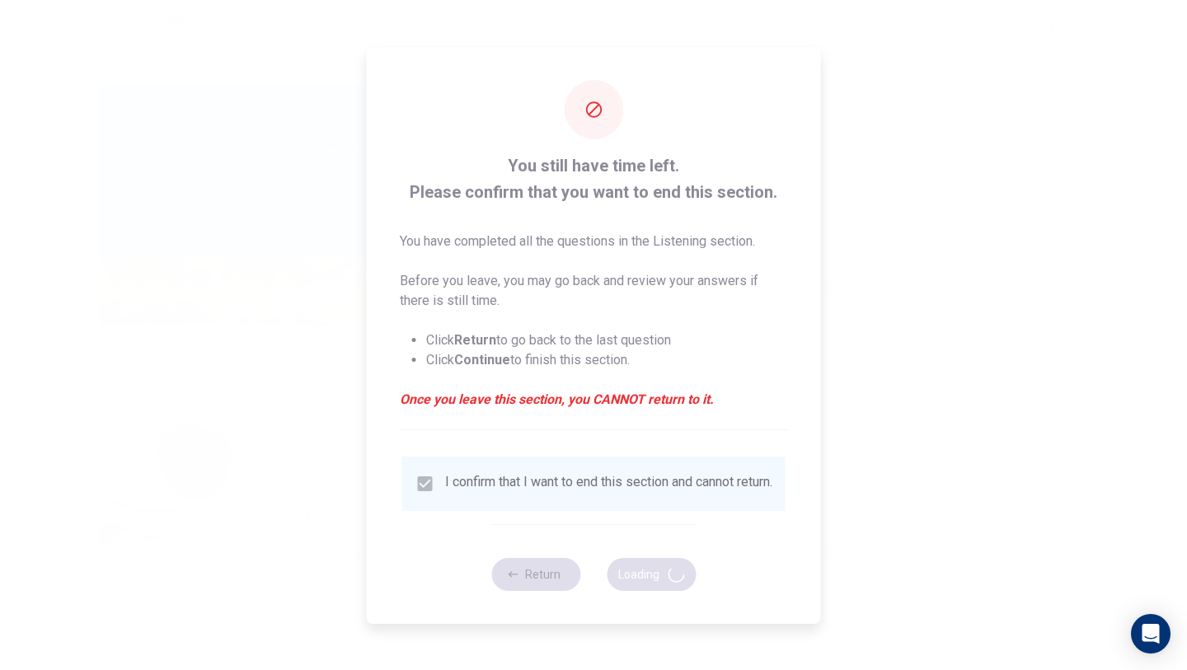
type input "53"
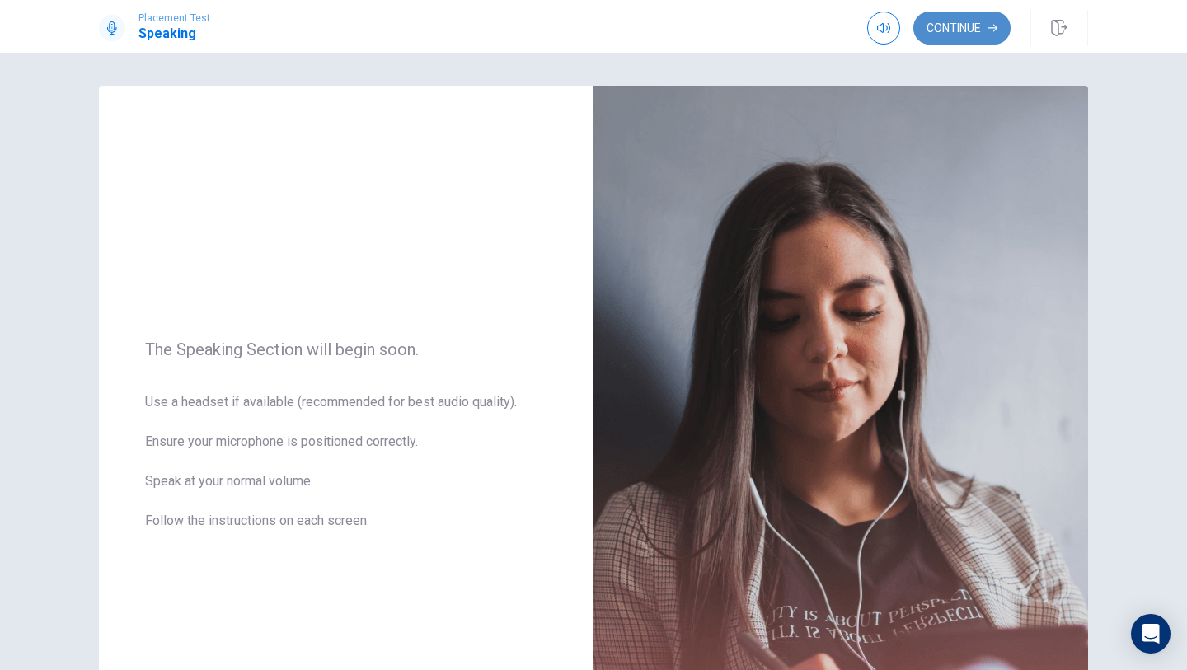
click at [976, 37] on button "Continue" at bounding box center [961, 28] width 97 height 33
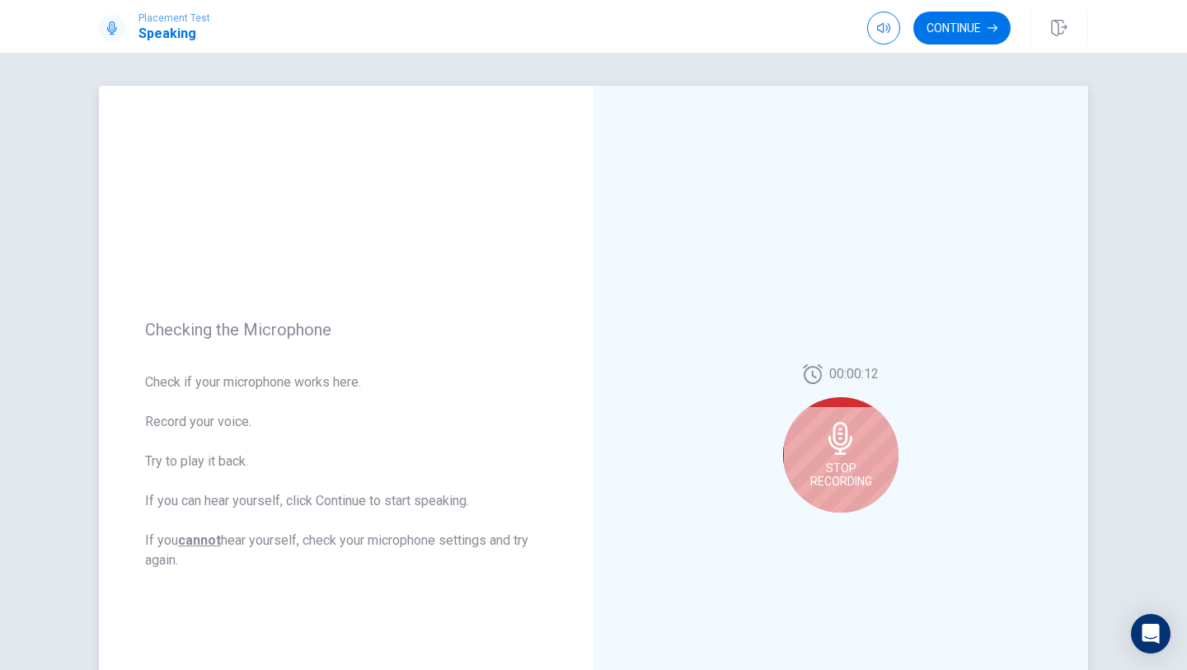
click at [828, 447] on icon at bounding box center [840, 438] width 33 height 33
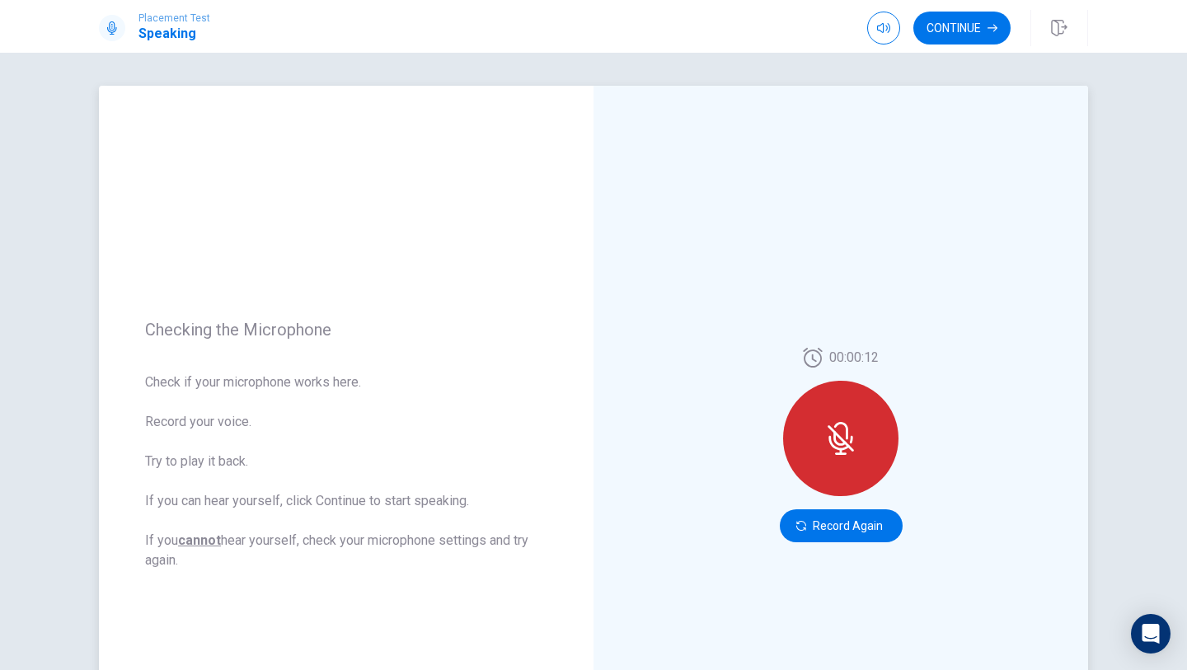
click at [841, 453] on icon at bounding box center [841, 454] width 12 height 2
click at [847, 437] on icon at bounding box center [841, 430] width 14 height 17
click at [841, 531] on button "Record Again" at bounding box center [841, 525] width 123 height 33
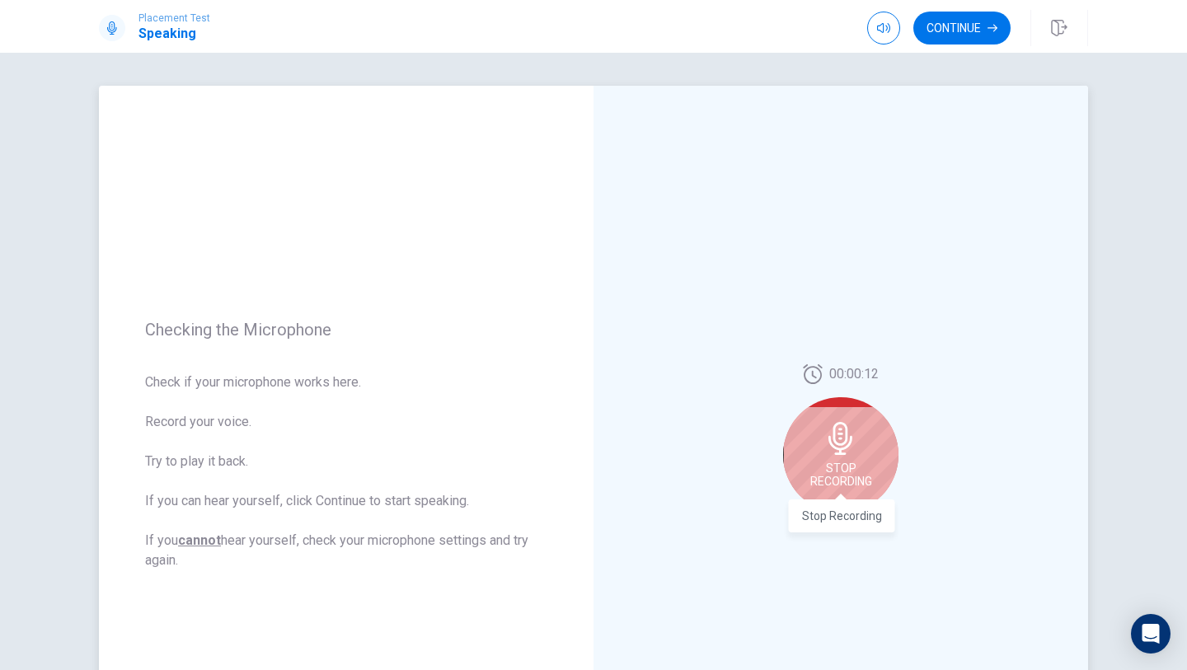
click at [838, 468] on span "Stop Recording" at bounding box center [841, 475] width 62 height 26
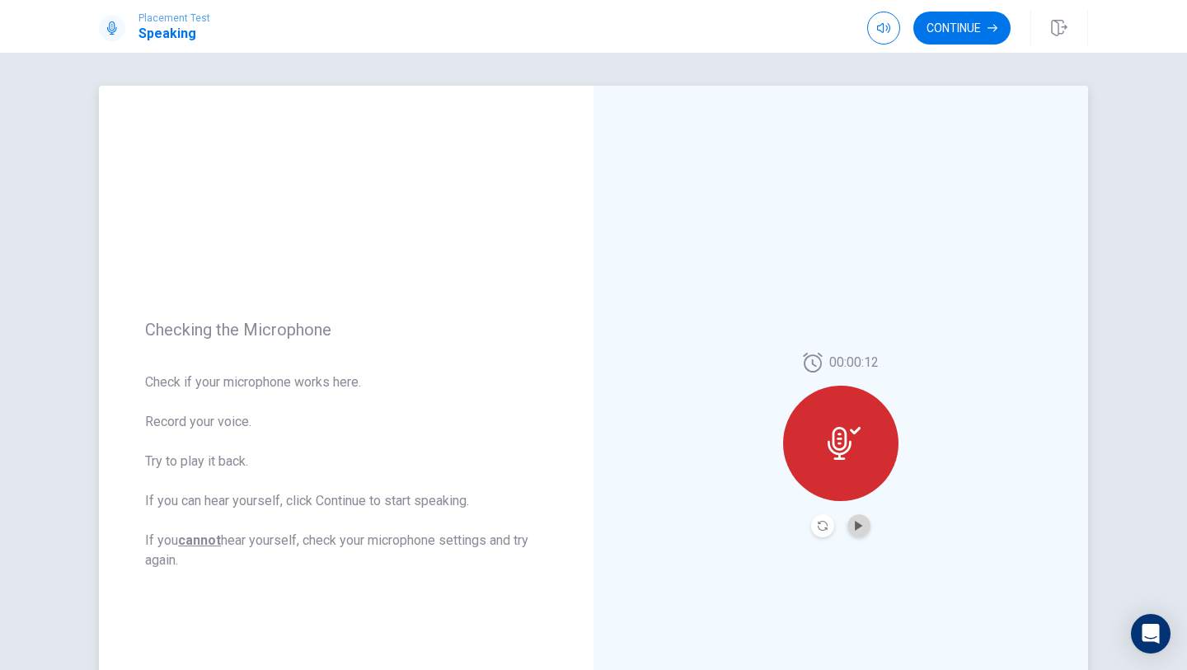
click at [852, 526] on button "Play Audio" at bounding box center [858, 525] width 23 height 23
click at [984, 24] on button "Continue" at bounding box center [961, 28] width 97 height 33
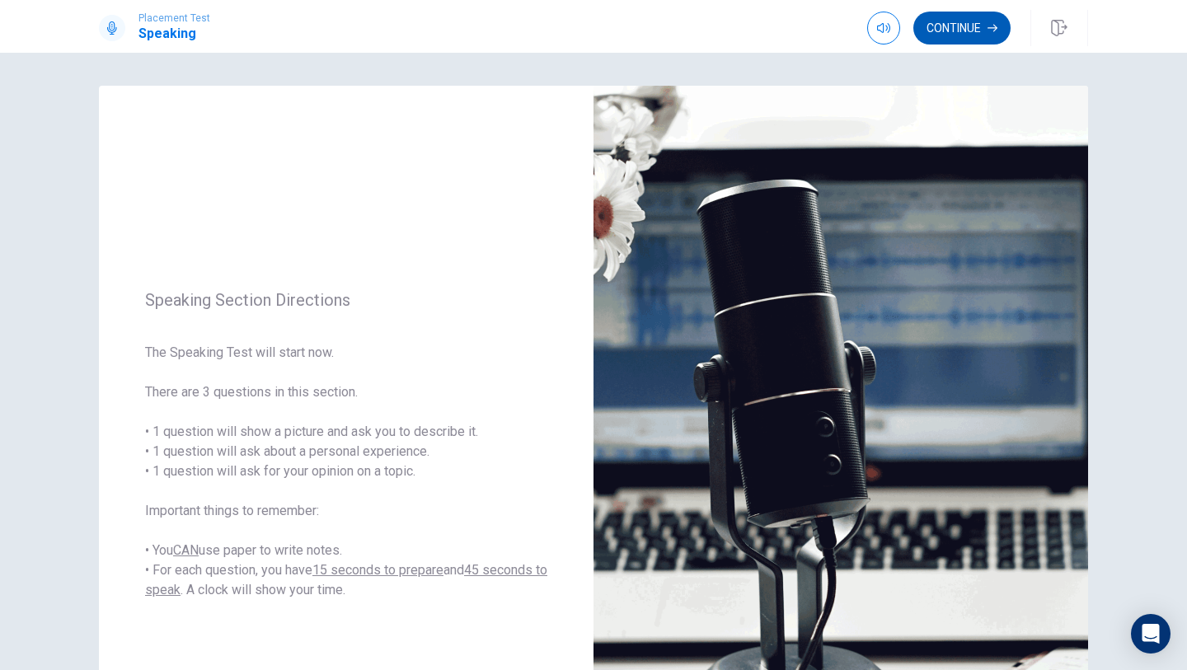
click at [964, 37] on button "Continue" at bounding box center [961, 28] width 97 height 33
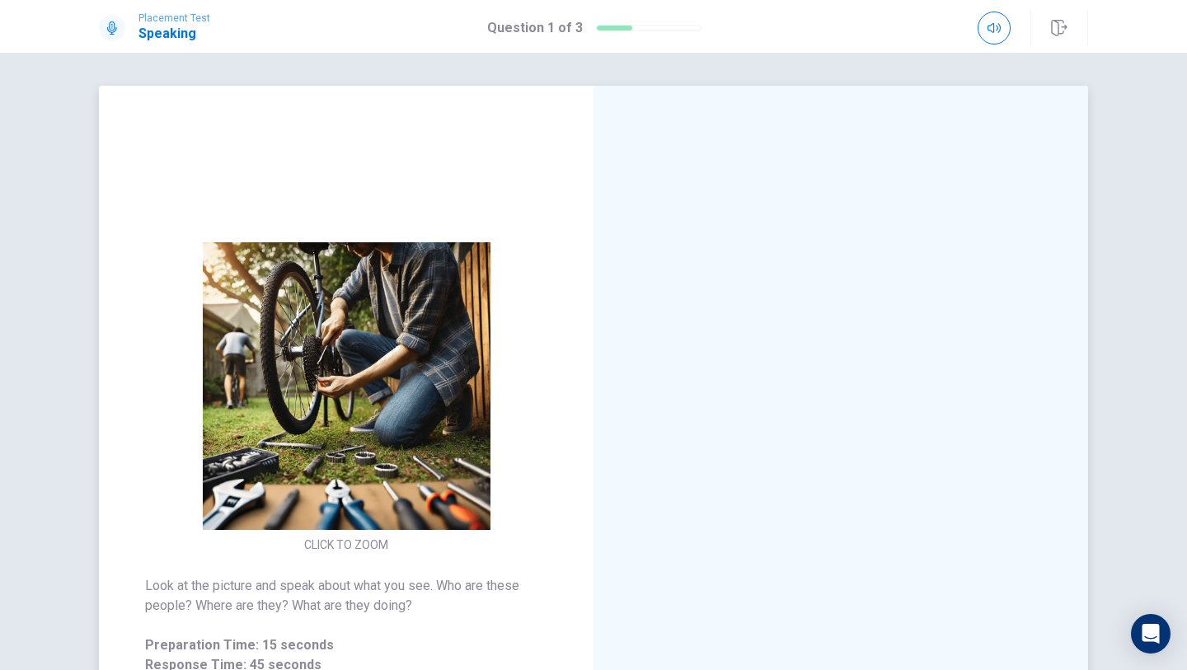
scroll to position [56, 0]
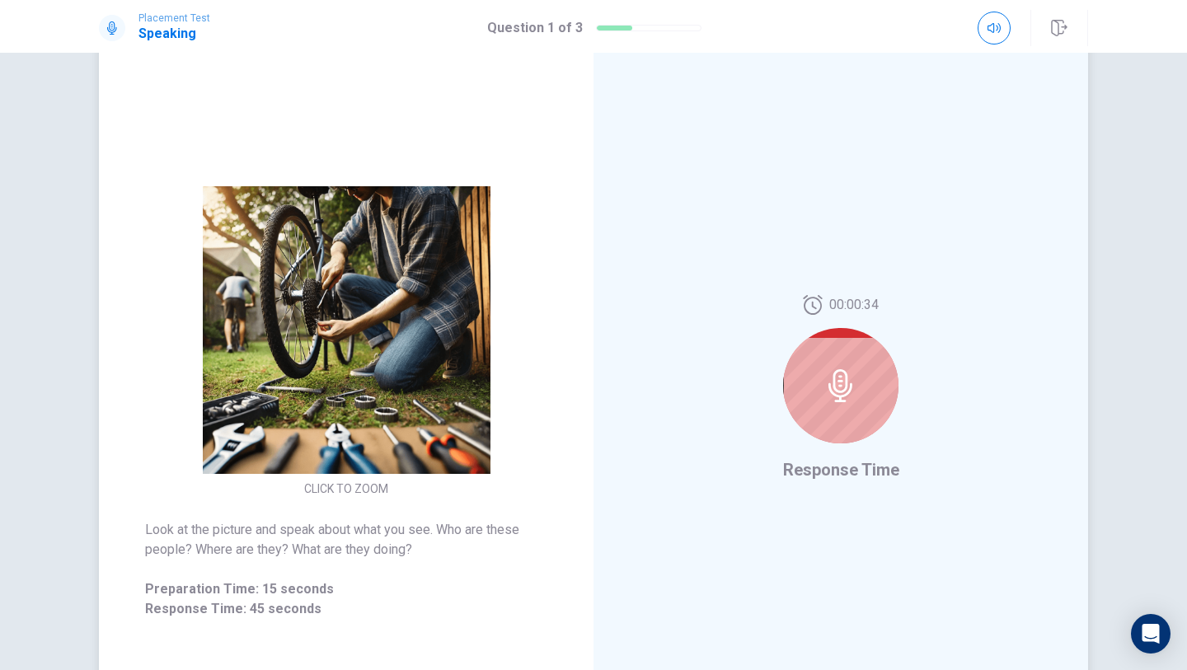
click at [798, 389] on div at bounding box center [840, 385] width 115 height 115
click at [841, 385] on icon at bounding box center [840, 385] width 24 height 33
click at [841, 384] on icon at bounding box center [840, 385] width 24 height 33
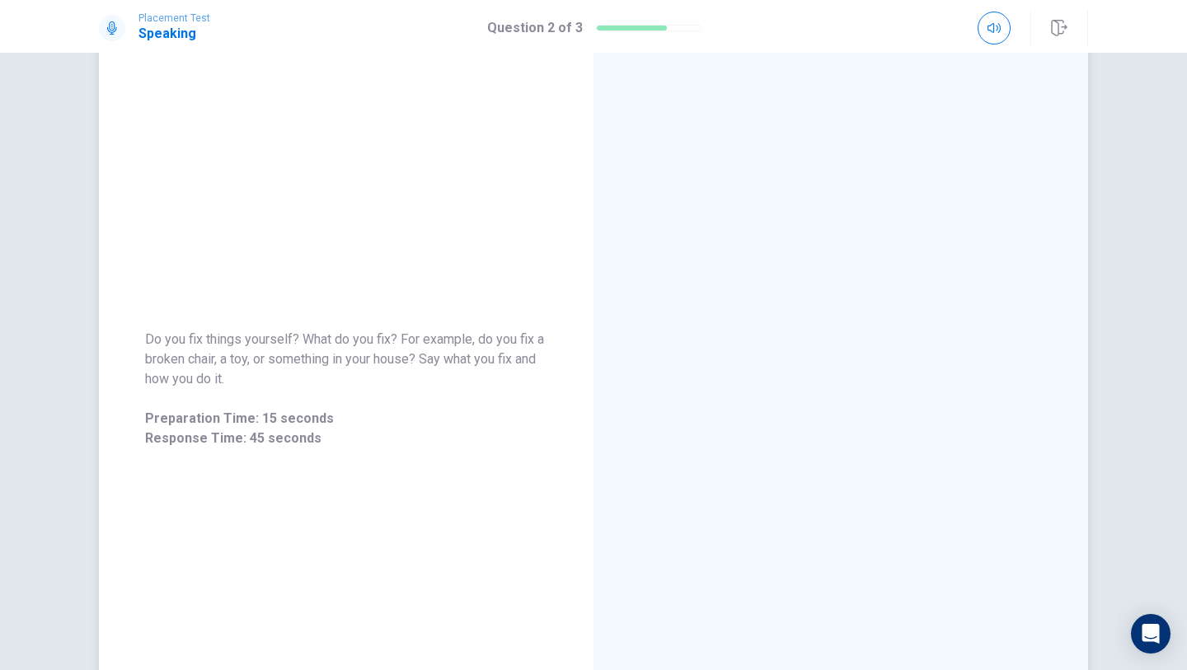
scroll to position [0, 0]
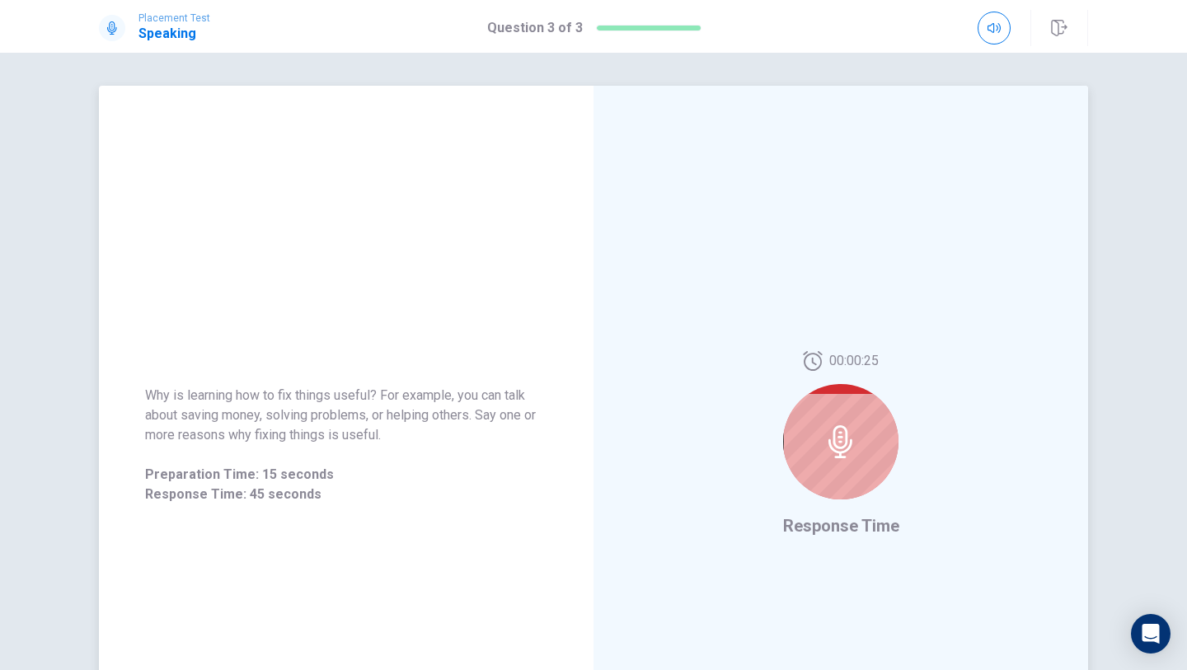
click at [838, 437] on icon at bounding box center [840, 441] width 24 height 33
drag, startPoint x: 785, startPoint y: 359, endPoint x: 900, endPoint y: 472, distance: 160.9
click at [906, 465] on div "00:00:22 Response Time" at bounding box center [841, 445] width 495 height 719
click at [799, 397] on div "00:00:21" at bounding box center [840, 432] width 115 height 162
drag, startPoint x: 806, startPoint y: 342, endPoint x: 865, endPoint y: 401, distance: 82.8
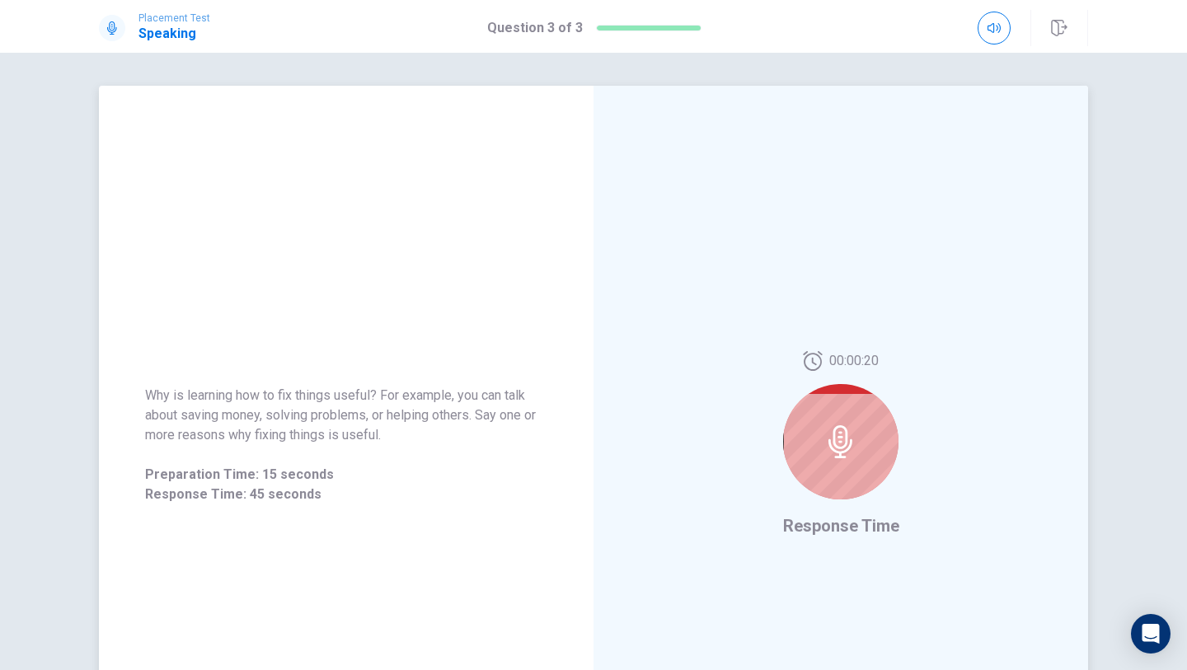
click at [866, 386] on div "00:00:20 Response Time" at bounding box center [841, 445] width 495 height 719
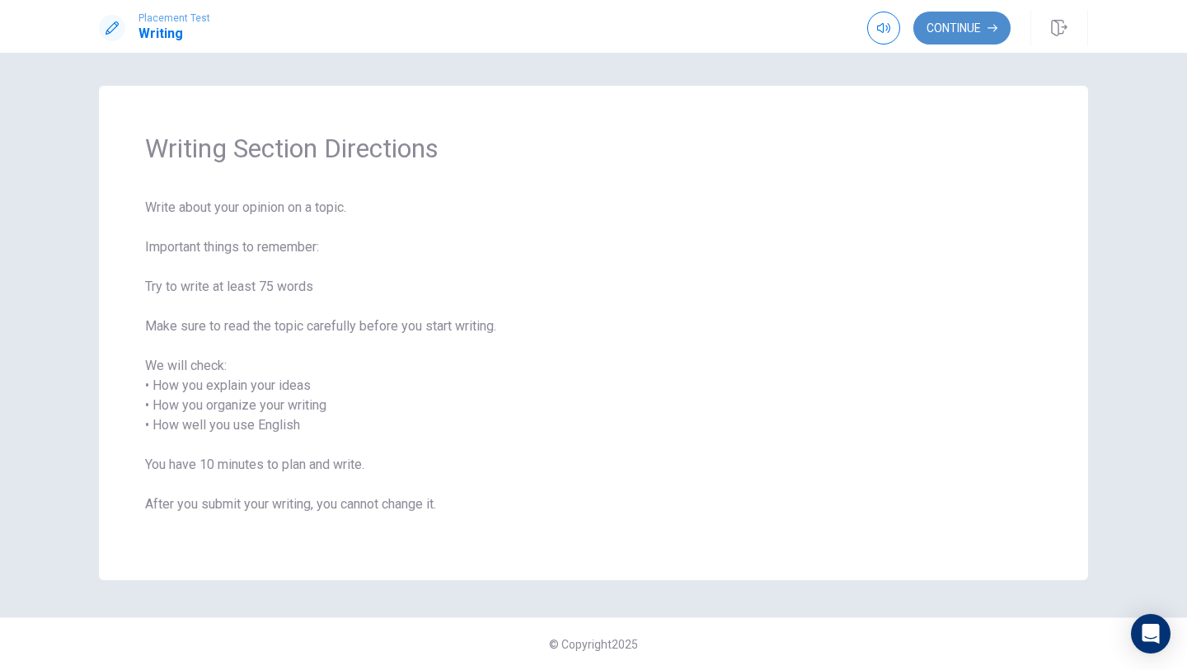
click at [940, 21] on button "Continue" at bounding box center [961, 28] width 97 height 33
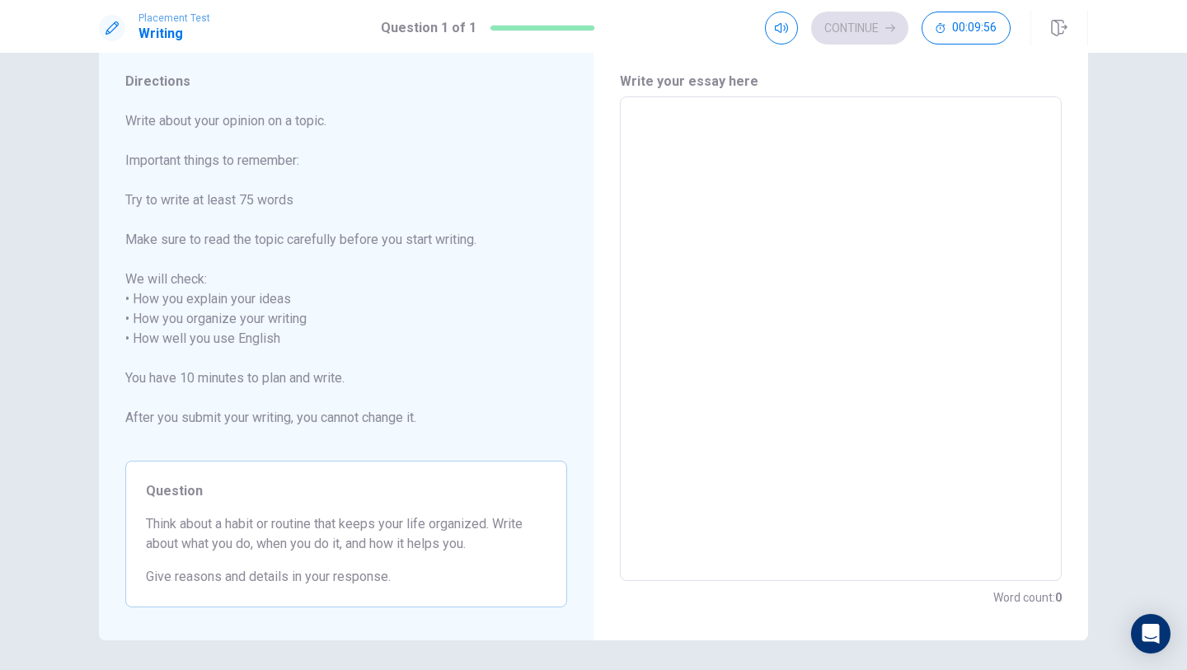
scroll to position [48, 0]
drag, startPoint x: 131, startPoint y: 300, endPoint x: 329, endPoint y: 348, distance: 203.5
click at [330, 348] on span "Write about your opinion on a topic. Important things to remember: Try to write…" at bounding box center [346, 278] width 442 height 336
click at [732, 124] on textarea at bounding box center [840, 339] width 419 height 458
type textarea "x"
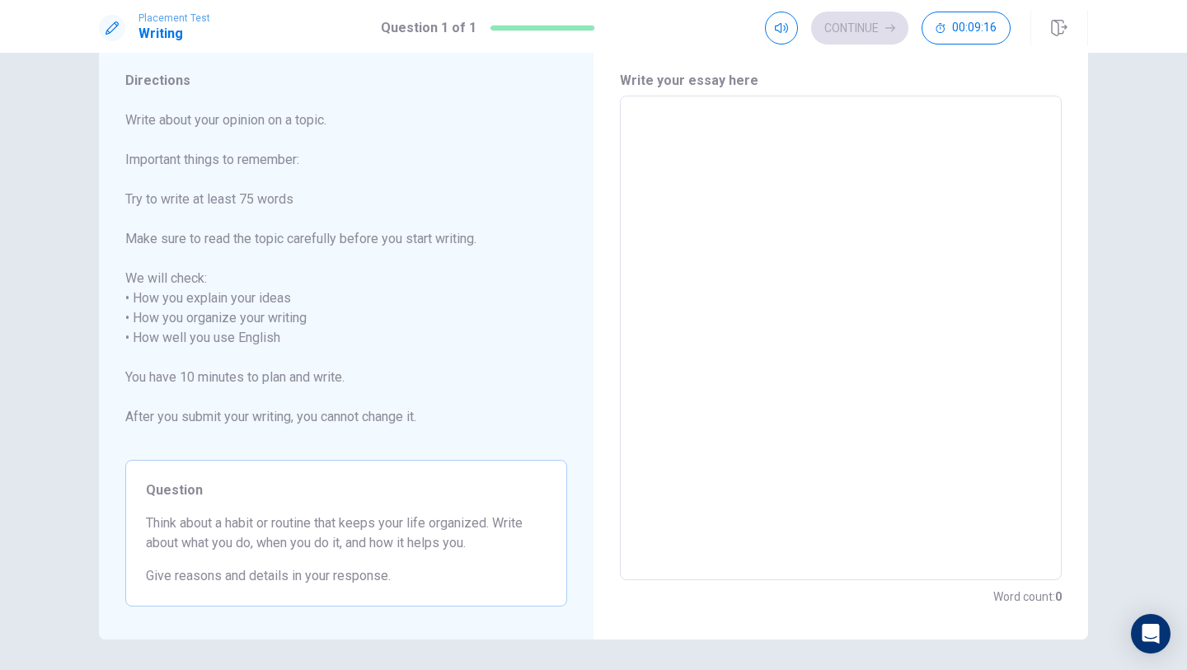
click at [703, 76] on h6 "Write your essay here" at bounding box center [841, 81] width 442 height 20
click at [703, 77] on h6 "Write your essay here" at bounding box center [841, 81] width 442 height 20
click at [704, 116] on textarea at bounding box center [840, 339] width 419 height 458
type textarea "m"
type textarea "x"
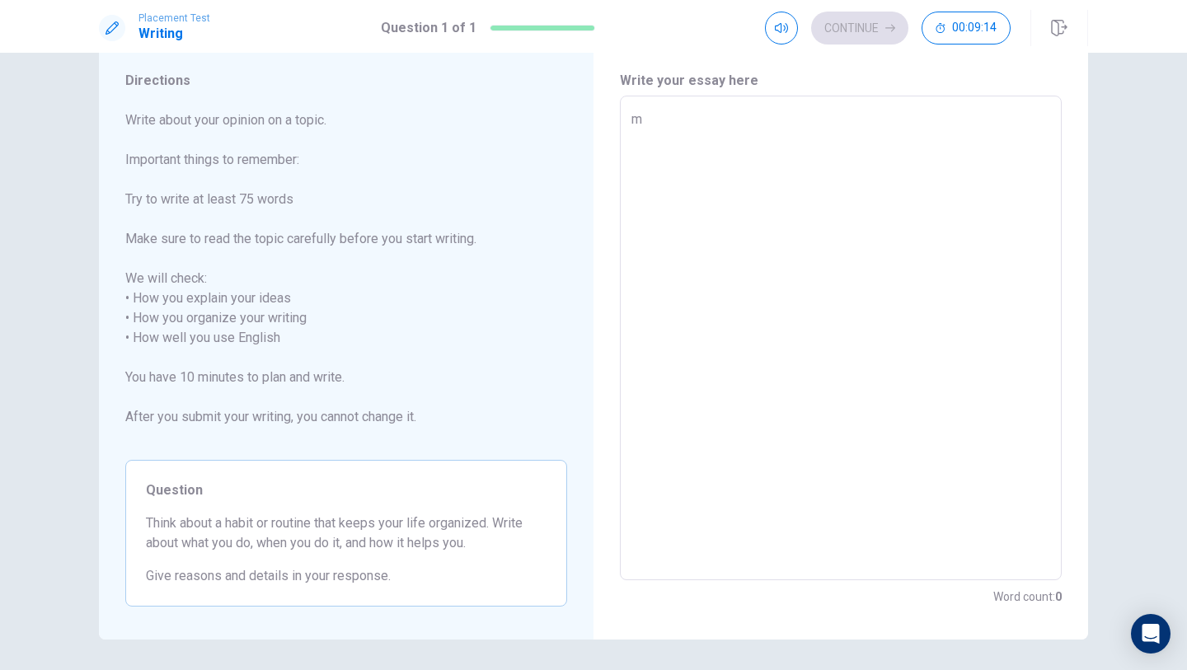
type textarea "my"
type textarea "x"
type textarea "my"
type textarea "x"
type textarea "my"
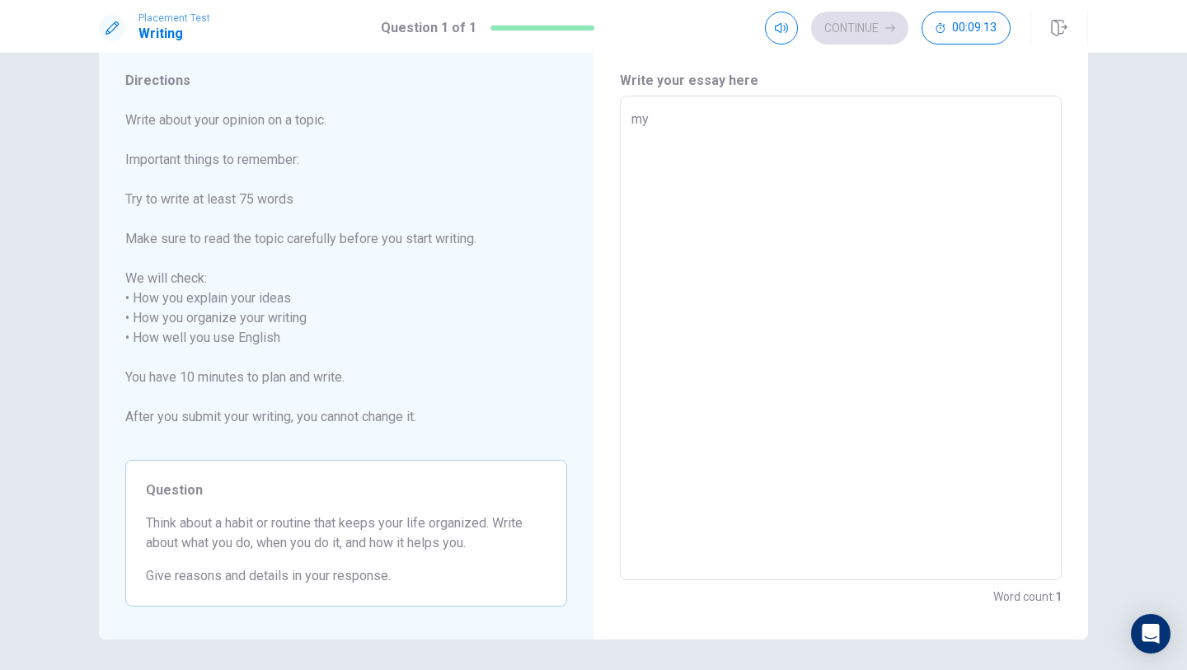
type textarea "x"
type textarea "m"
type textarea "x"
type textarea "f"
type textarea "x"
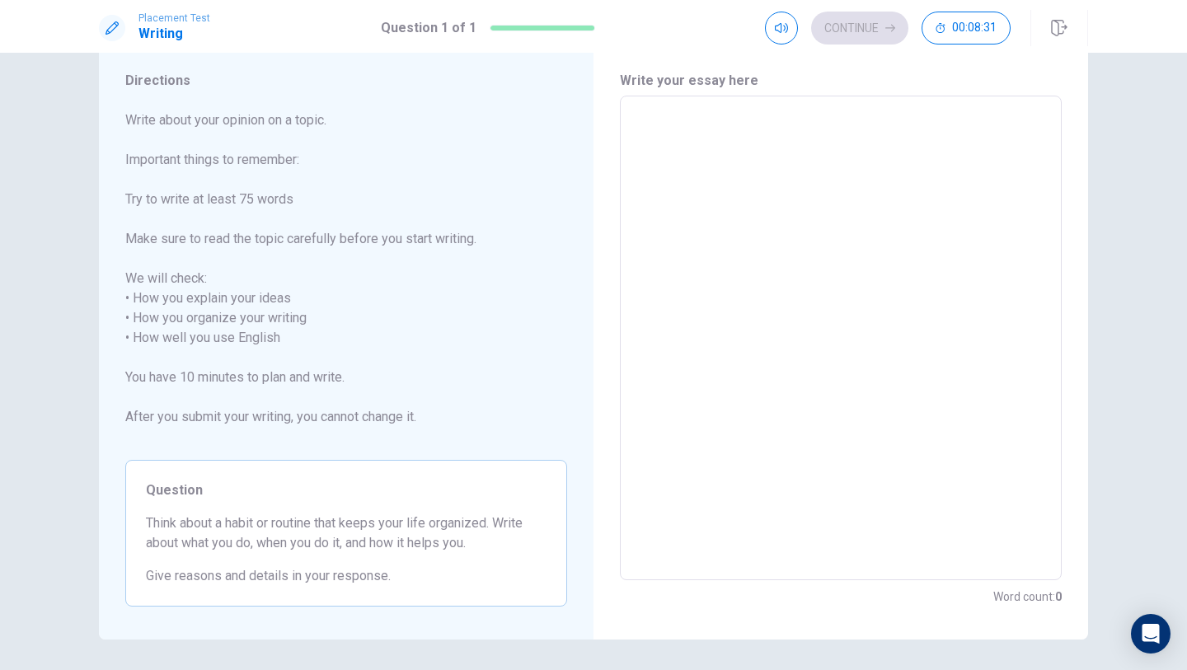
type textarea "s"
type textarea "x"
type textarea "so"
type textarea "x"
type textarea "som"
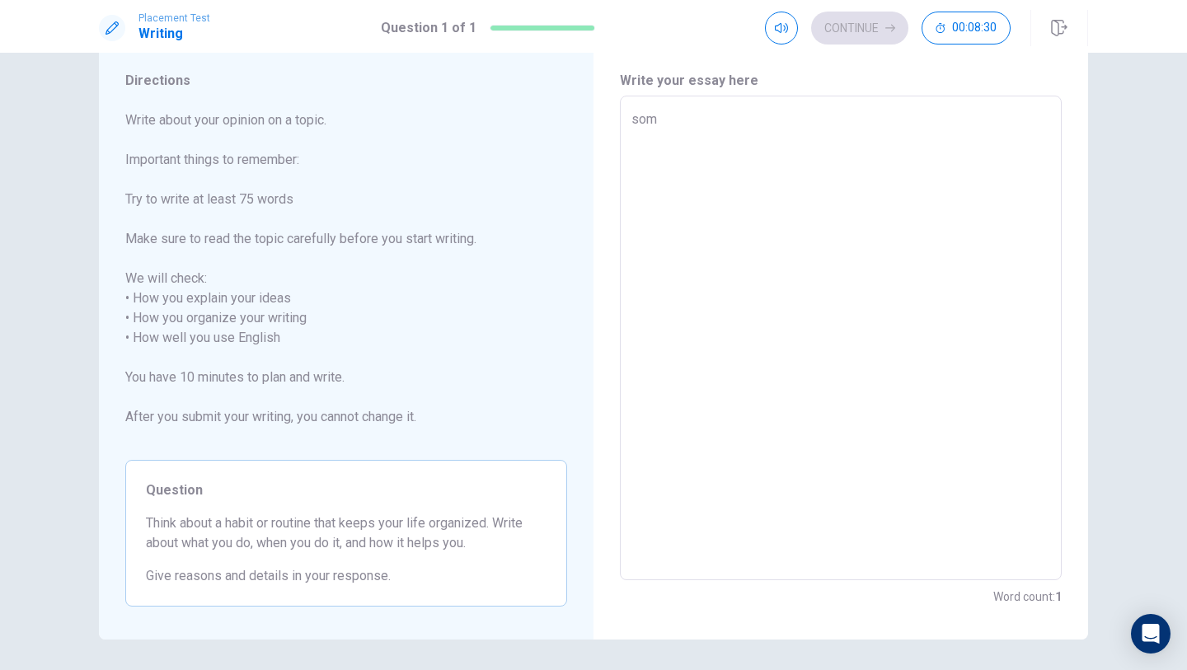
type textarea "x"
type textarea "some"
type textarea "x"
type textarea "somet"
type textarea "x"
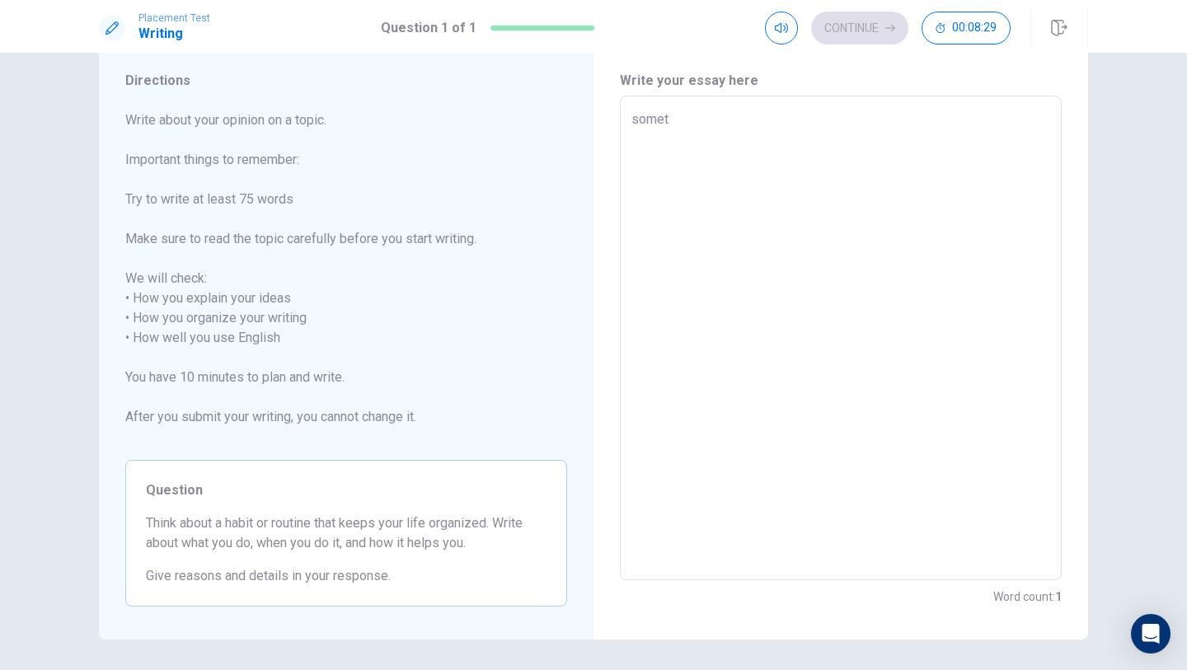
type textarea "someth"
type textarea "x"
type textarea "somethi"
type textarea "x"
type textarea "somethin"
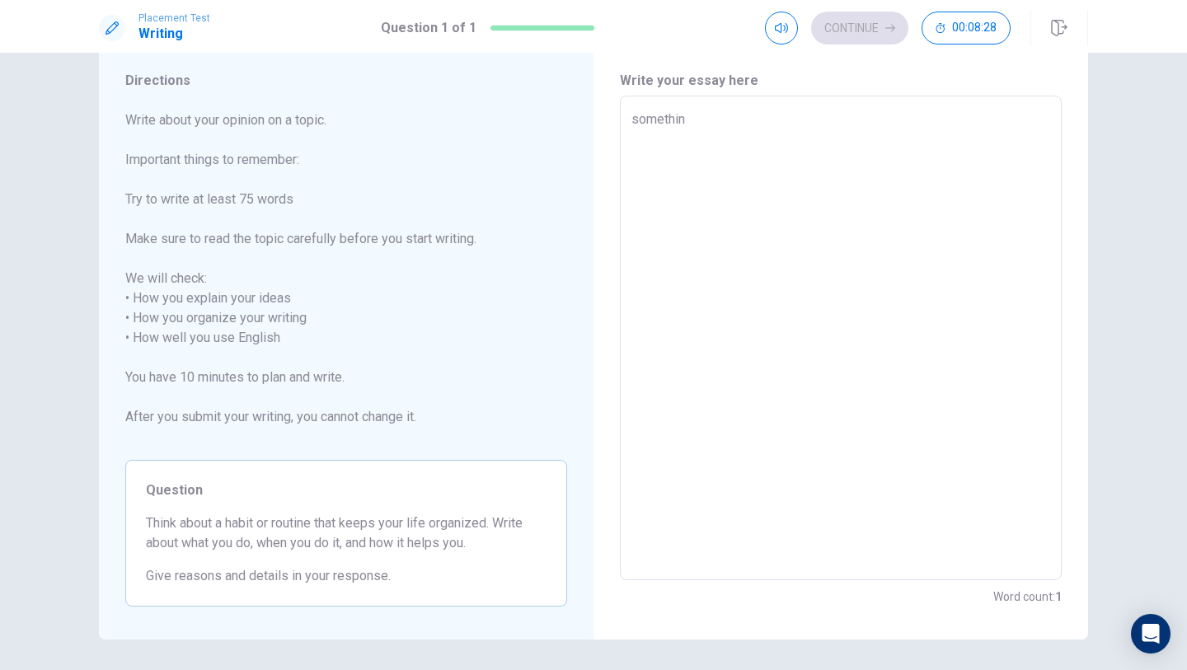
type textarea "x"
type textarea "something"
type textarea "x"
type textarea "something"
type textarea "x"
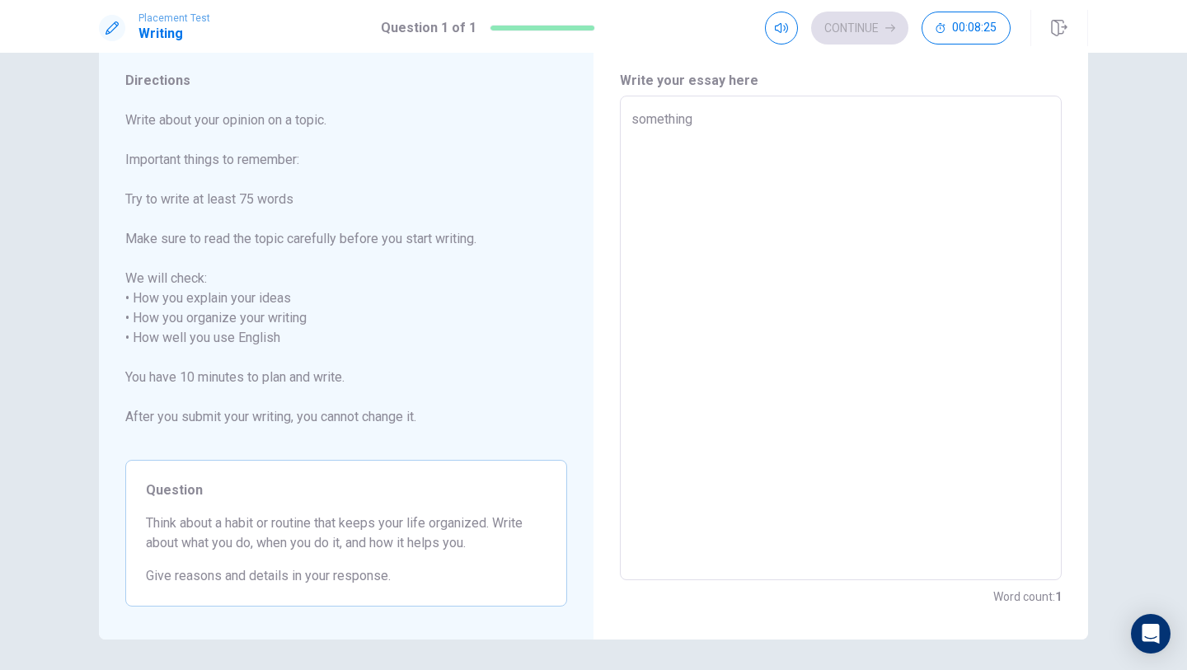
type textarea "something r"
type textarea "x"
type textarea "something ro"
type textarea "x"
type textarea "something rou"
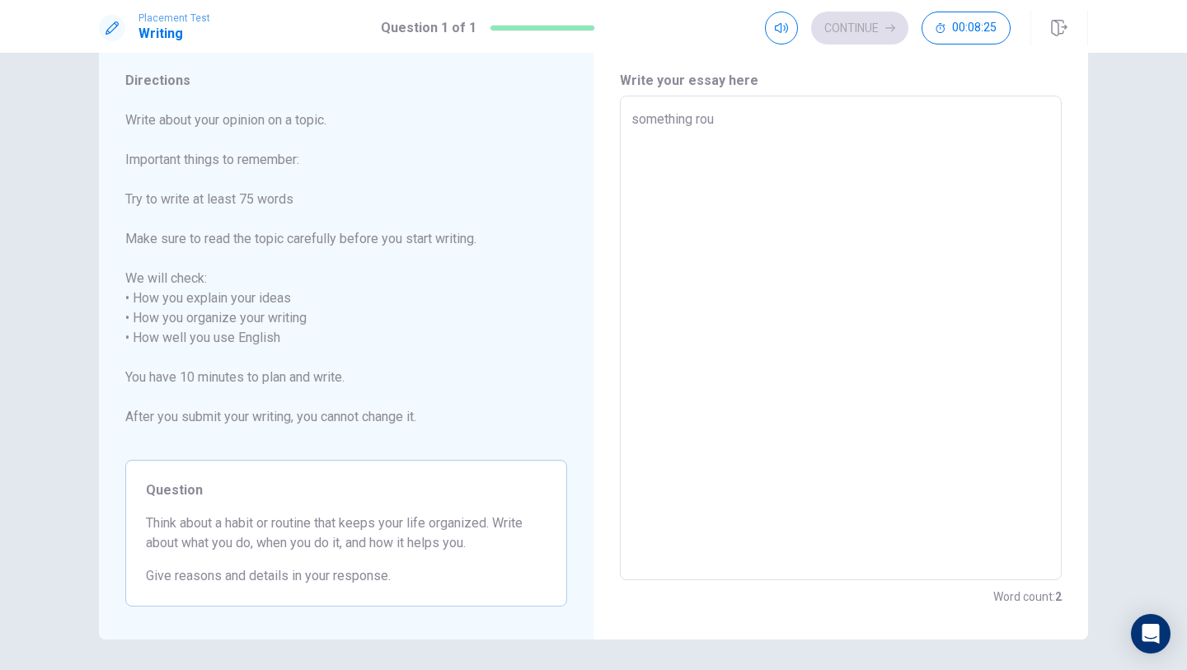
type textarea "x"
type textarea "something rout"
type textarea "x"
type textarea "something routi"
type textarea "x"
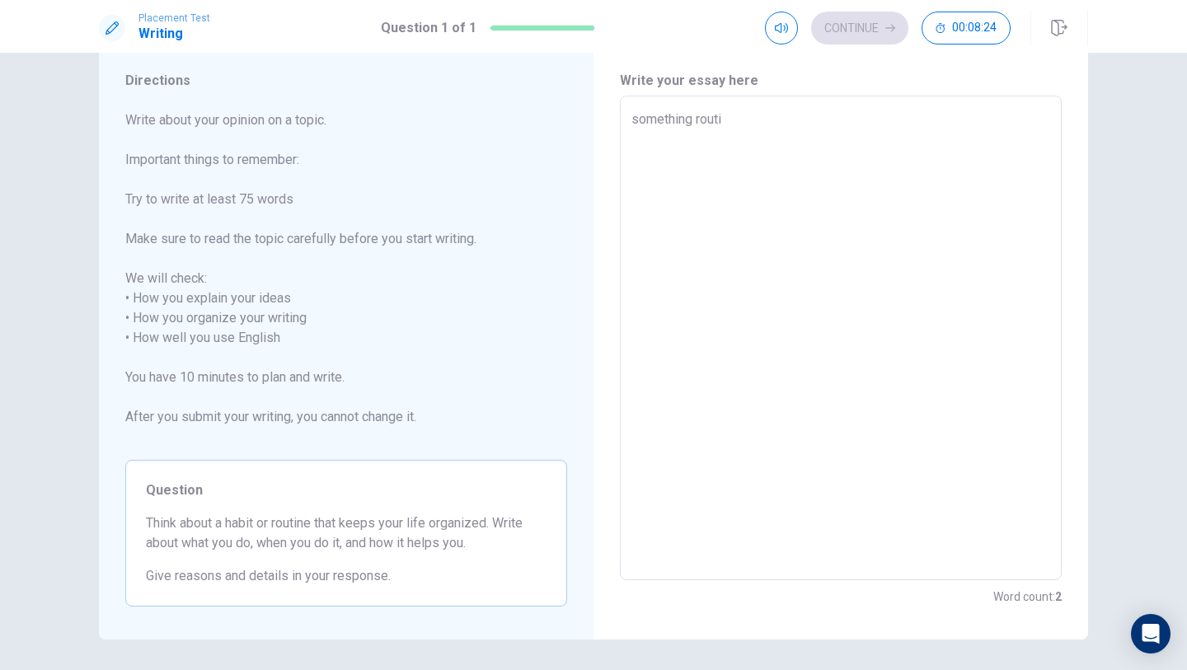
type textarea "something routin"
type textarea "x"
type textarea "something routine"
type textarea "x"
type textarea "something routine"
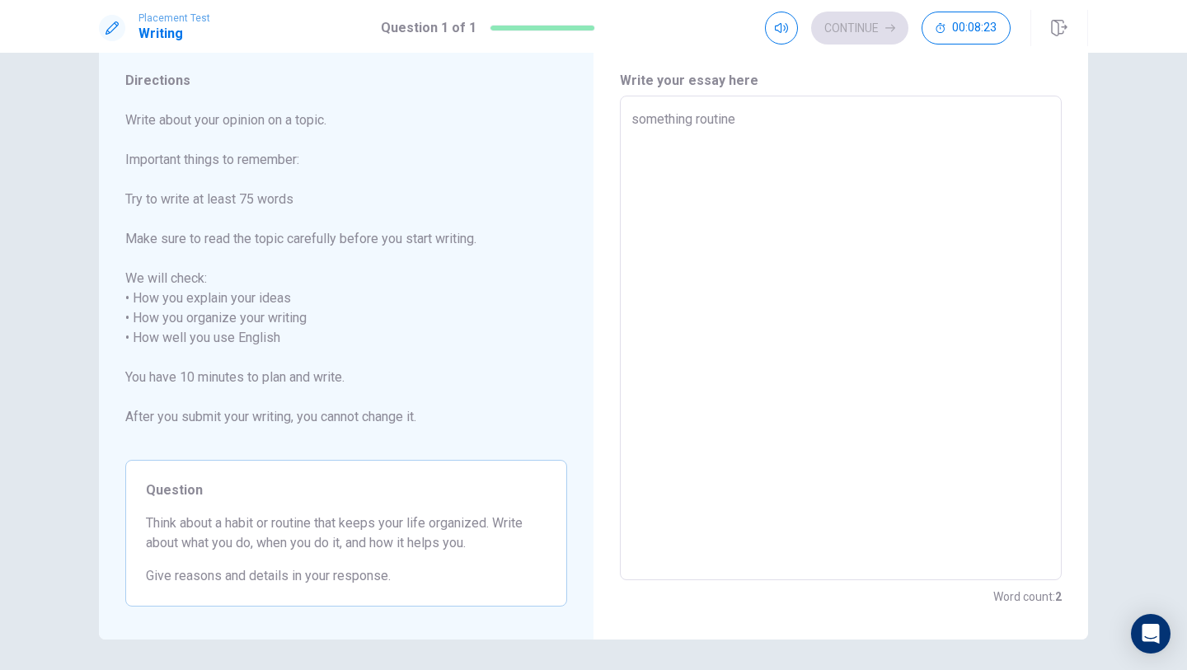
type textarea "x"
type textarea "something routine t"
type textarea "x"
type textarea "something routine th"
type textarea "x"
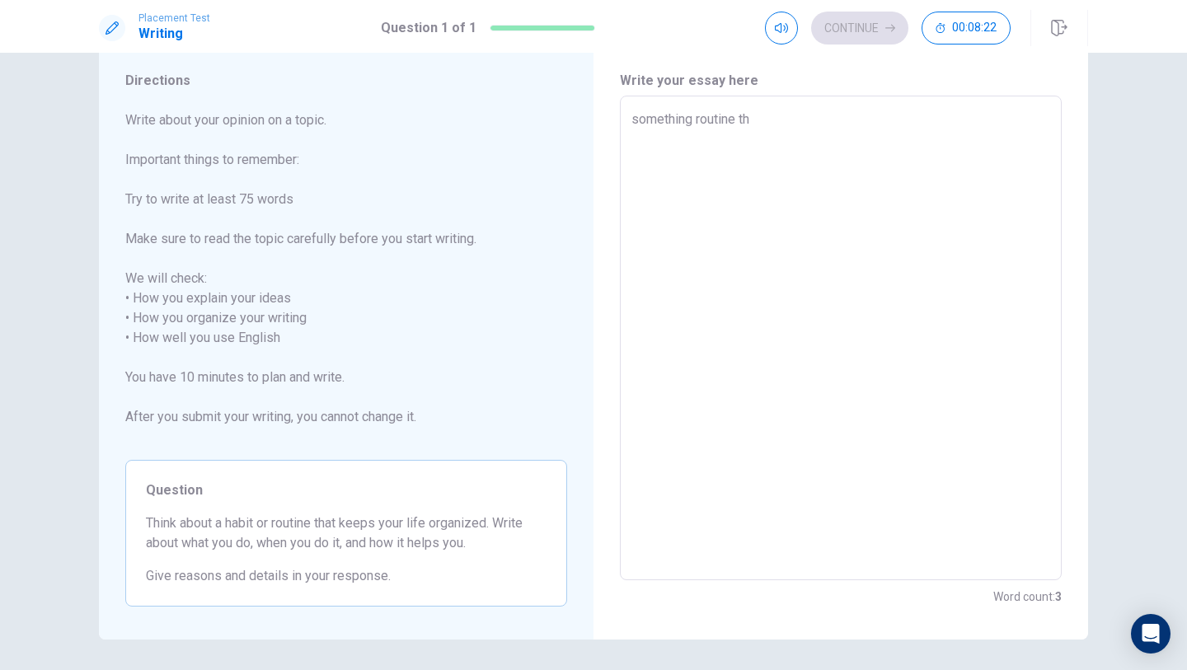
type textarea "something routine tha"
type textarea "x"
type textarea "something routine that"
type textarea "x"
type textarea "something routine that"
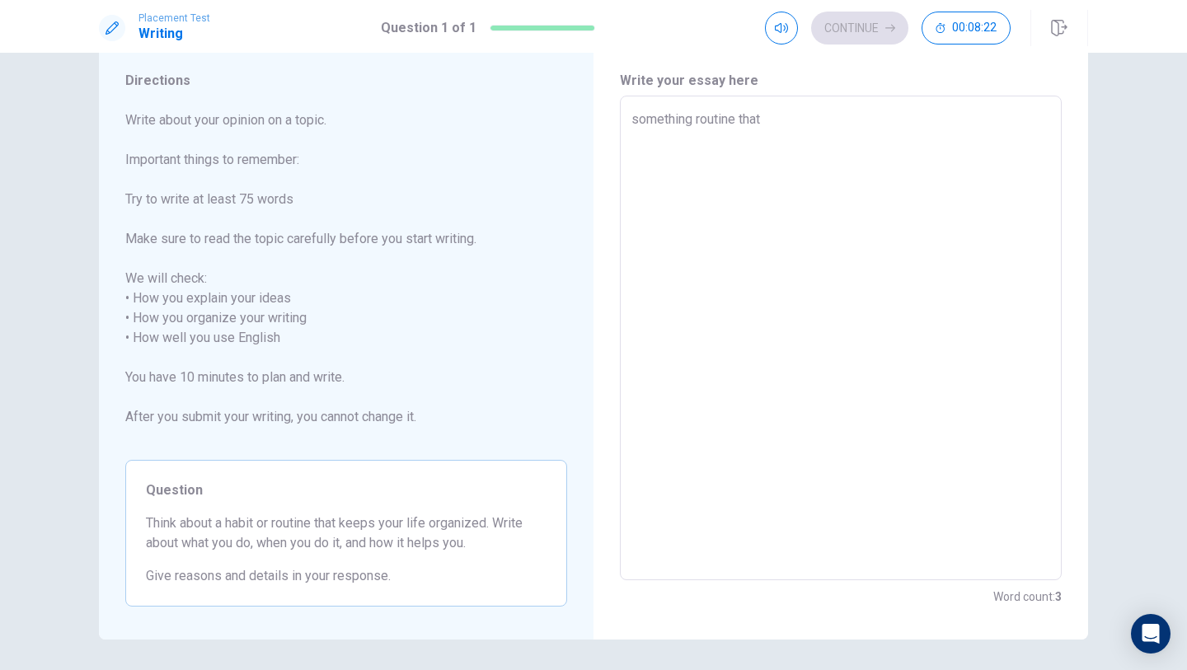
type textarea "x"
type textarea "something routine that k"
type textarea "x"
type textarea "something routine that ke"
type textarea "x"
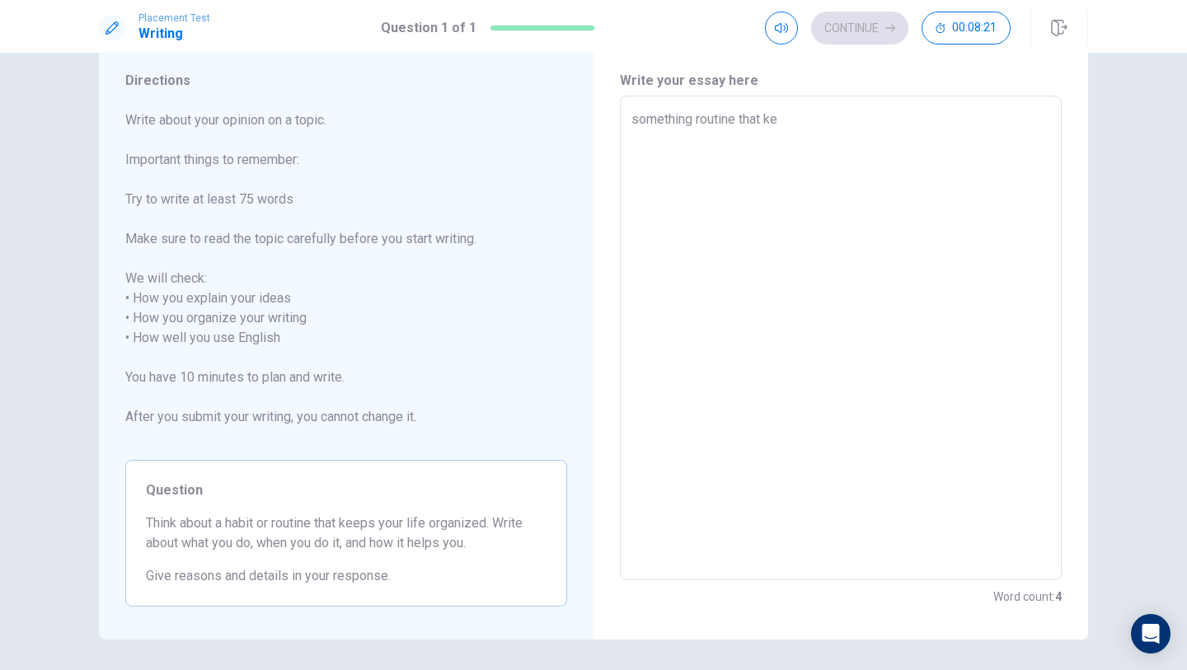
type textarea "something routine that [PERSON_NAME]"
type textarea "x"
type textarea "something routine that [PERSON_NAME]"
type textarea "x"
type textarea "something routine that [PERSON_NAME]"
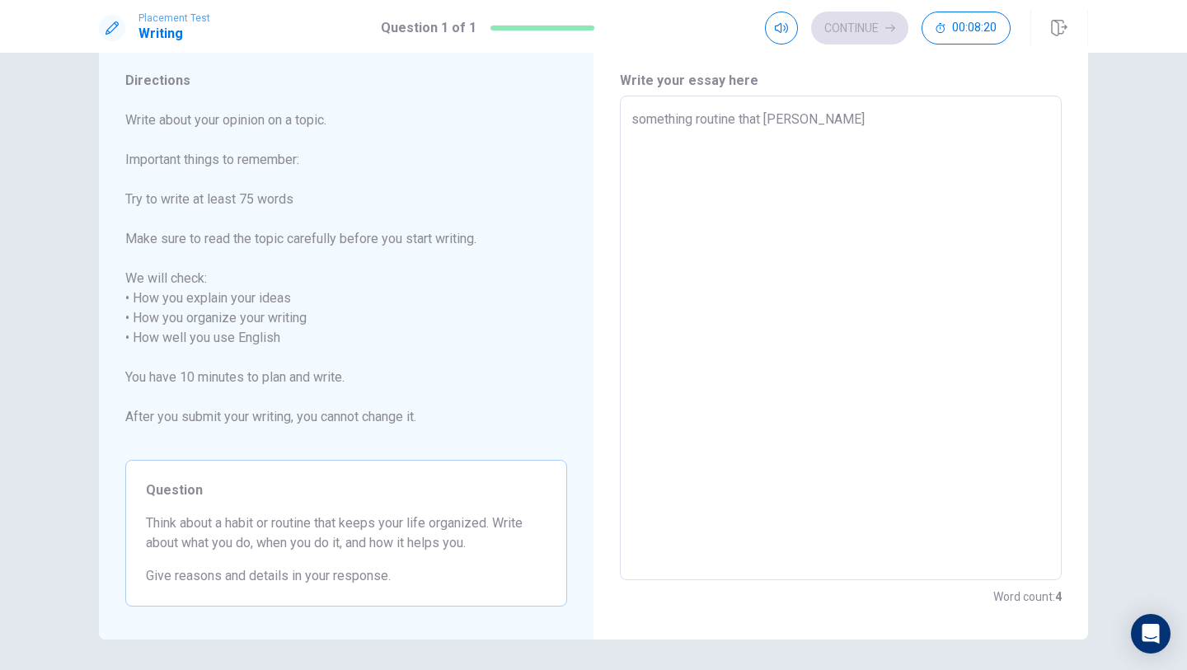
type textarea "x"
type textarea "something routine that keep"
type textarea "x"
type textarea "something routine that keeps"
type textarea "x"
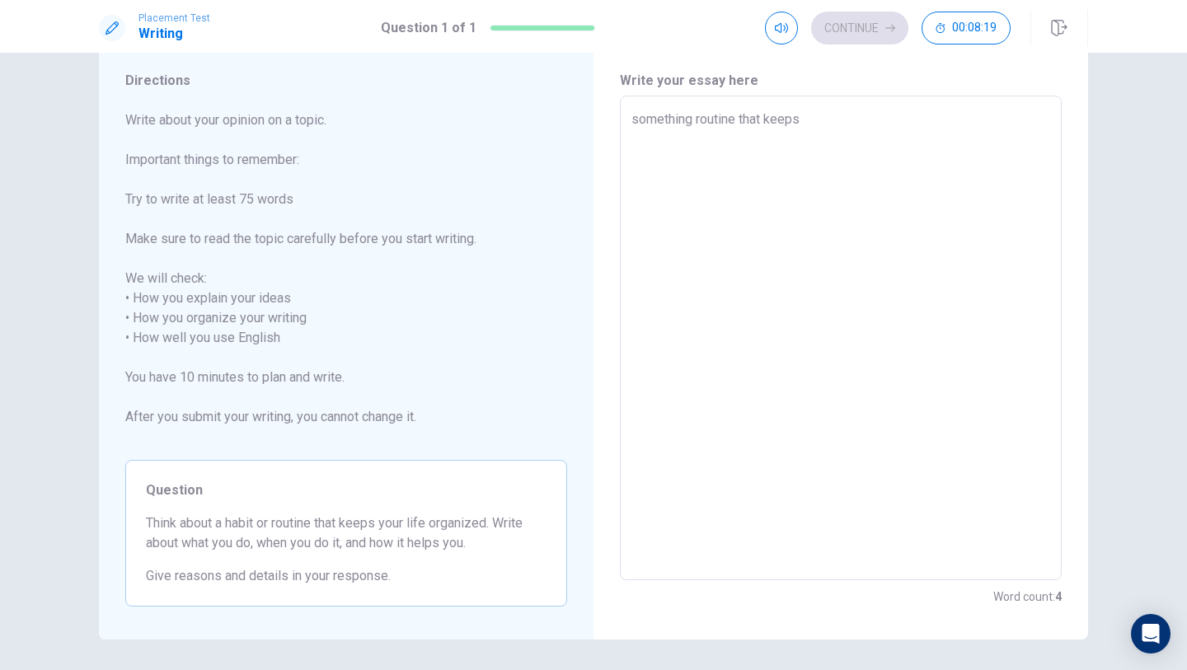
type textarea "something routine that keeps"
type textarea "x"
type textarea "something routine that keeps y"
type textarea "x"
type textarea "something routine that keeps yo"
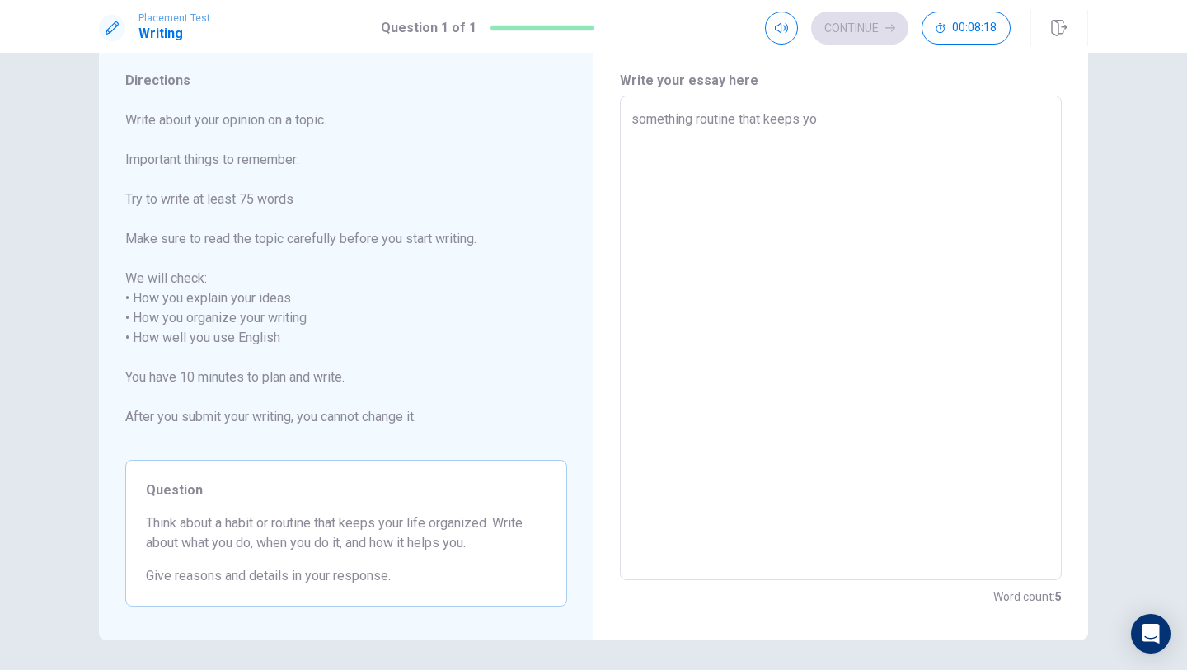
type textarea "x"
type textarea "something routine that keeps you"
type textarea "x"
type textarea "something routine that keeps your"
type textarea "x"
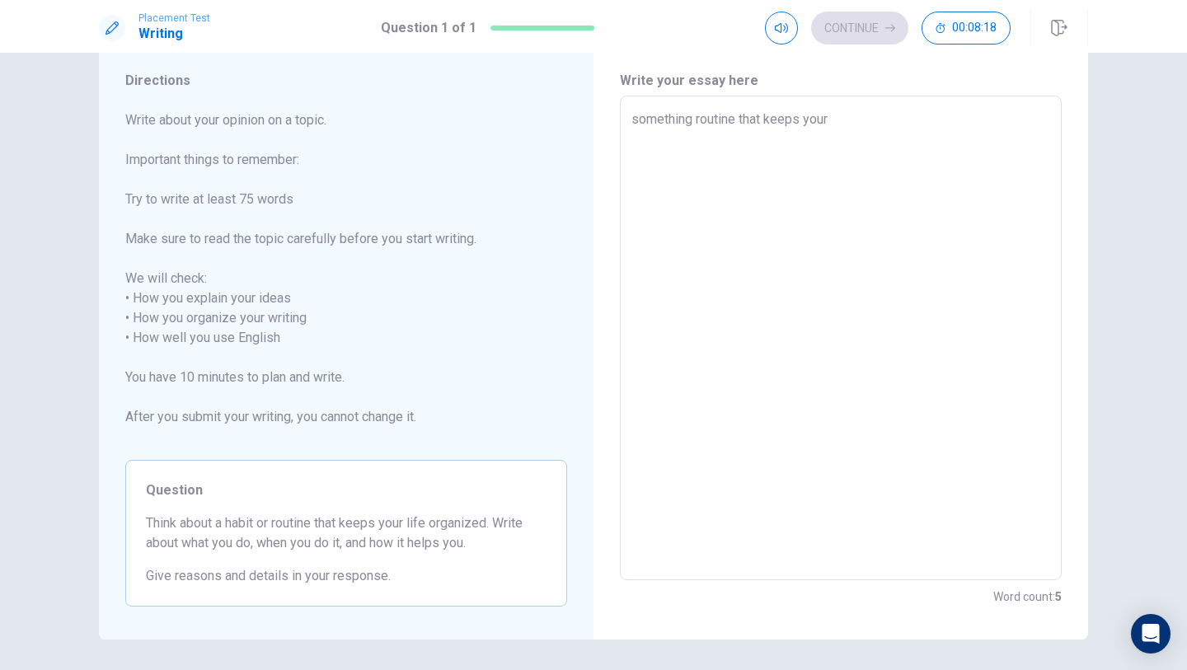
type textarea "something routine that keeps your"
type textarea "x"
type textarea "something routine that keeps your"
type textarea "x"
type textarea "something routine that keeps you"
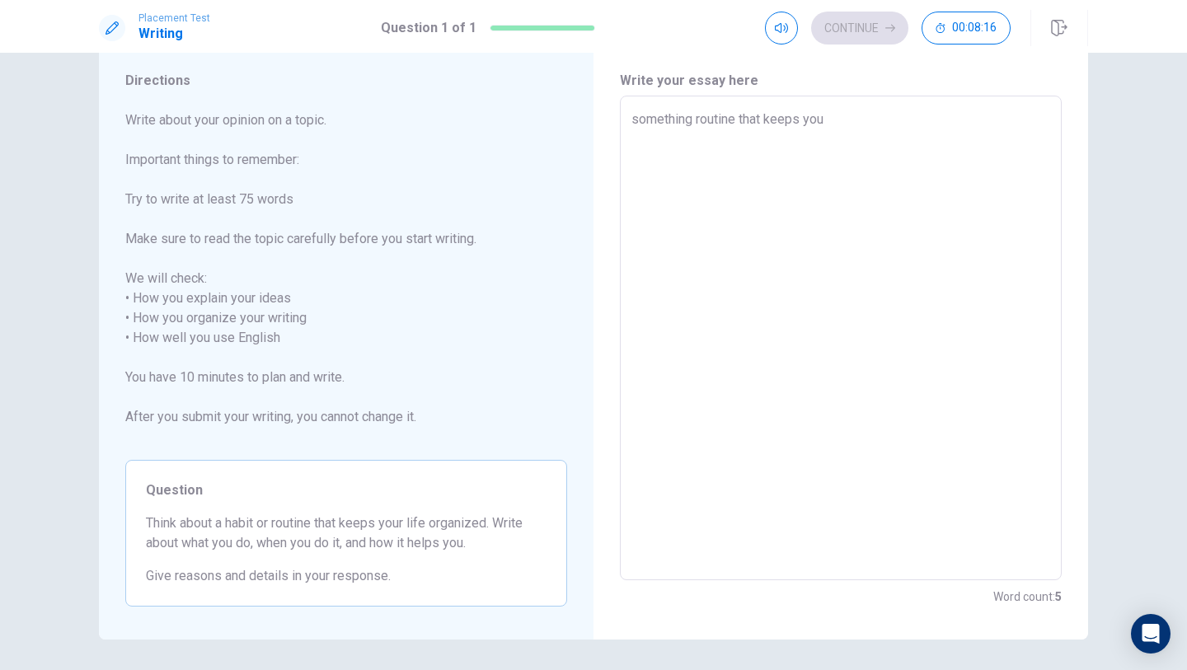
type textarea "x"
type textarea "something routine that keeps yo"
type textarea "x"
type textarea "something routine that keeps y"
type textarea "x"
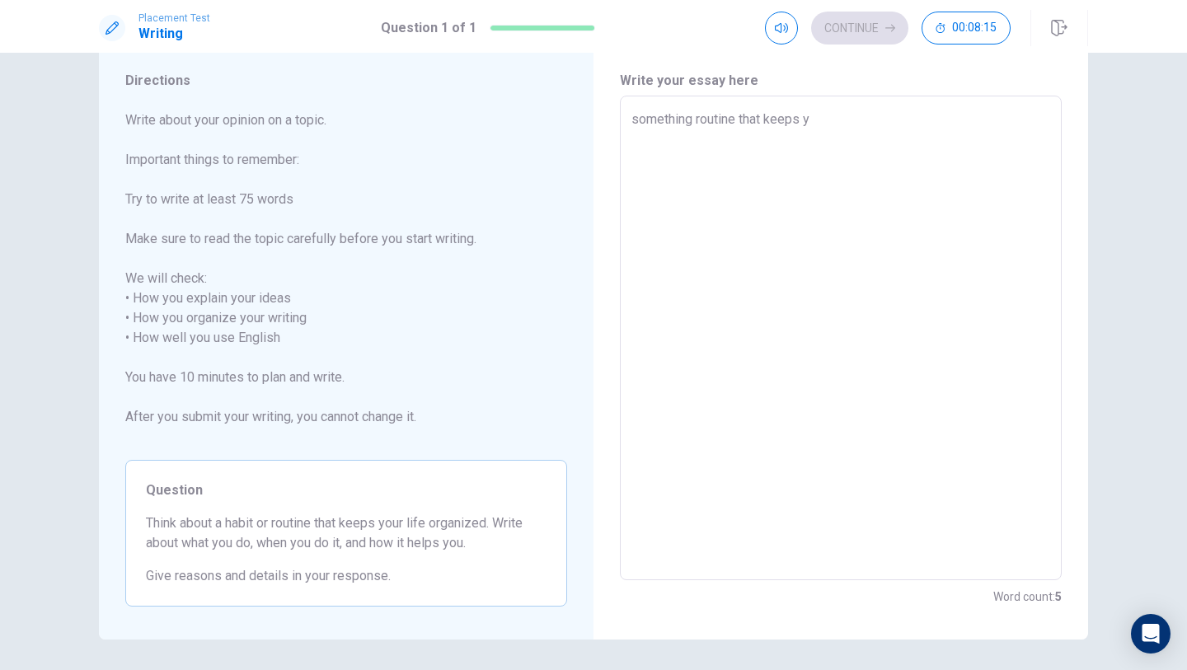
type textarea "something routine that keeps"
type textarea "x"
type textarea "something routine that keeps m"
type textarea "x"
type textarea "something routine that keeps my"
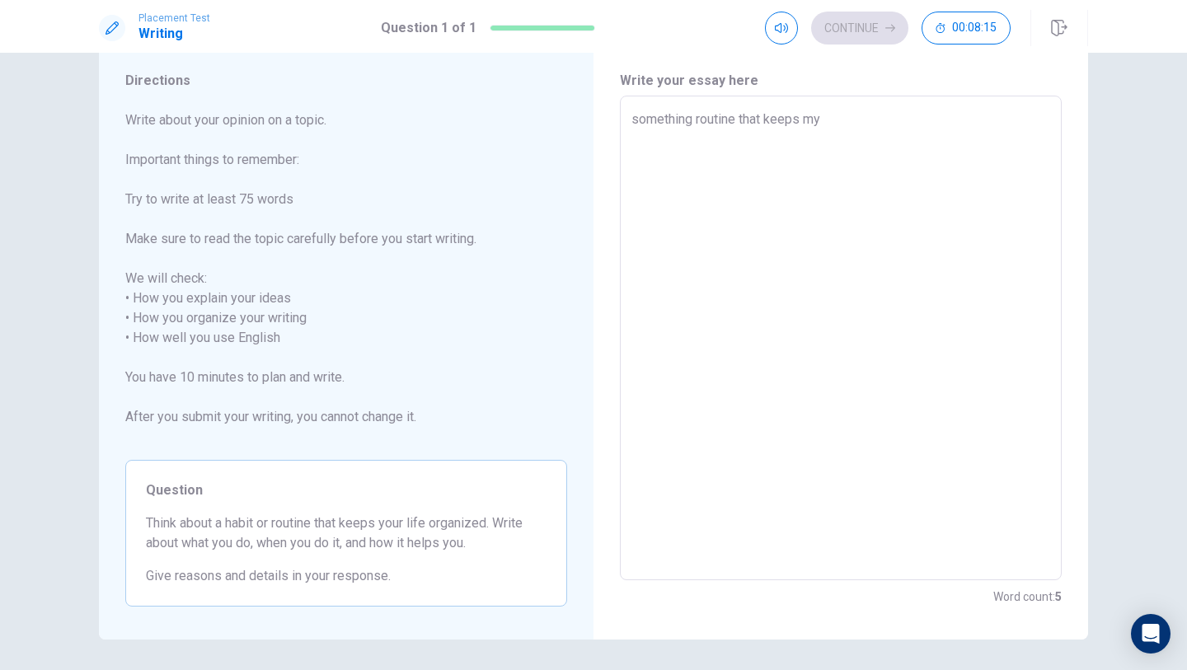
type textarea "x"
type textarea "something routine that keeps myl"
type textarea "x"
type textarea "something routine that keeps myli"
type textarea "x"
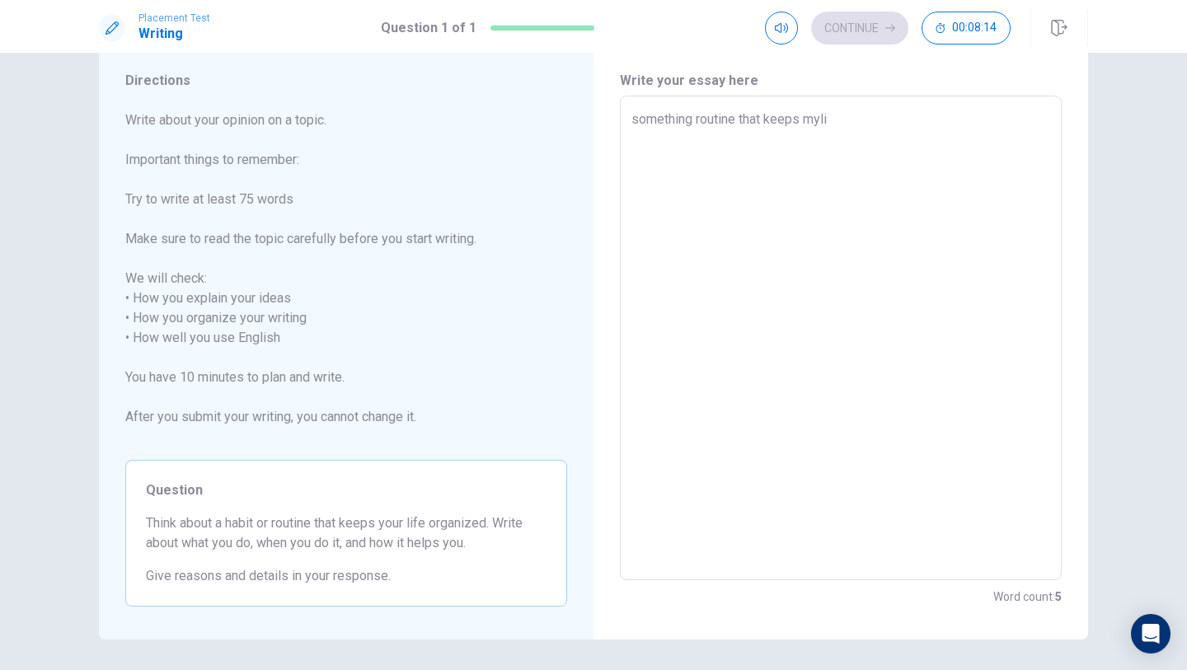
type textarea "something routine that keeps mylig"
type textarea "x"
type textarea "something routine that keeps myli"
type textarea "x"
type textarea "something routine that keeps mylif"
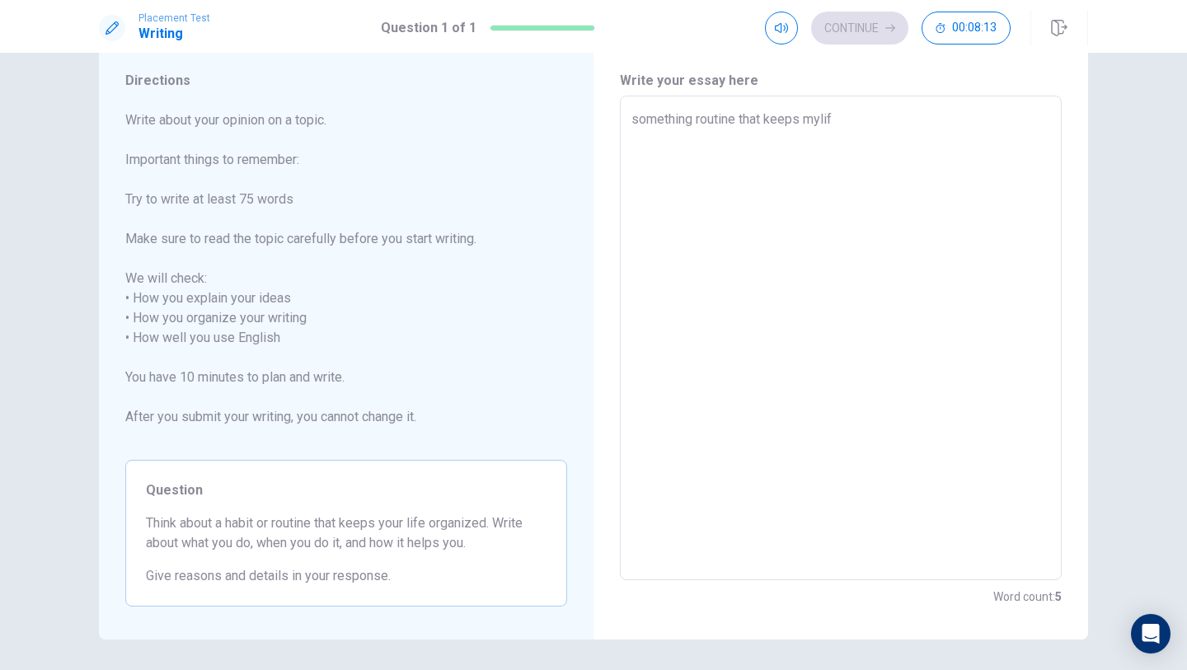
type textarea "x"
type textarea "something routine that keeps mylife"
type textarea "x"
type textarea "something routine that keeps mylife"
type textarea "x"
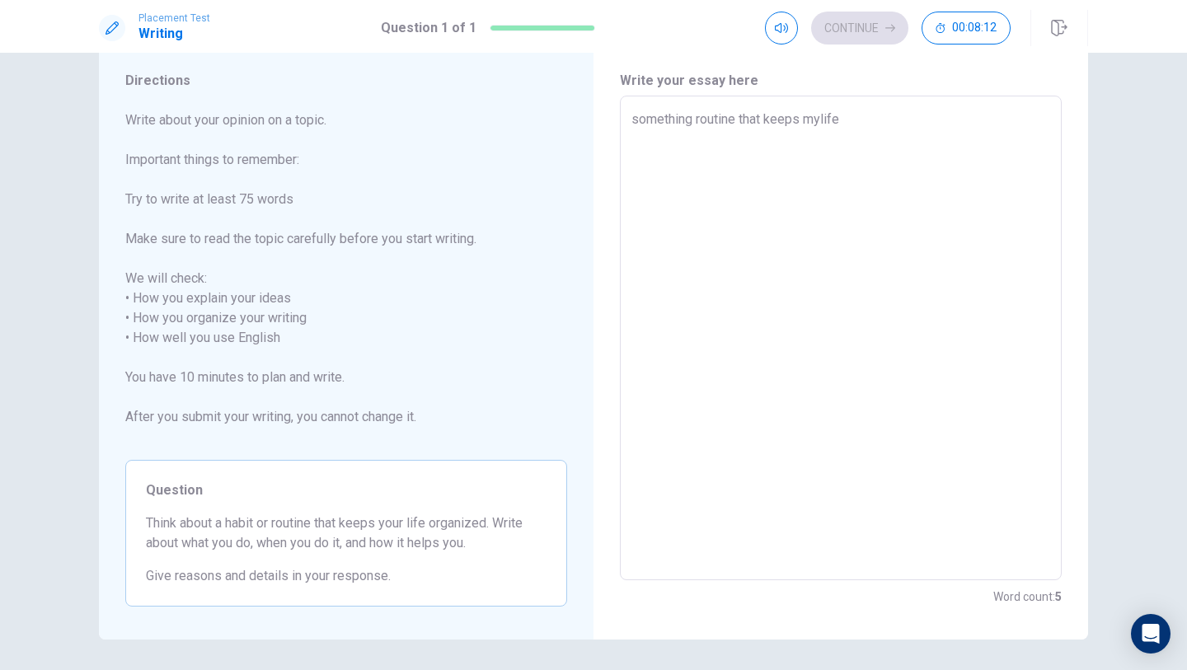
type textarea "something routine that keeps mylife"
type textarea "x"
click at [636, 120] on textarea "something routine that keeps mylife" at bounding box center [840, 339] width 419 height 458
type textarea "omething routine that keeps mylife"
type textarea "x"
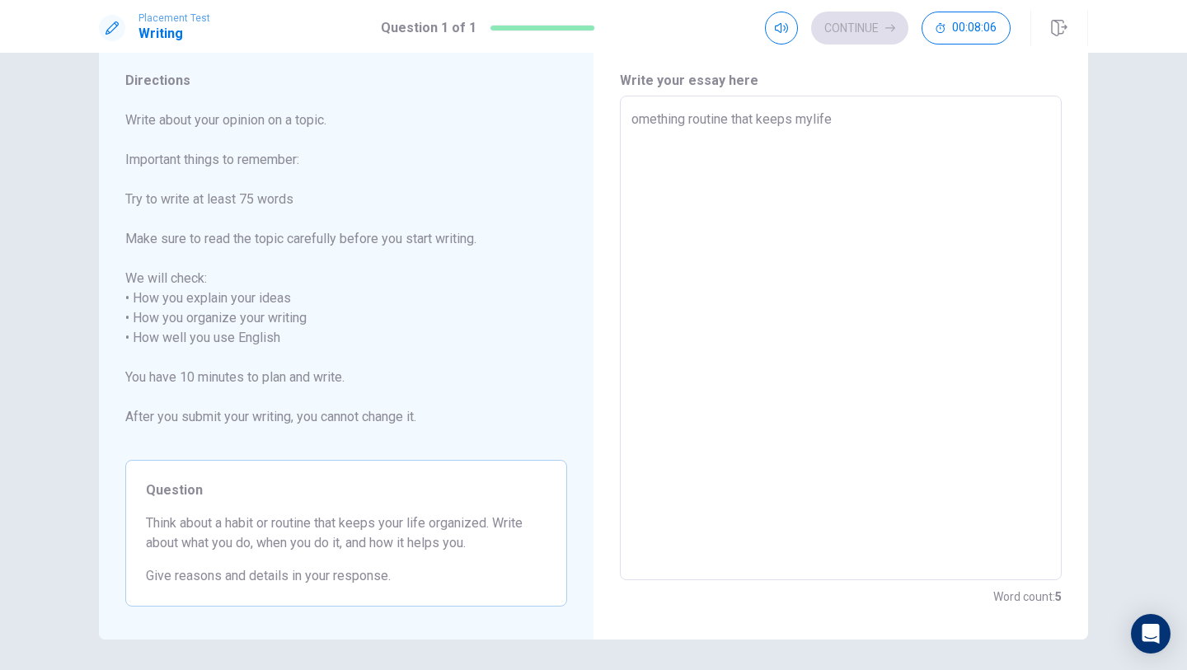
type textarea "something routine that keeps mylife"
click at [656, 180] on textarea "something routine that keeps mylife" at bounding box center [840, 339] width 419 height 458
type textarea "x"
type textarea "something routine that keeps mylife"
type textarea "x"
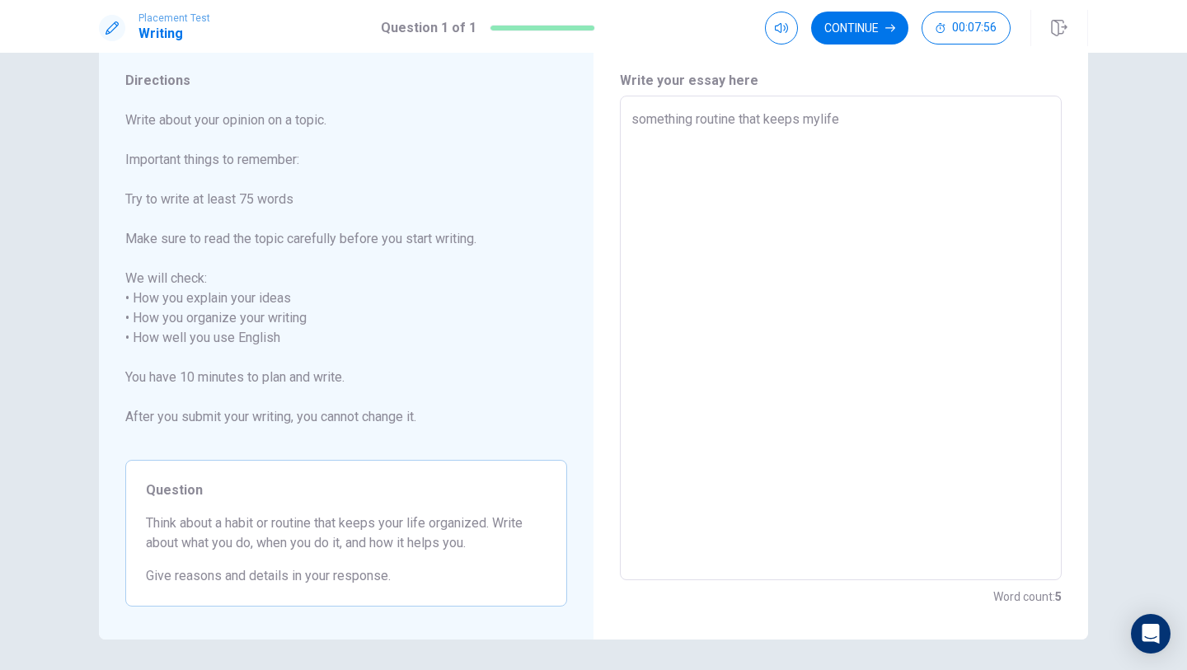
type textarea "something routine that keeps mylife n"
type textarea "x"
type textarea "something routine that keeps mylife [GEOGRAPHIC_DATA]"
type textarea "x"
type textarea "something routine that keeps mylife [GEOGRAPHIC_DATA]"
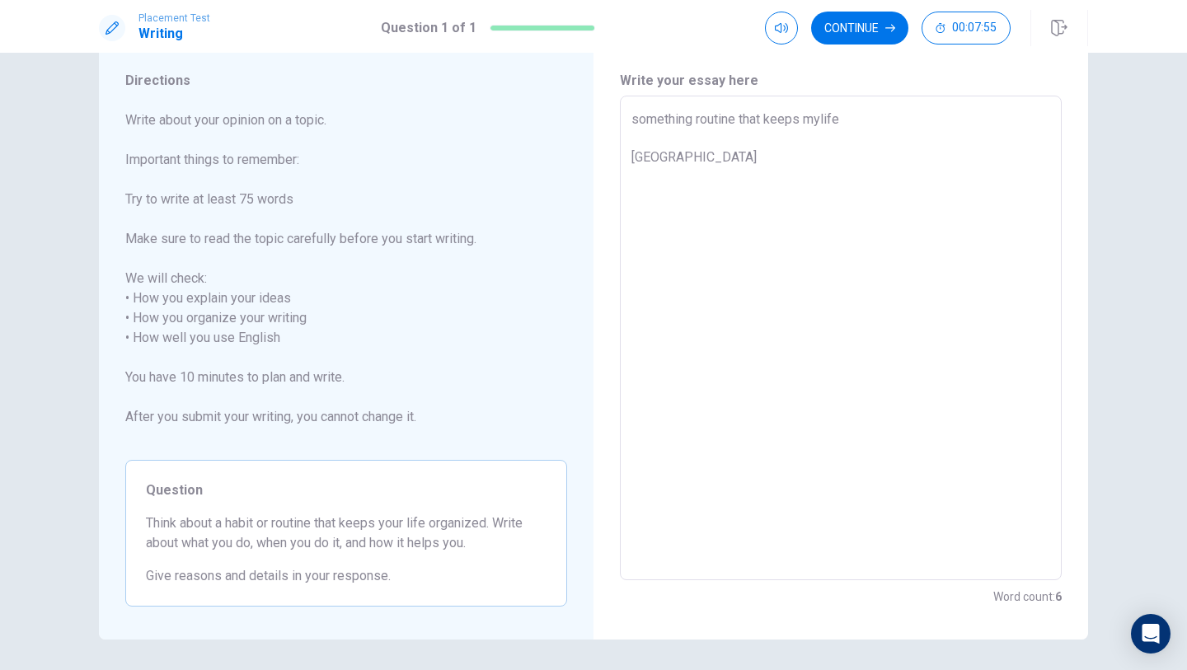
type textarea "x"
type textarea "something routine that keeps mylife ny n"
type textarea "x"
type textarea "something routine that keeps mylife ny na"
type textarea "x"
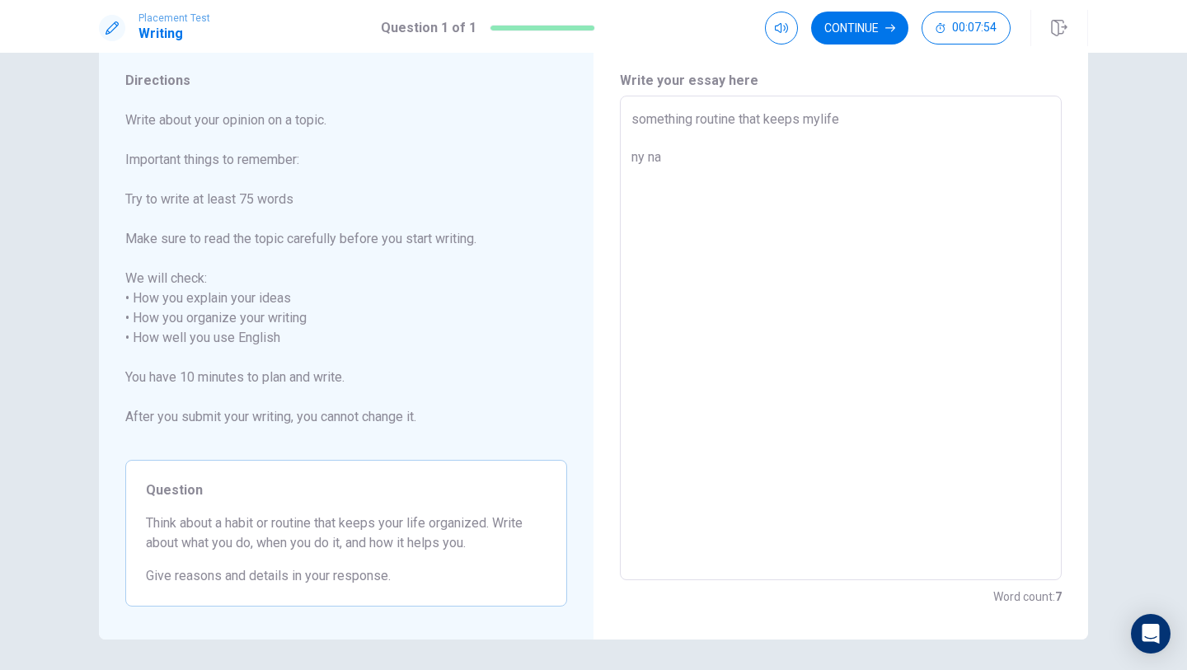
type textarea "something routine that keeps mylife [GEOGRAPHIC_DATA]"
type textarea "x"
type textarea "something routine that keeps mylife ny name"
type textarea "x"
type textarea "something routine that keeps mylife ny name"
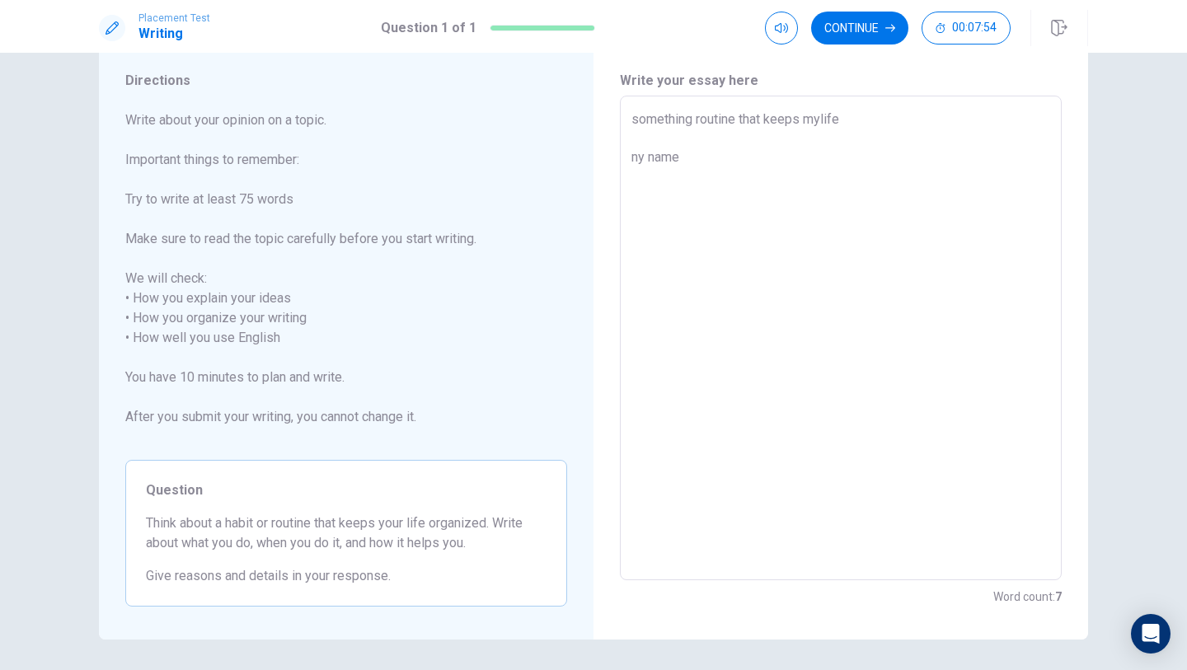
type textarea "x"
type textarea "something routine that keeps mylife ny name i"
type textarea "x"
type textarea "something routine that keeps mylife ny name is"
type textarea "x"
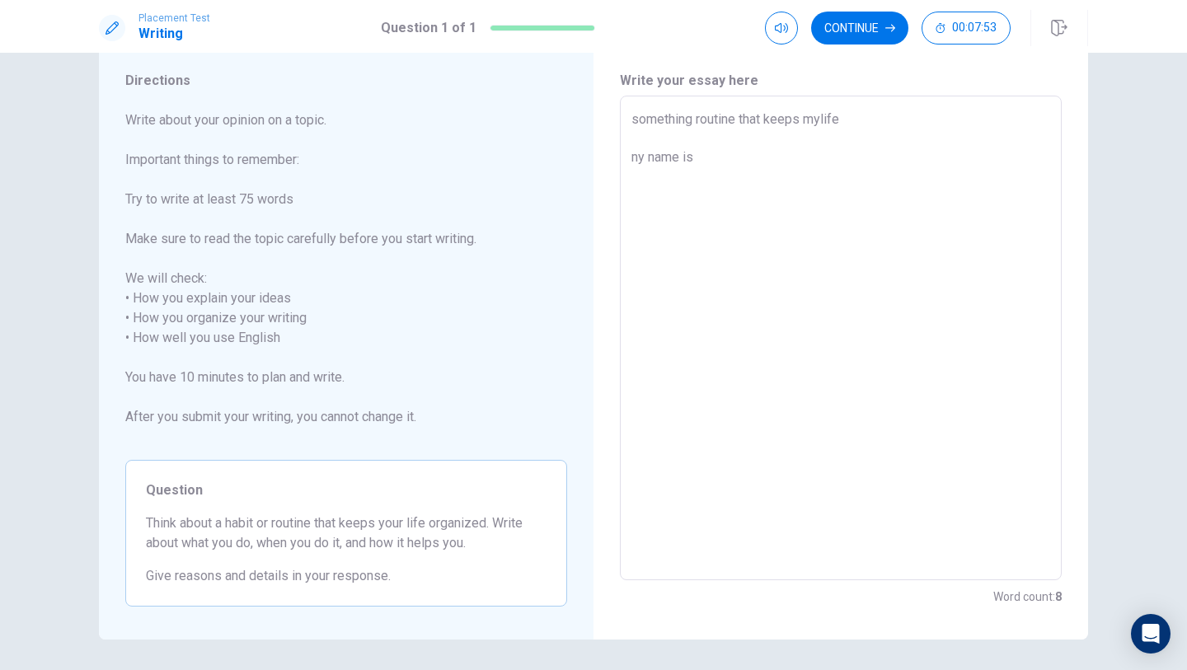
type textarea "something routine that keeps mylife ny name is"
type textarea "x"
type textarea "something routine that keeps mylife ny name is a"
type textarea "x"
type textarea "something routine that keeps mylife ny name is ab"
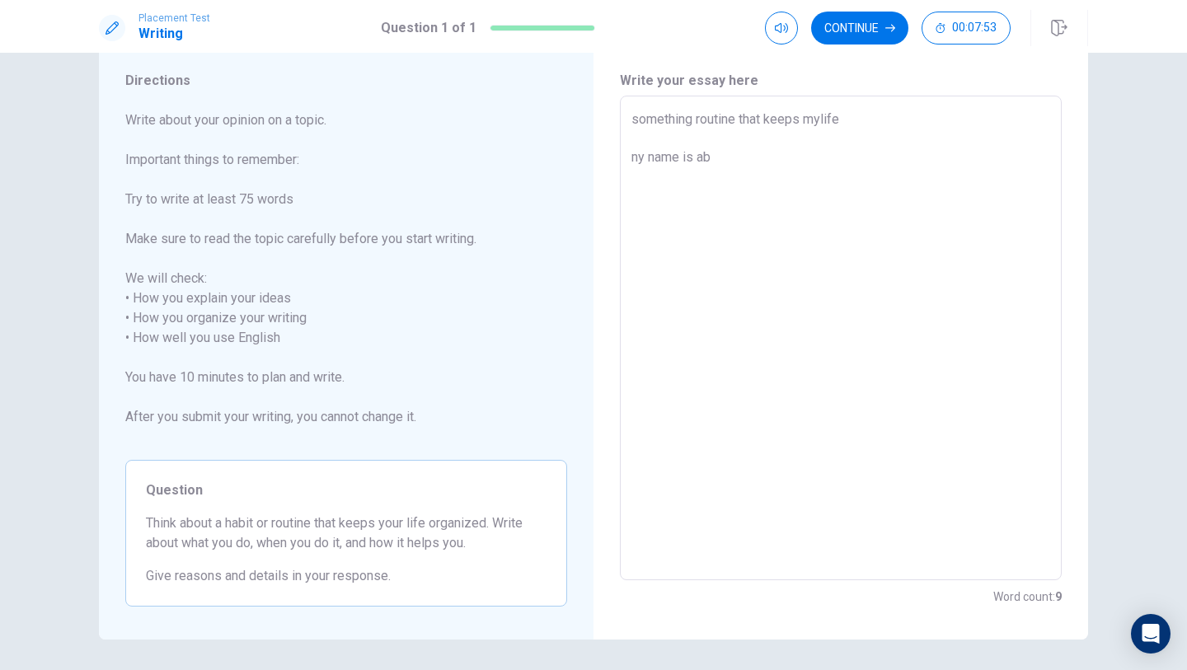
type textarea "x"
type textarea "something routine that keeps mylife ny name is abb"
type textarea "x"
type textarea "something routine that keeps mylife ny name is [PERSON_NAME]"
type textarea "x"
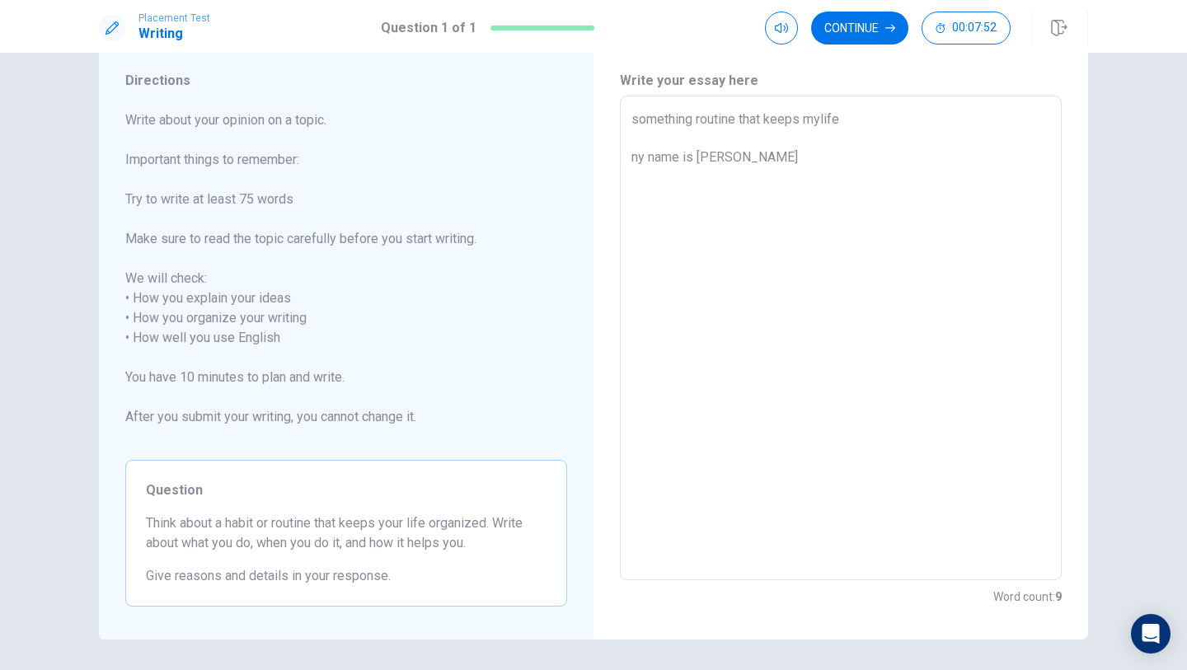
type textarea "something routine that keeps mylife ny name is [PERSON_NAME]"
type textarea "x"
type textarea "something routine that keeps mylife ny name is [PERSON_NAME]"
type textarea "x"
type textarea "something routine that keeps mylife ny name is abb"
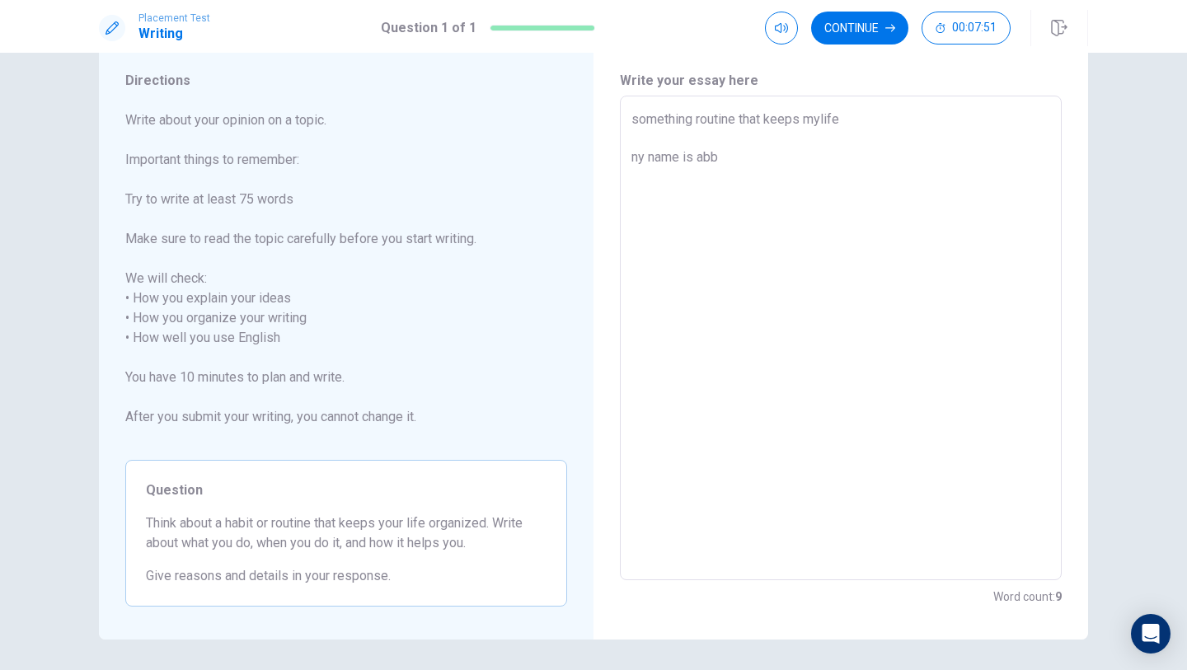
type textarea "x"
type textarea "something routine that keeps mylife ny name is ab"
type textarea "x"
type textarea "something routine that keeps mylife ny name is a"
type textarea "x"
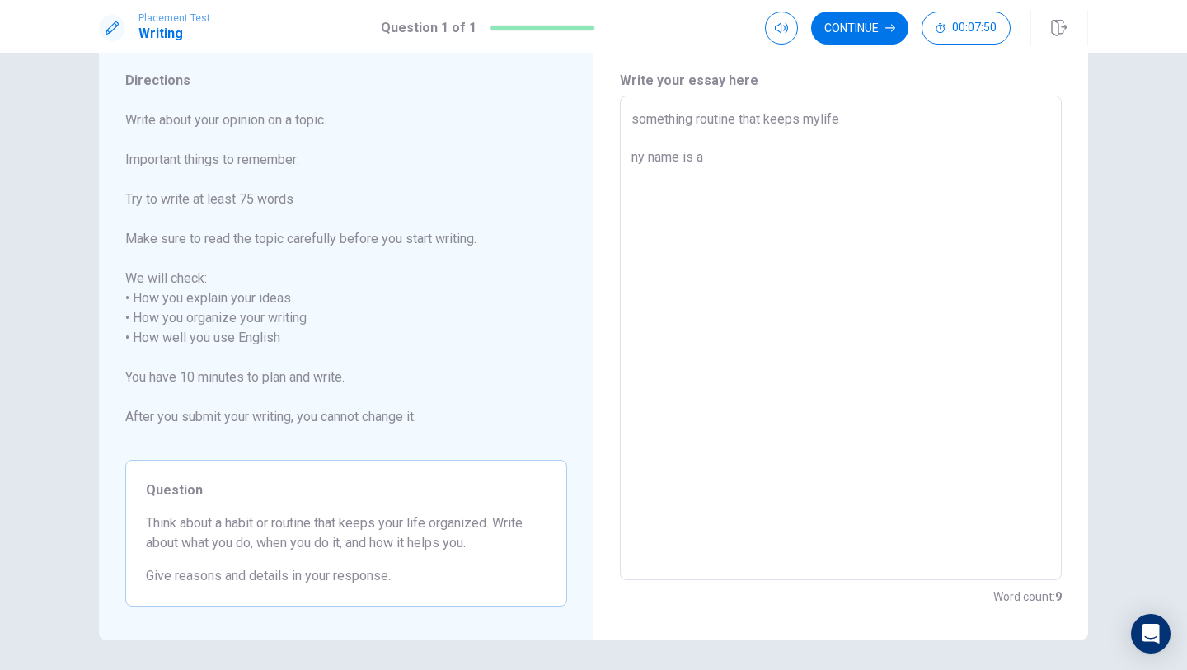
type textarea "something routine that keeps mylife ny name is"
type textarea "x"
type textarea "something routine that keeps mylife ny name is A"
type textarea "x"
type textarea "something routine that keeps mylife ny name is [PERSON_NAME]"
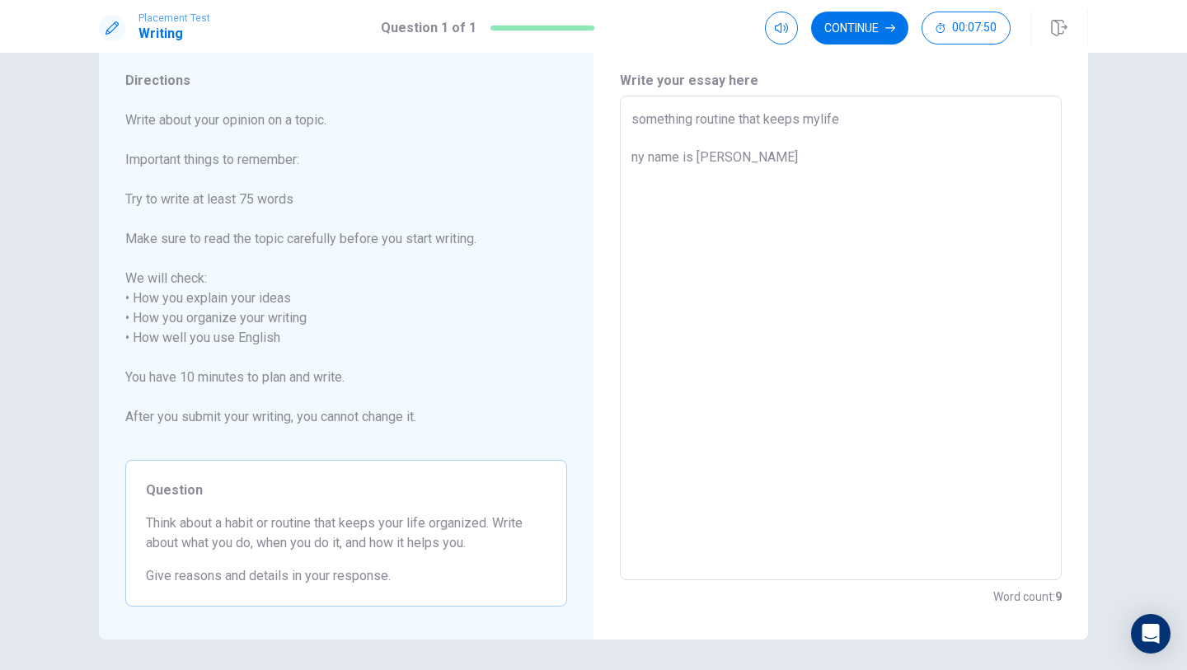
type textarea "x"
type textarea "something routine that keeps mylife ny name is Abb"
type textarea "x"
type textarea "something routine that keeps mylife ny name is [PERSON_NAME]"
type textarea "x"
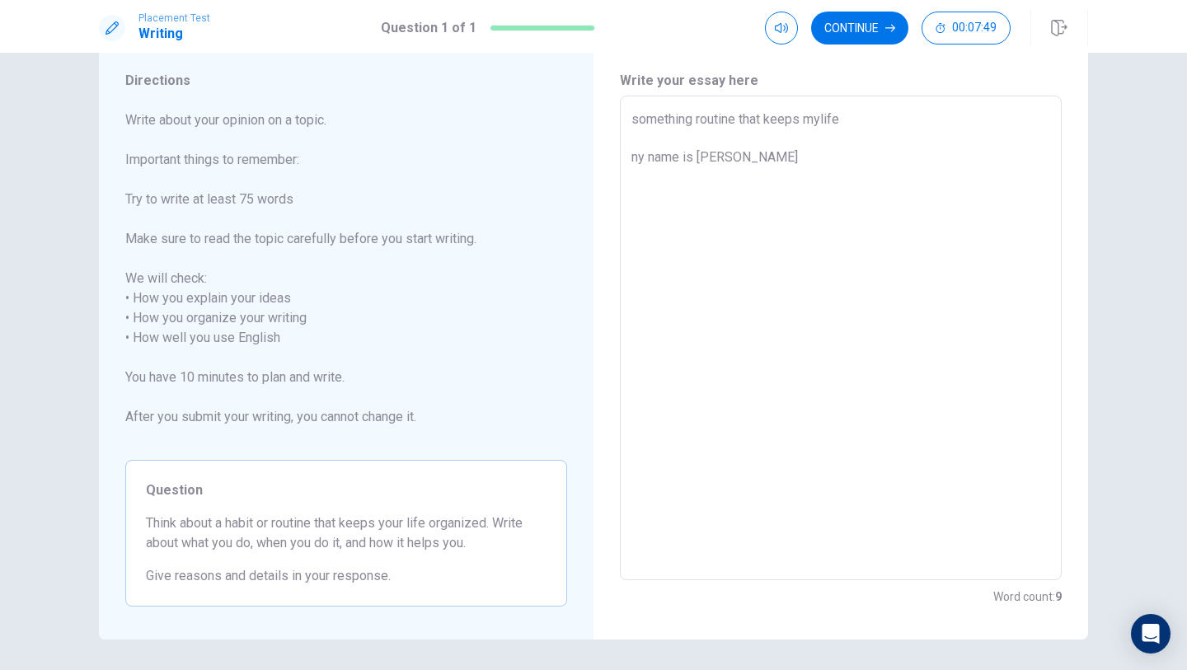
type textarea "something routine that keeps mylife ny name is [PERSON_NAME]"
type textarea "x"
type textarea "something routine that keeps mylife ny name is [PERSON_NAME] a"
type textarea "x"
type textarea "something routine that keeps mylife ny name is [GEOGRAPHIC_DATA]"
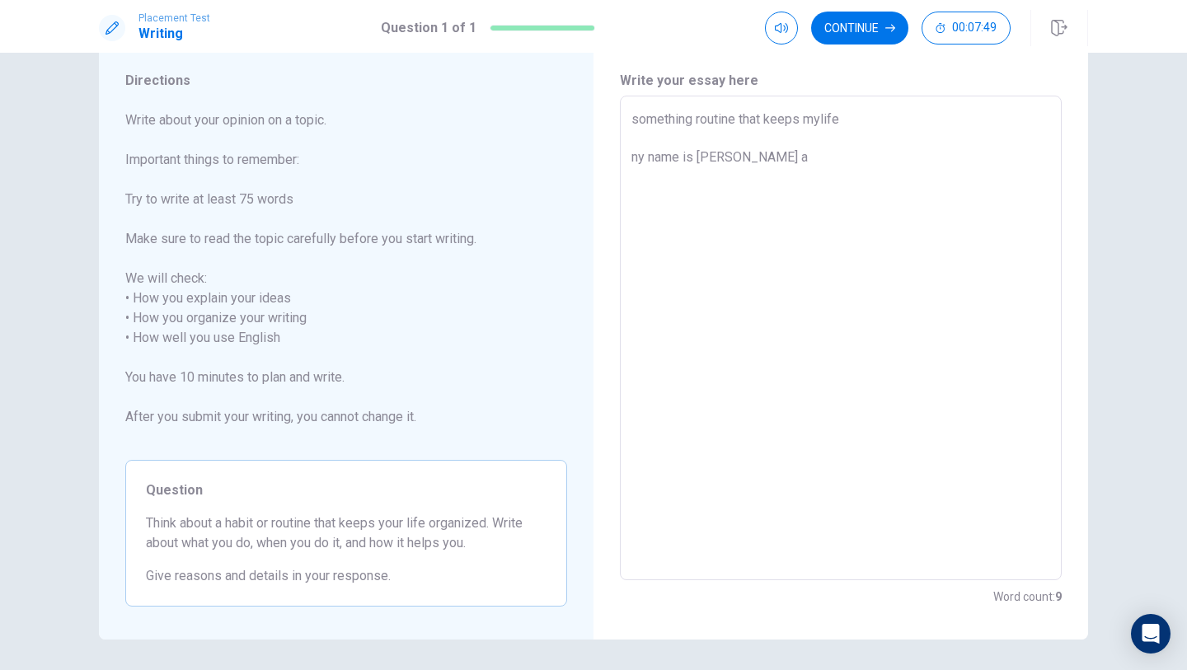
type textarea "x"
type textarea "something routine that keeps mylife ny name is [PERSON_NAME] and"
type textarea "x"
type textarea "something routine that keeps mylife ny name is [PERSON_NAME] and"
type textarea "x"
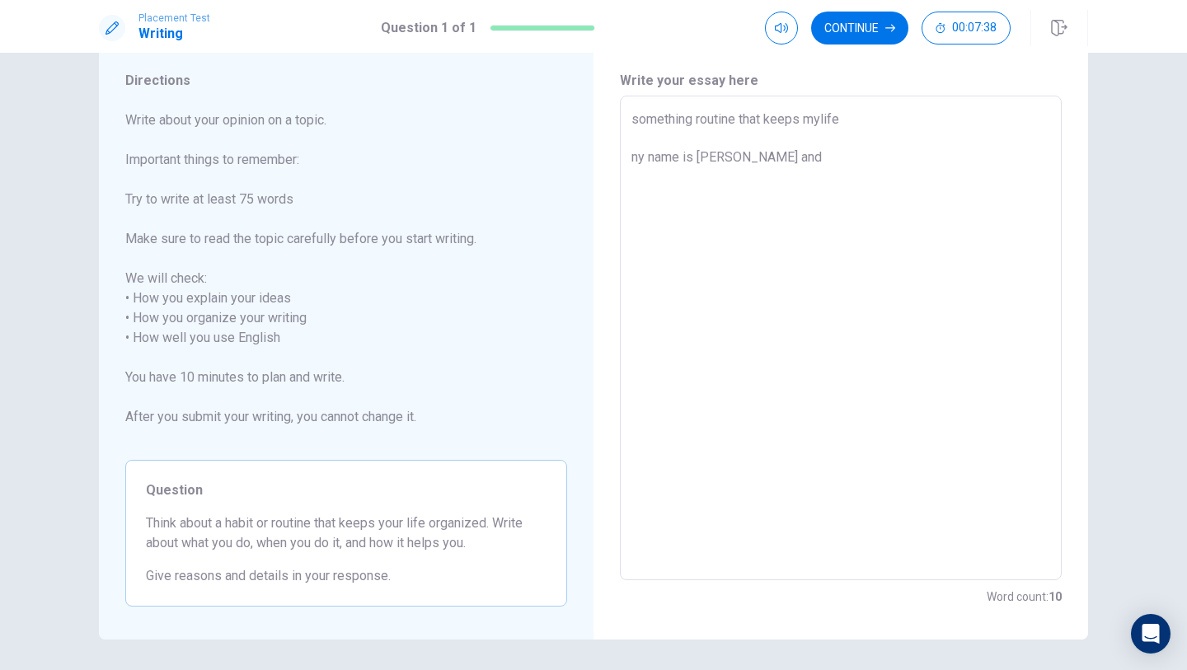
type textarea "something routine that keeps mylife ny name is [PERSON_NAME] and"
drag, startPoint x: 144, startPoint y: 521, endPoint x: 295, endPoint y: 537, distance: 151.7
click at [295, 537] on div "Question Think about a habit or routine that keeps your life organized. Write a…" at bounding box center [346, 533] width 442 height 147
click at [809, 177] on textarea "something routine that keeps mylife ny name is [PERSON_NAME] and" at bounding box center [840, 339] width 419 height 458
type textarea "x"
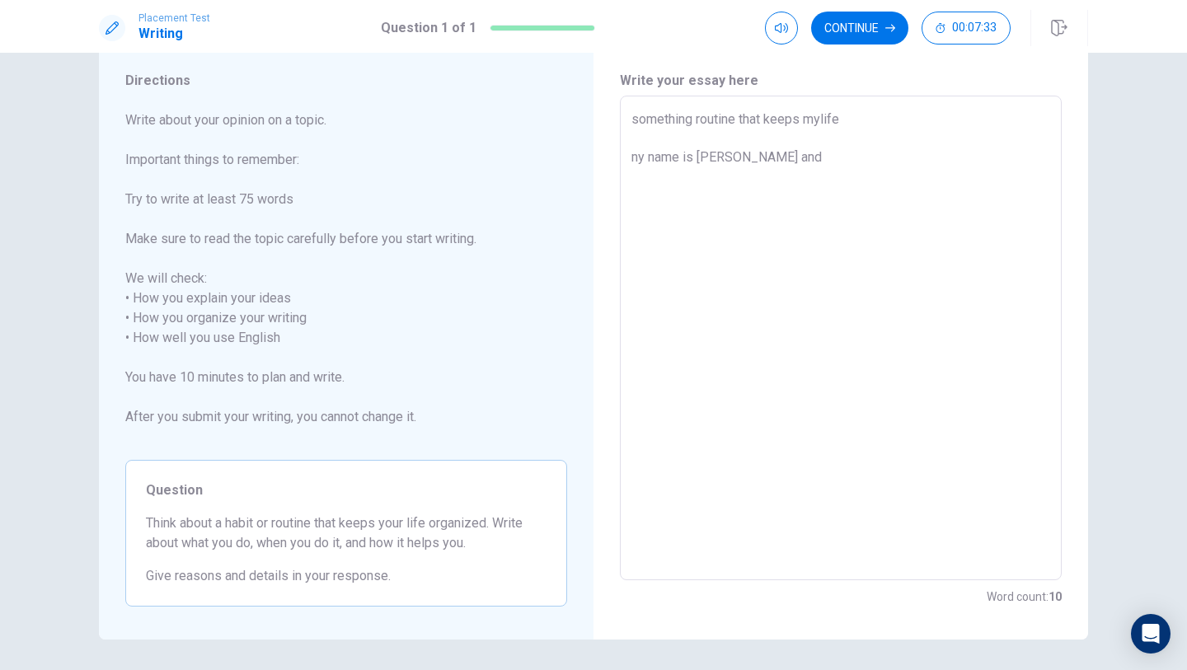
type textarea "something routine that keeps mylife ny name is [PERSON_NAME] and t"
type textarea "x"
type textarea "something routine that keeps mylife ny name is [PERSON_NAME] and to"
type textarea "x"
type textarea "something routine that keeps mylife ny name is [PERSON_NAME] and [PERSON_NAME]"
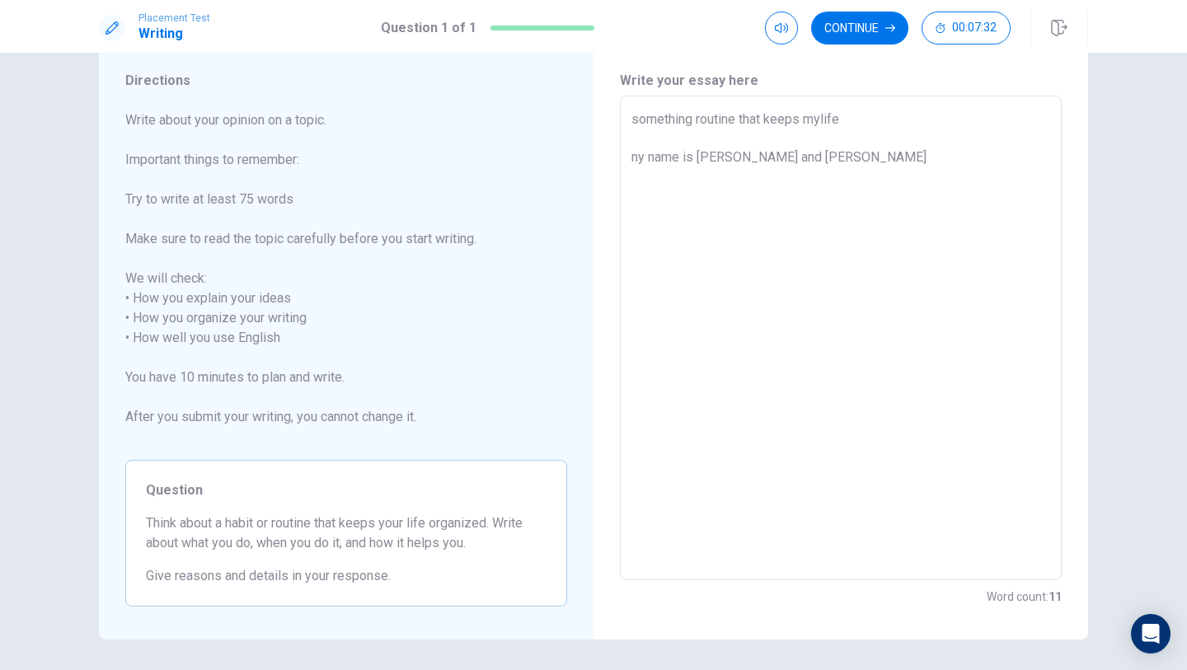
type textarea "x"
type textarea "something routine that keeps mylife ny name is [PERSON_NAME] and [PERSON_NAME]"
type textarea "x"
type textarea "something routine that keeps mylife ny name is [PERSON_NAME] and [DATE]"
type textarea "x"
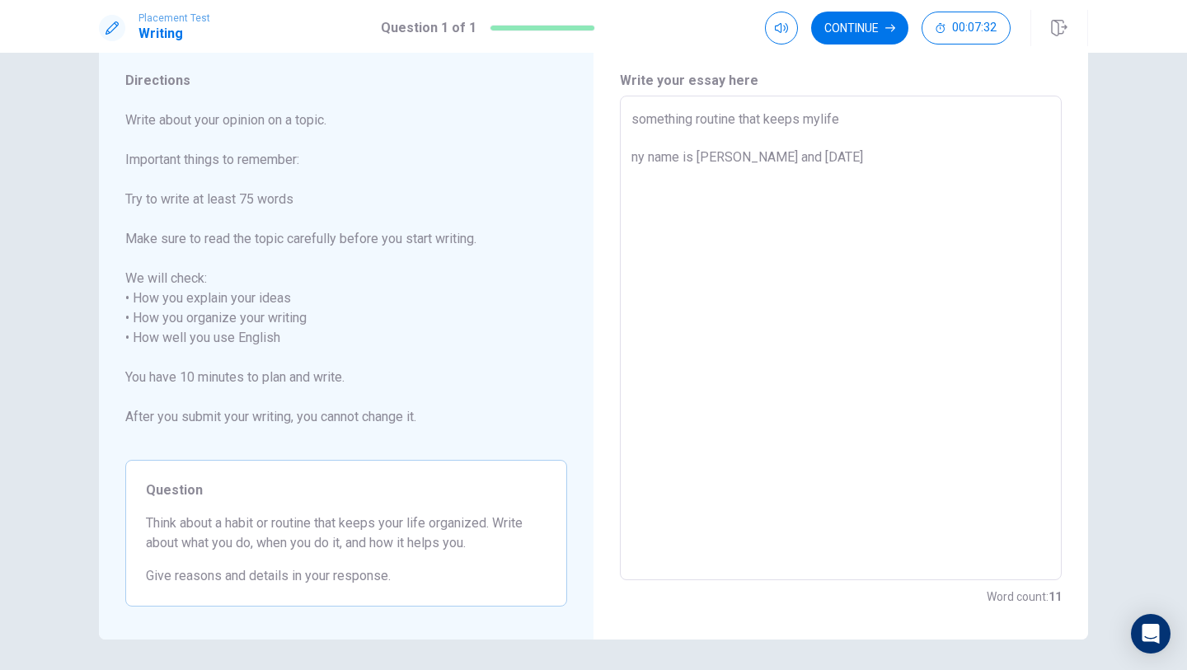
type textarea "something routine that keeps mylife ny name is [PERSON_NAME] and [DATE]"
click at [825, 117] on textarea "something routine that keeps mylife ny name is [PERSON_NAME] and [DATE] I will …" at bounding box center [840, 339] width 419 height 458
click at [822, 117] on textarea "something routine that keeps mylife ny name is [PERSON_NAME] and [DATE] I will …" at bounding box center [840, 339] width 419 height 458
click at [755, 174] on textarea "something routine that keeps my life ny name is [PERSON_NAME] and [DATE] I will…" at bounding box center [840, 339] width 419 height 458
click at [882, 124] on textarea "something routine that keeps my life ny name is [PERSON_NAME] and [DATE] I will…" at bounding box center [840, 339] width 419 height 458
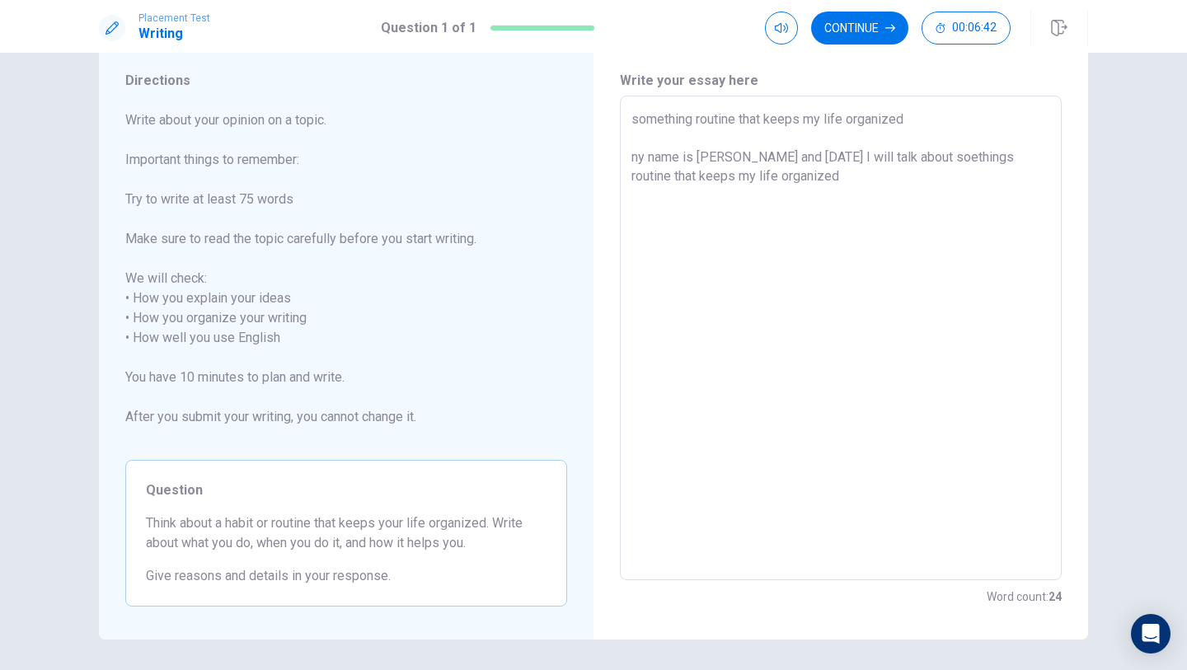
click at [821, 209] on textarea "something routine that keeps my life organized ny name is [PERSON_NAME] and [DA…" at bounding box center [840, 339] width 419 height 458
click at [644, 153] on textarea "something routine that keeps my life organized ny name is [PERSON_NAME] and [DA…" at bounding box center [840, 339] width 419 height 458
click at [641, 153] on textarea "something routine that keeps my life organized ny name is [PERSON_NAME] and [DA…" at bounding box center [840, 339] width 419 height 458
click at [809, 177] on textarea "something routine that keeps my life organized My name is [PERSON_NAME] and [DA…" at bounding box center [840, 339] width 419 height 458
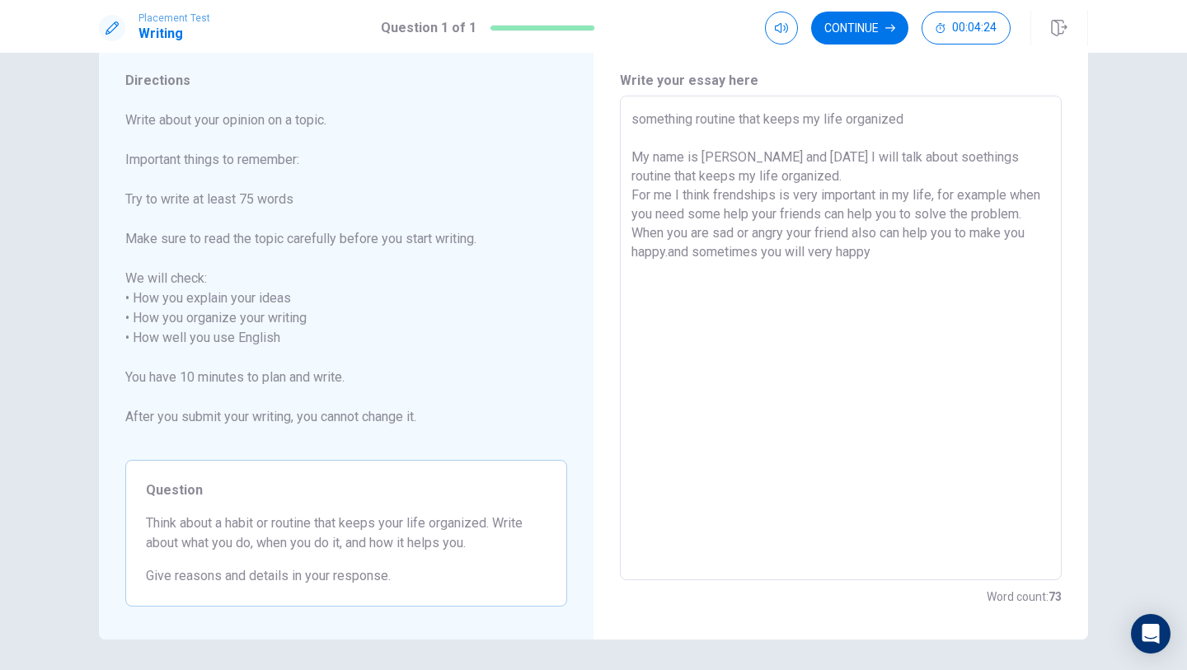
click at [898, 249] on textarea "something routine that keeps my life organized My name is [PERSON_NAME] and [DA…" at bounding box center [840, 339] width 419 height 458
click at [973, 259] on textarea "something routine that keeps my life organized My name is [PERSON_NAME] and [DA…" at bounding box center [840, 339] width 419 height 458
click at [999, 284] on textarea "something routine that keeps my life organized My name is [PERSON_NAME] and [DA…" at bounding box center [840, 339] width 419 height 458
click at [654, 311] on textarea "something routine that keeps my life organized My name is [PERSON_NAME] and [DA…" at bounding box center [840, 339] width 419 height 458
click at [819, 312] on textarea "something routine that keeps my life organized My name is [PERSON_NAME] and [DA…" at bounding box center [840, 339] width 419 height 458
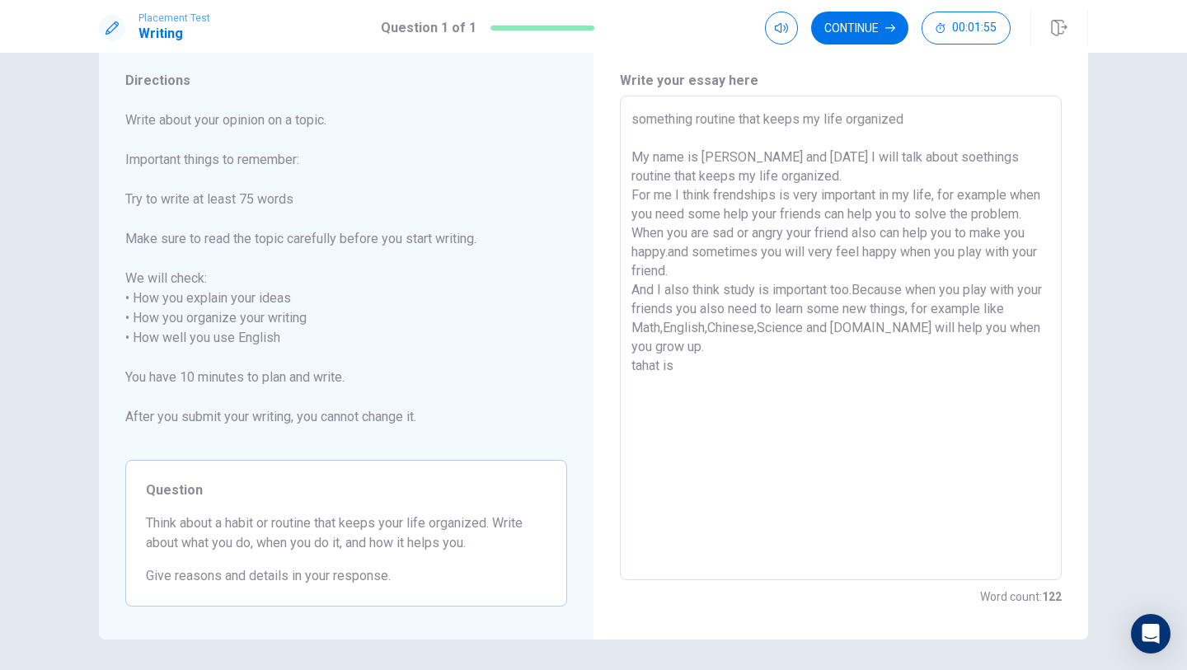
click at [644, 368] on textarea "something routine that keeps my life organized My name is [PERSON_NAME] and [DA…" at bounding box center [840, 339] width 419 height 458
click at [710, 371] on textarea "something routine that keeps my life organized My name is [PERSON_NAME] and [DA…" at bounding box center [840, 339] width 419 height 458
click at [870, 365] on textarea "something routine that keeps my life organized My name is [PERSON_NAME] and [DA…" at bounding box center [840, 339] width 419 height 458
click at [923, 446] on textarea "something routine that keeps my life organized My name is [PERSON_NAME] and [DA…" at bounding box center [840, 339] width 419 height 458
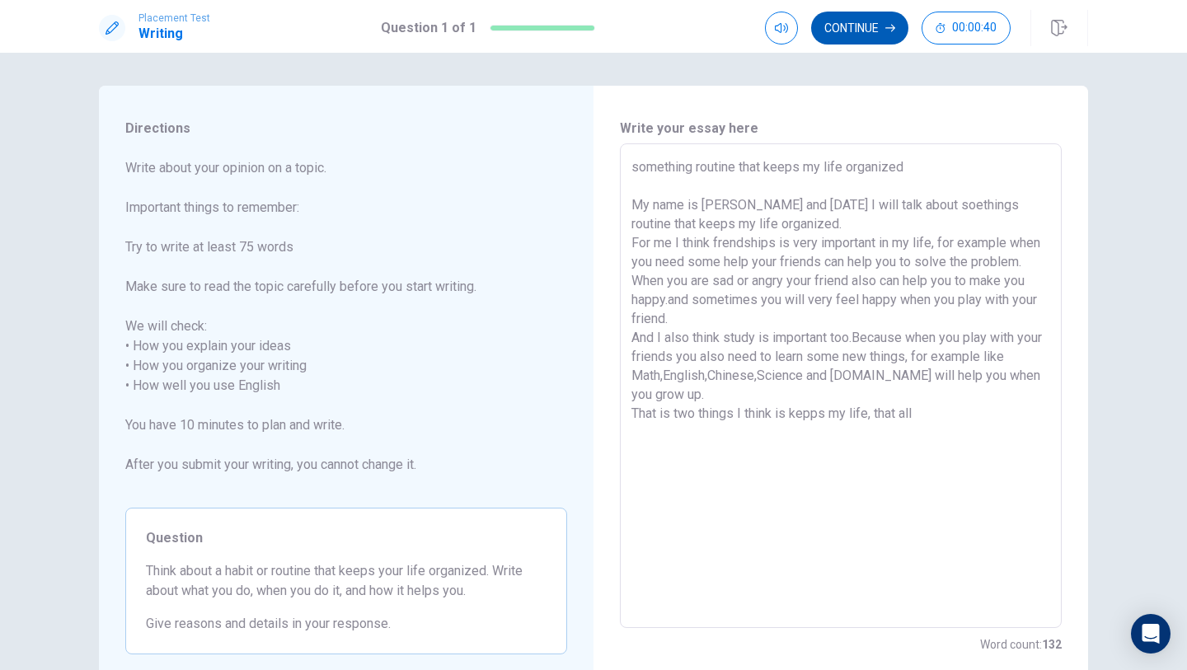
click at [880, 21] on button "Continue" at bounding box center [859, 28] width 97 height 33
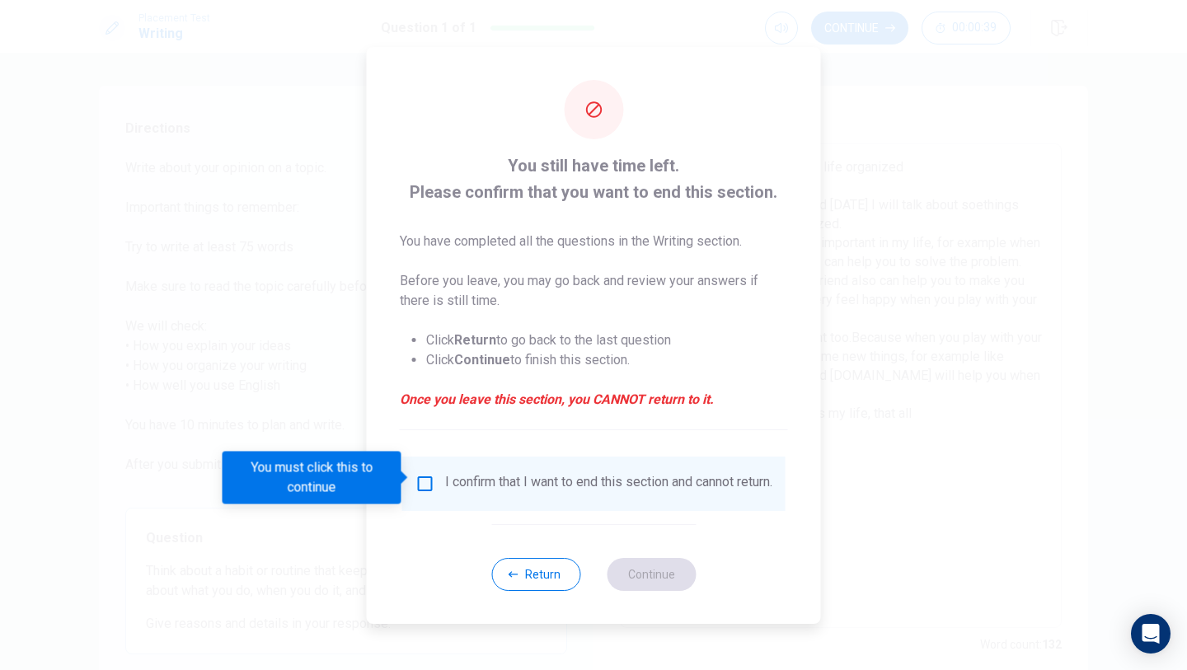
click at [432, 474] on div "I confirm that I want to end this section and cannot return." at bounding box center [593, 484] width 357 height 20
click at [425, 481] on input "You must click this to continue" at bounding box center [425, 484] width 20 height 20
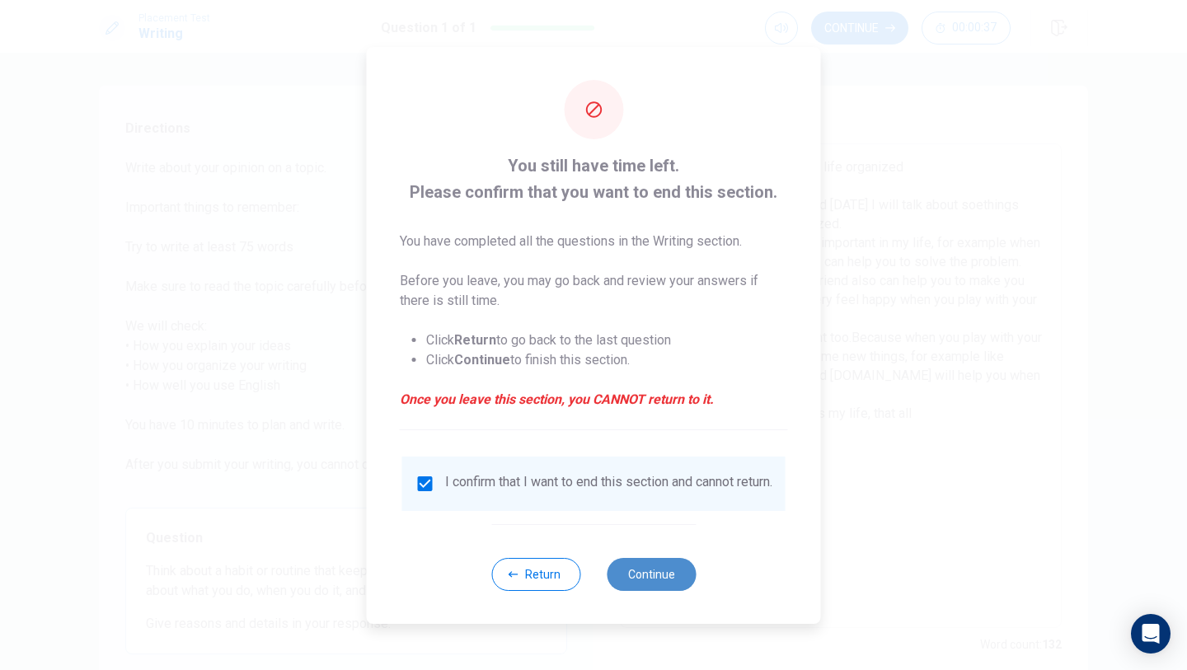
click at [667, 587] on button "Continue" at bounding box center [651, 574] width 89 height 33
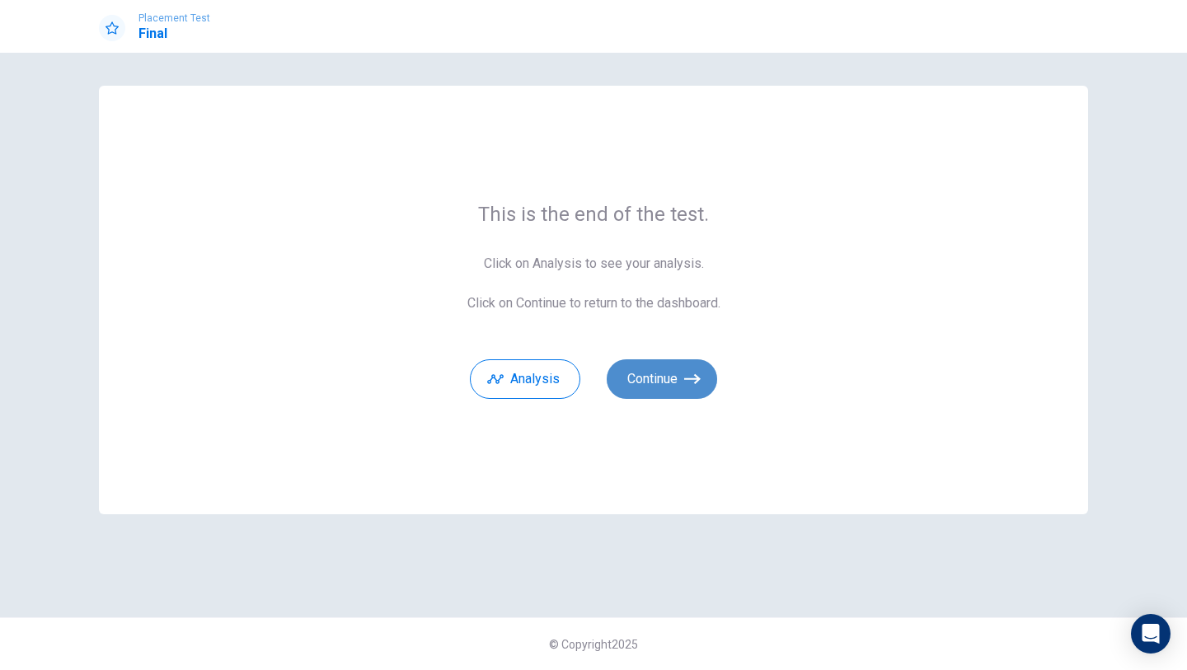
click at [681, 396] on button "Continue" at bounding box center [662, 379] width 110 height 40
